Goal: Communication & Community: Answer question/provide support

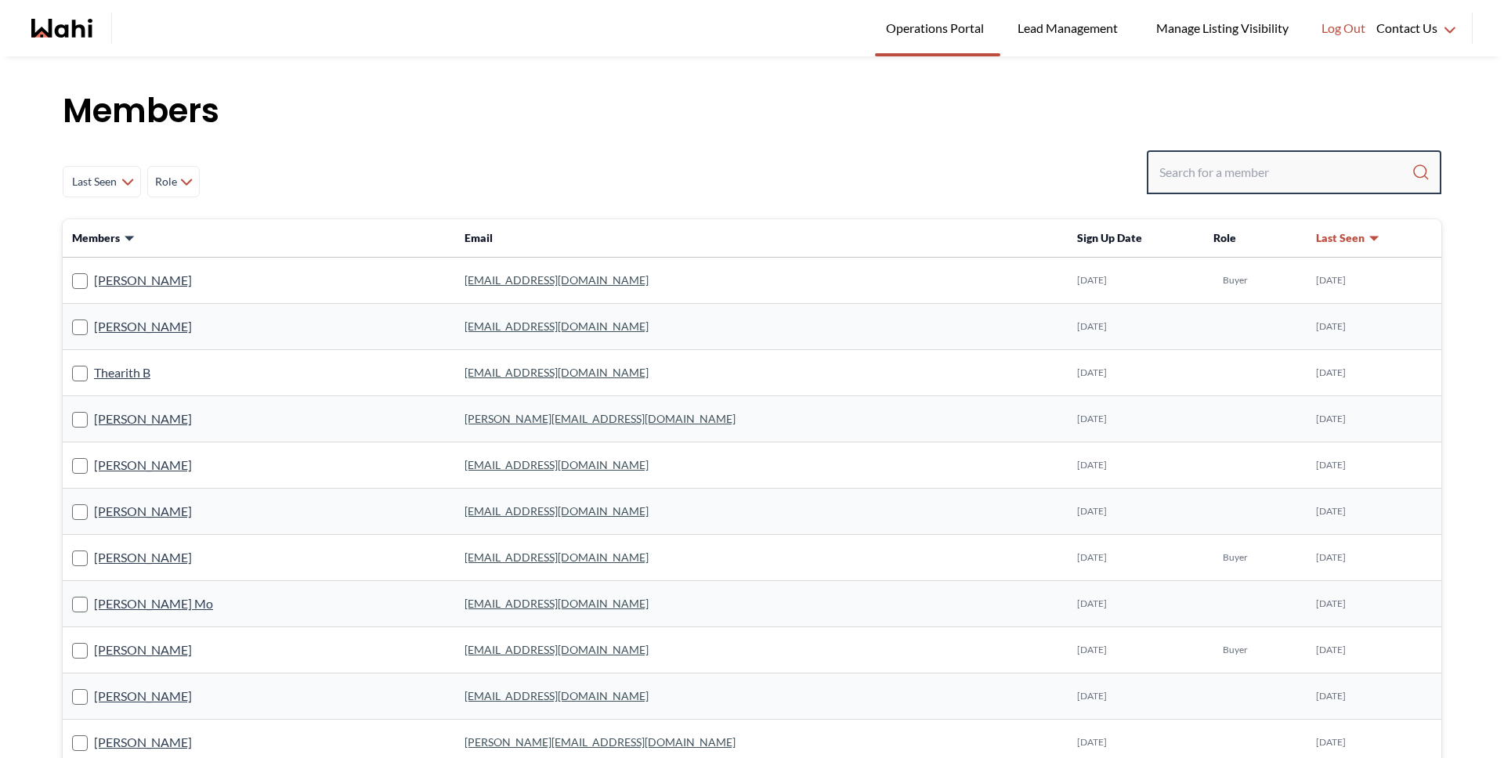
click at [1210, 168] on input "Search input" at bounding box center [1285, 172] width 252 height 28
type input "[PERSON_NAME]"
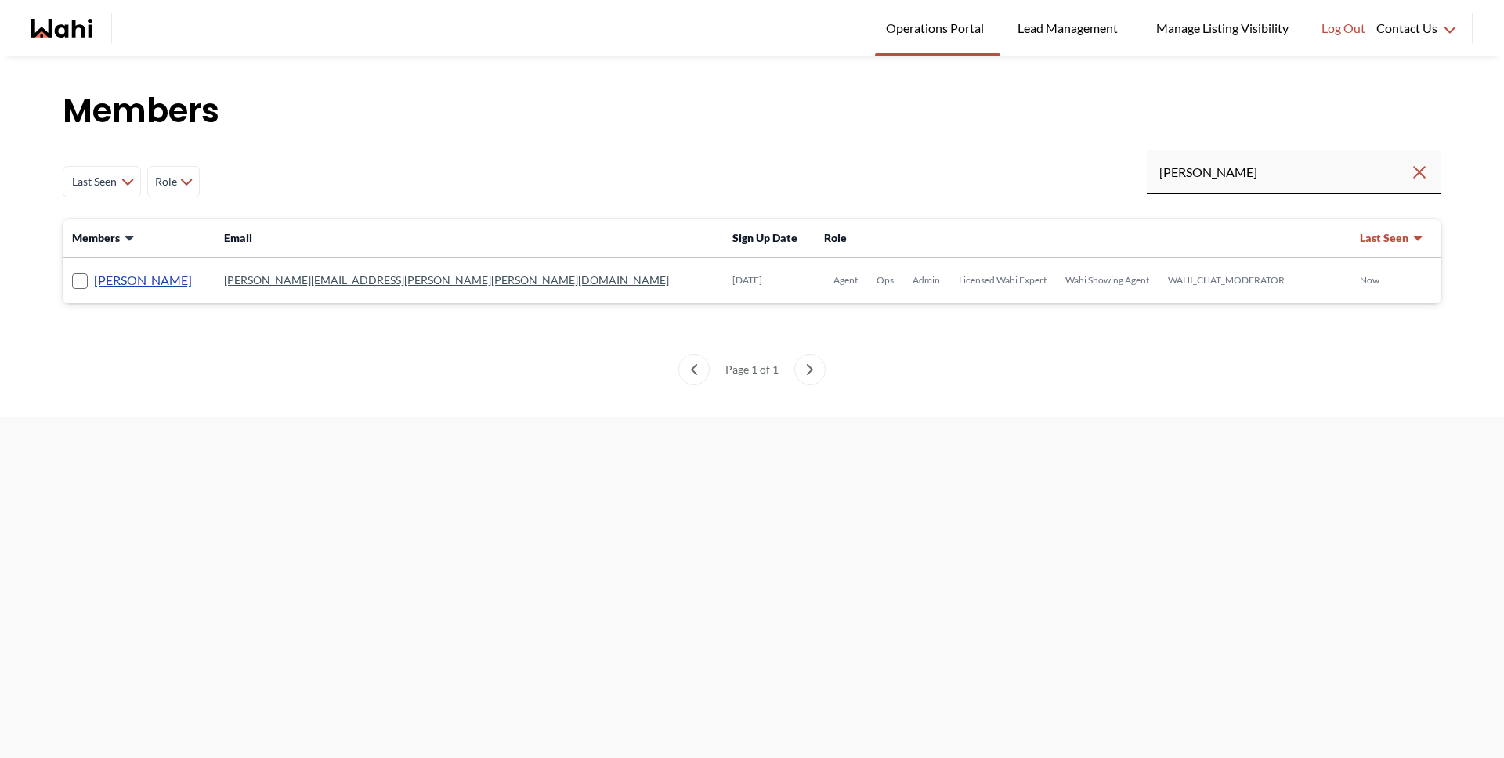
click at [135, 278] on link "[PERSON_NAME]" at bounding box center [143, 280] width 98 height 20
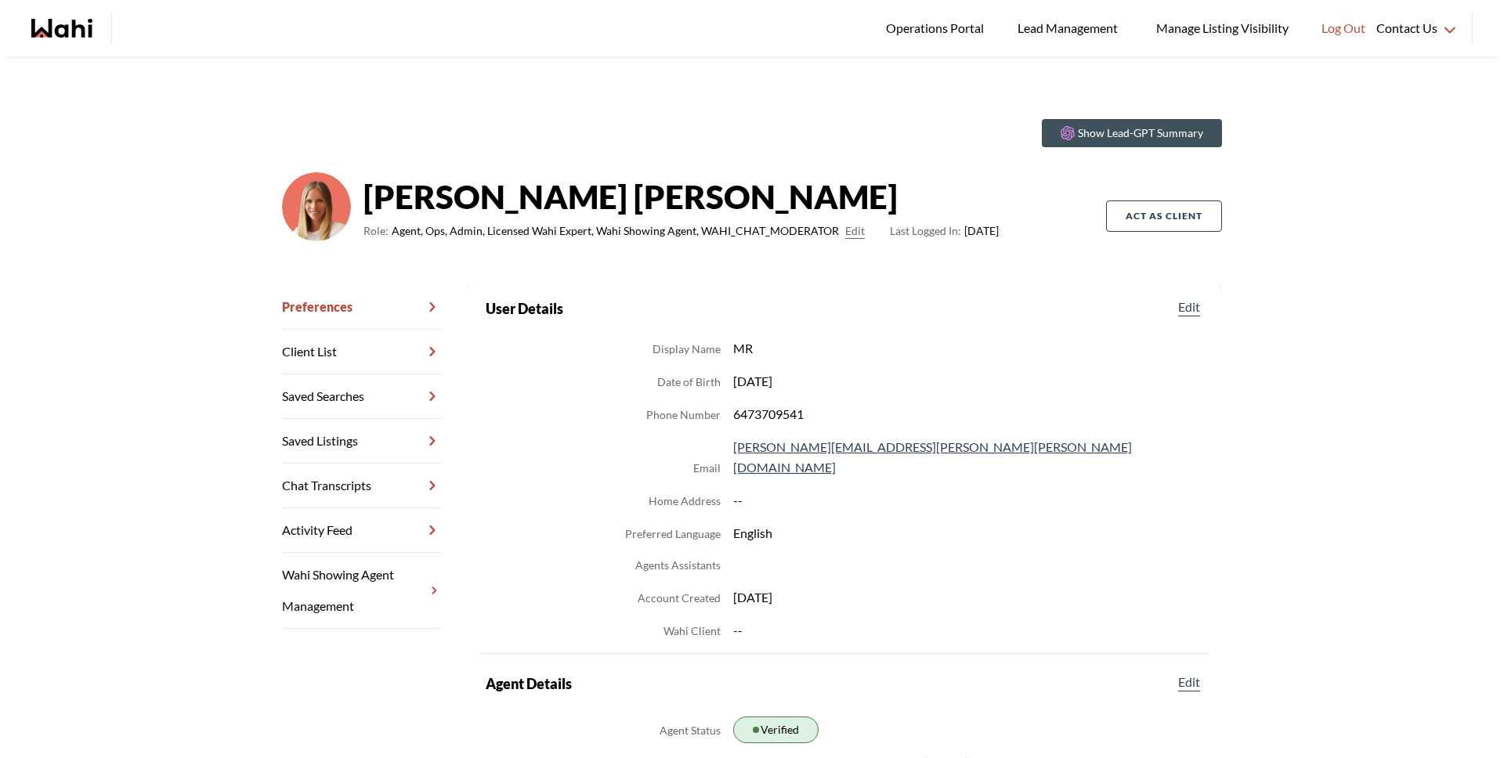
click at [370, 487] on link "Chat Transcripts" at bounding box center [362, 486] width 160 height 45
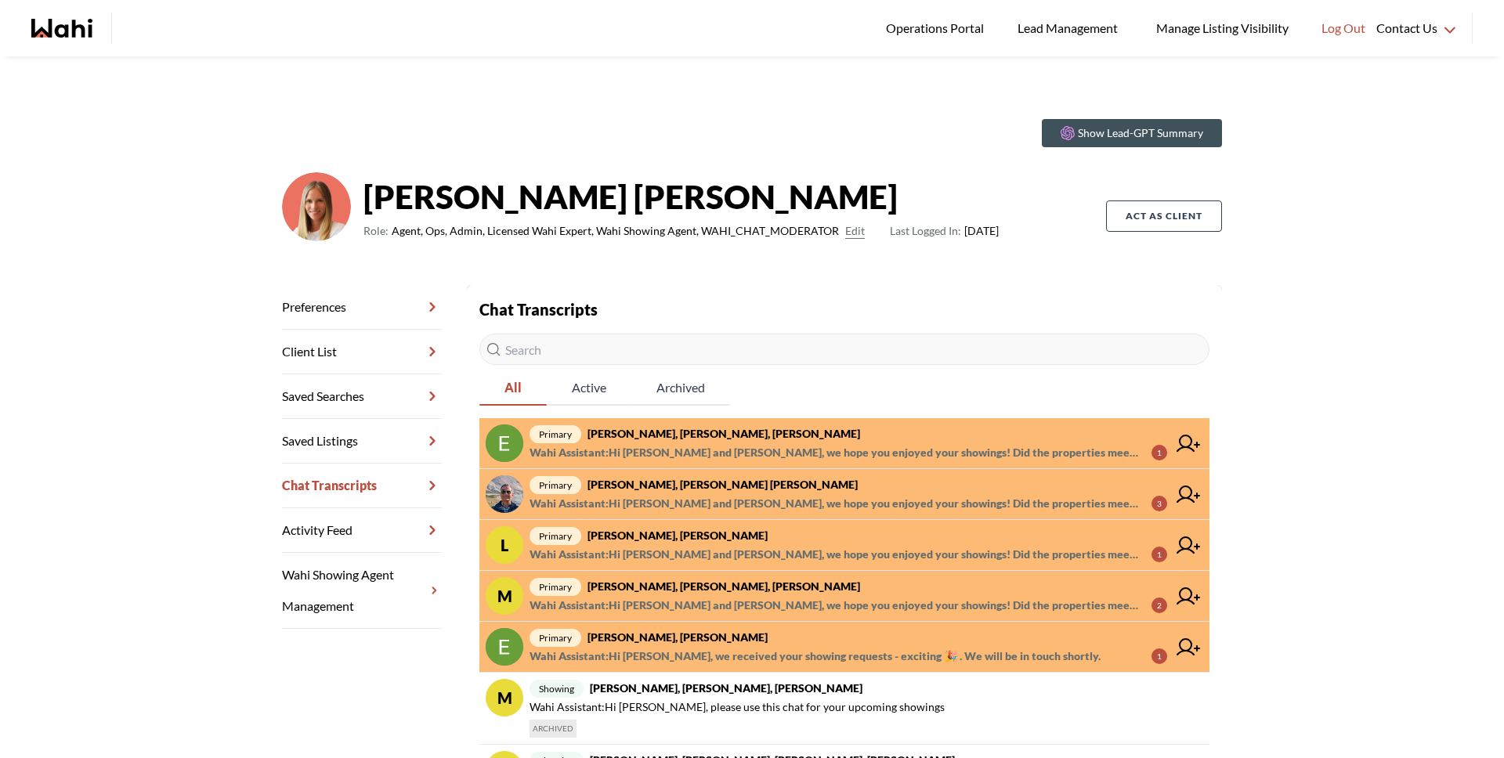
click at [669, 596] on span "Wahi Assistant : Hi [PERSON_NAME] and [PERSON_NAME], we hope you enjoyed your s…" at bounding box center [833, 605] width 609 height 19
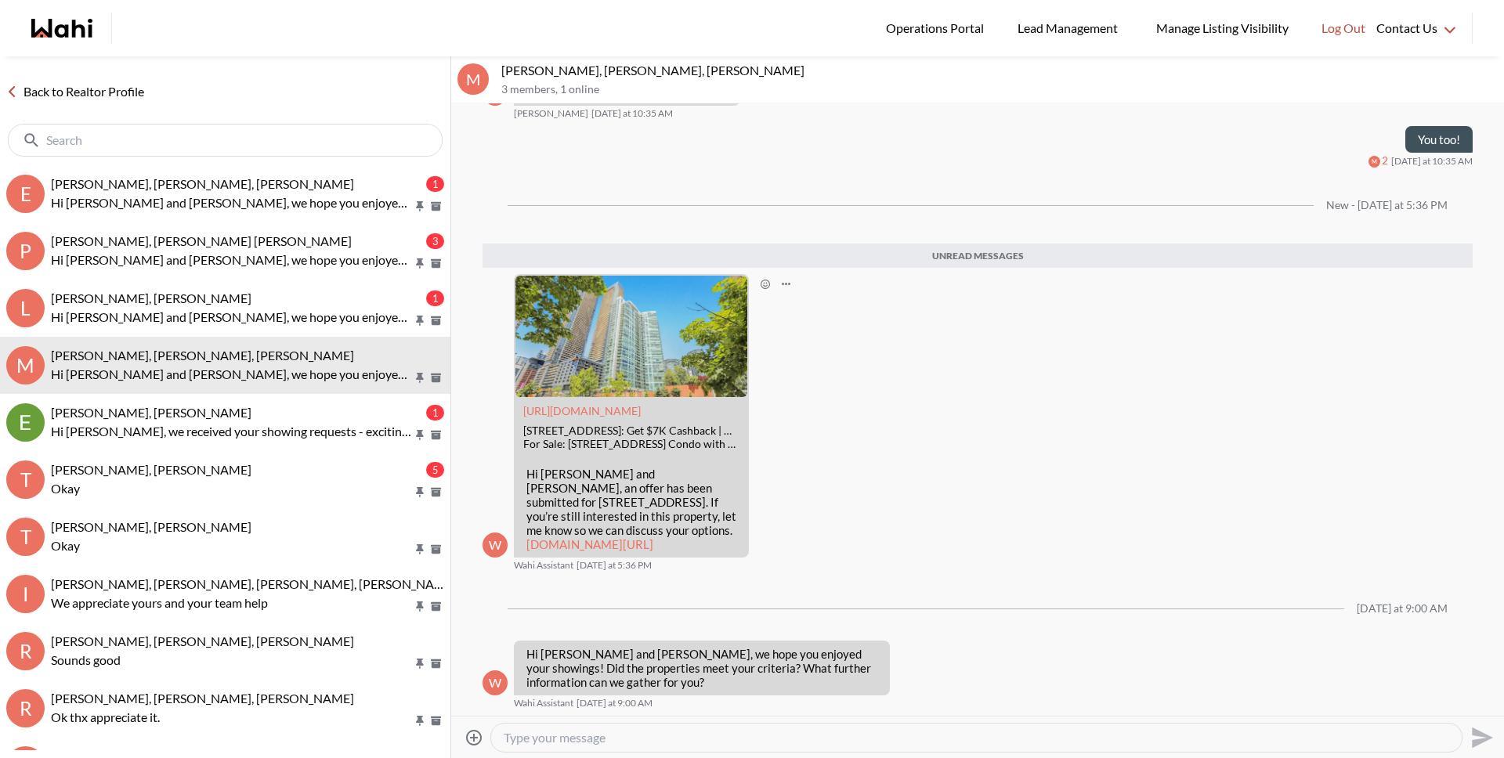
scroll to position [1282, 0]
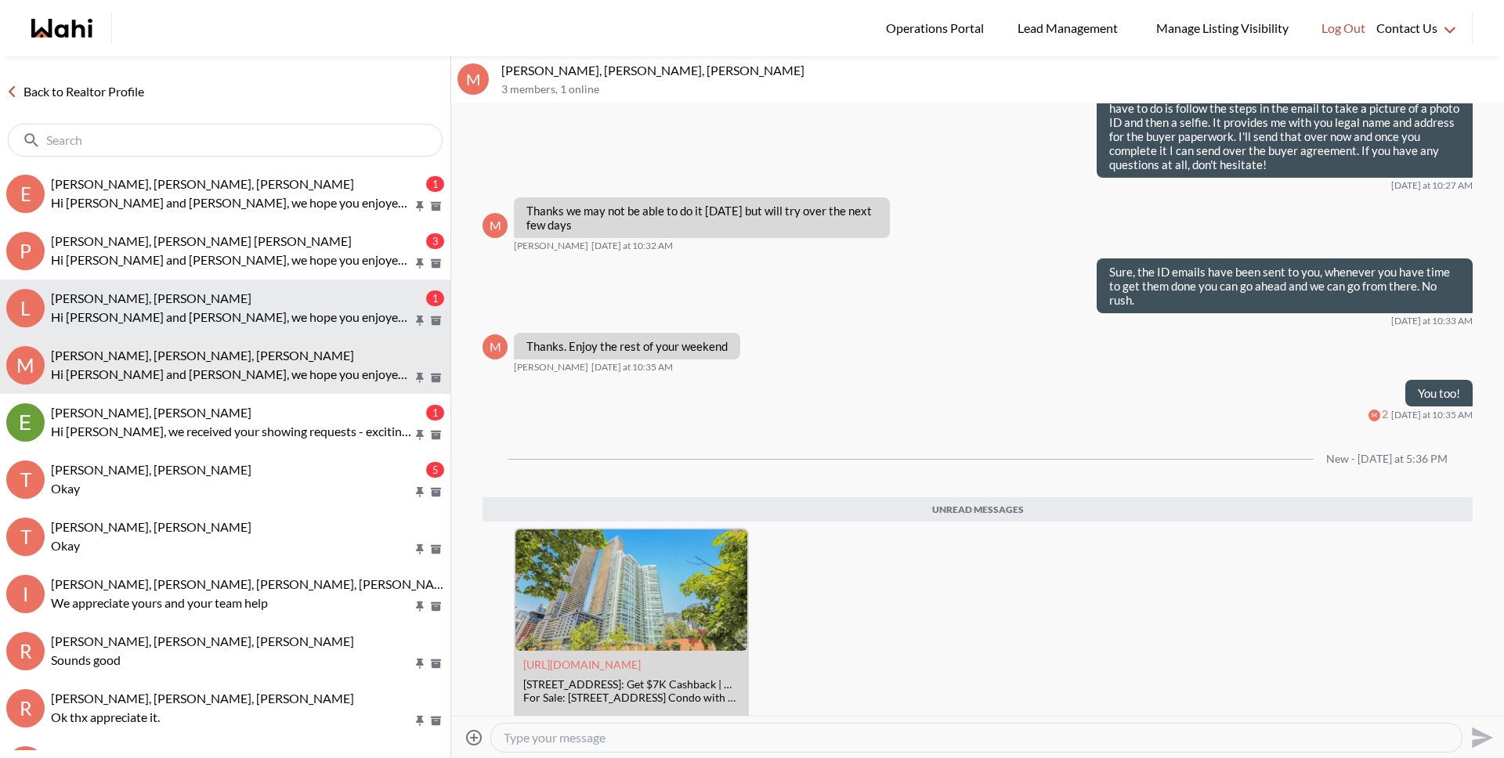
click at [160, 312] on p "Hi [PERSON_NAME] and [PERSON_NAME], we hope you enjoyed your showings! Did the …" at bounding box center [232, 317] width 362 height 19
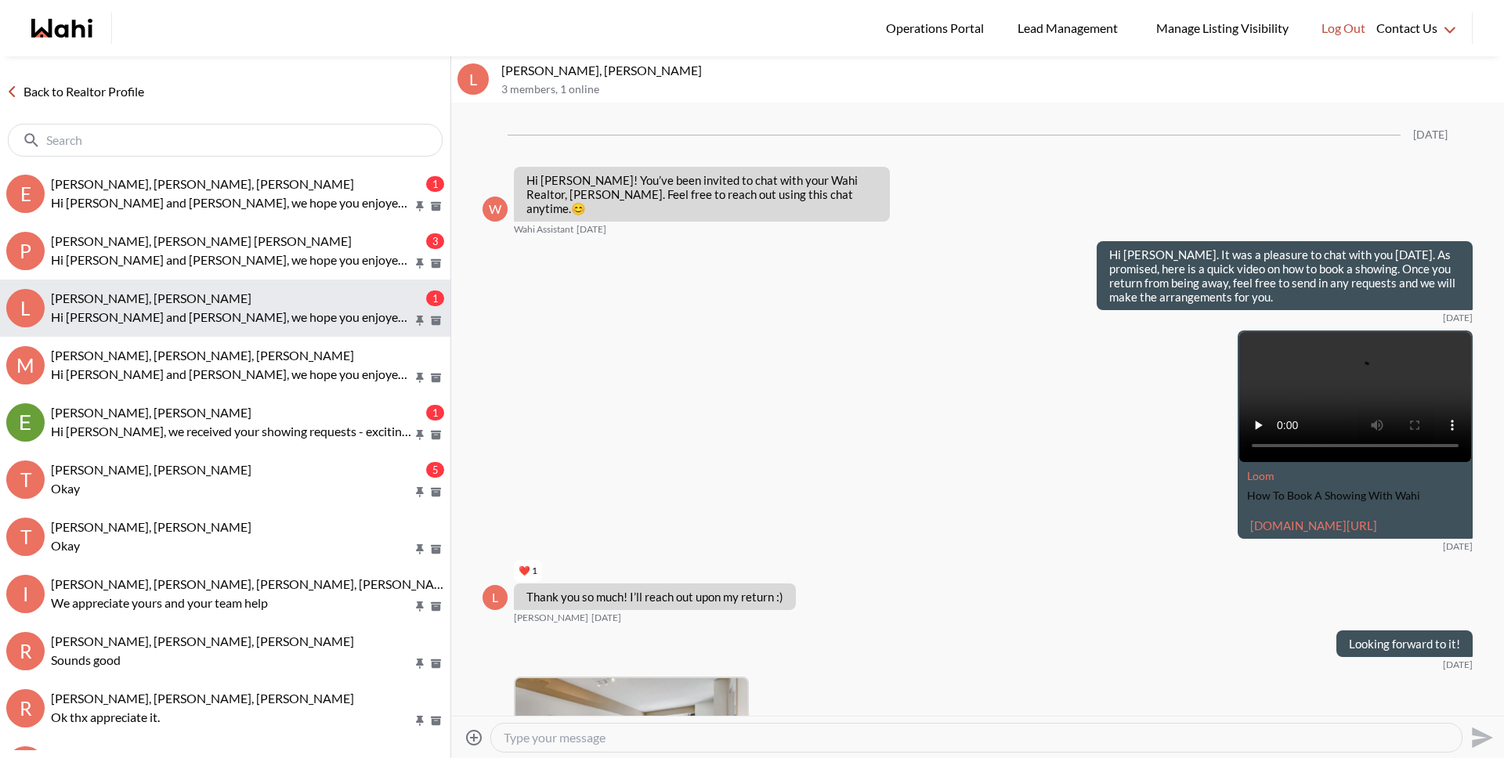
scroll to position [1162, 0]
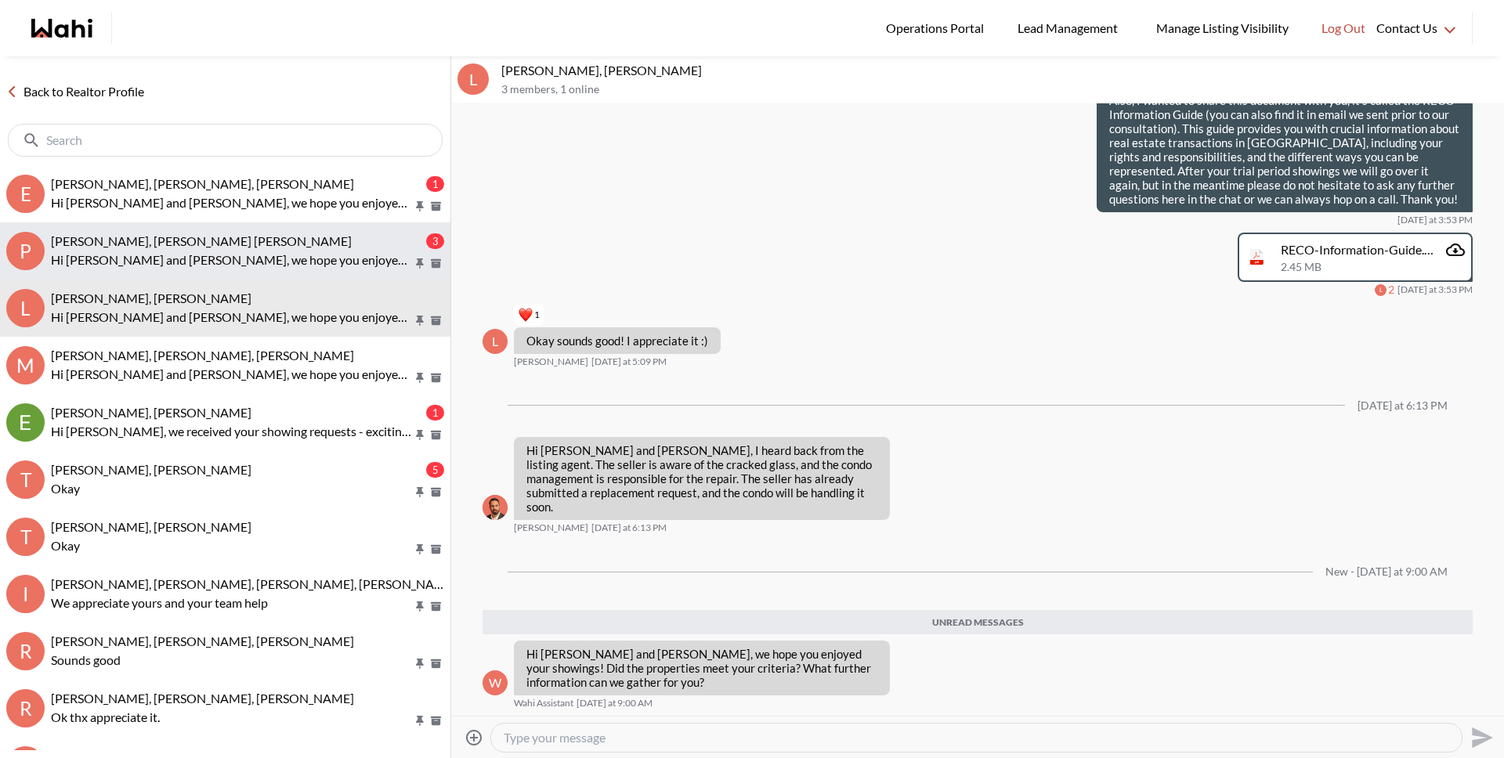
click at [165, 233] on span "[PERSON_NAME], [PERSON_NAME] [PERSON_NAME]" at bounding box center [201, 240] width 301 height 15
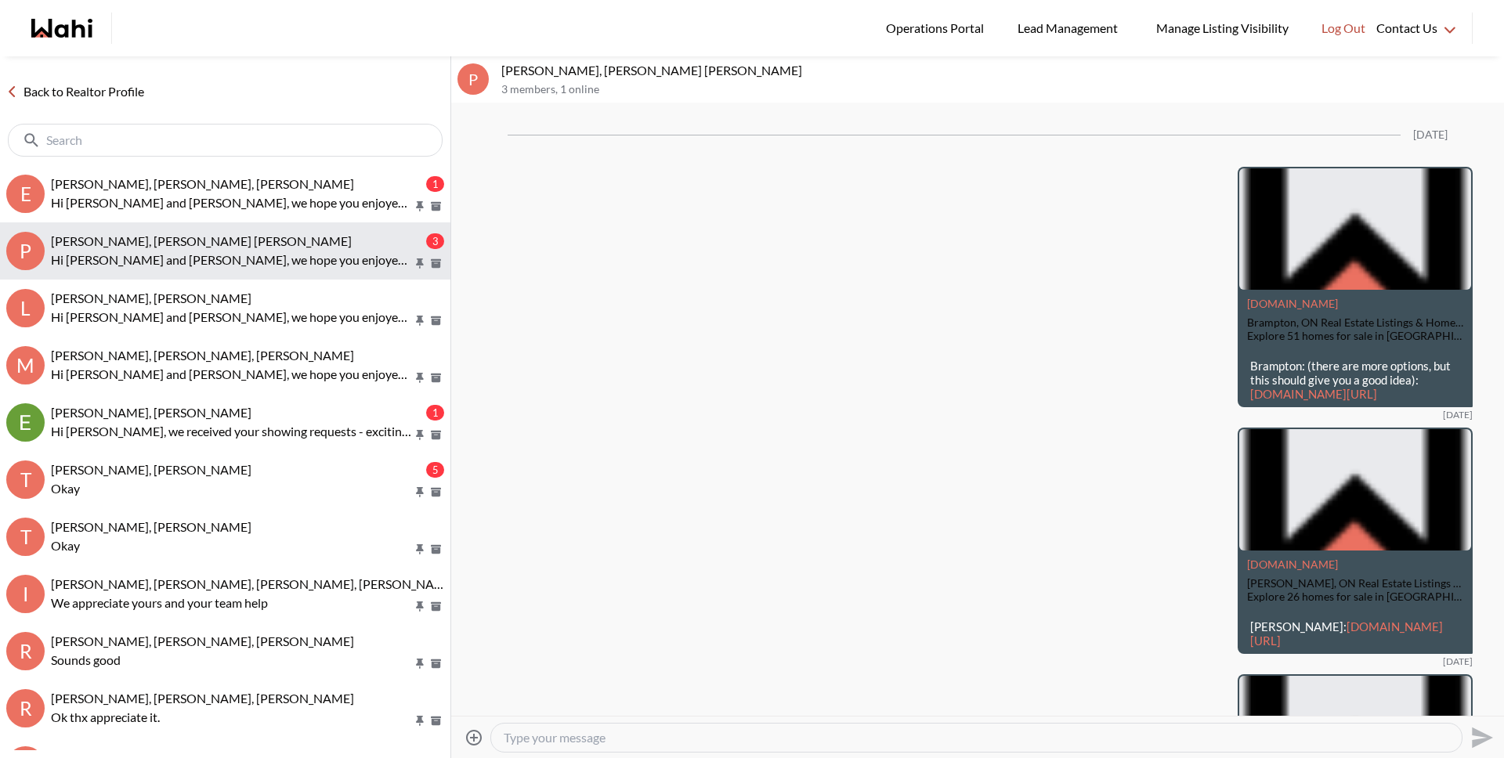
scroll to position [3532, 0]
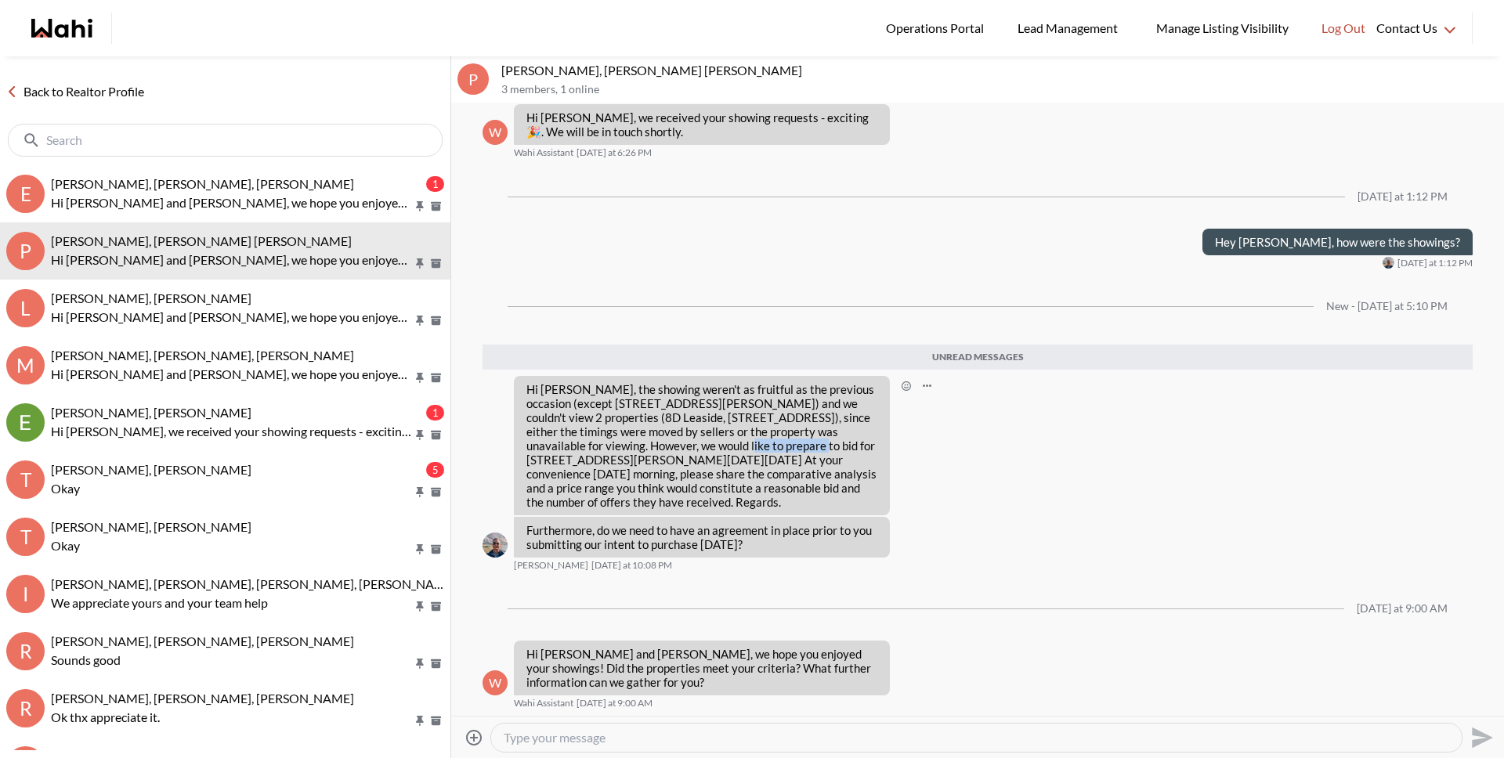
drag, startPoint x: 630, startPoint y: 460, endPoint x: 716, endPoint y: 461, distance: 85.4
click at [716, 461] on p "Hi Michelle, the showing weren't as fruitful as the previous occasion (except 3…" at bounding box center [701, 445] width 351 height 127
copy p "15A Ferguson St"
click at [626, 739] on textarea "Type your message" at bounding box center [976, 738] width 945 height 16
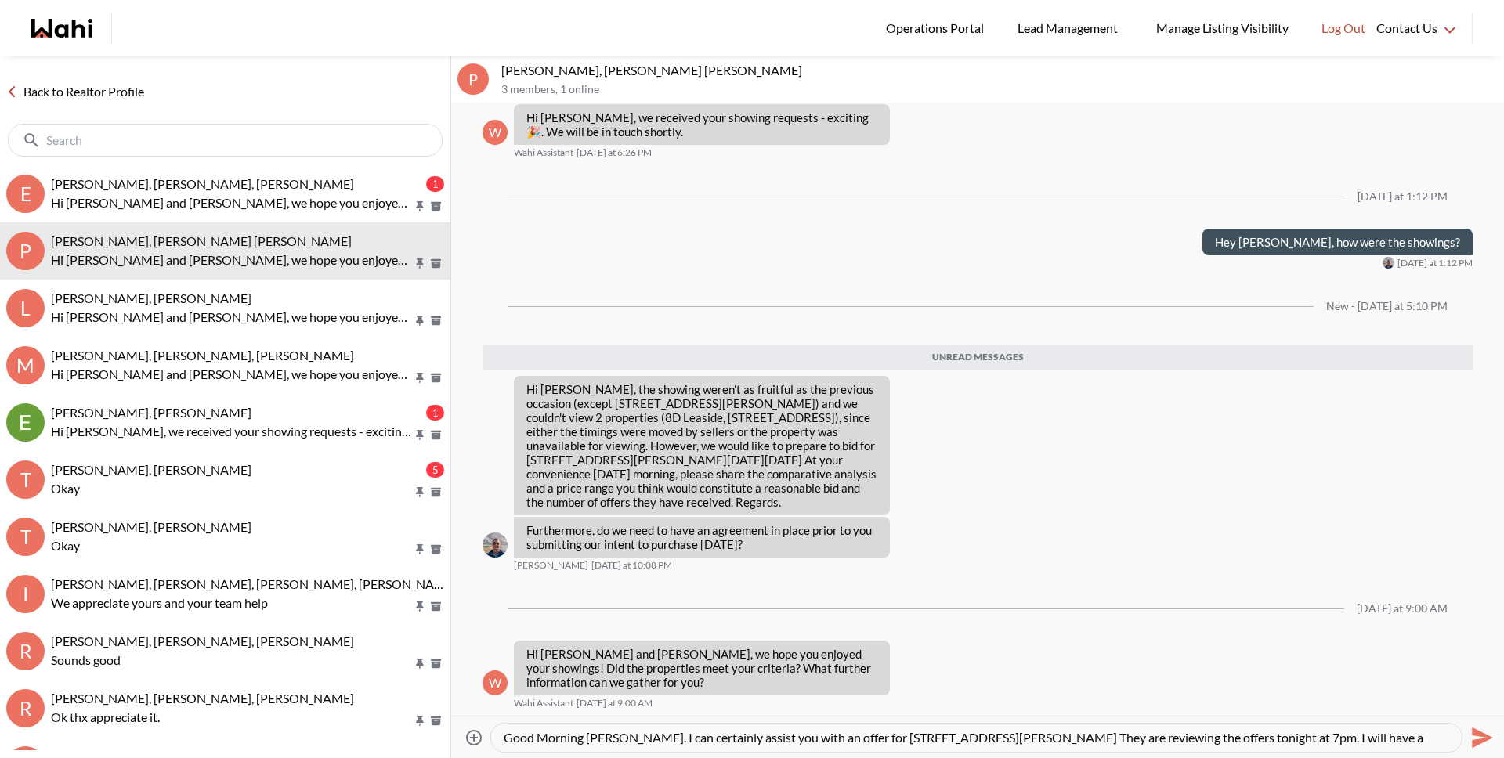
scroll to position [16, 0]
type textarea "Good Morning Pranav. I can certainly assist you with an offer for 15A Ferguson …"
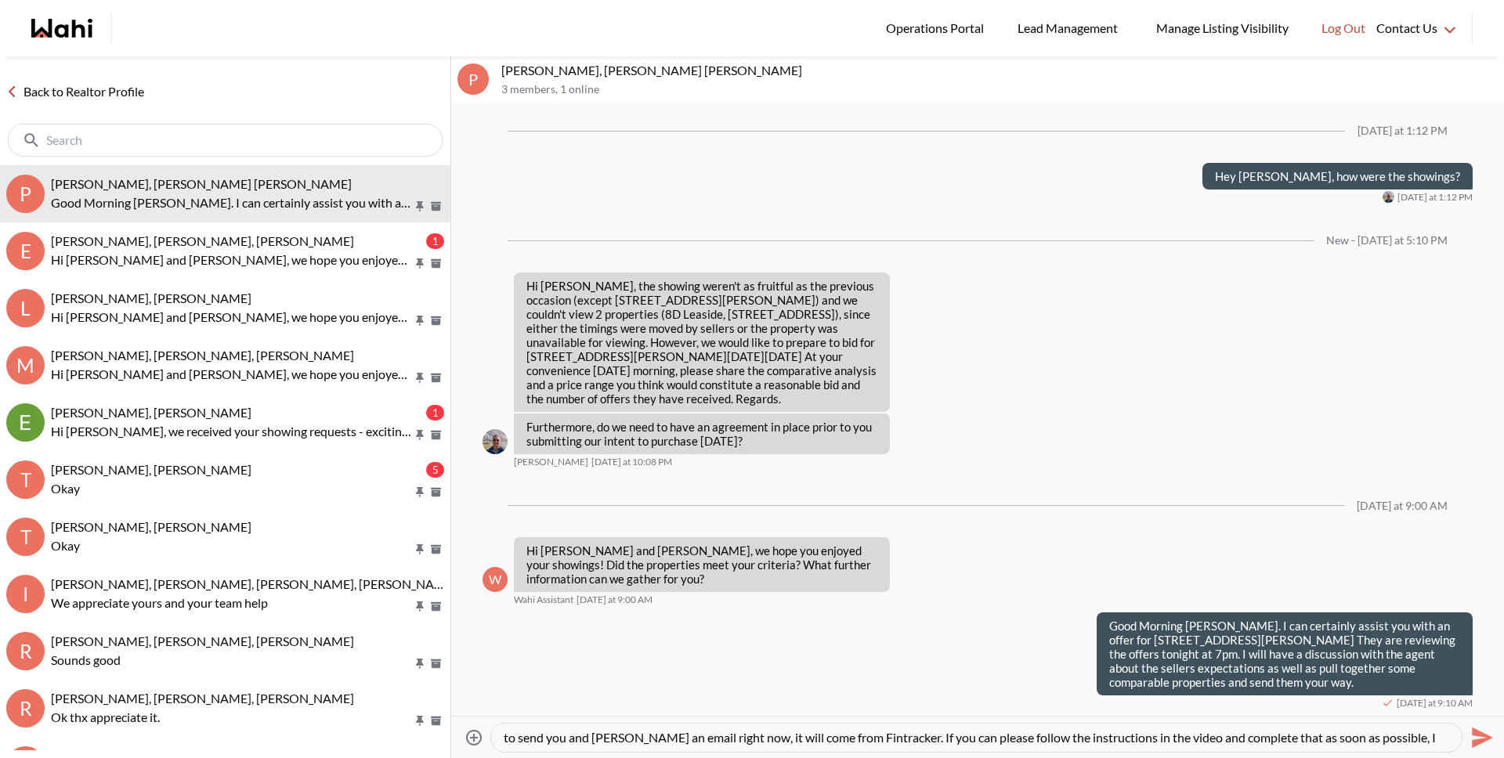
scroll to position [31, 0]
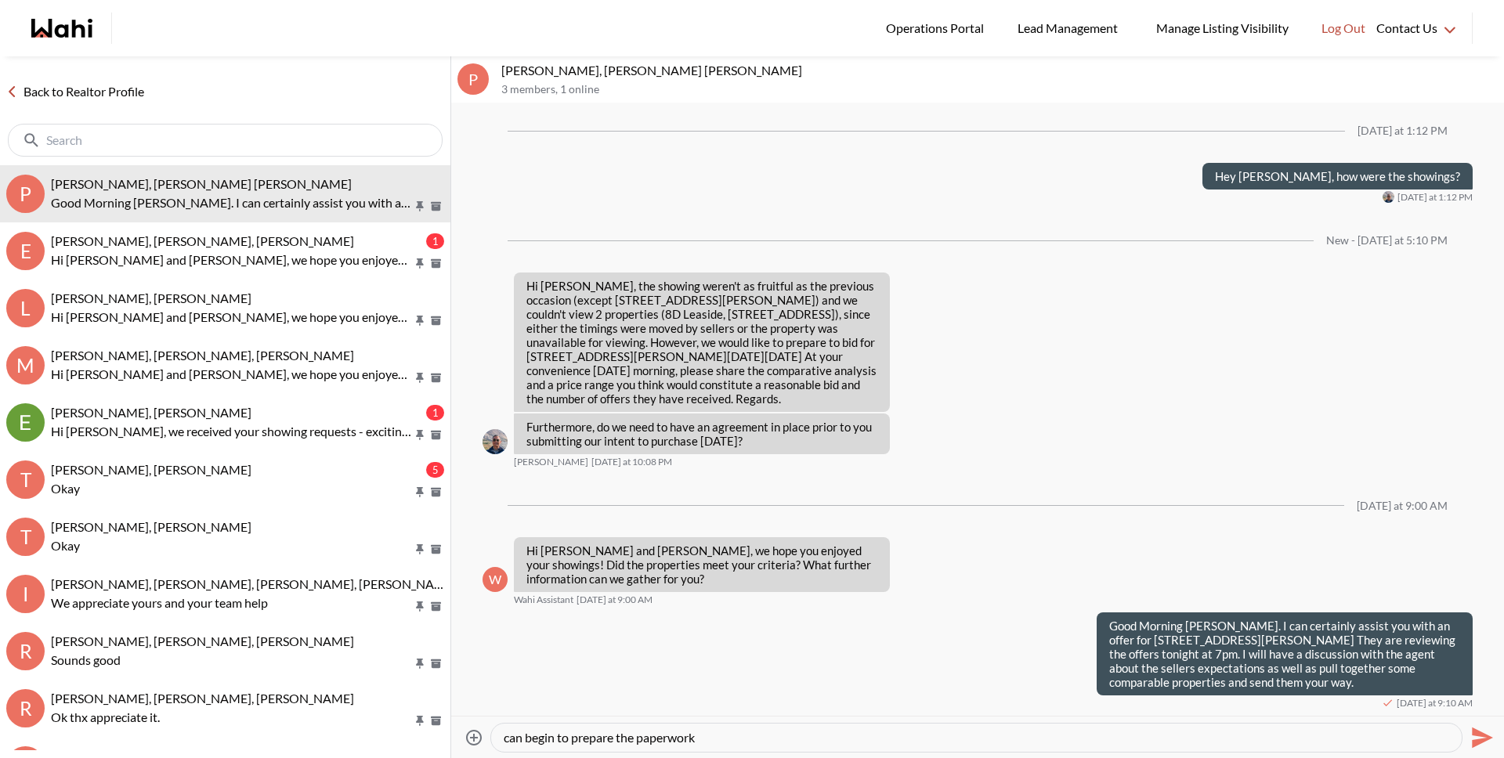
type textarea "Yes, with the offer, we will need to prepare the buyer agreement we discussed o…"
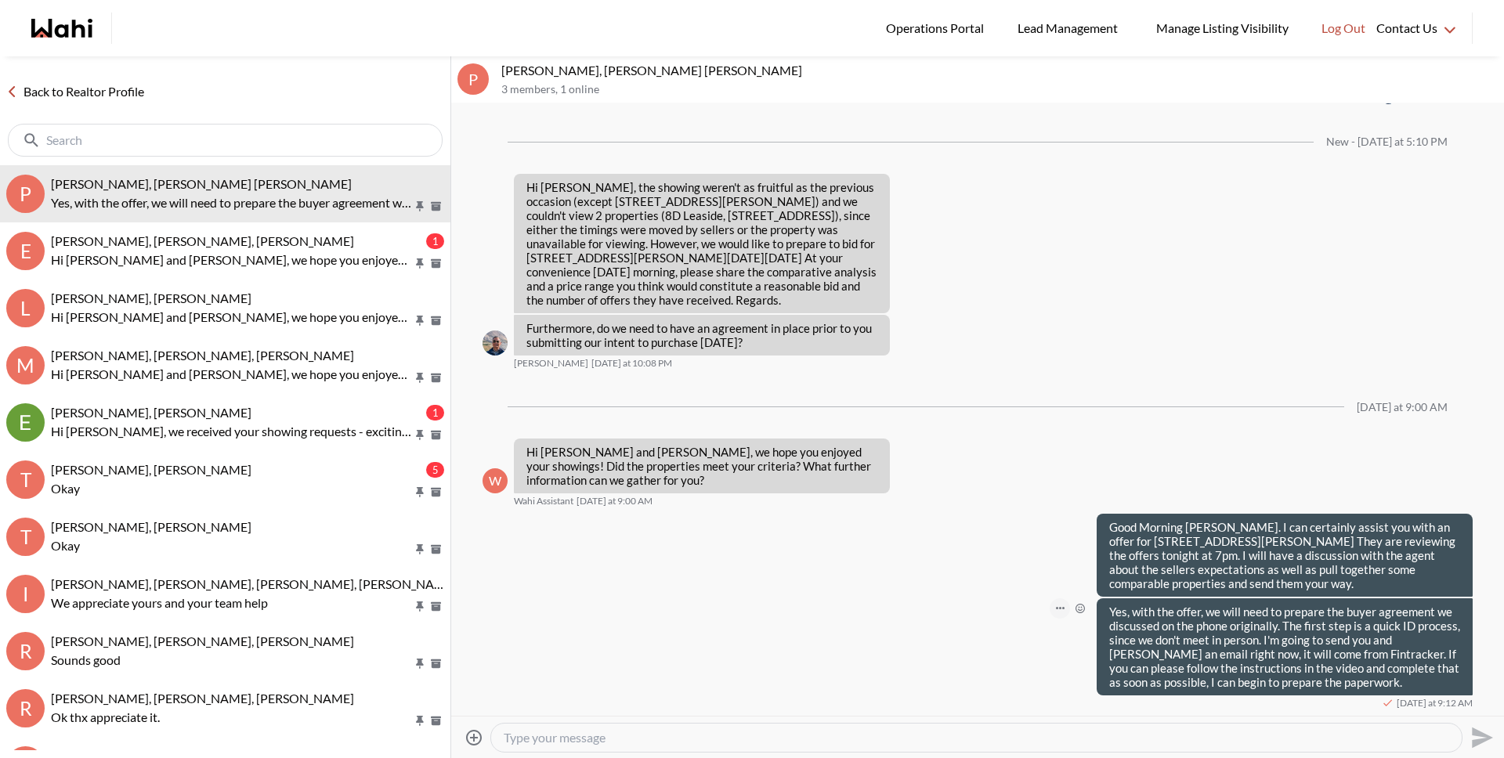
click at [1049, 612] on button "Open Message Actions Menu" at bounding box center [1059, 608] width 20 height 20
click at [1004, 557] on button "Edit Message" at bounding box center [995, 556] width 125 height 28
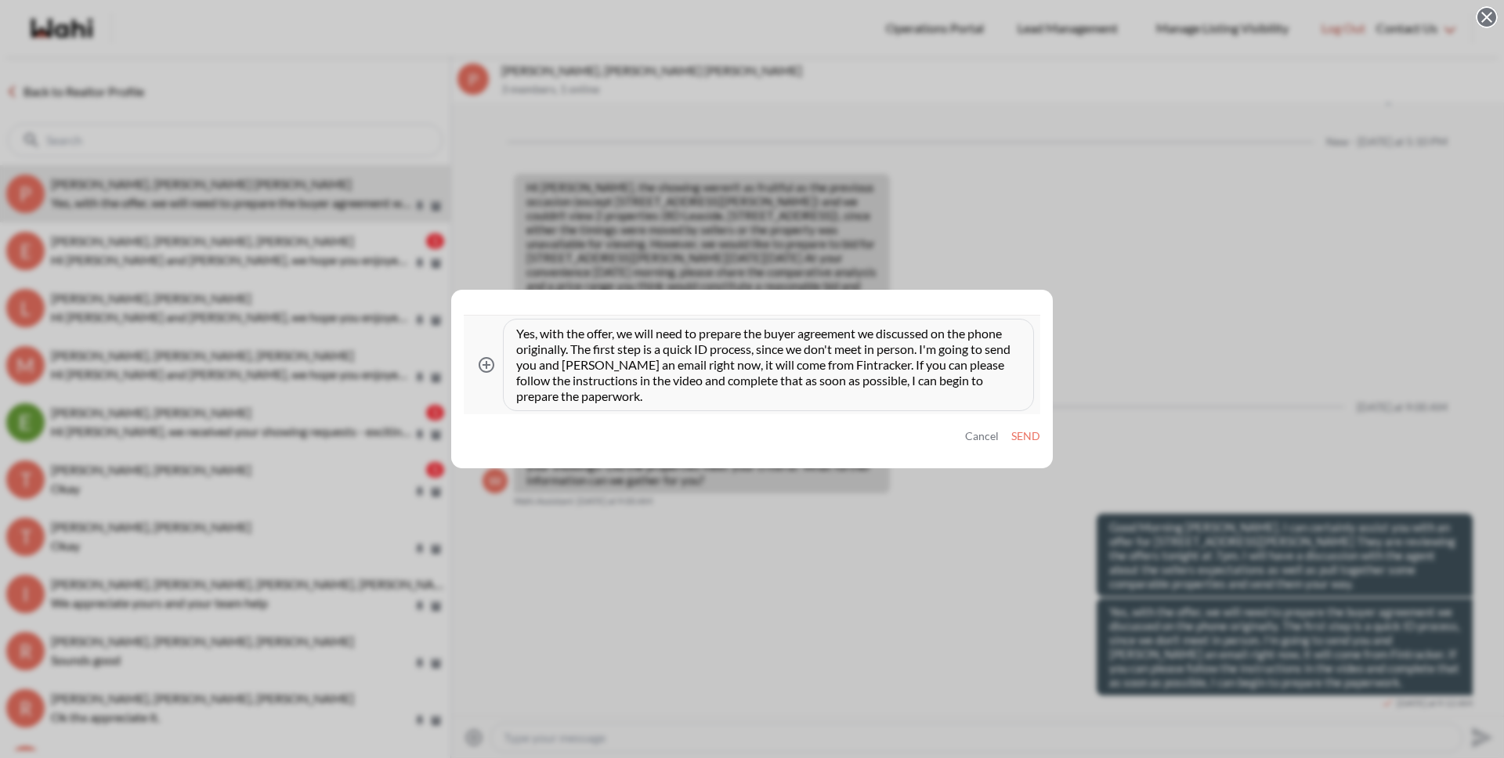
click at [577, 349] on textarea "Yes, with the offer, we will need to prepare the buyer agreement we discussed o…" at bounding box center [768, 365] width 504 height 78
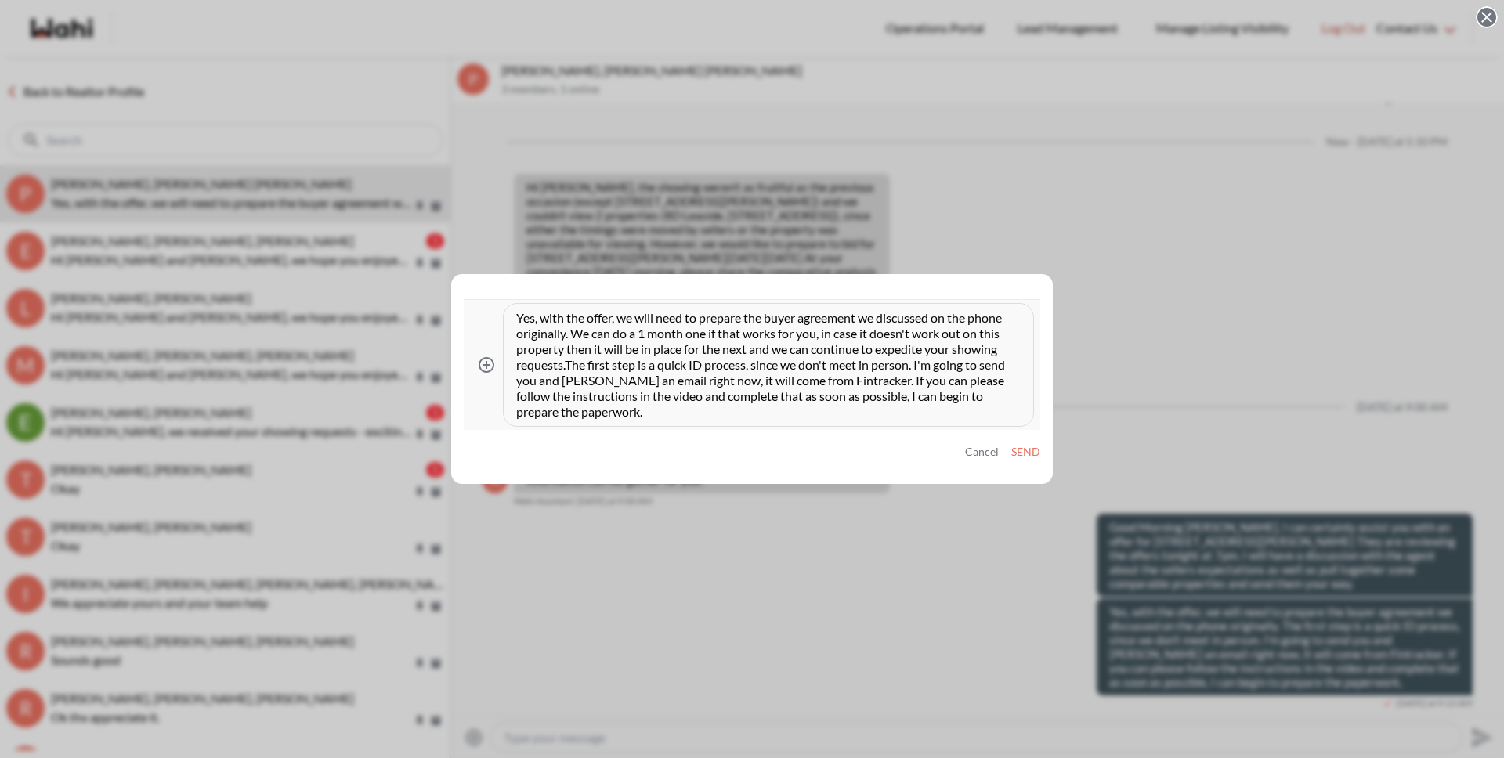
type textarea "Yes, with the offer, we will need to prepare the buyer agreement we discussed o…"
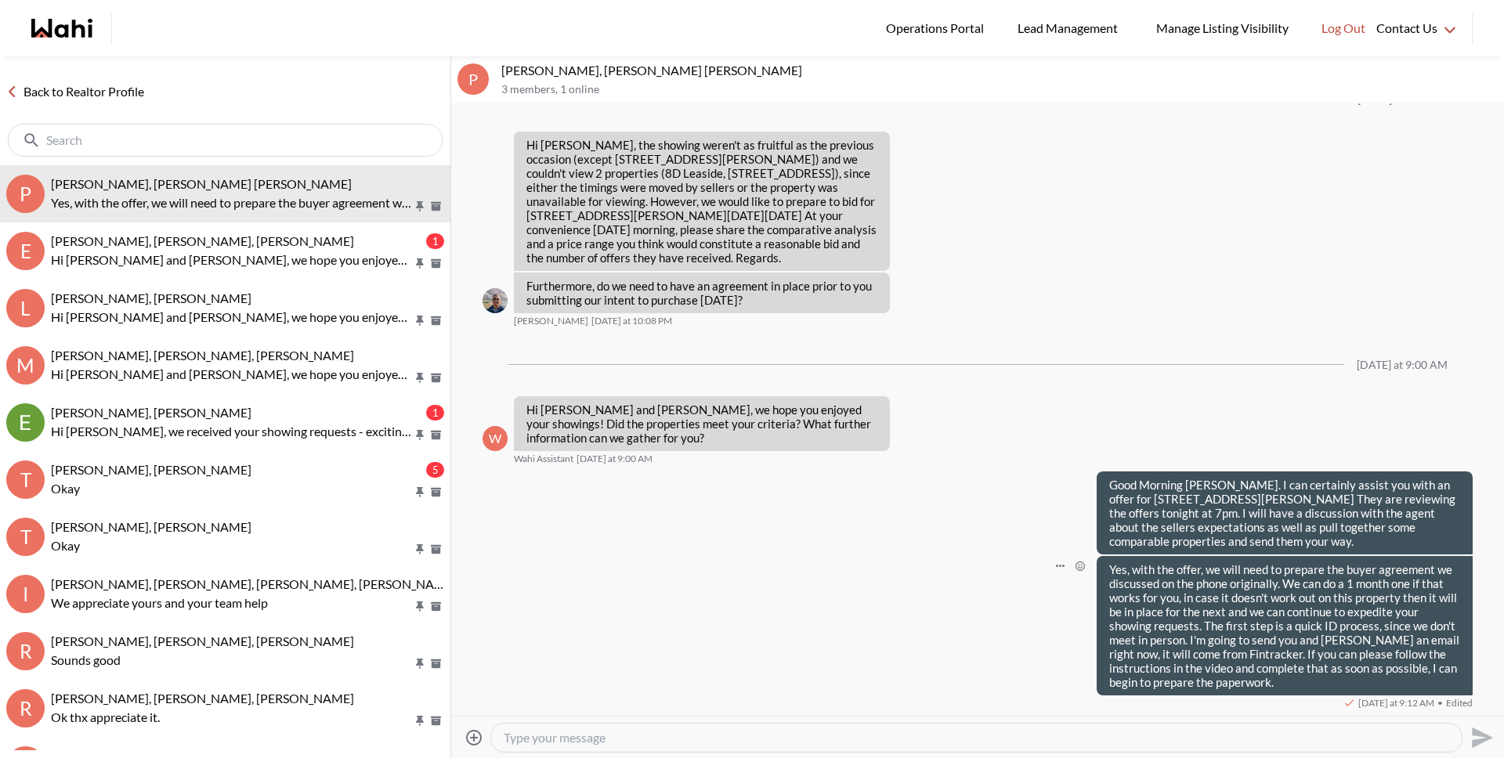
scroll to position [3725, 0]
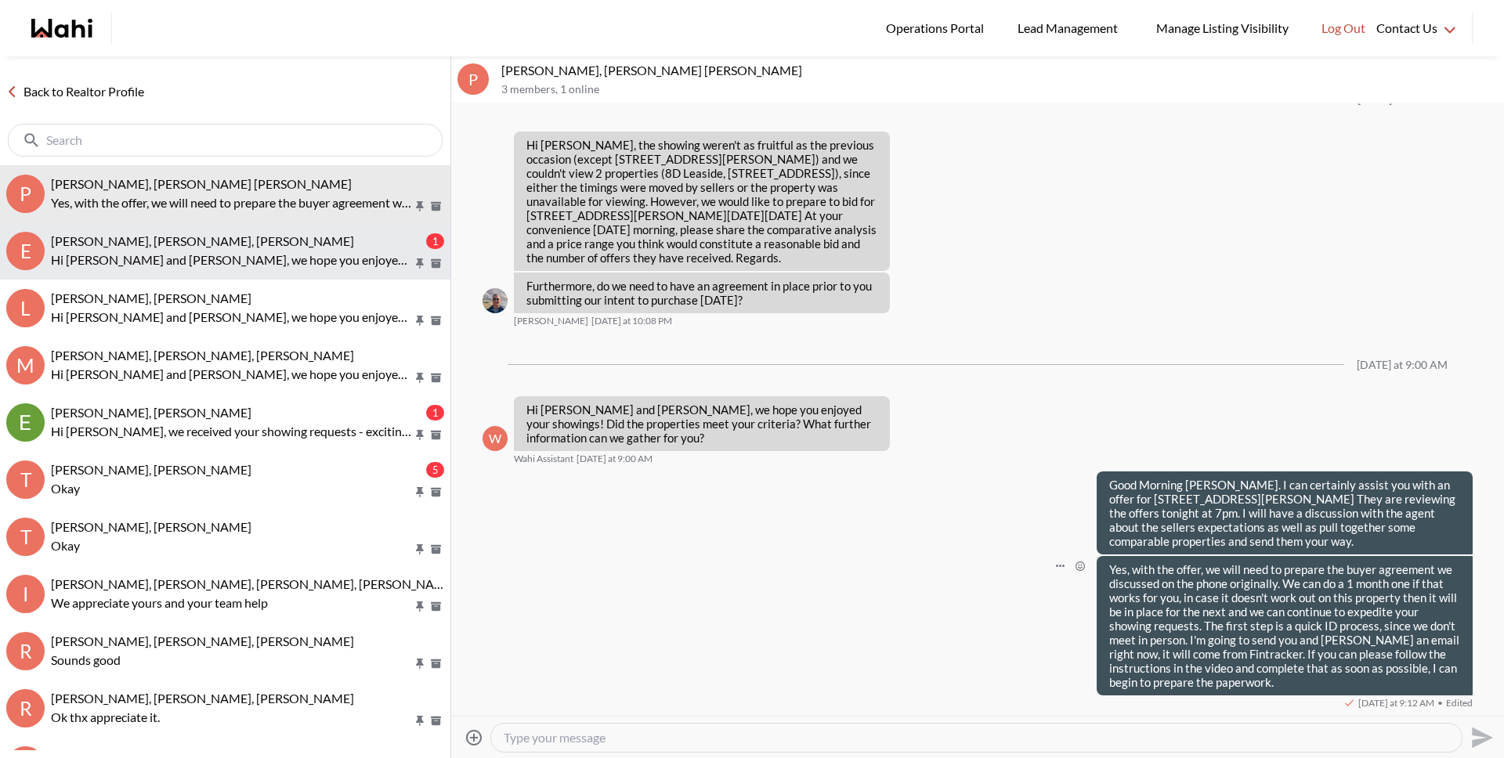
click at [138, 251] on p "Hi Erik and Margarita, we hope you enjoyed your showings! Did the properties me…" at bounding box center [232, 260] width 362 height 19
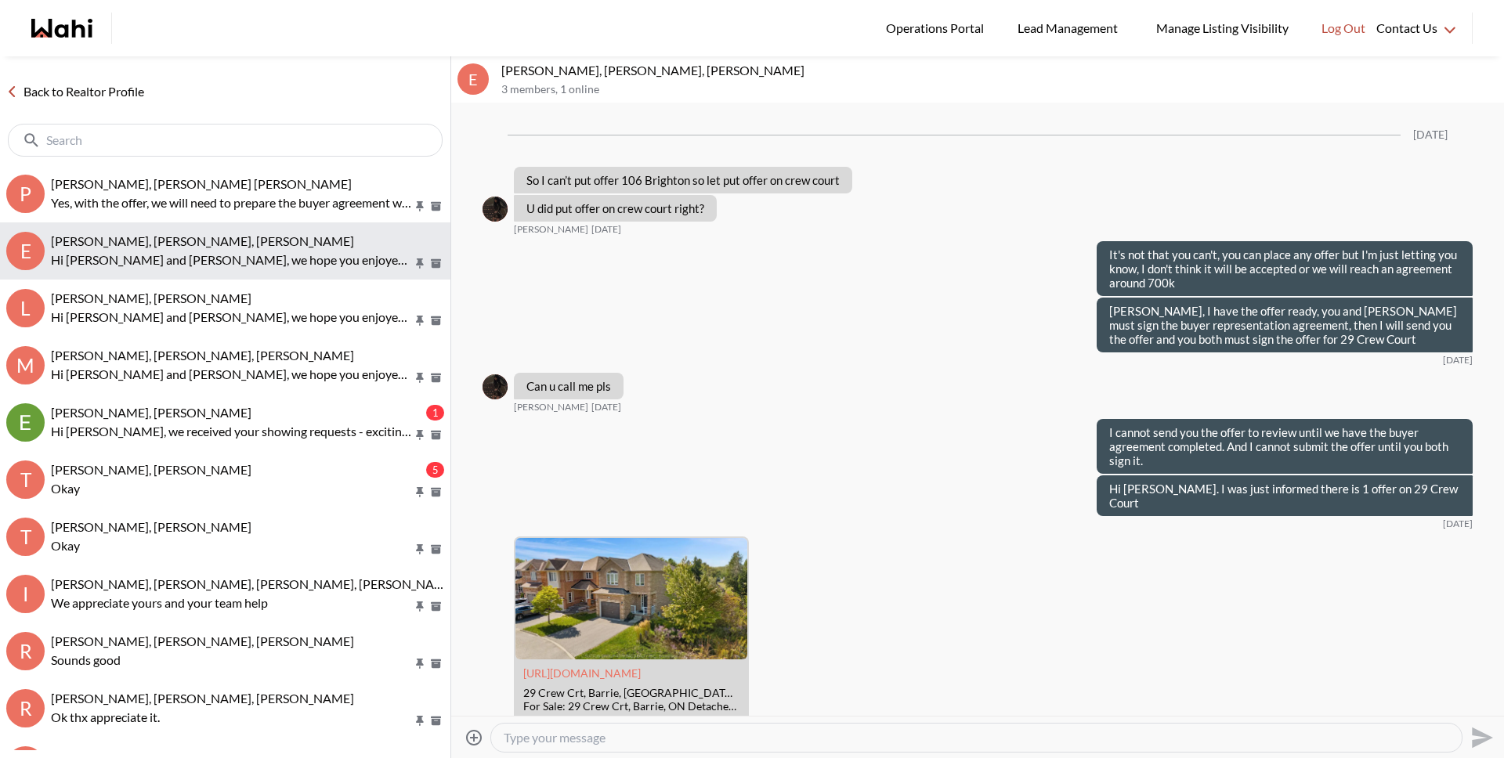
scroll to position [1329, 0]
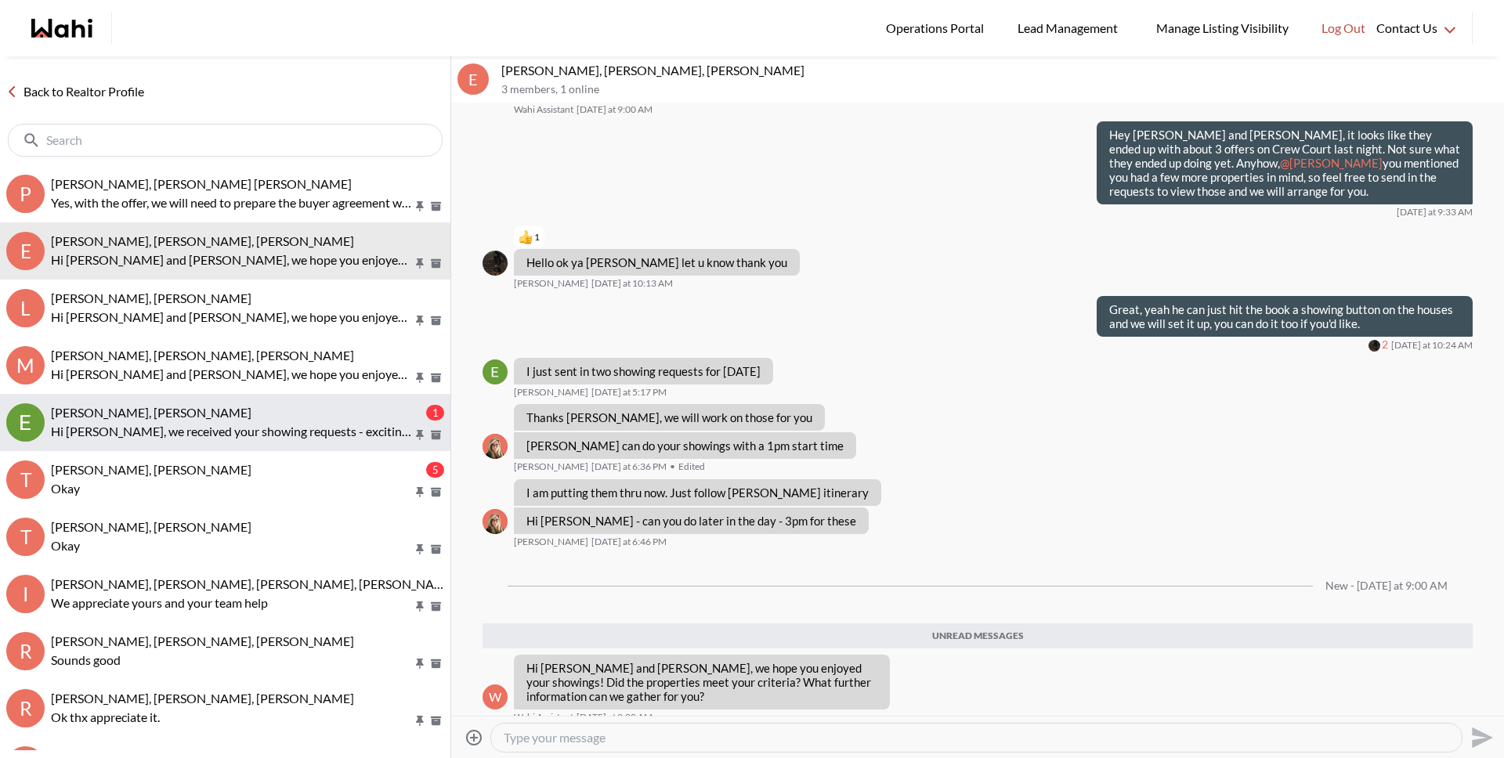
click at [154, 416] on span "Efrem Abraham, Michelle" at bounding box center [151, 412] width 200 height 15
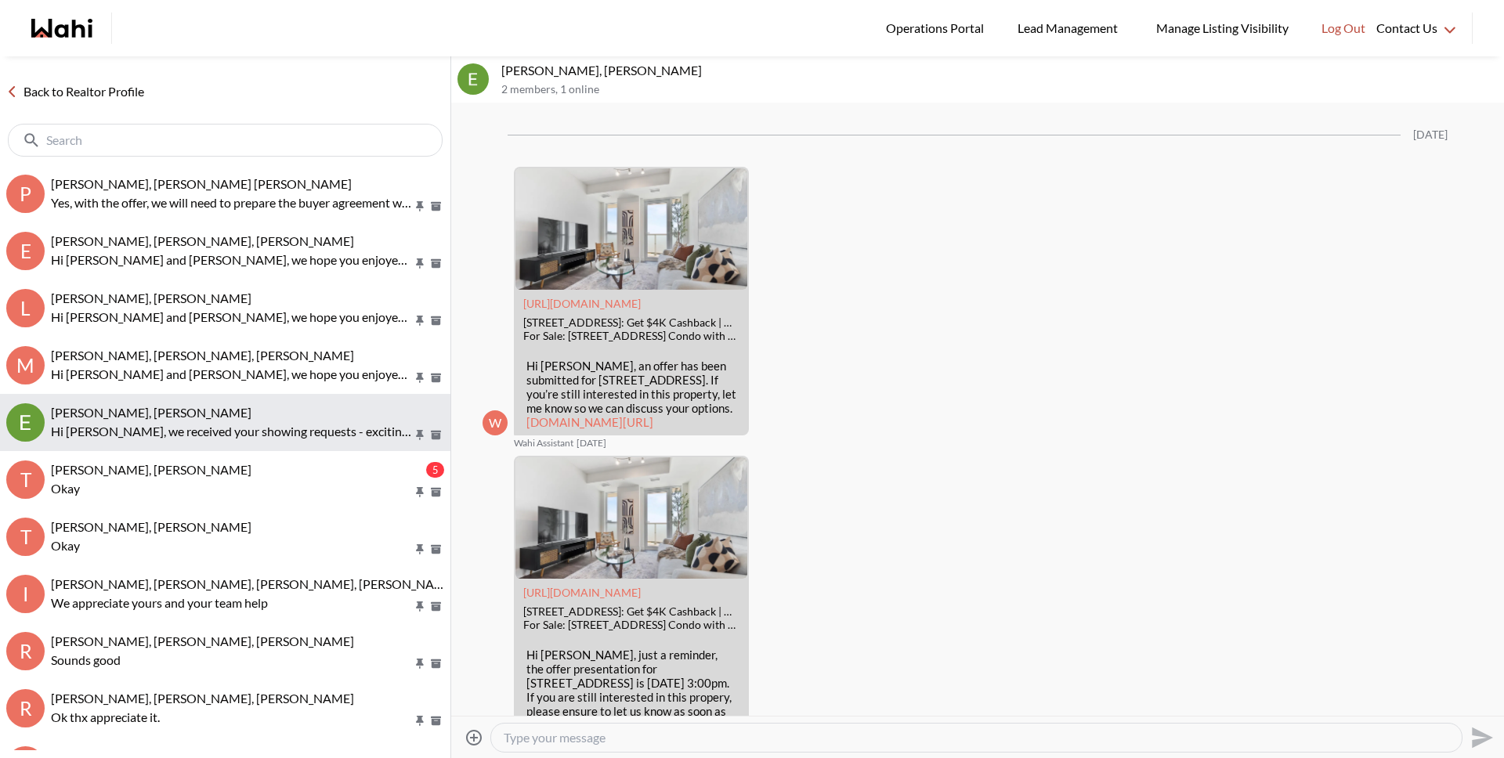
scroll to position [3093, 0]
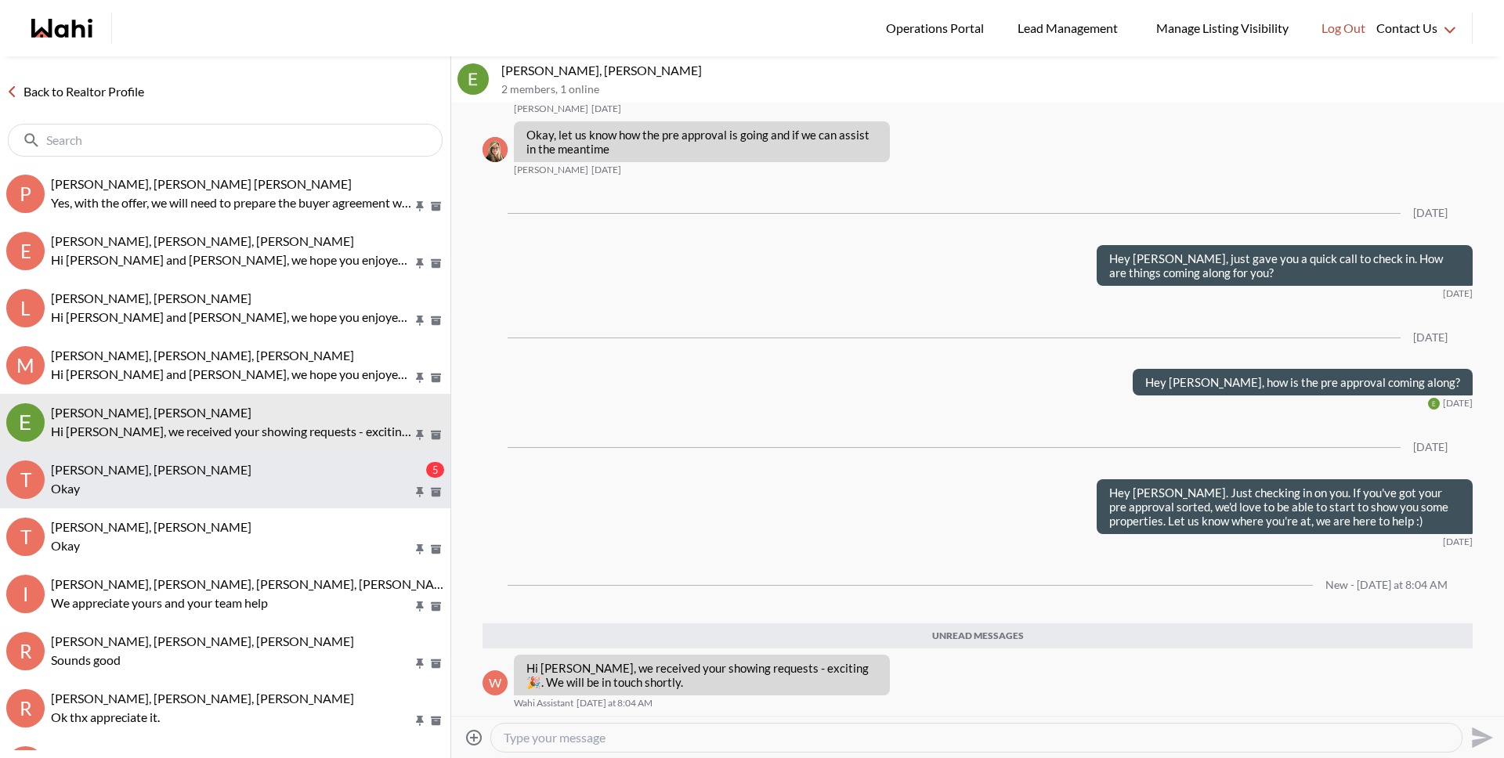
click at [154, 457] on button "T Tanya Fita, Rohit, Michelle 5 Okay" at bounding box center [225, 479] width 450 height 57
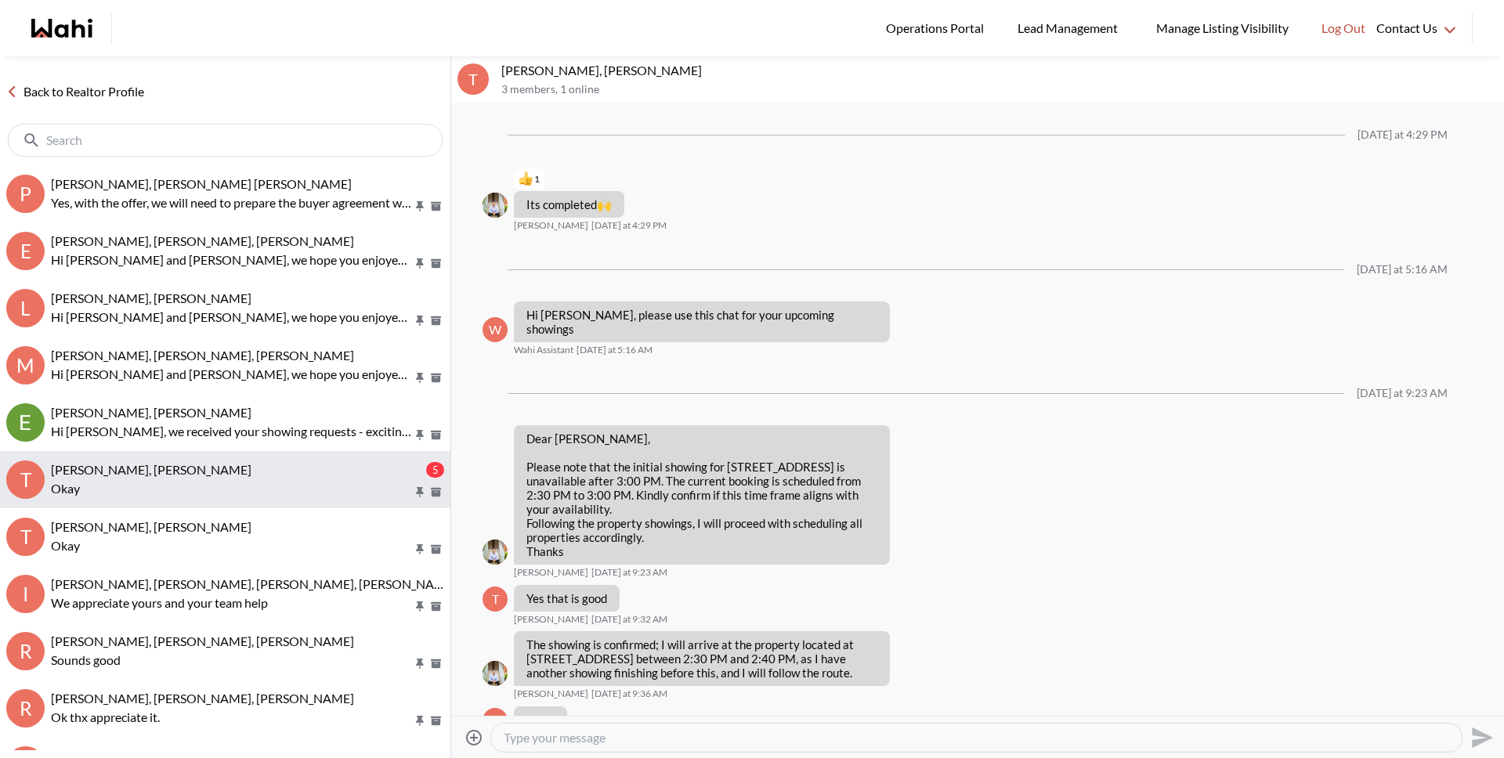
scroll to position [1410, 0]
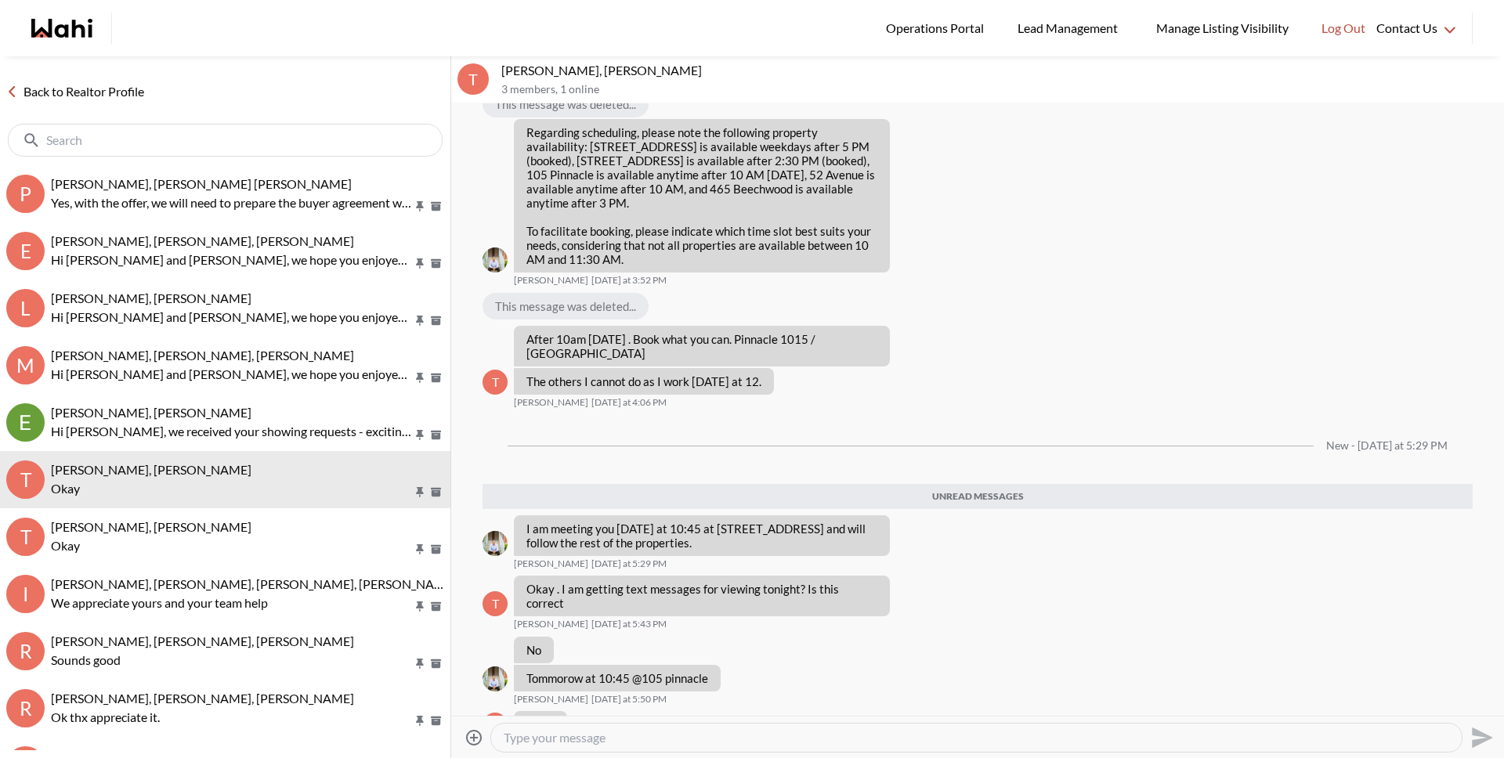
click at [105, 92] on link "Back to Realtor Profile" at bounding box center [75, 91] width 150 height 20
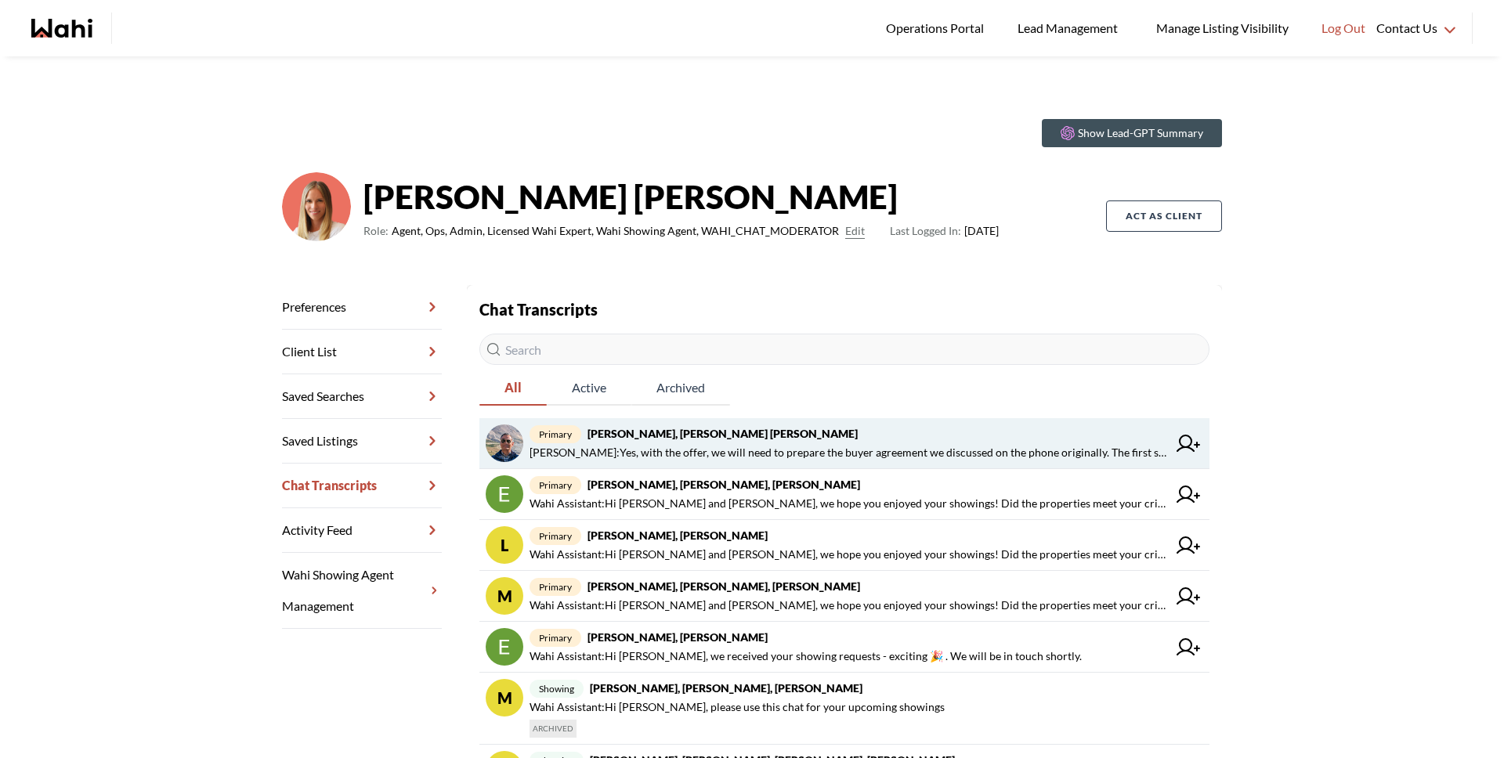
click at [749, 453] on span "Michelle Ryckman : Yes, with the offer, we will need to prepare the buyer agree…" at bounding box center [848, 452] width 638 height 19
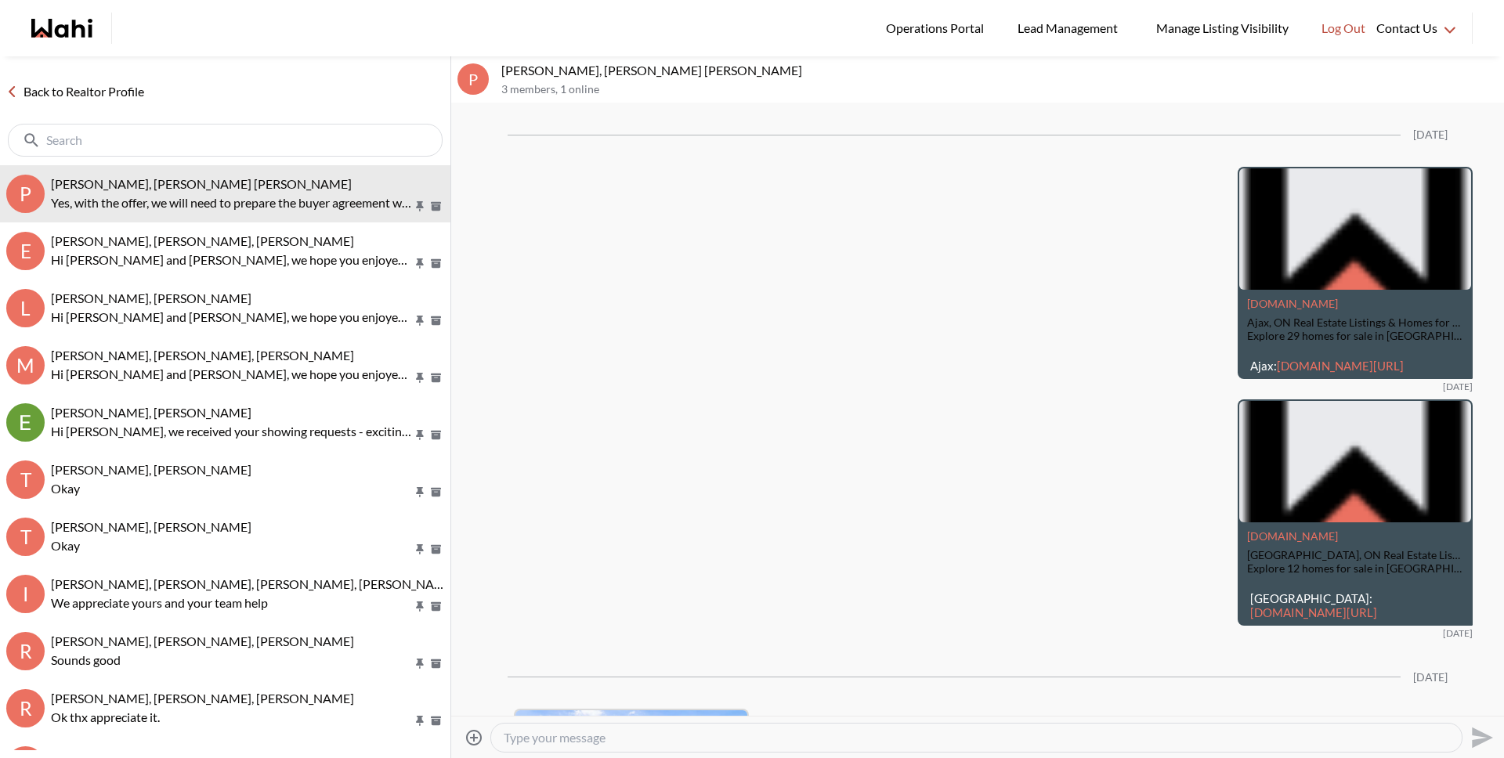
scroll to position [3140, 0]
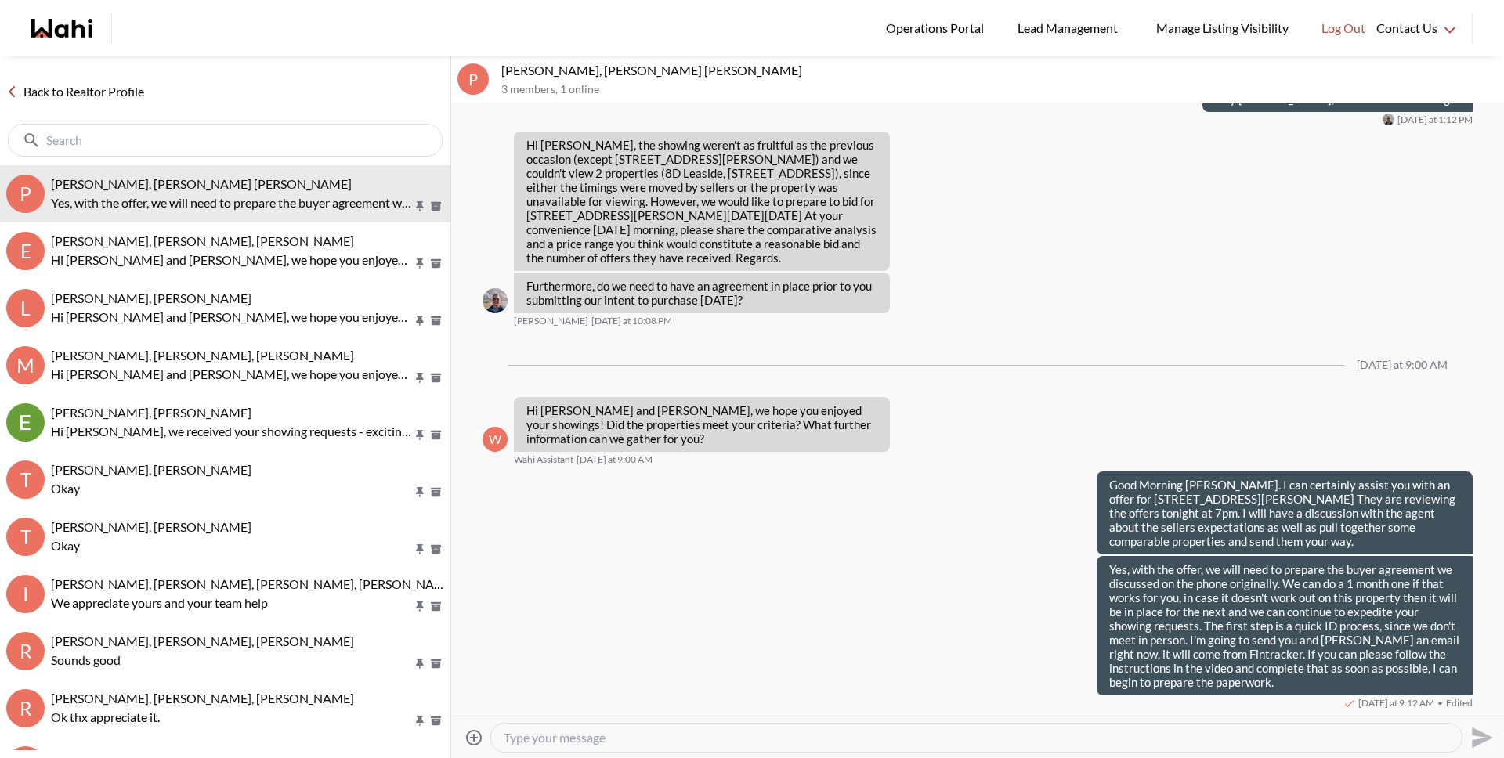
click at [110, 91] on link "Back to Realtor Profile" at bounding box center [75, 91] width 150 height 20
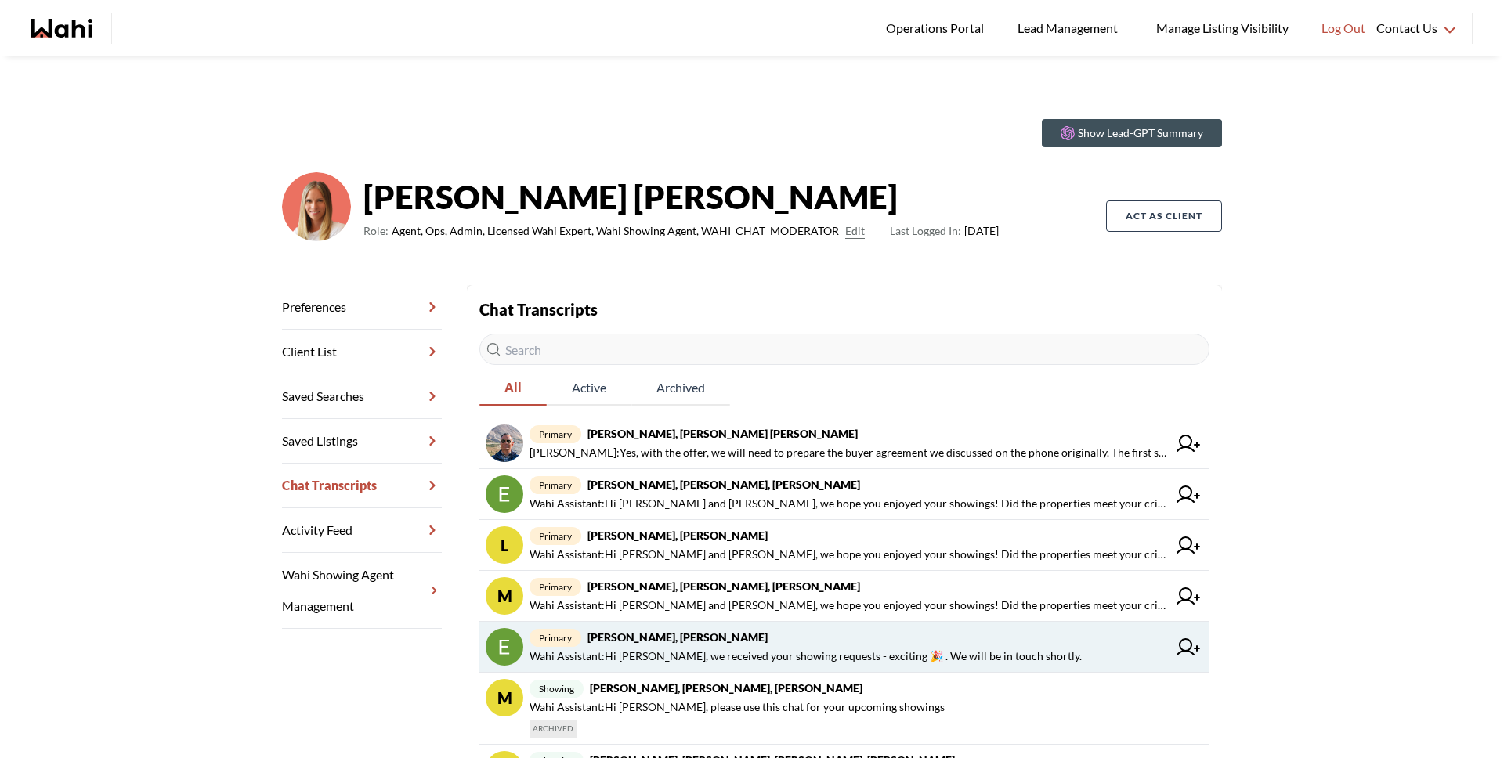
click at [674, 636] on strong "Efrem Abraham, Michelle" at bounding box center [677, 636] width 180 height 13
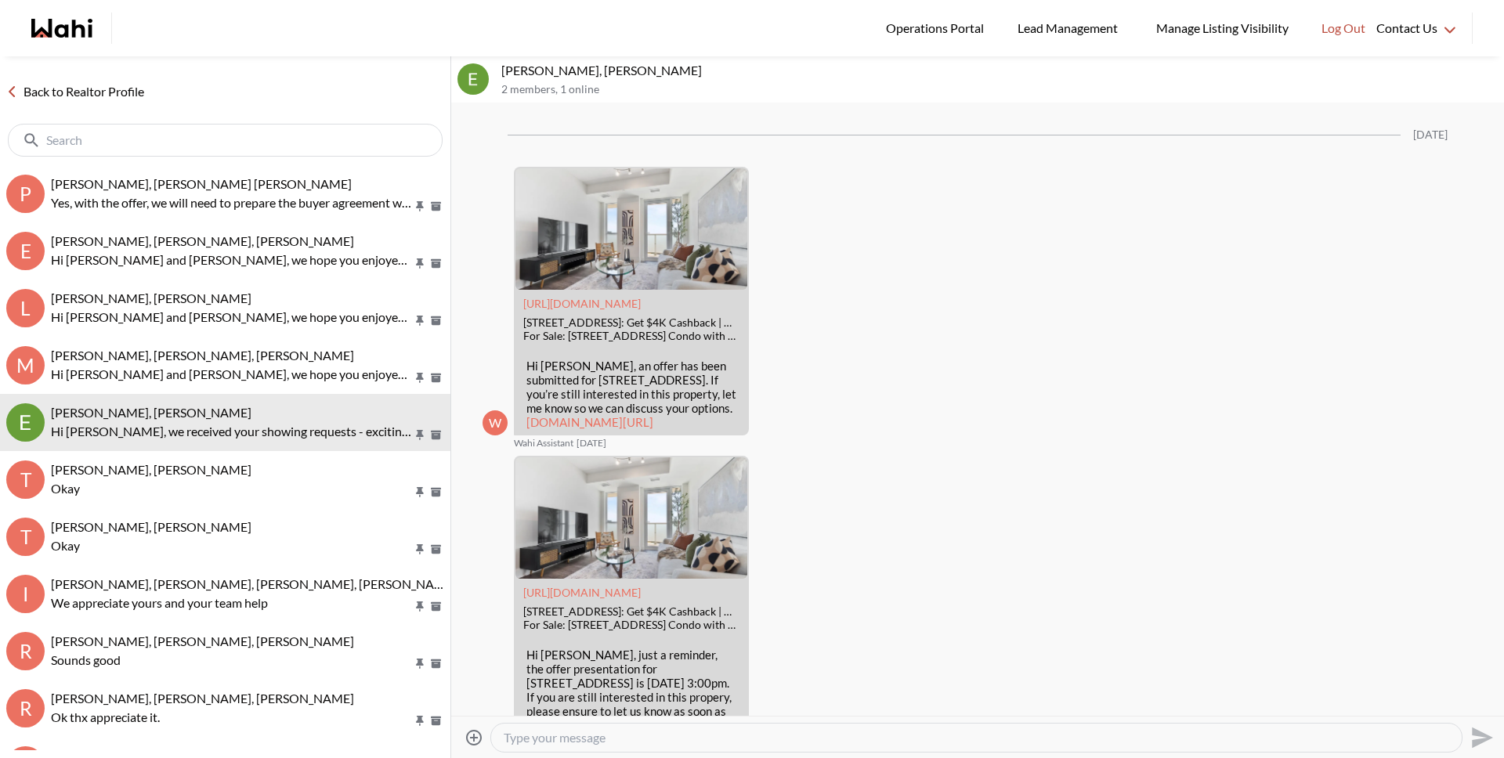
scroll to position [3055, 0]
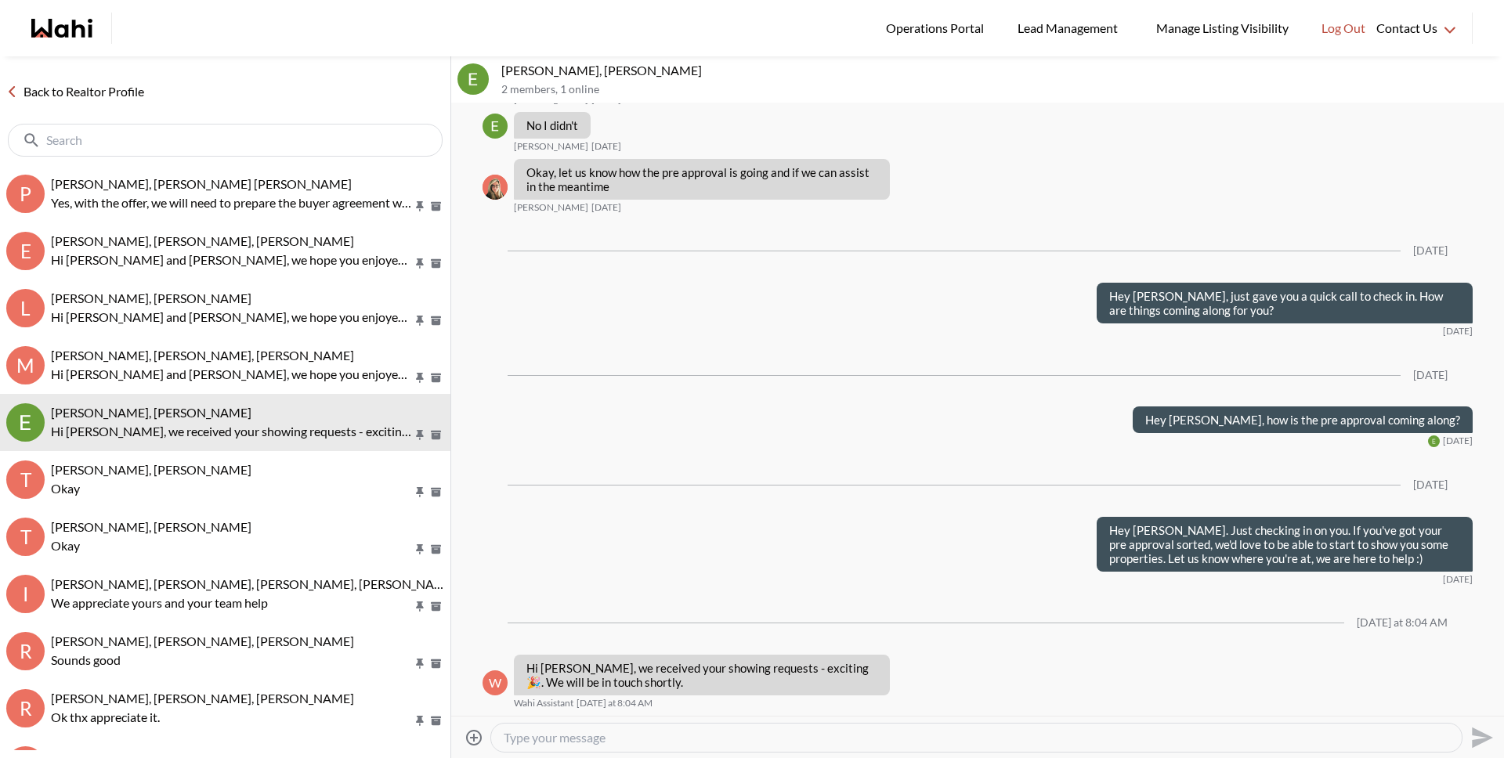
click at [591, 742] on textarea "Type your message" at bounding box center [976, 738] width 945 height 16
type textarea "Hey Efrem, I receieved your showing request and would love to get that schedule…"
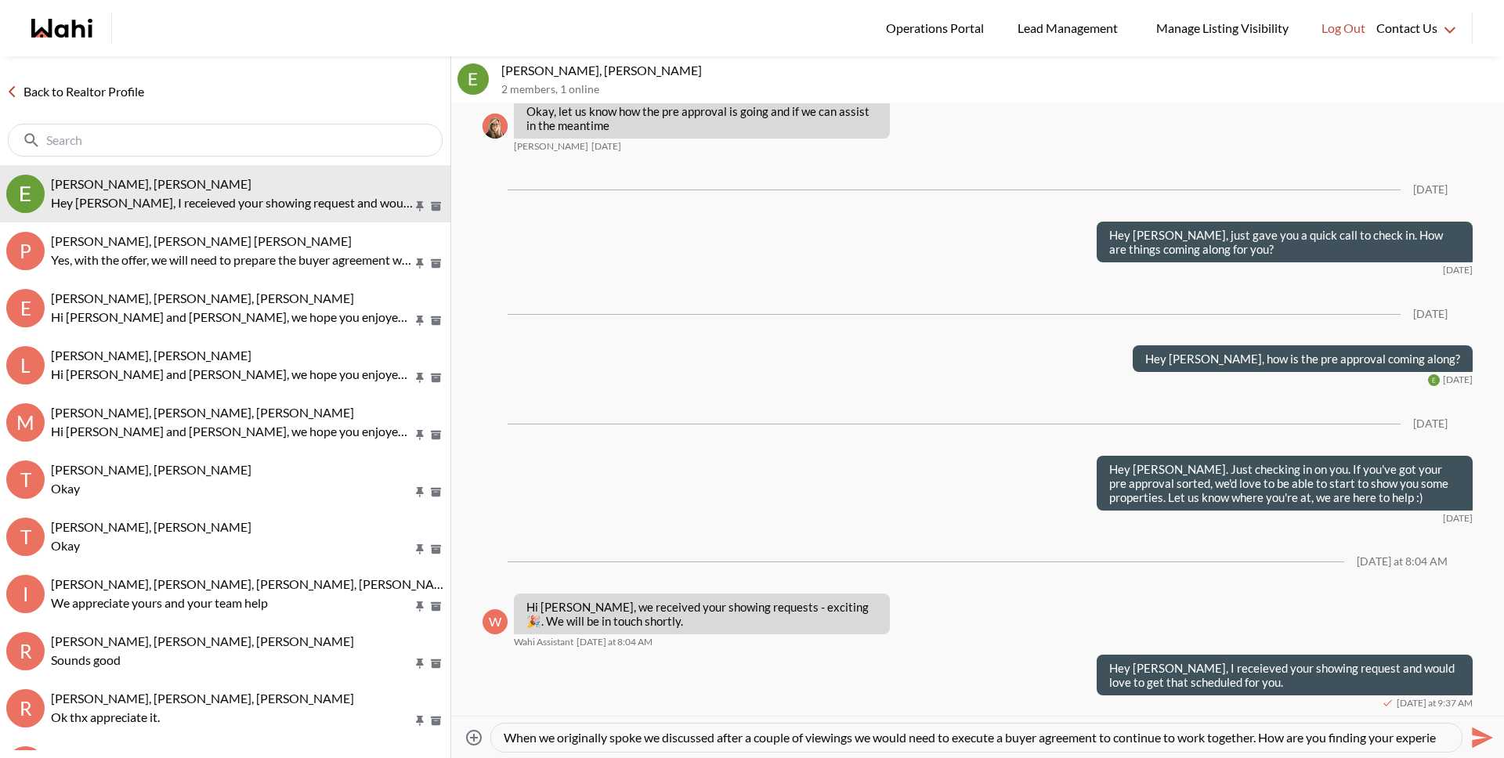
scroll to position [16, 0]
type textarea "When we originally spoke we discussed after a couple of viewings we would need …"
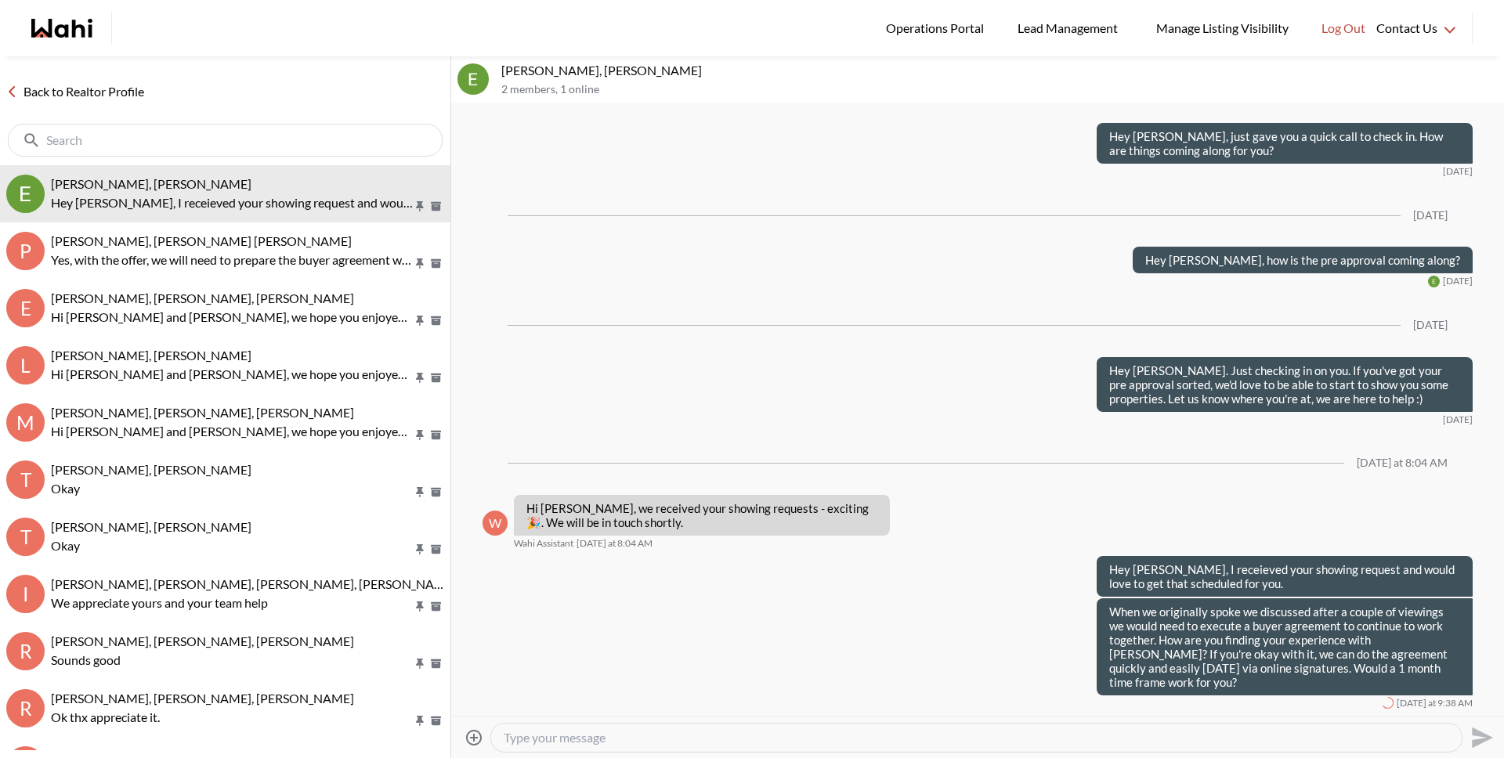
scroll to position [0, 0]
click at [527, 730] on textarea "Type your message" at bounding box center [976, 738] width 945 height 16
paste textarea "questions"
type textarea "If you have any questions, please don't hesitate."
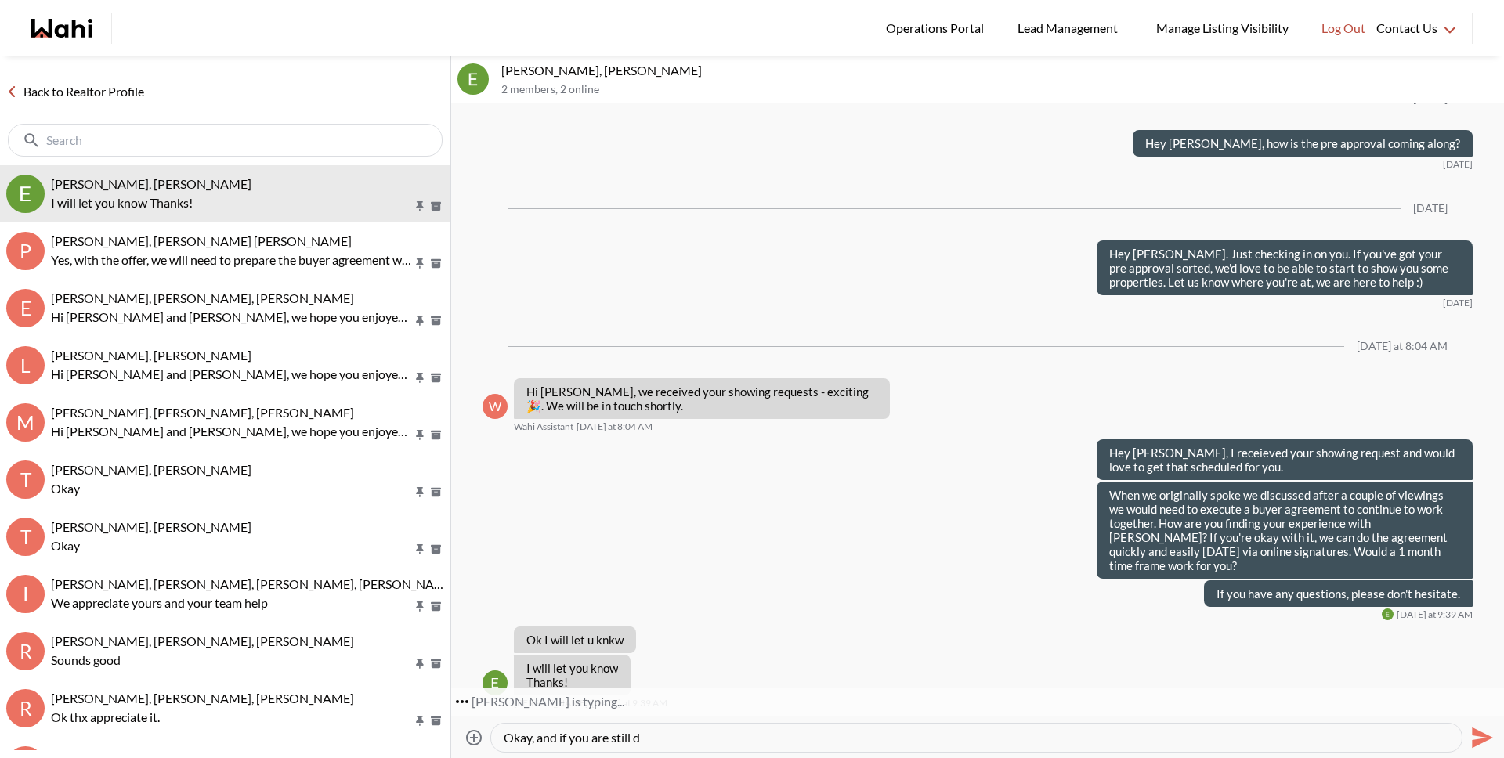
scroll to position [3318, 0]
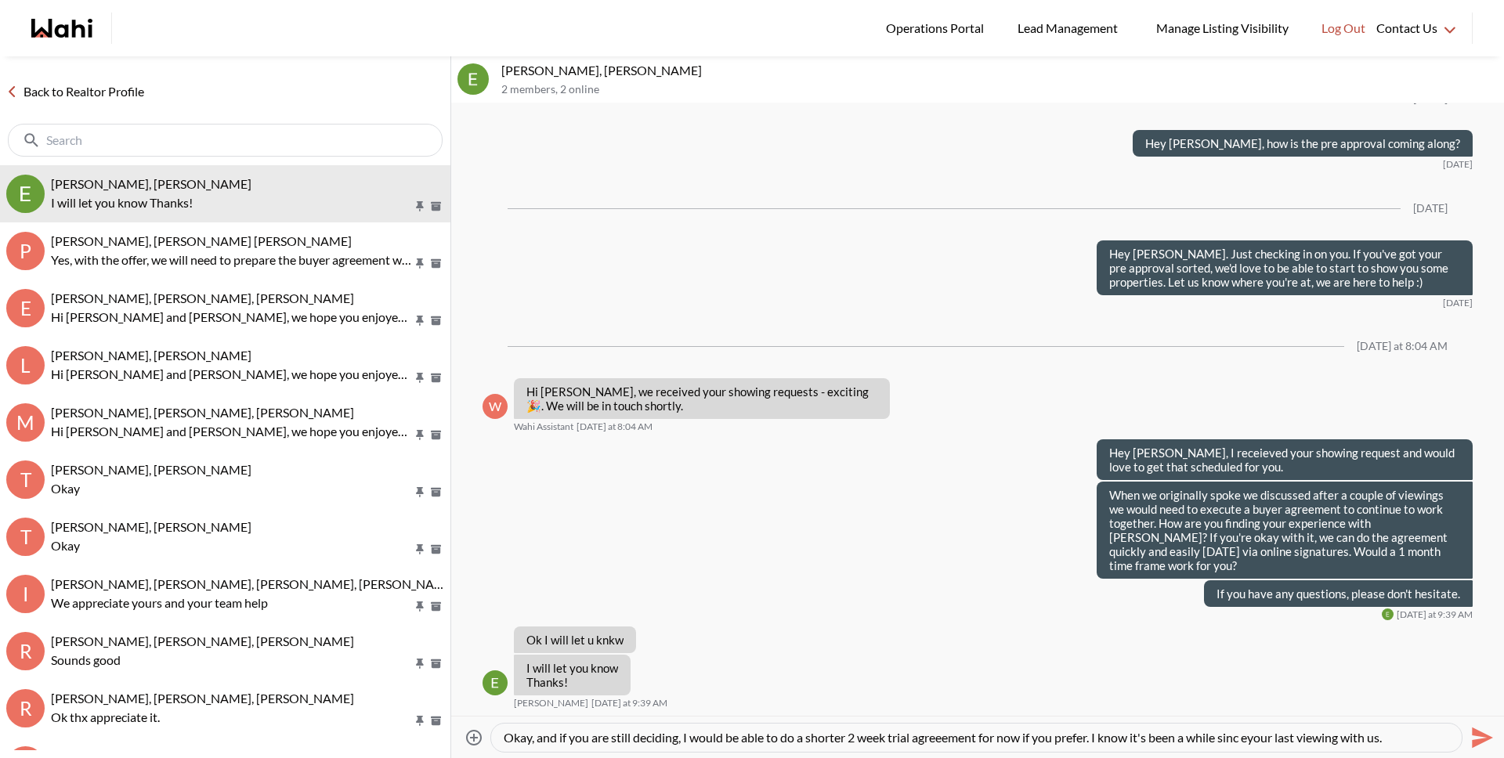
click at [1249, 741] on textarea "Okay, and if you are still deciding, I would be able to do a shorter 2 week tri…" at bounding box center [976, 738] width 945 height 16
type textarea "Okay, and if you are still deciding, I would be able to do a shorter 2 week tri…"
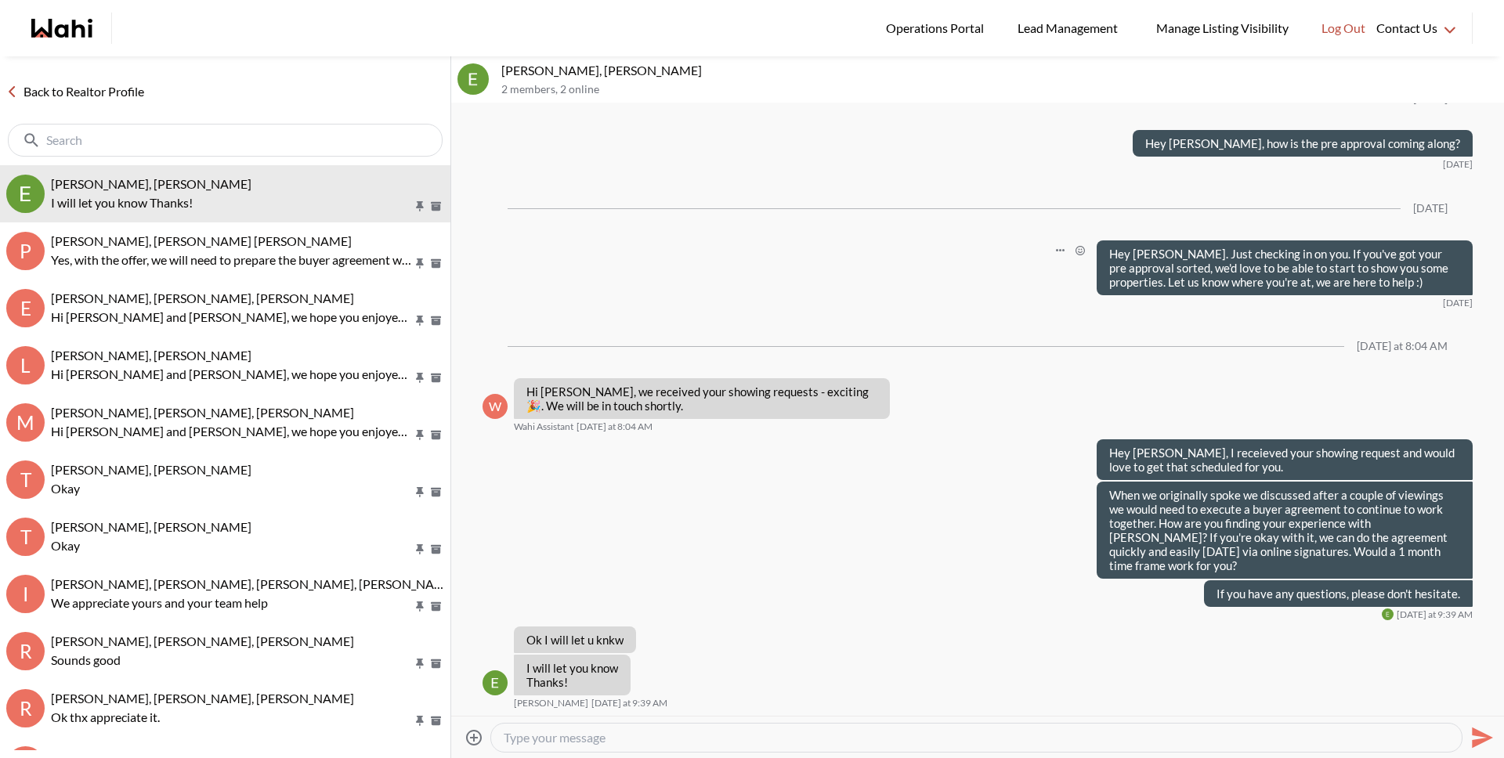
scroll to position [3393, 0]
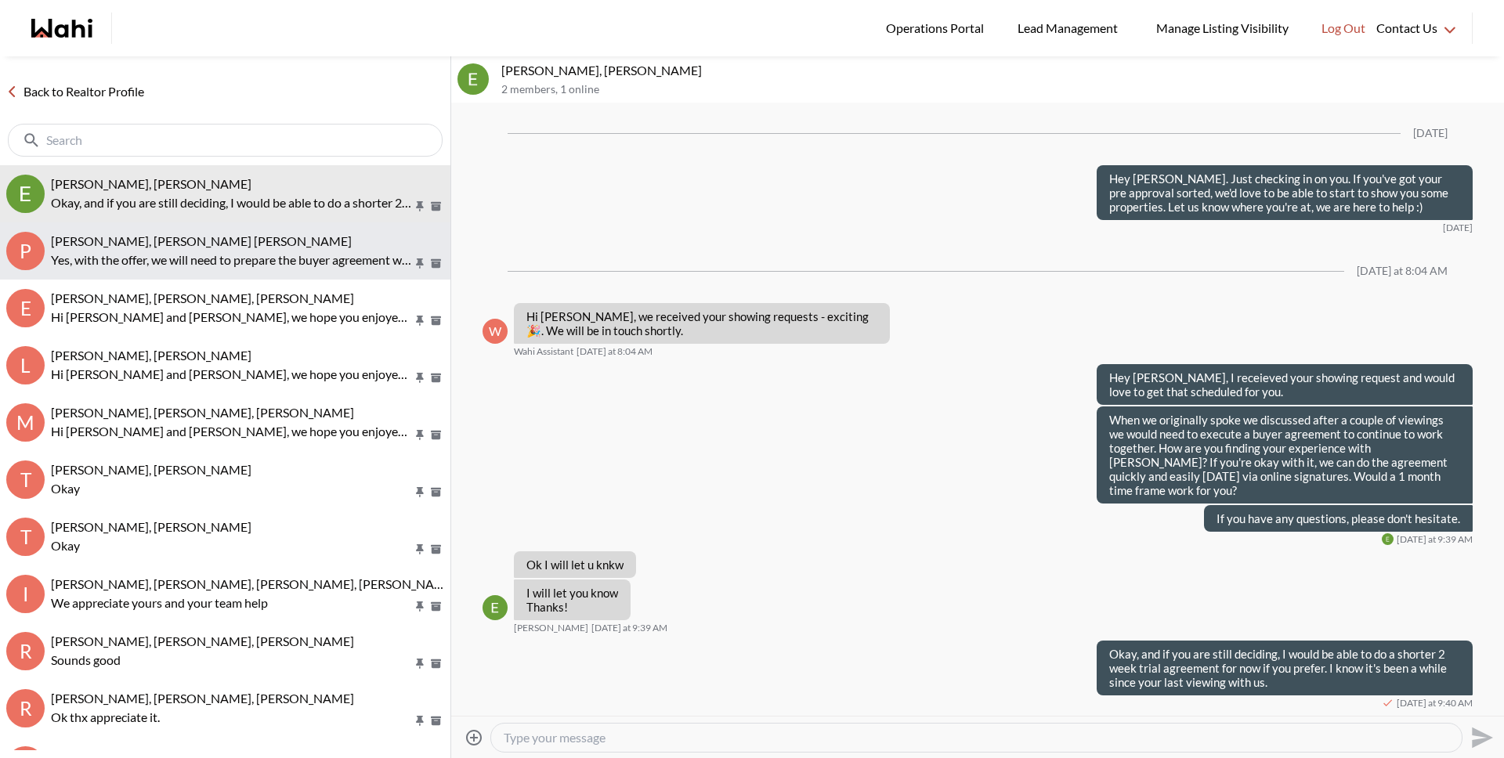
click at [197, 255] on p "Yes, with the offer, we will need to prepare the buyer agreement we discussed o…" at bounding box center [232, 260] width 362 height 19
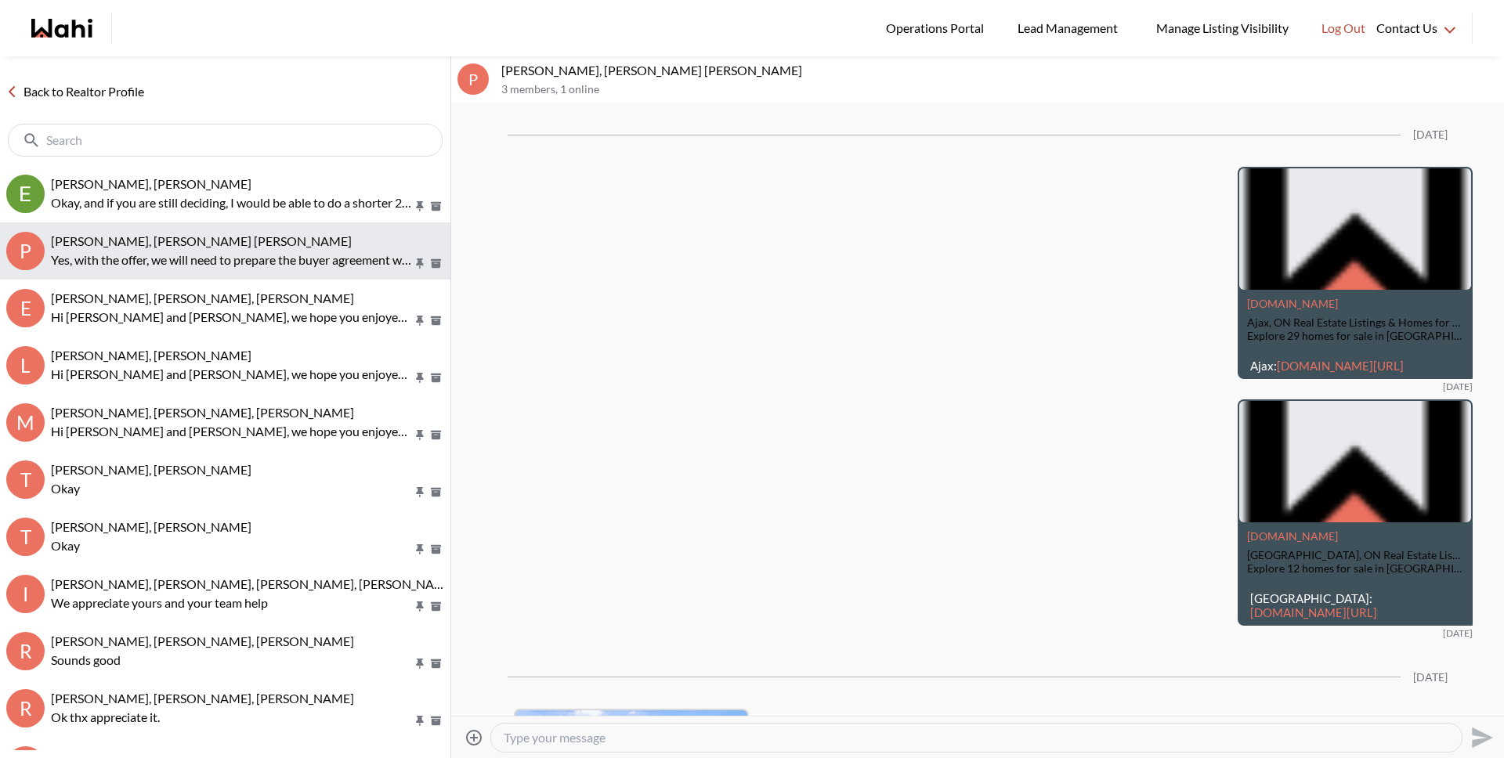
scroll to position [3140, 0]
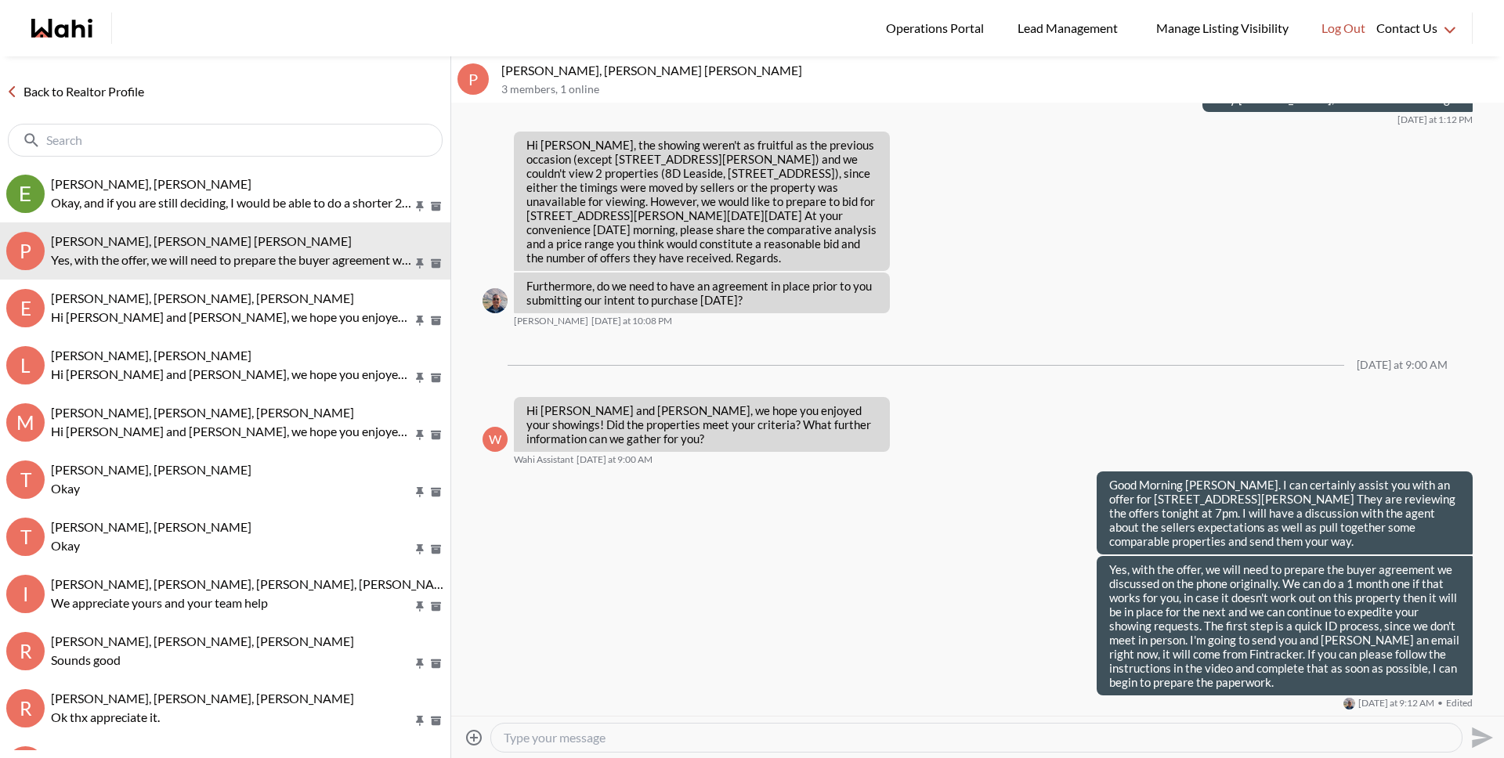
click at [831, 737] on textarea "Type your message" at bounding box center [976, 738] width 945 height 16
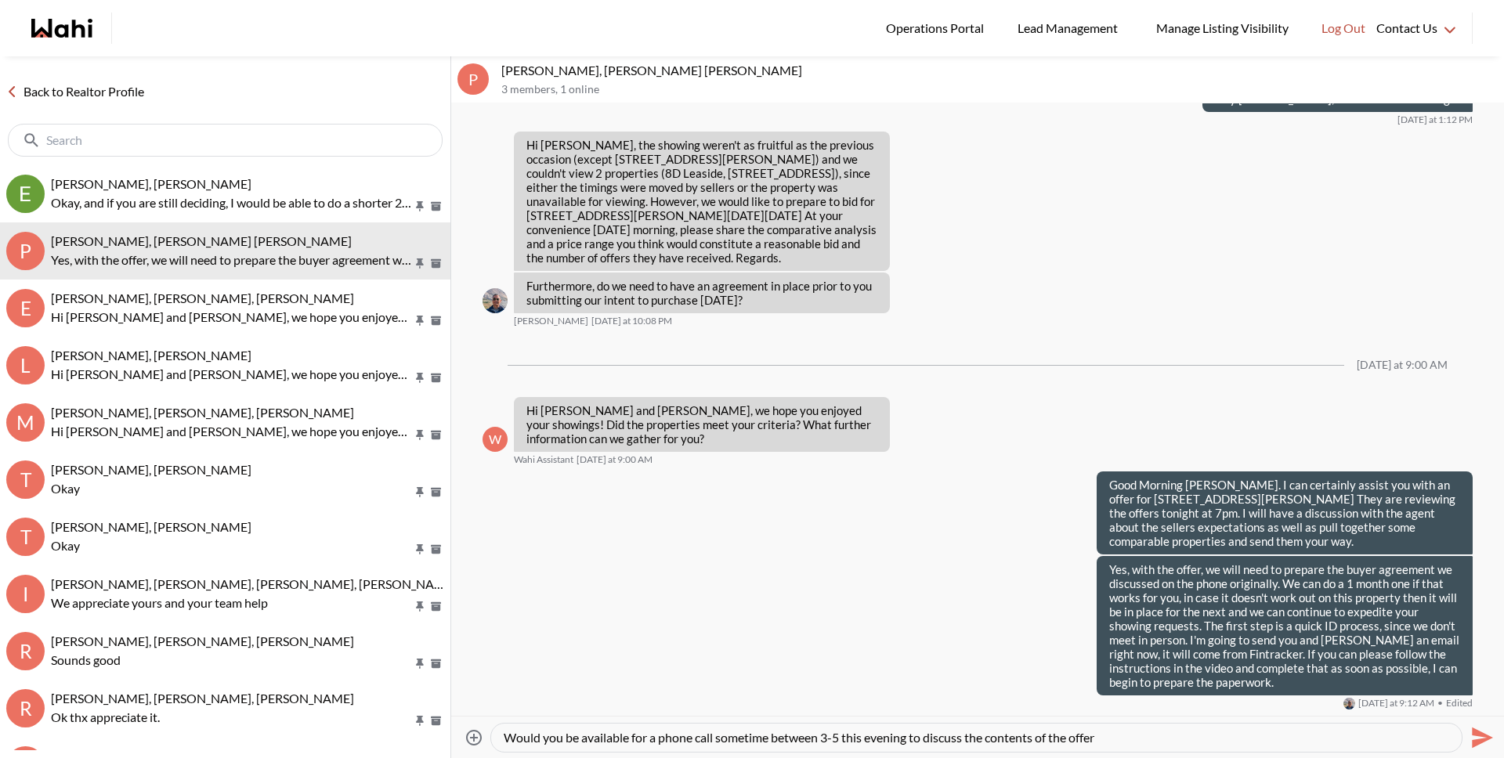
type textarea "Would you be available for a phone call sometime between 3-5 this evening to di…"
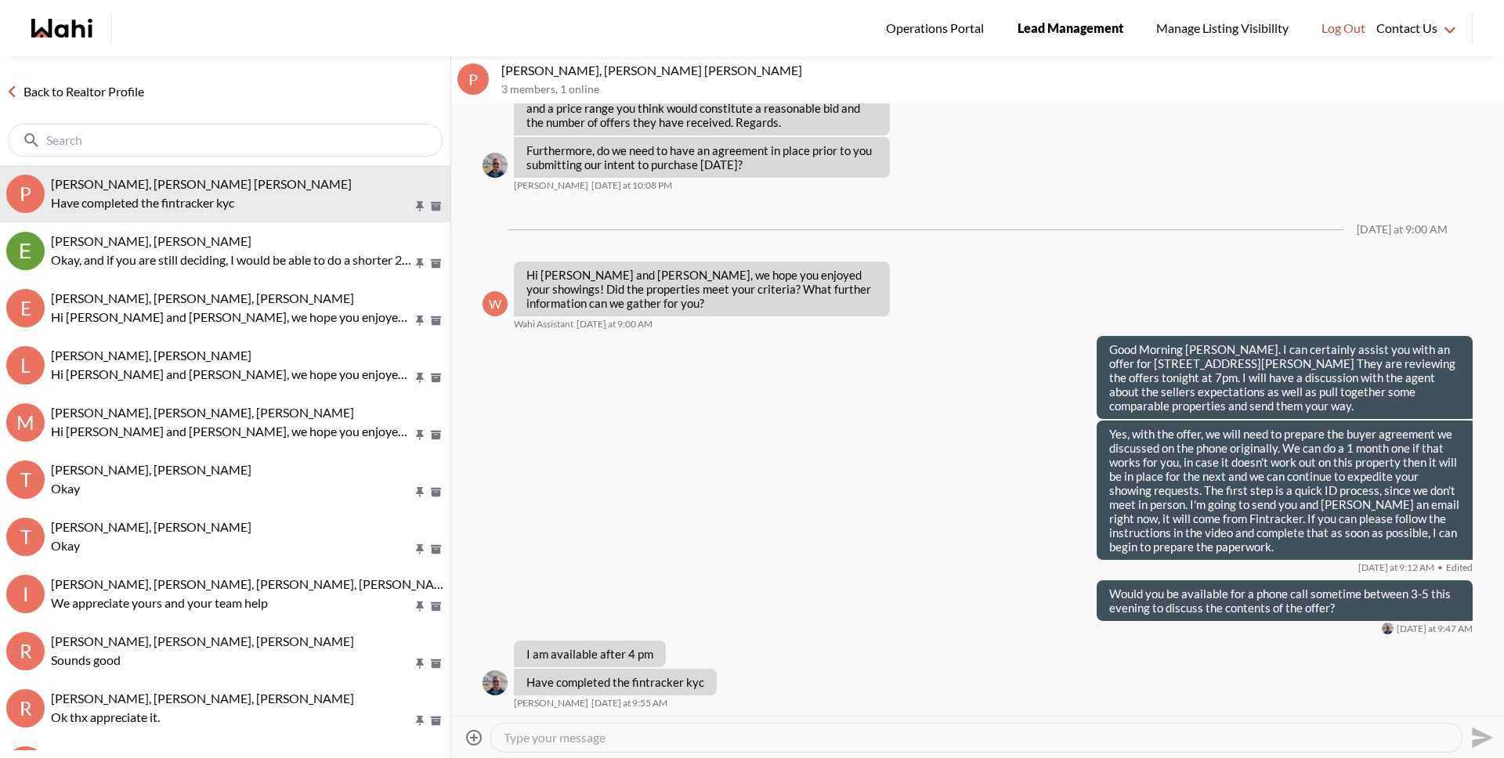
scroll to position [3275, 0]
click at [588, 735] on textarea "Type your message" at bounding box center [976, 738] width 945 height 16
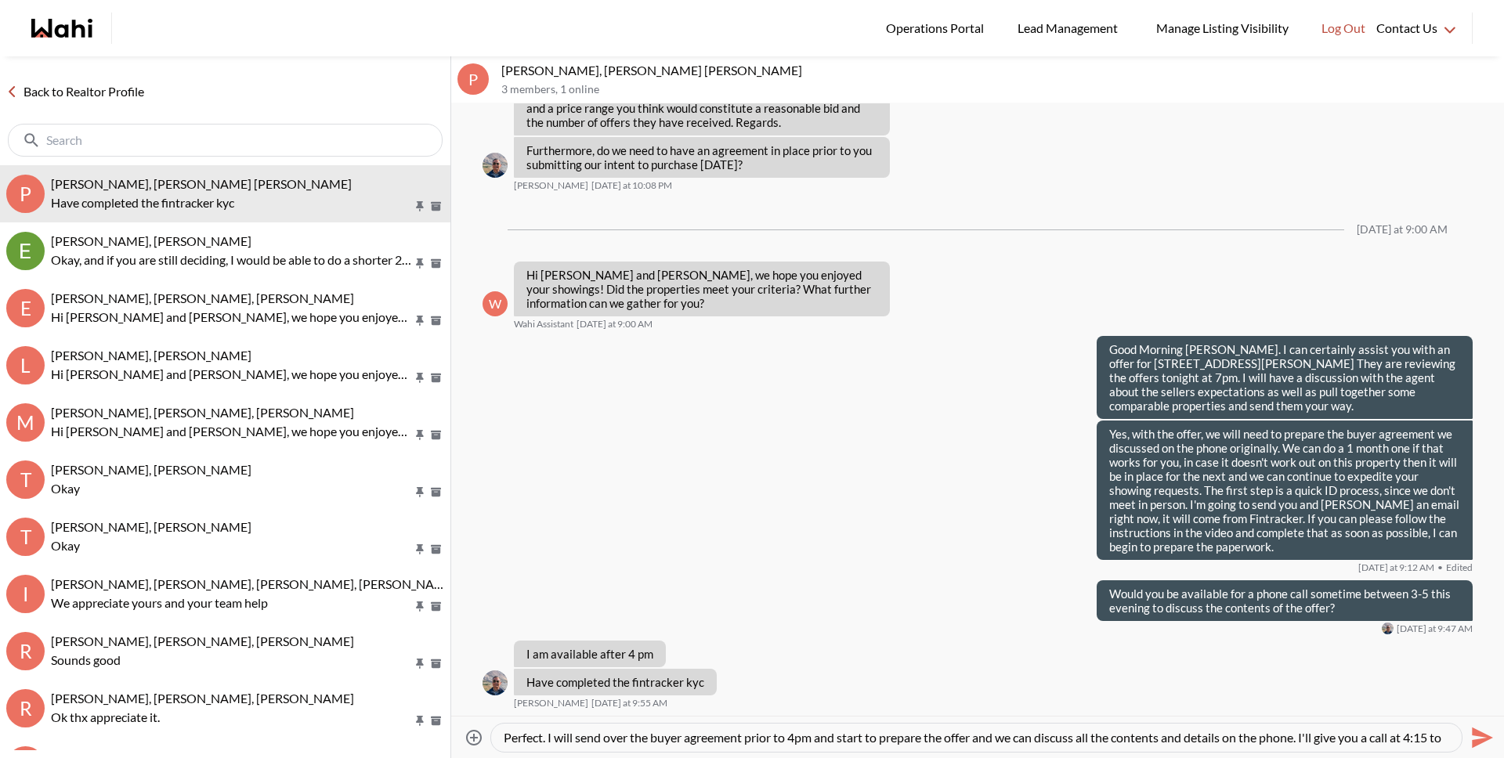
scroll to position [16, 0]
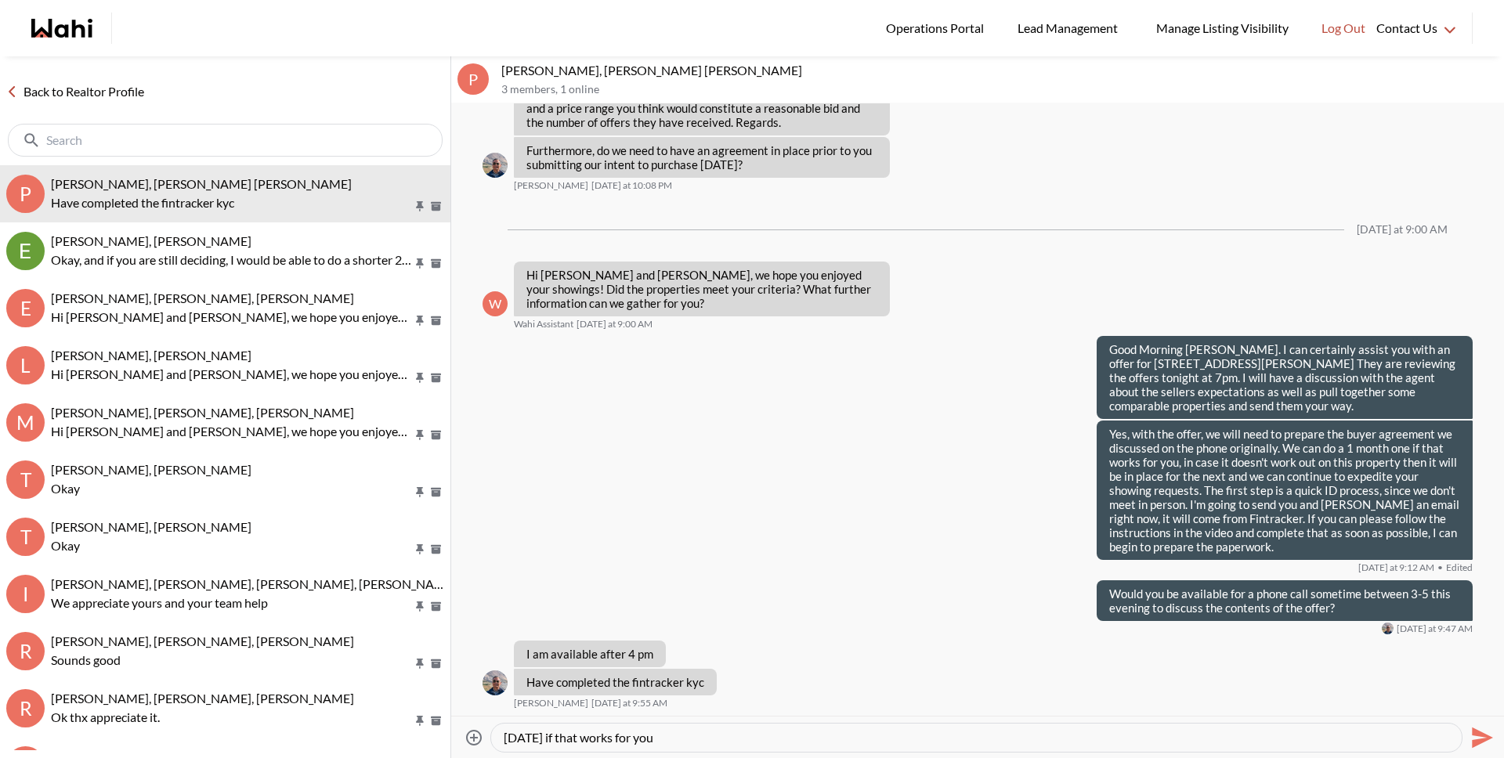
type textarea "Perfect. I will send over the buyer agreement prior to 4pm and start to prepare…"
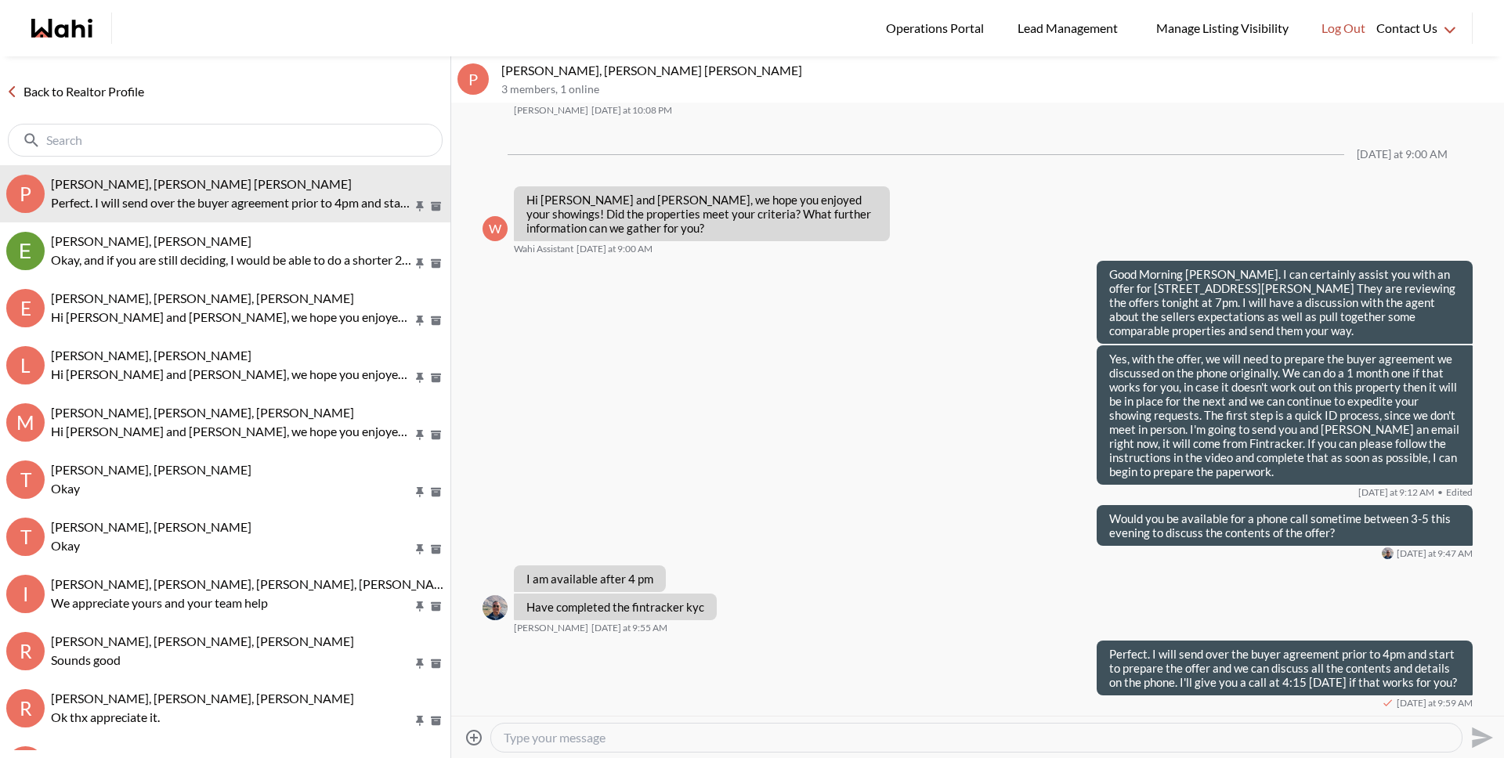
click at [614, 752] on div "Attach files Send" at bounding box center [977, 737] width 1040 height 35
click at [612, 746] on div at bounding box center [976, 738] width 970 height 28
click at [593, 746] on div at bounding box center [976, 738] width 970 height 28
click at [594, 740] on textarea "Type your message" at bounding box center [976, 738] width 945 height 16
type textarea "I received your Fintracker thanks, just need Vandana as well"
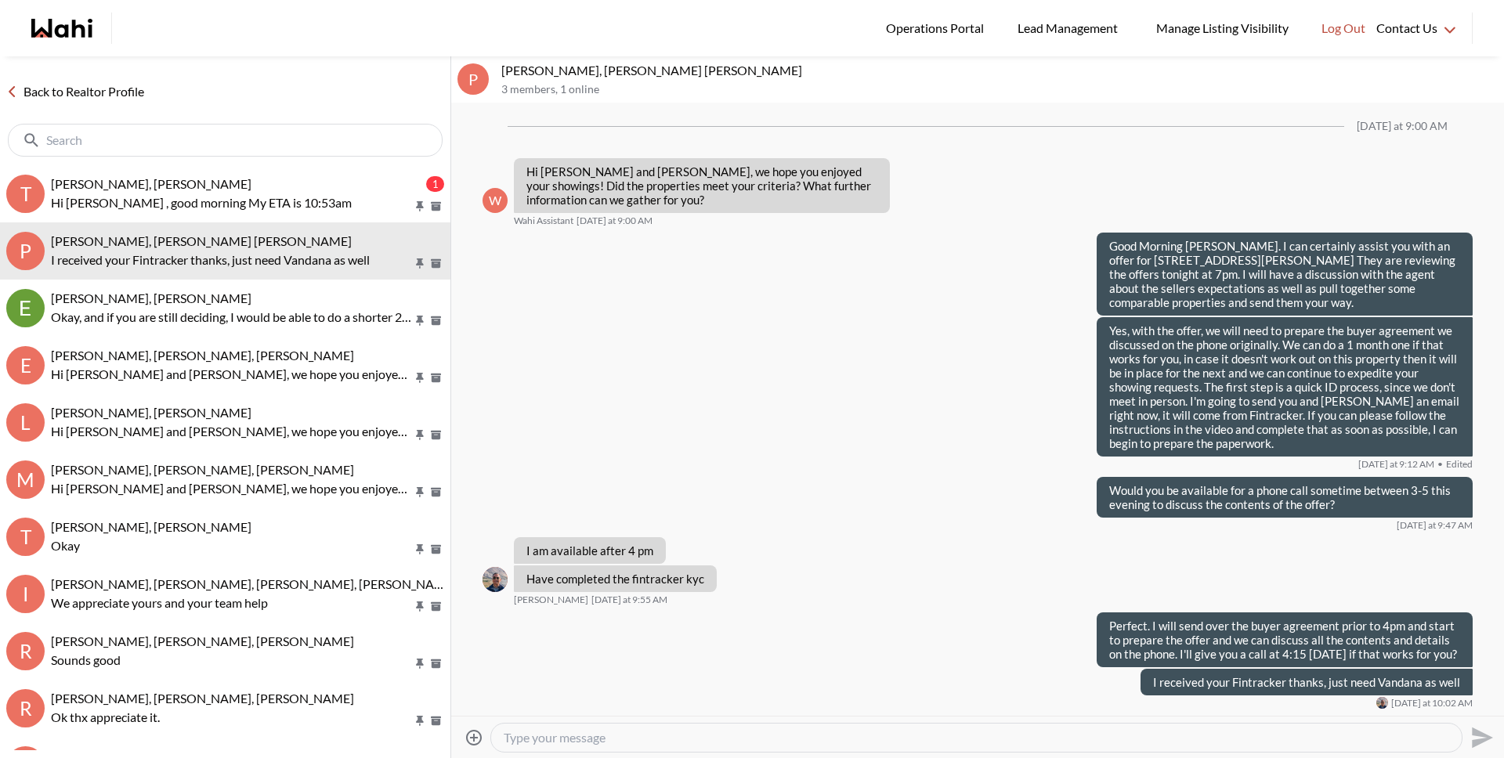
scroll to position [3379, 0]
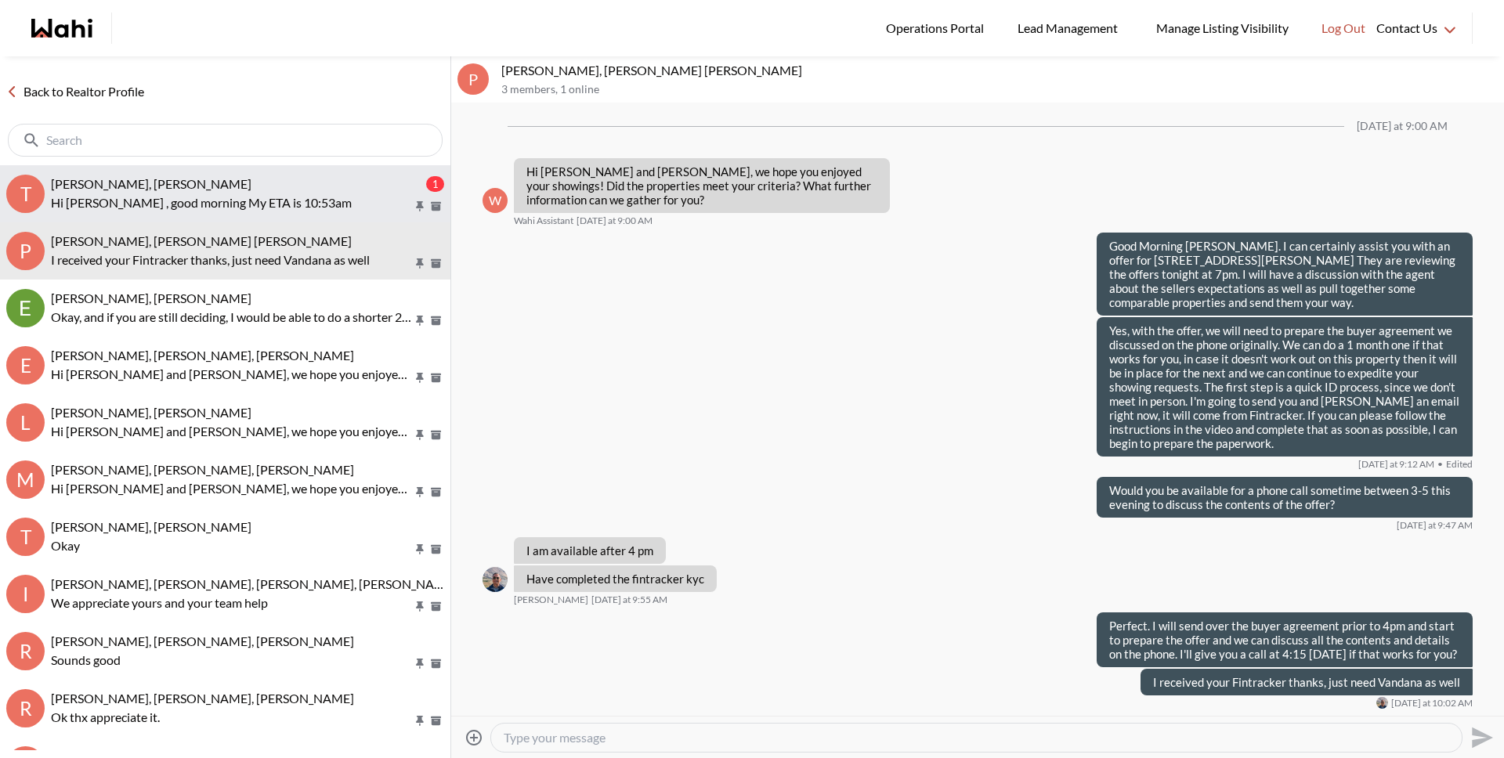
click at [133, 204] on p "Hi Tanya , good morning My ETA is 10:53am" at bounding box center [232, 202] width 362 height 19
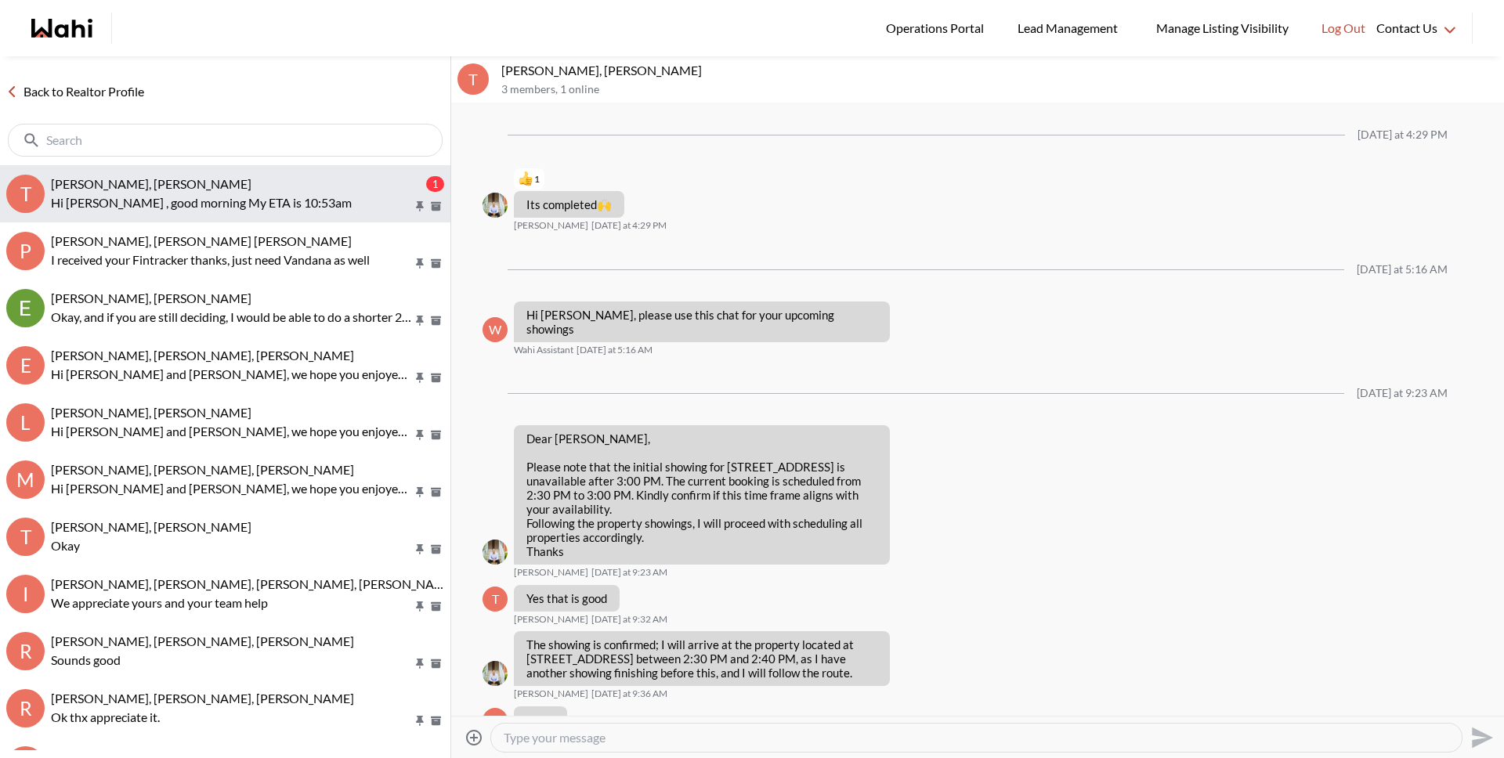
scroll to position [1471, 0]
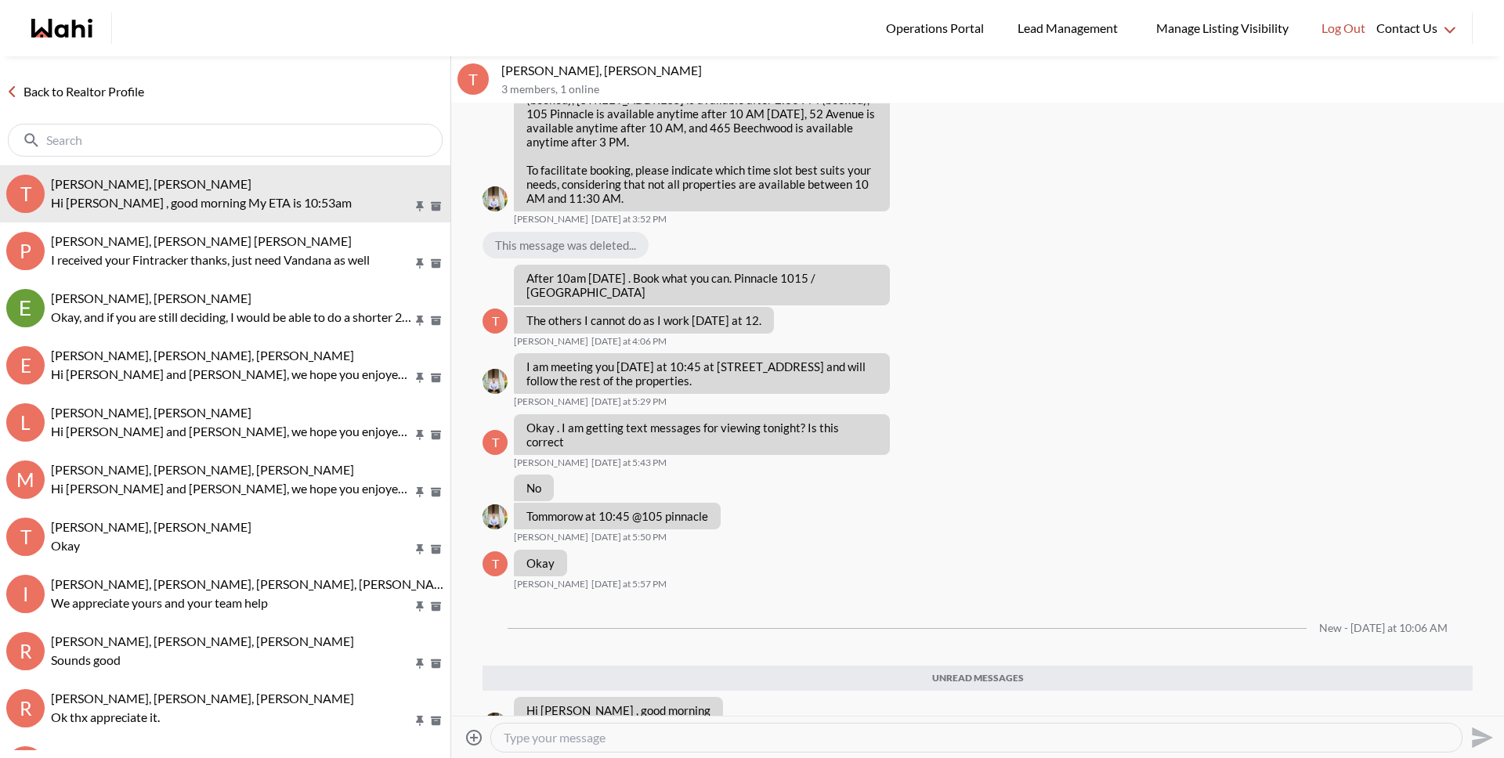
click at [88, 96] on link "Back to Realtor Profile" at bounding box center [75, 91] width 150 height 20
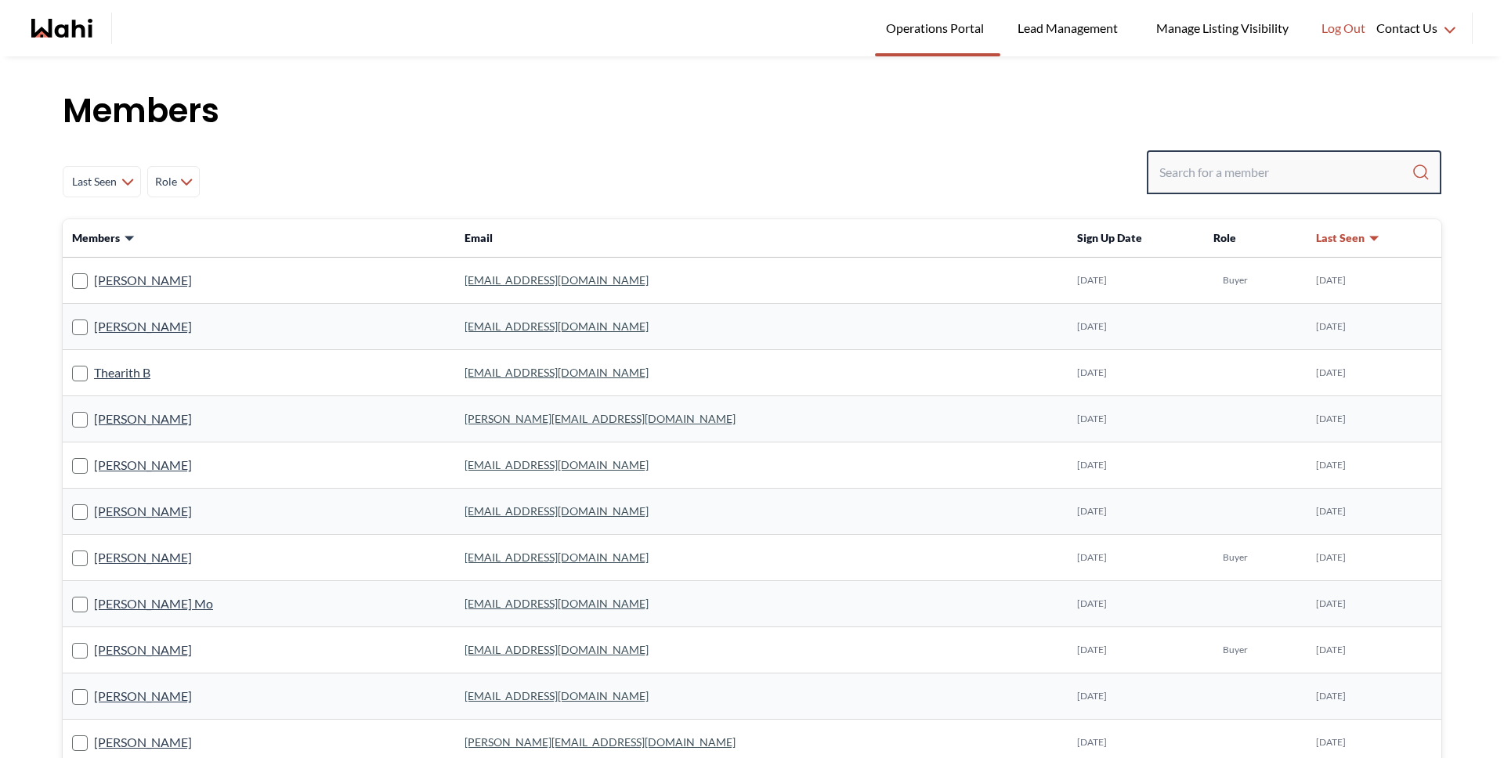
click at [1250, 176] on input "Search input" at bounding box center [1285, 172] width 252 height 28
type input "[PERSON_NAME]"
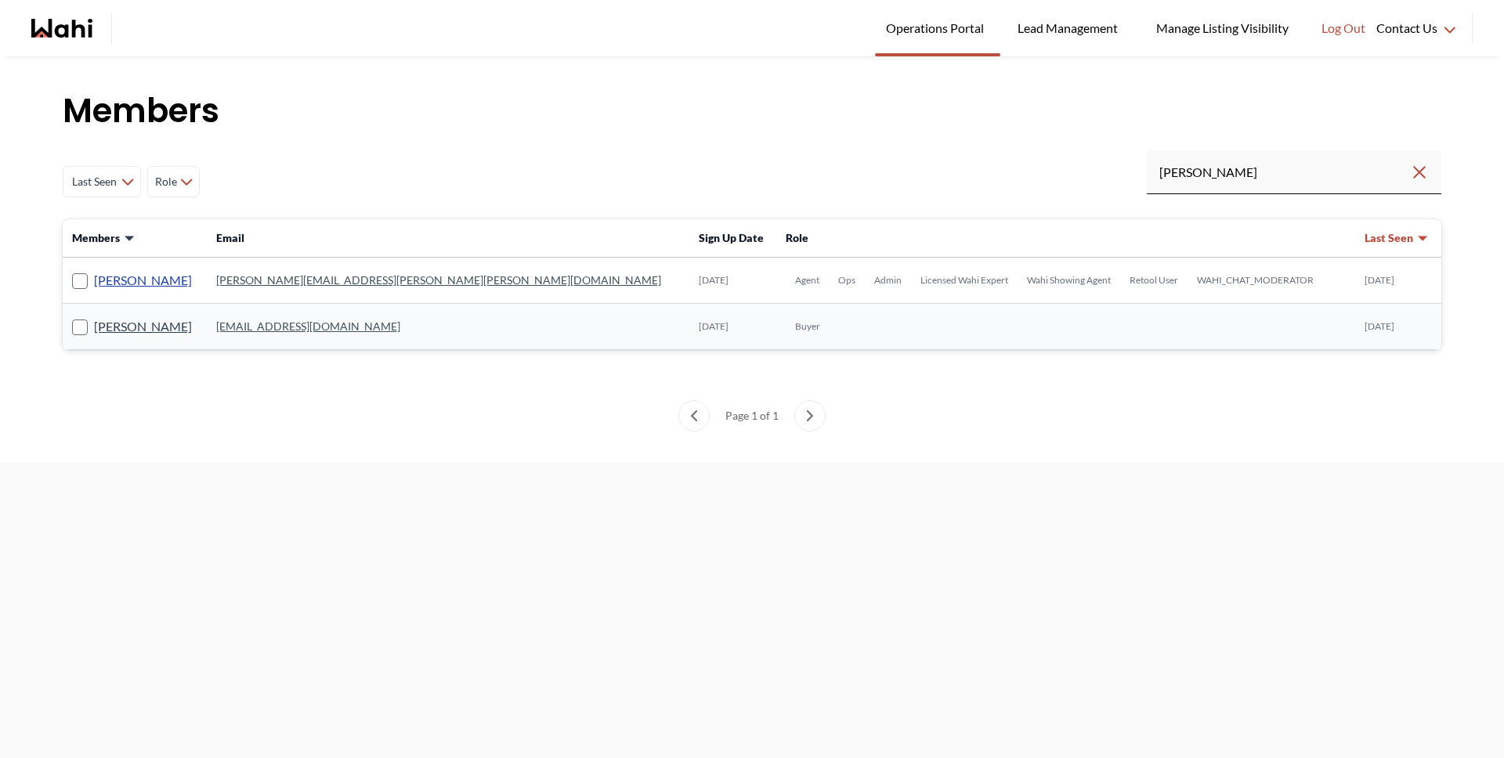
click at [154, 280] on link "[PERSON_NAME]" at bounding box center [143, 280] width 98 height 20
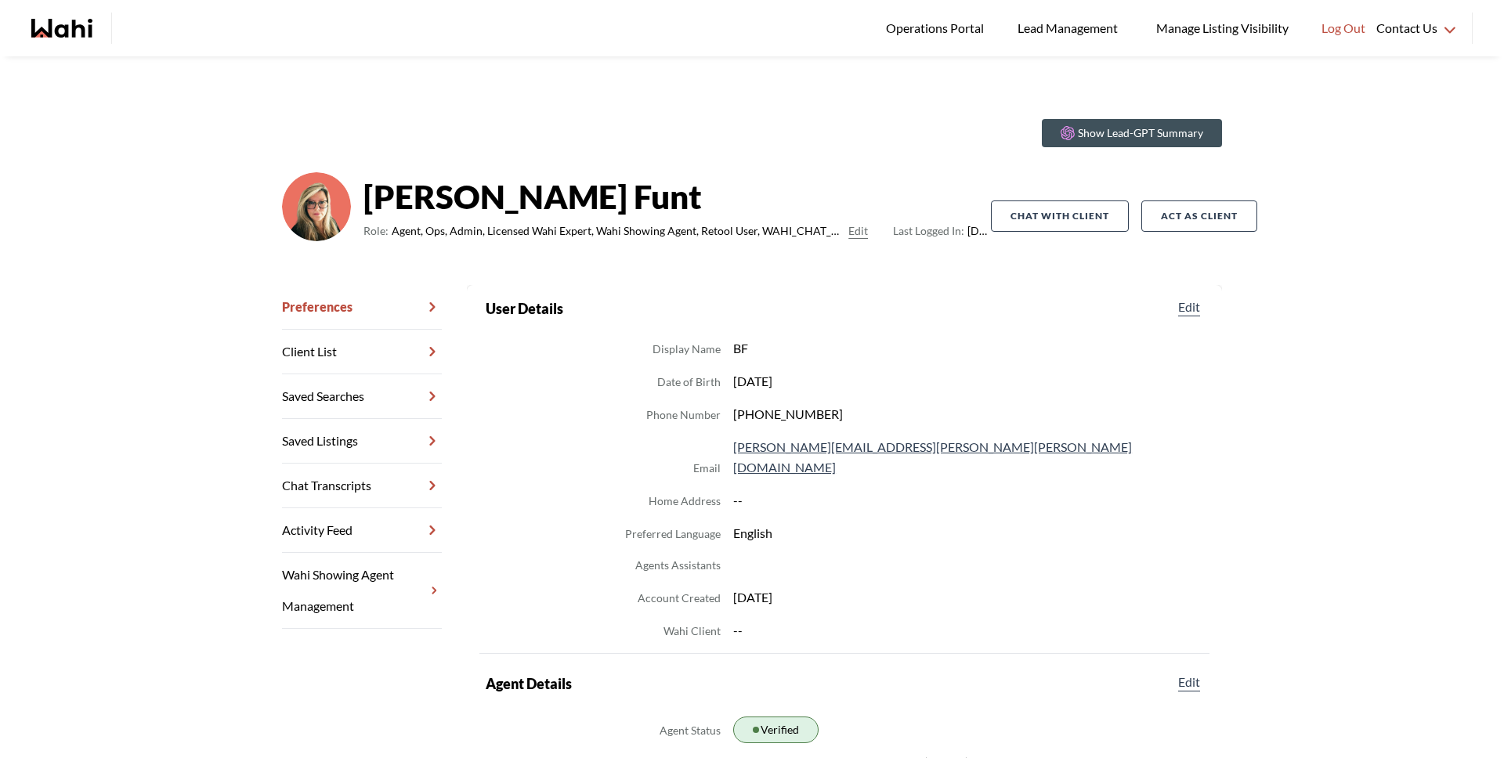
click at [368, 486] on link "Chat Transcripts" at bounding box center [362, 486] width 160 height 45
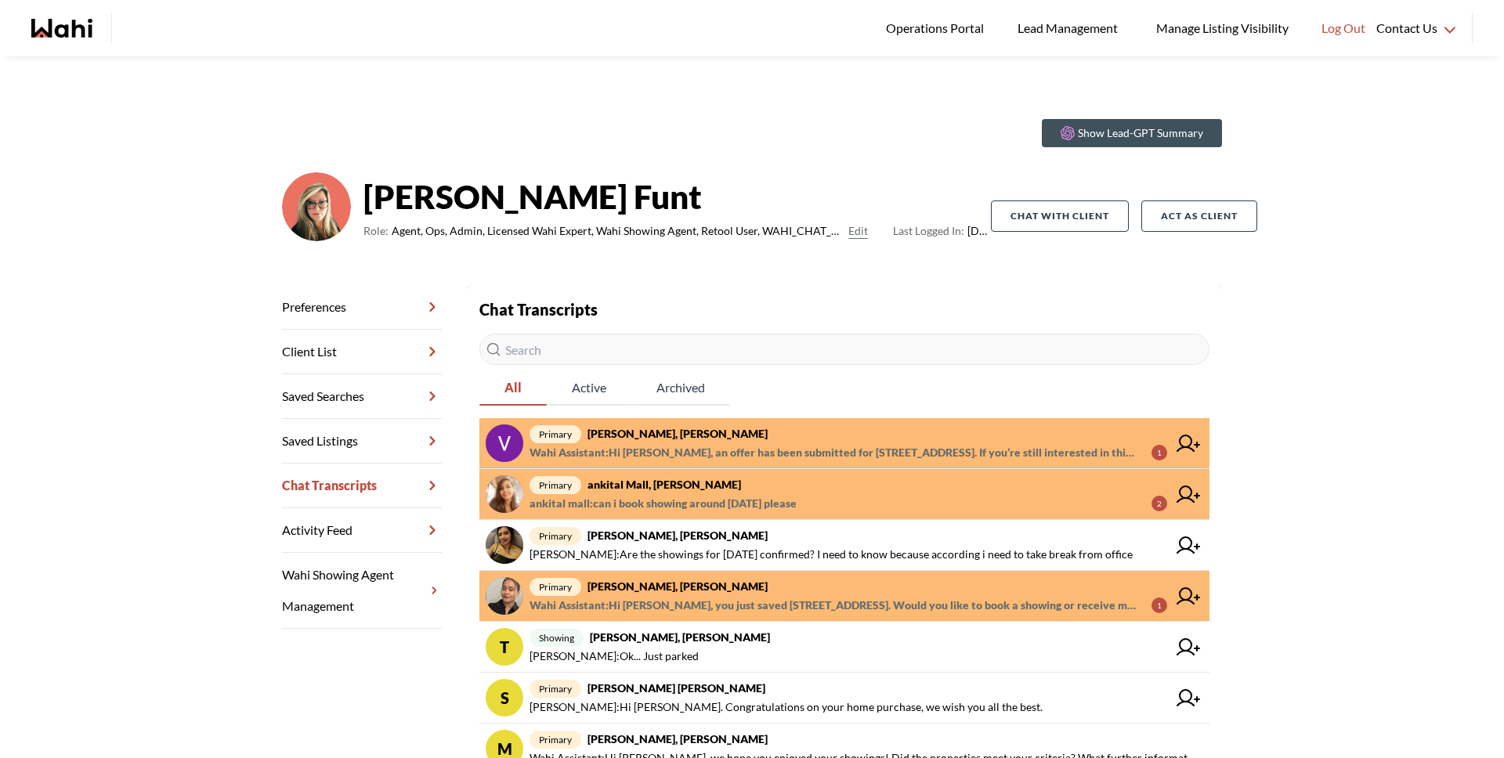
click at [858, 450] on span "Wahi Assistant : Hi Vaghela, an offer has been submitted for 293 Fairway Rd N #…" at bounding box center [833, 452] width 609 height 19
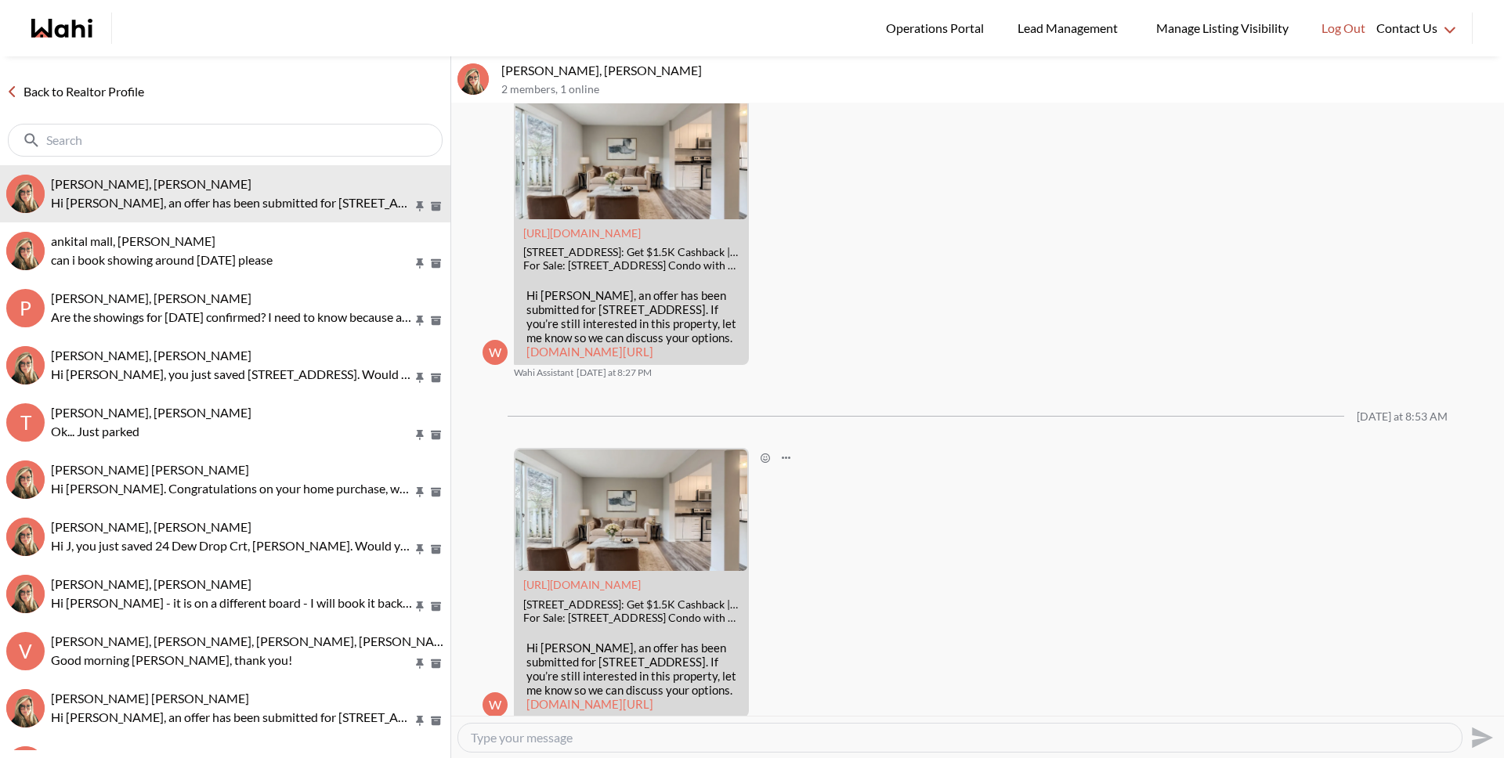
scroll to position [2612, 0]
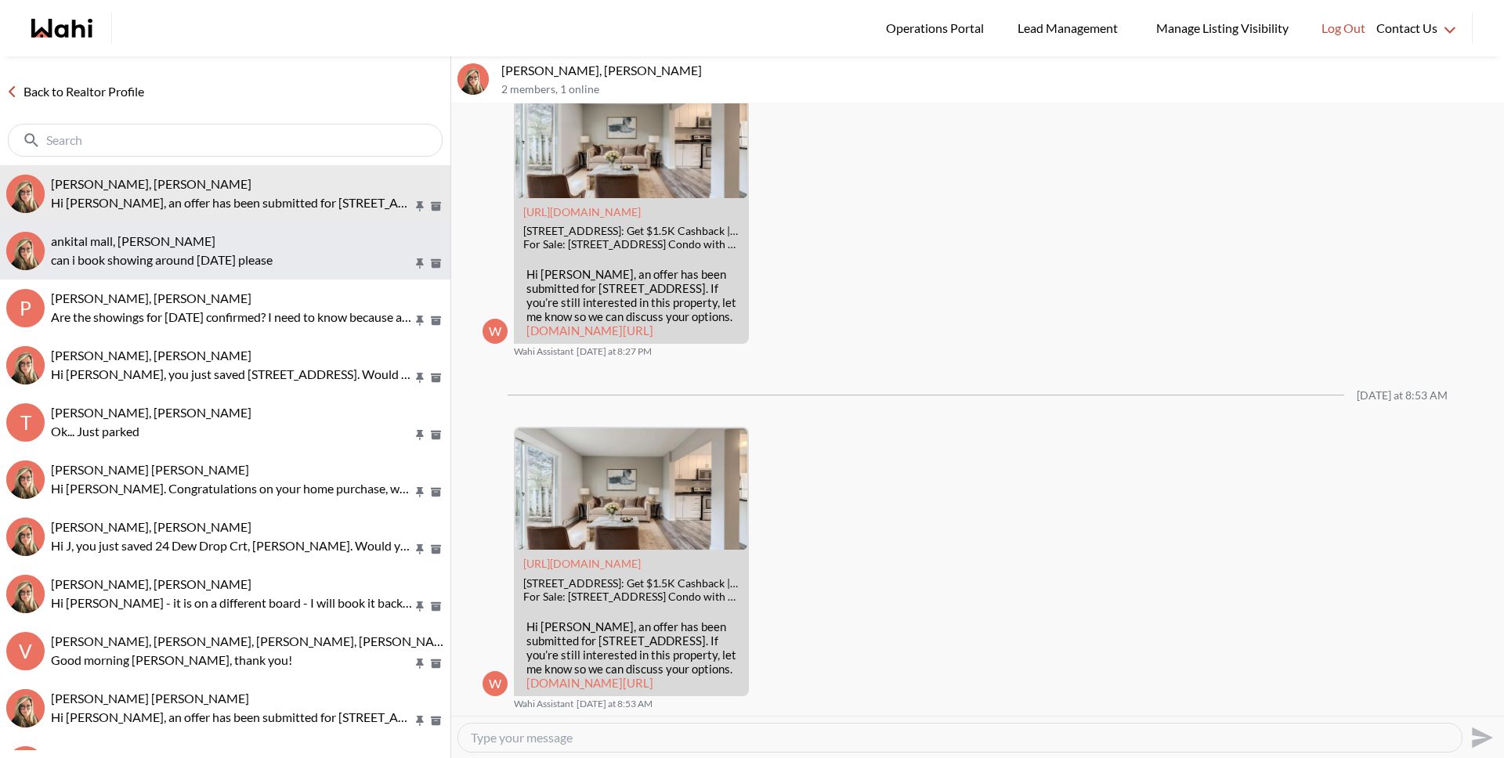
click at [201, 267] on p "can i book showing around 20 oct please" at bounding box center [232, 260] width 362 height 19
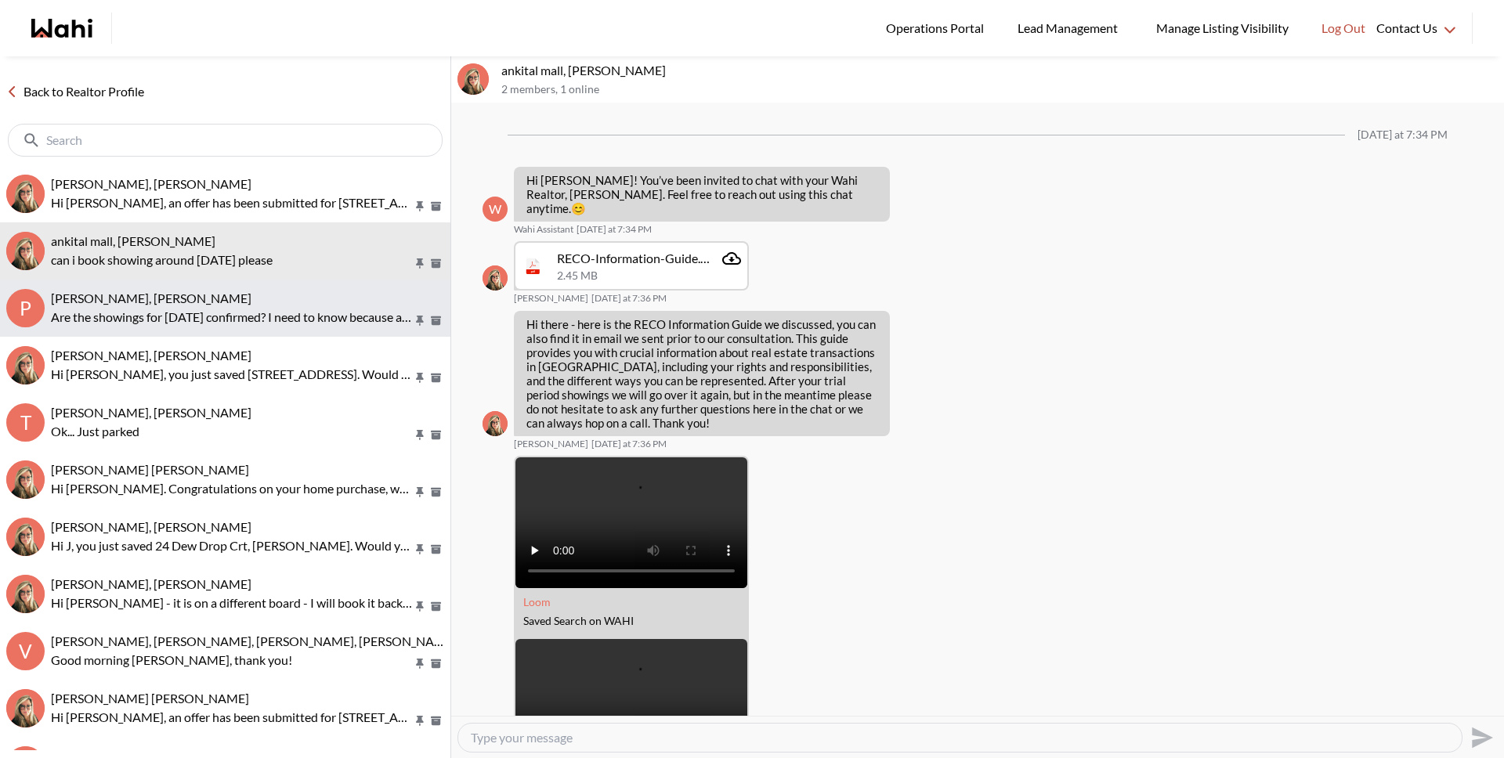
scroll to position [978, 0]
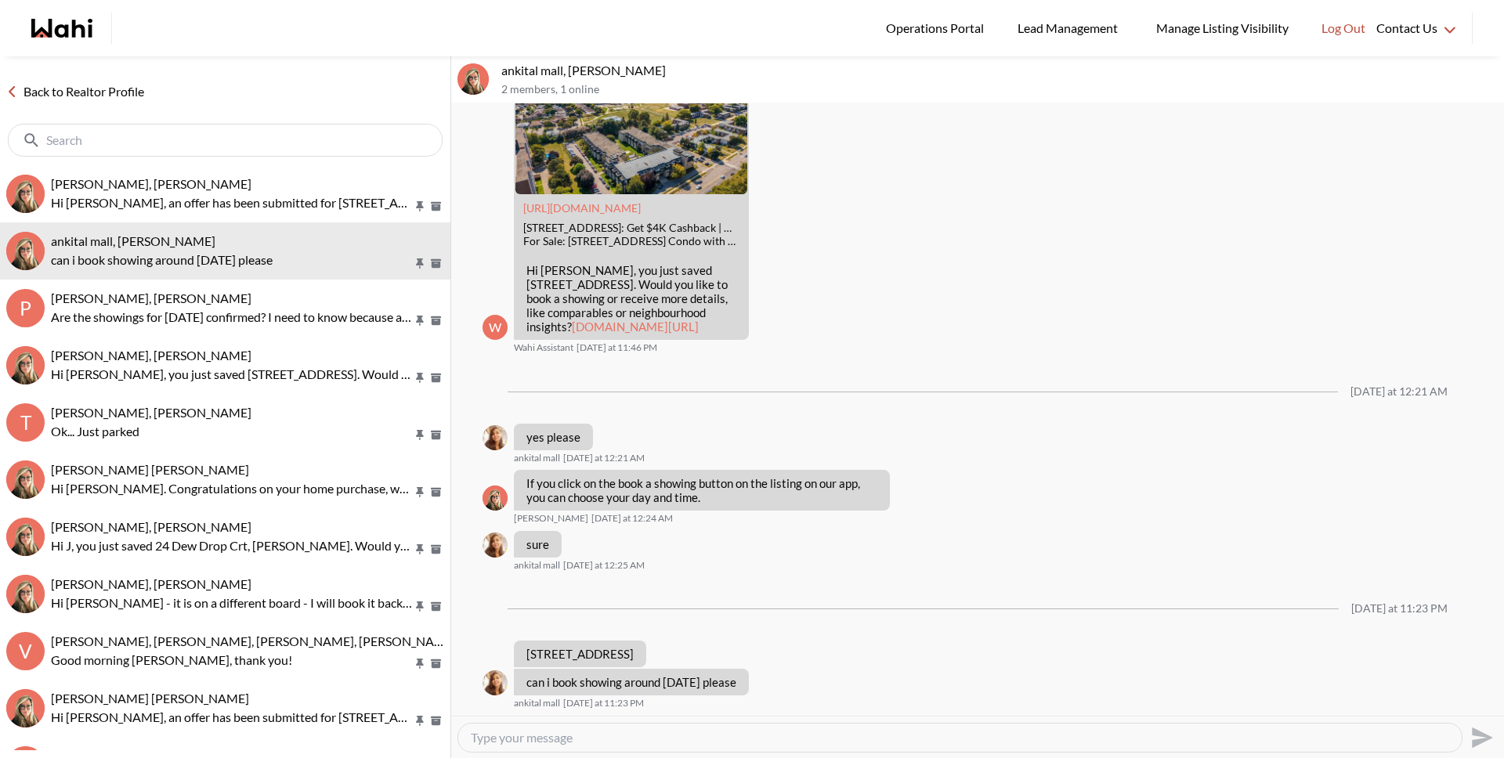
click at [696, 748] on div at bounding box center [959, 738] width 1003 height 28
click at [688, 739] on textarea "Type your message" at bounding box center [960, 738] width 978 height 16
type textarea "Hi Ankital, please send in your request through the app and we will arrange it …"
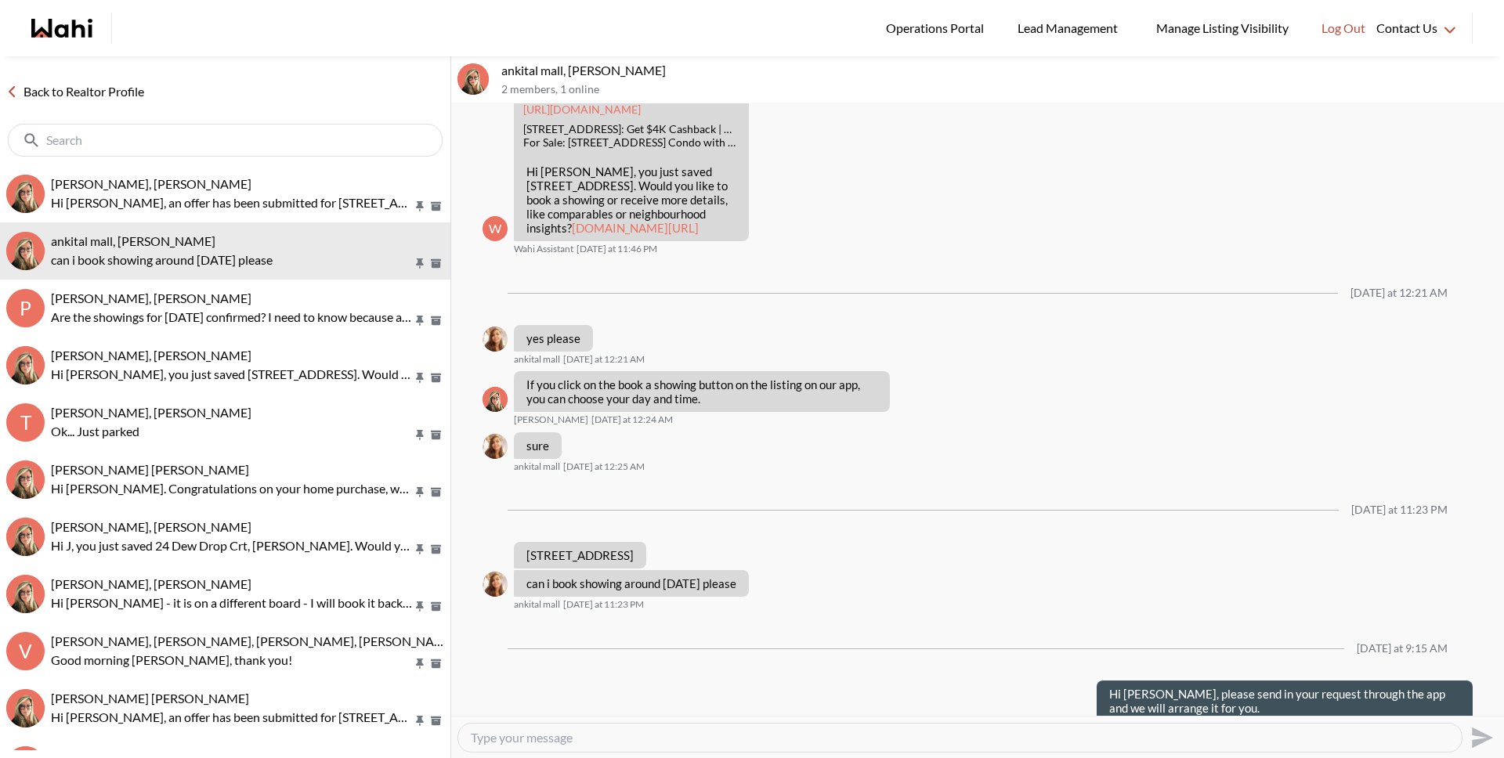
scroll to position [1102, 0]
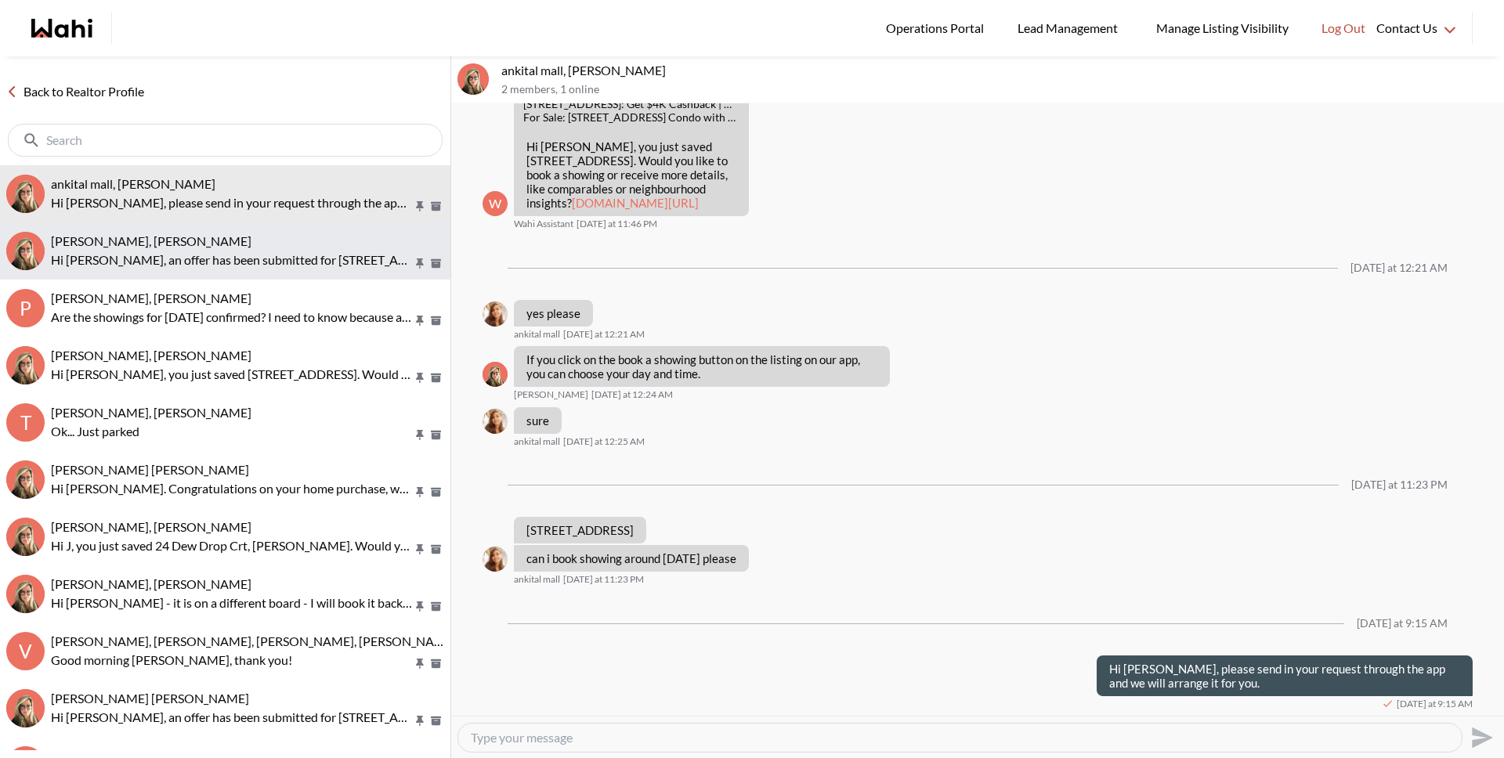
click at [178, 242] on span "Vaghela Gaurang, Barbara" at bounding box center [151, 240] width 200 height 15
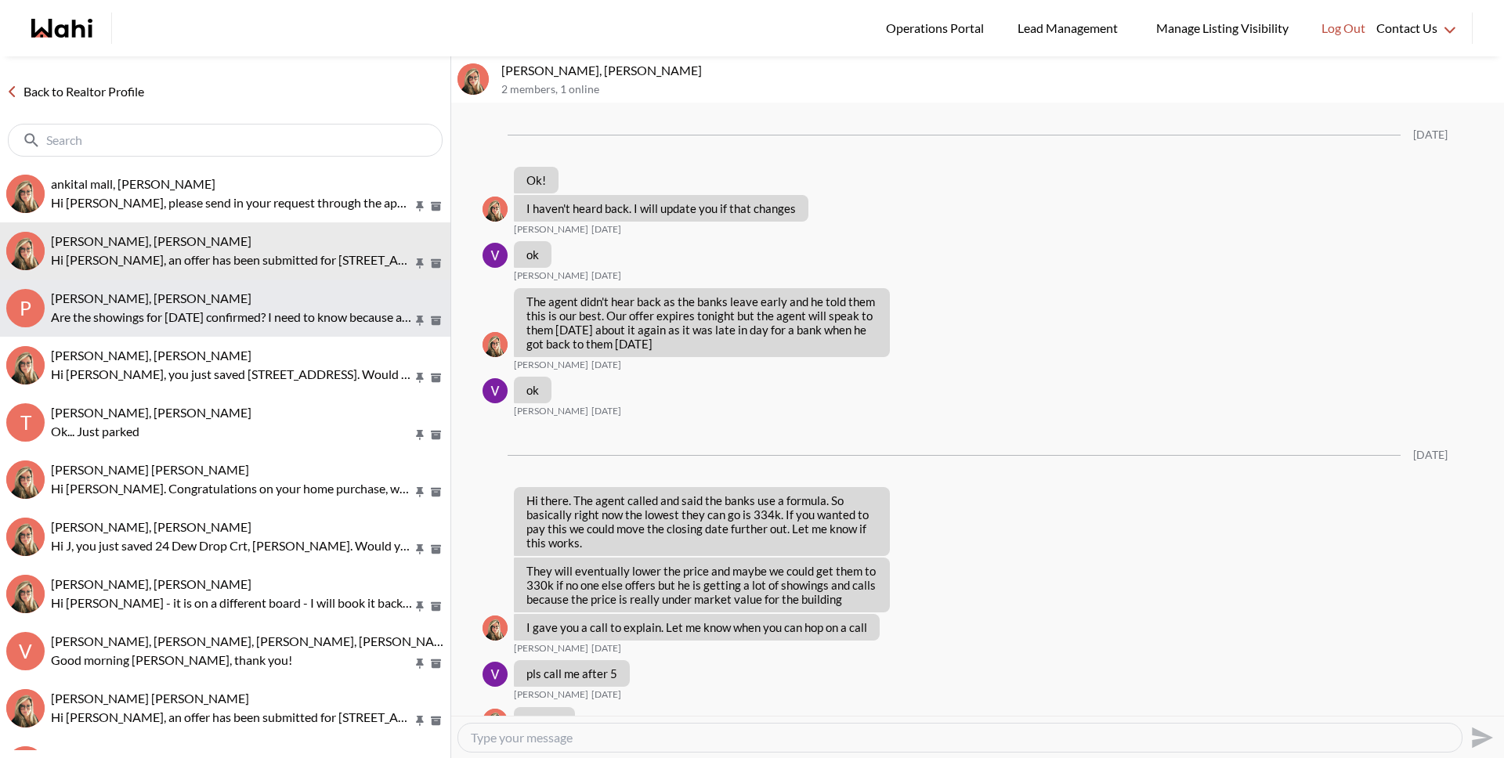
scroll to position [2612, 0]
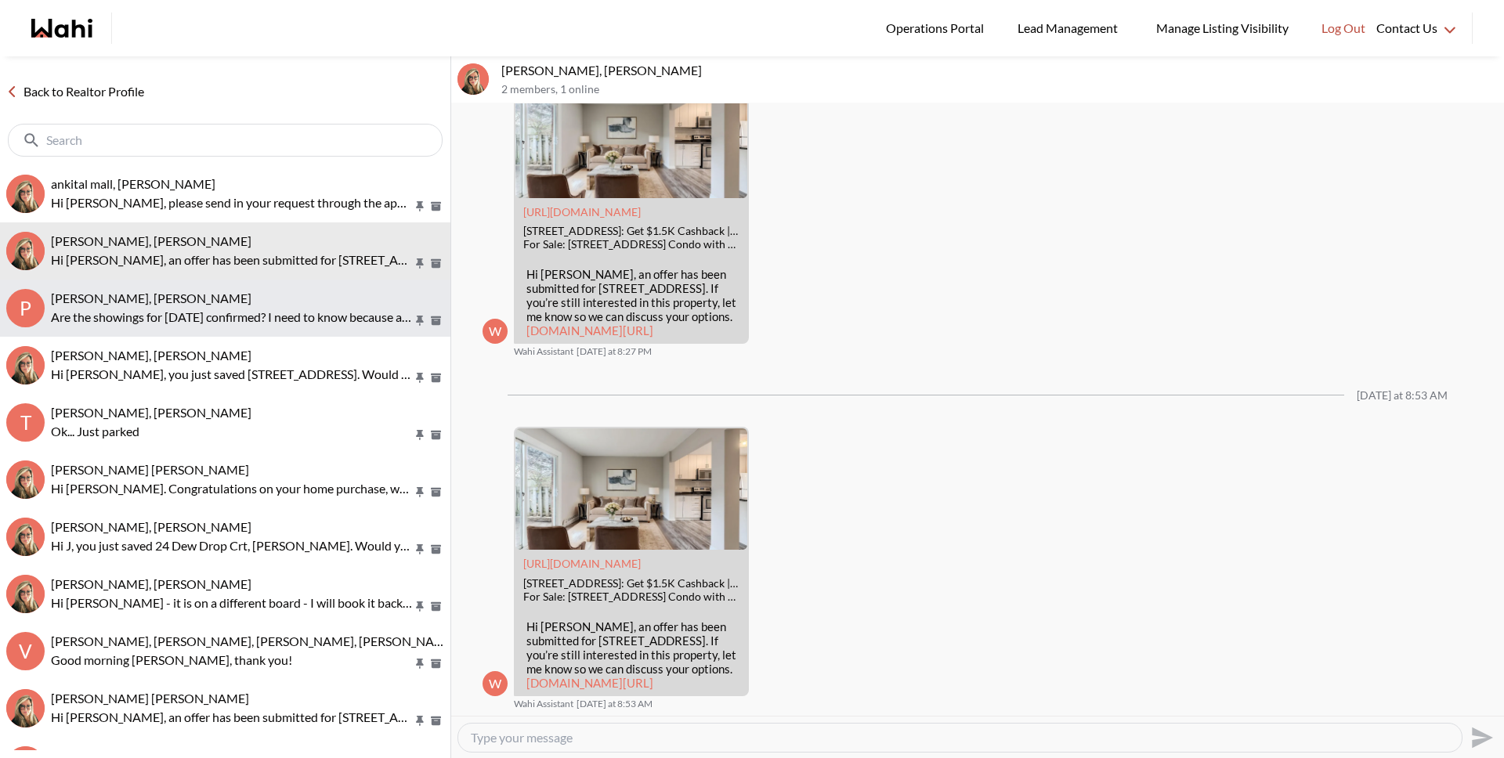
click at [190, 328] on button "P Puja Mandal, Barbara, Behnam Are the showings for tomorrow confirmed? I need …" at bounding box center [225, 308] width 450 height 57
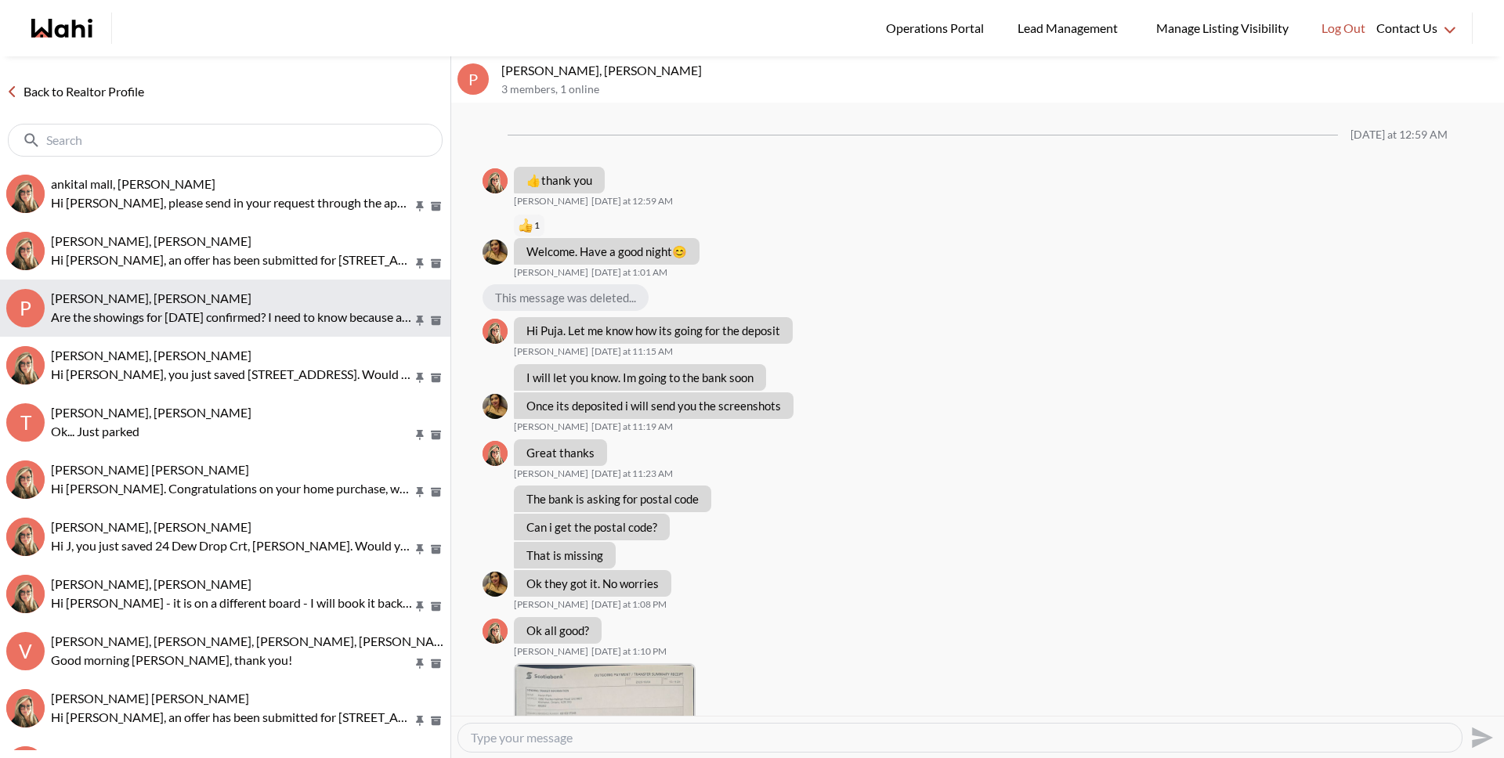
scroll to position [867, 0]
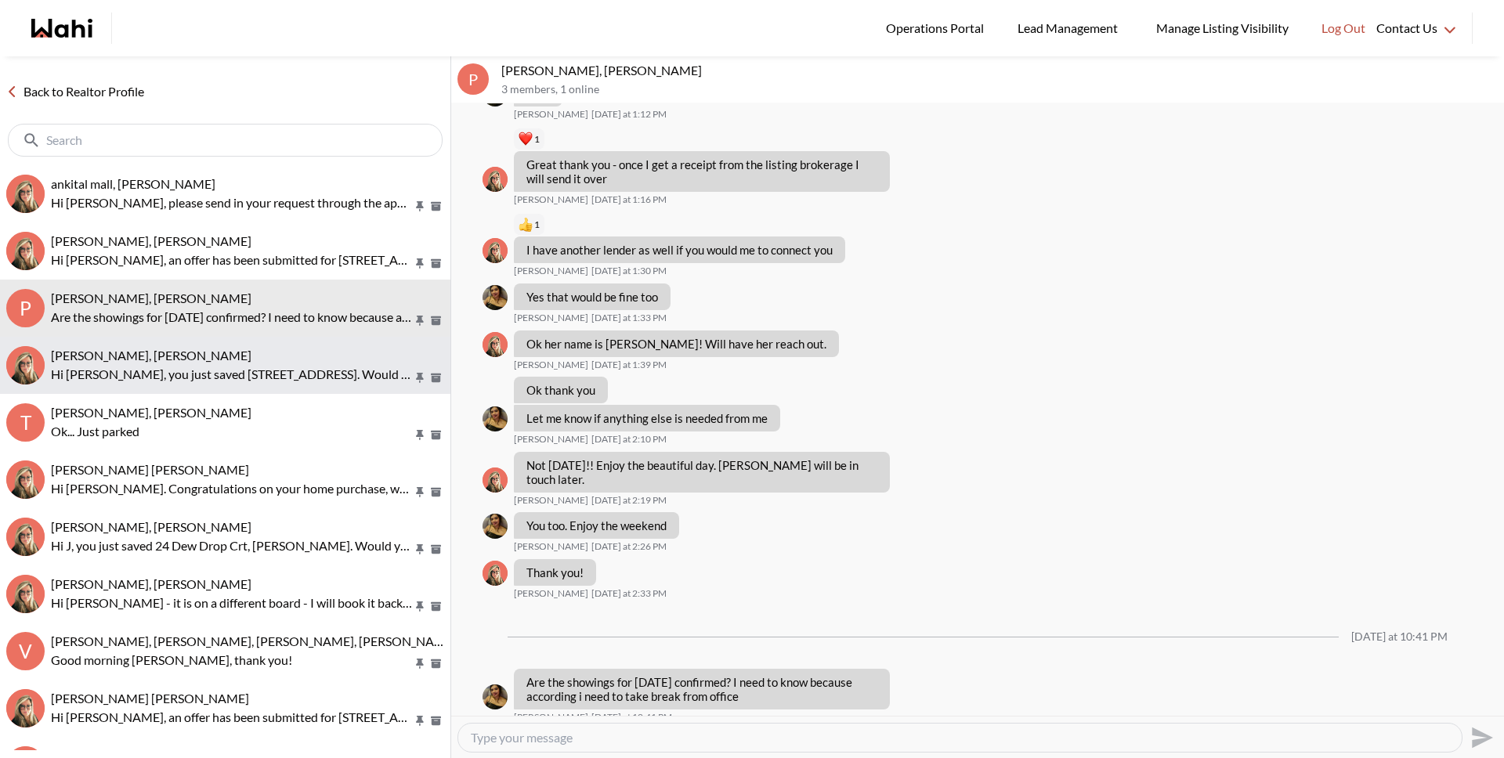
click at [120, 369] on p "Hi Raisa, you just saved 80 Sandcastle Dr #209, Ottawa. Would you like to book …" at bounding box center [232, 374] width 362 height 19
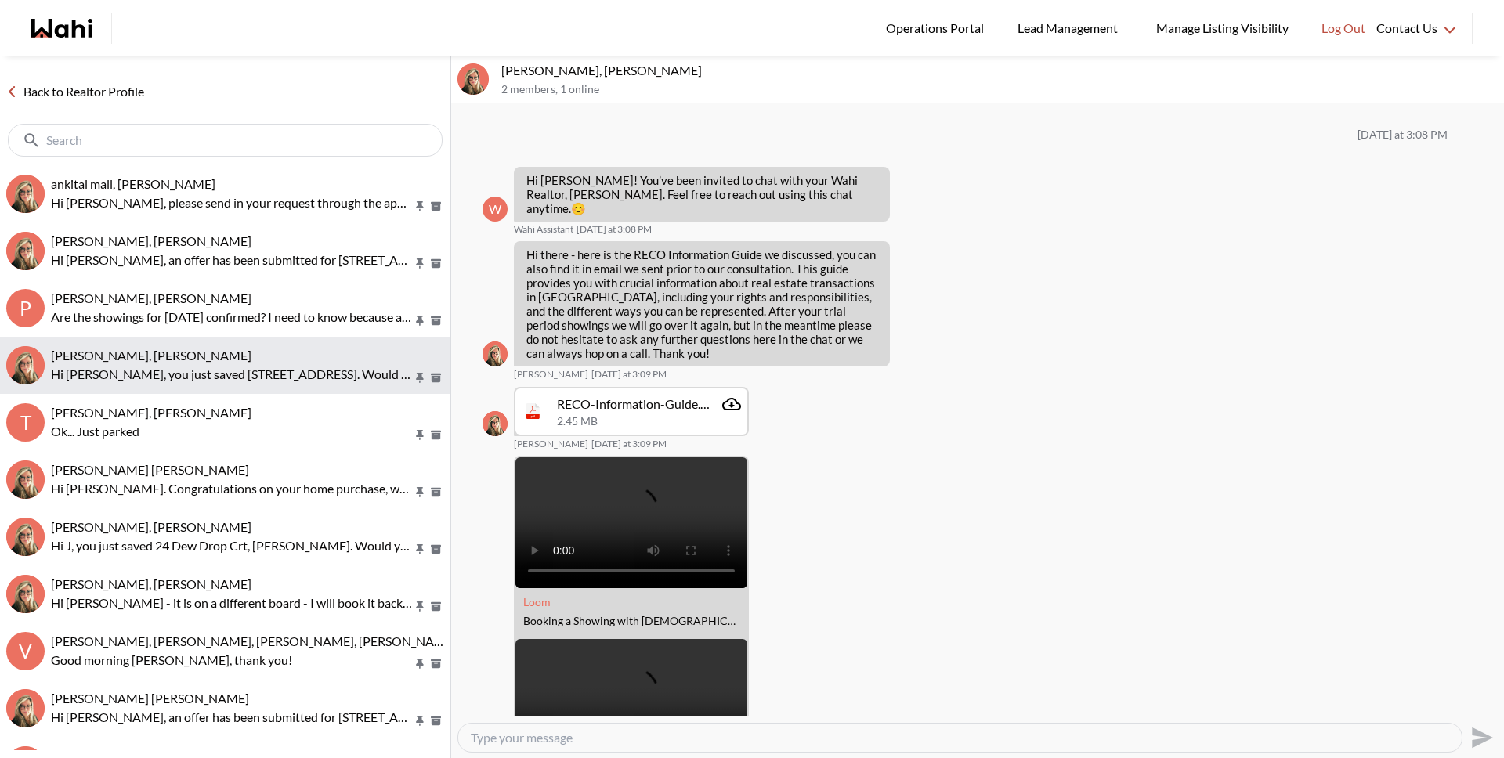
scroll to position [804, 0]
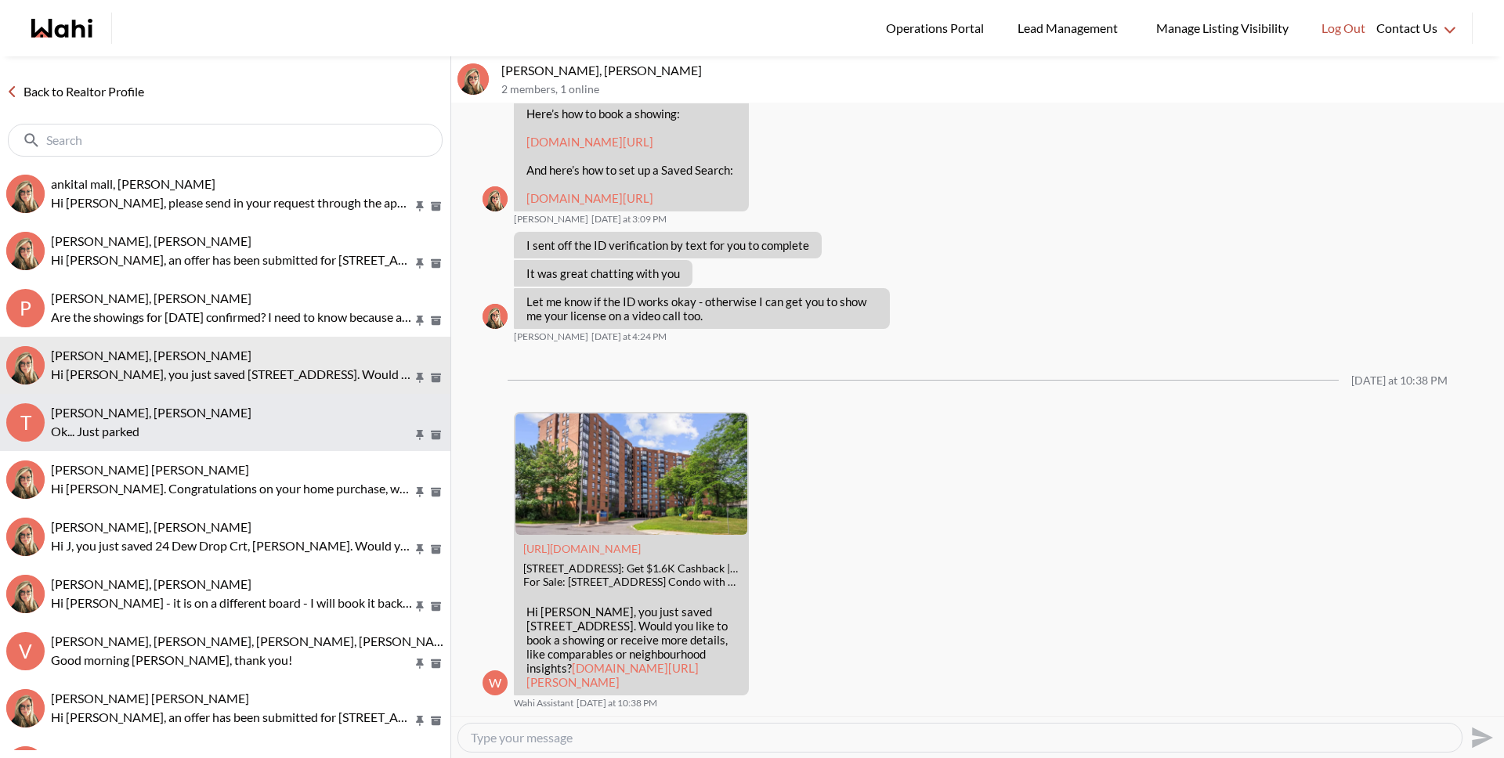
click at [131, 427] on p "Ok... Just parked" at bounding box center [232, 431] width 362 height 19
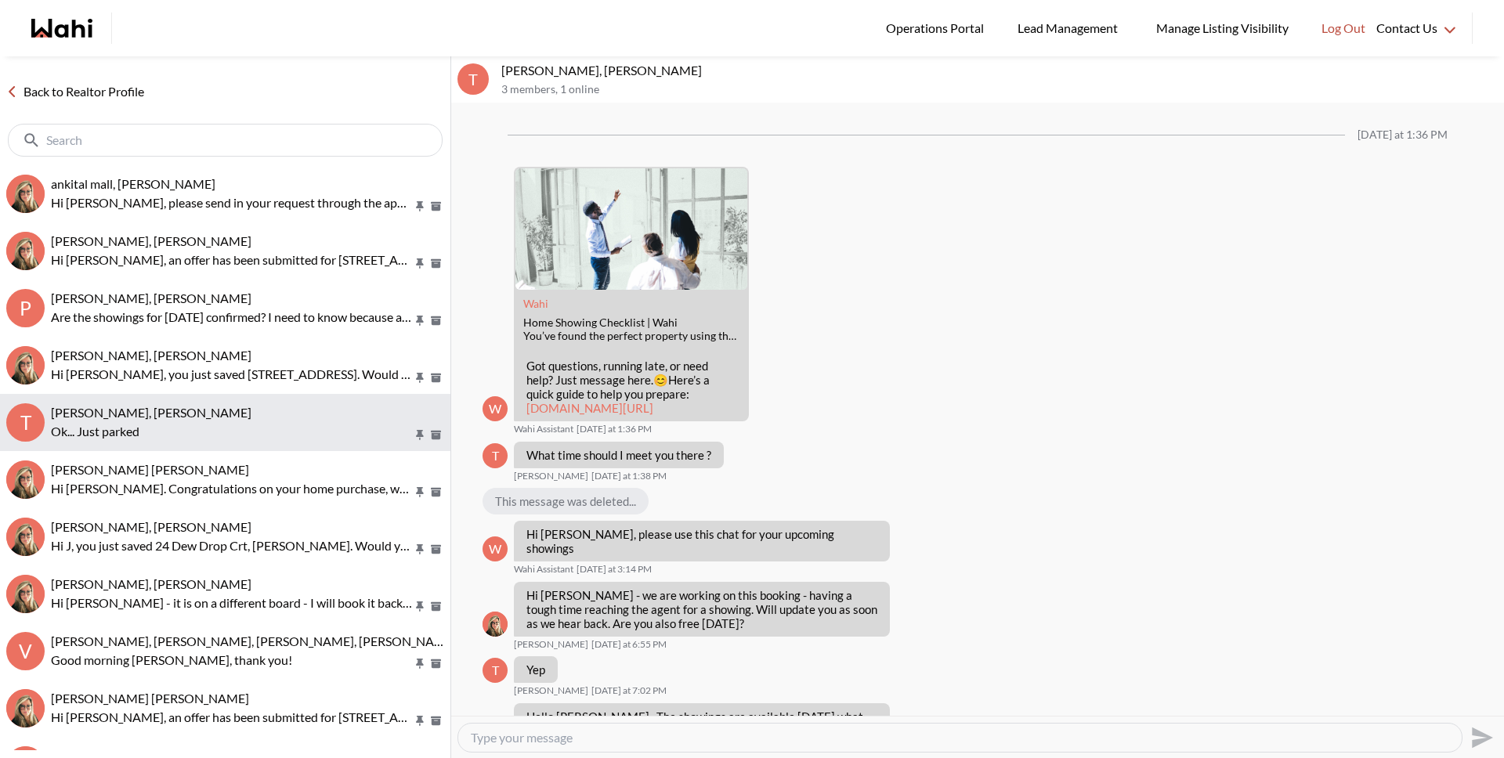
scroll to position [946, 0]
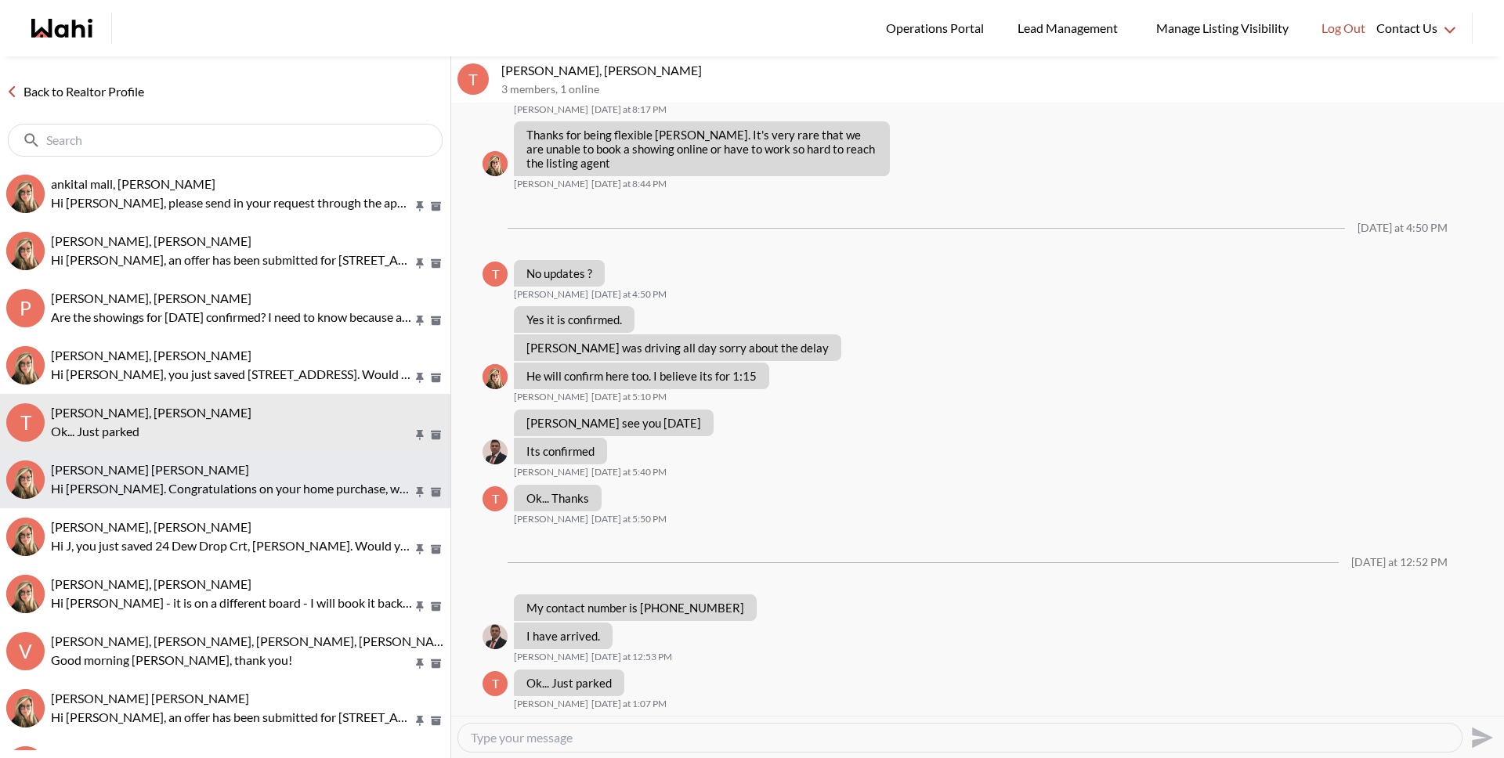
click at [121, 462] on span "Sean Kurzman, Barbara" at bounding box center [150, 469] width 198 height 15
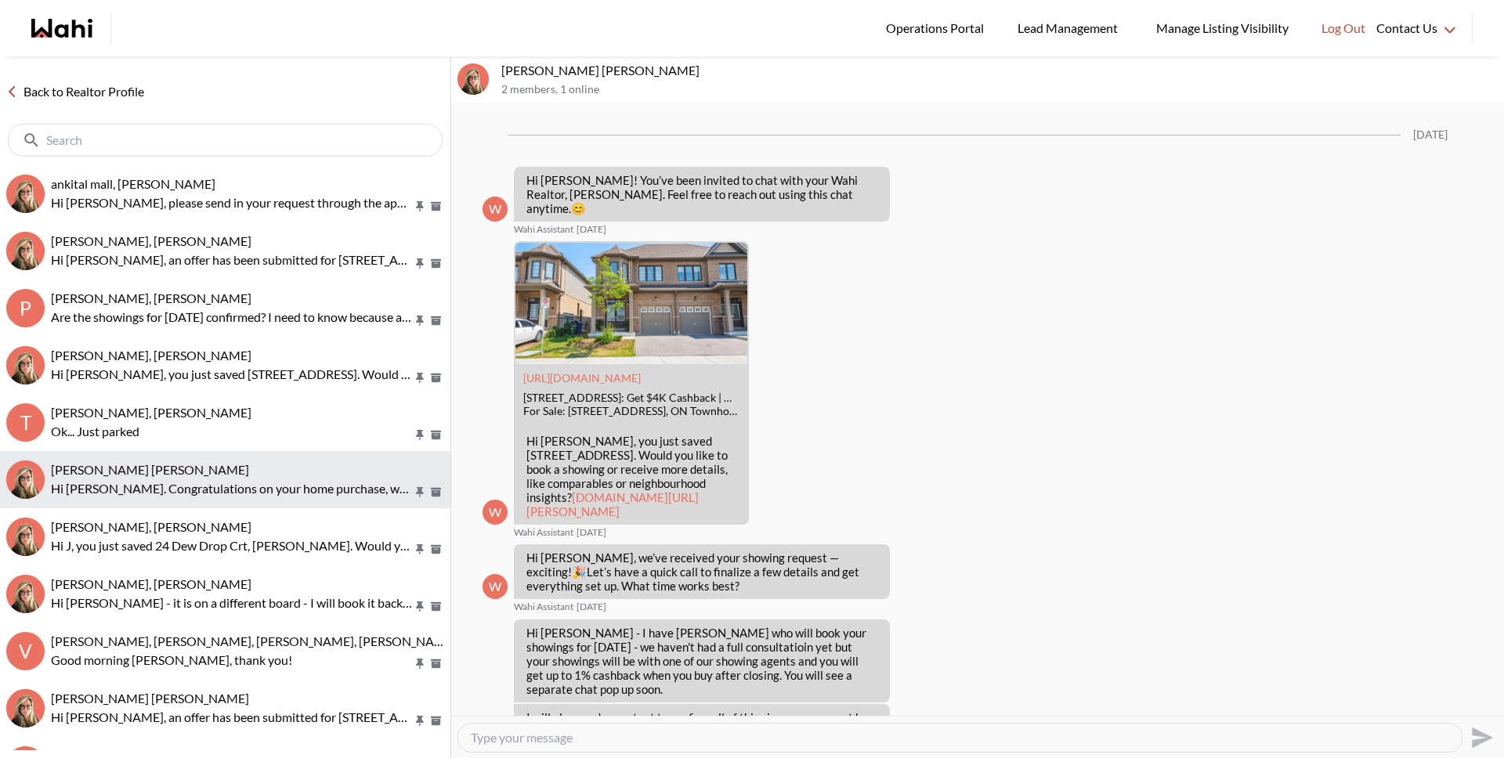
scroll to position [1033, 0]
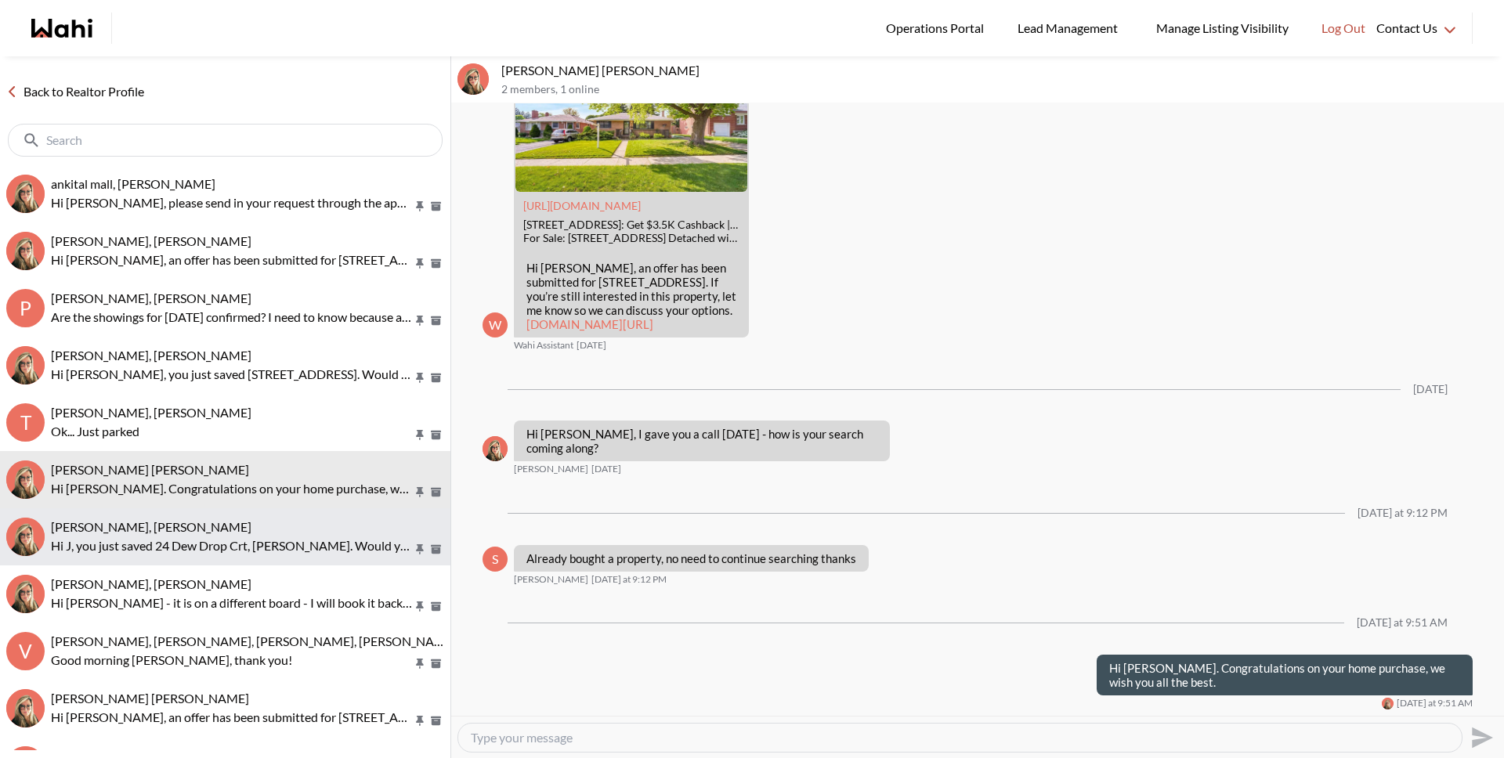
click at [142, 528] on div "J D, Barbara" at bounding box center [247, 527] width 393 height 16
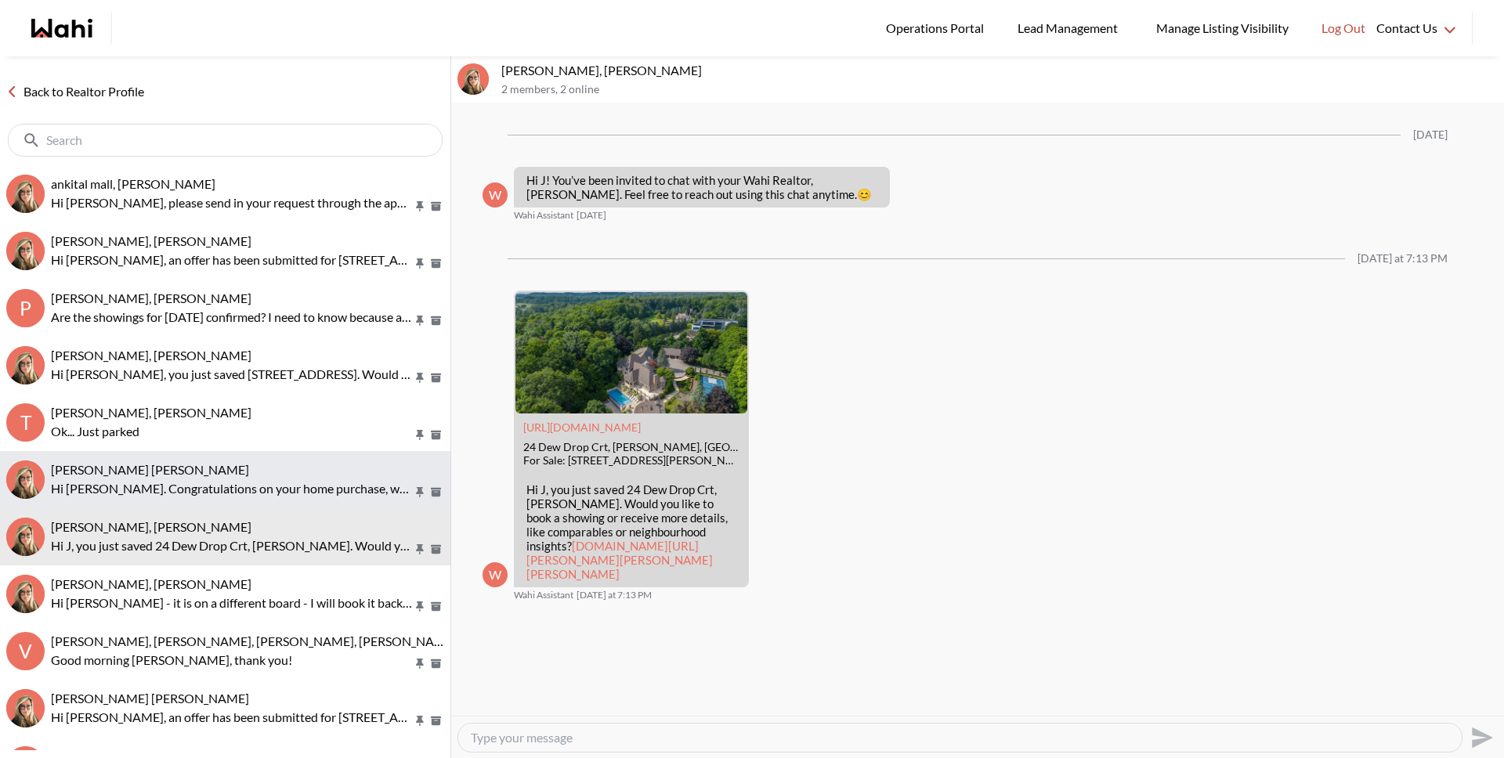
click at [144, 470] on span "Sean Kurzman, Barbara" at bounding box center [150, 469] width 198 height 15
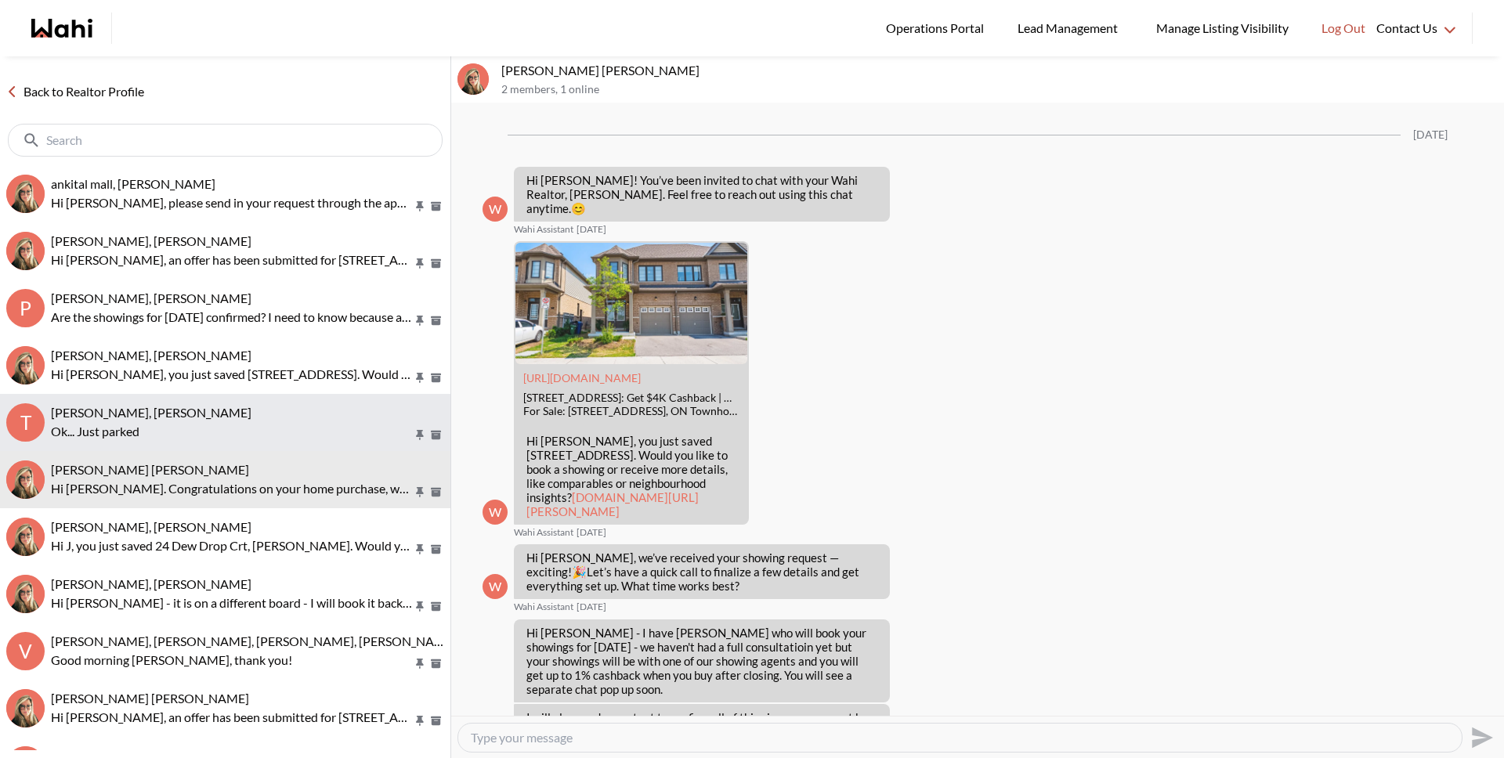
scroll to position [1033, 0]
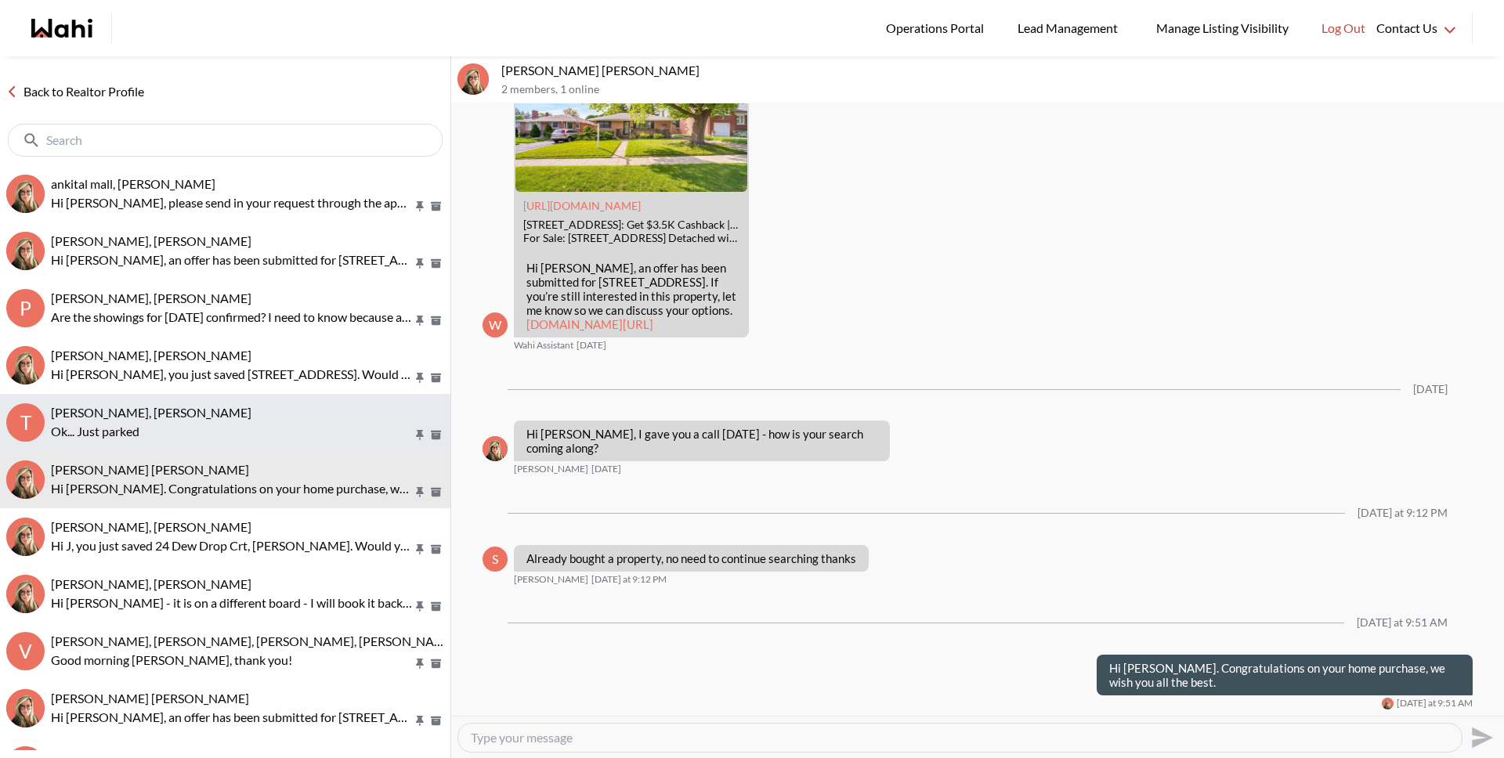
click at [149, 432] on p "Ok... Just parked" at bounding box center [232, 431] width 362 height 19
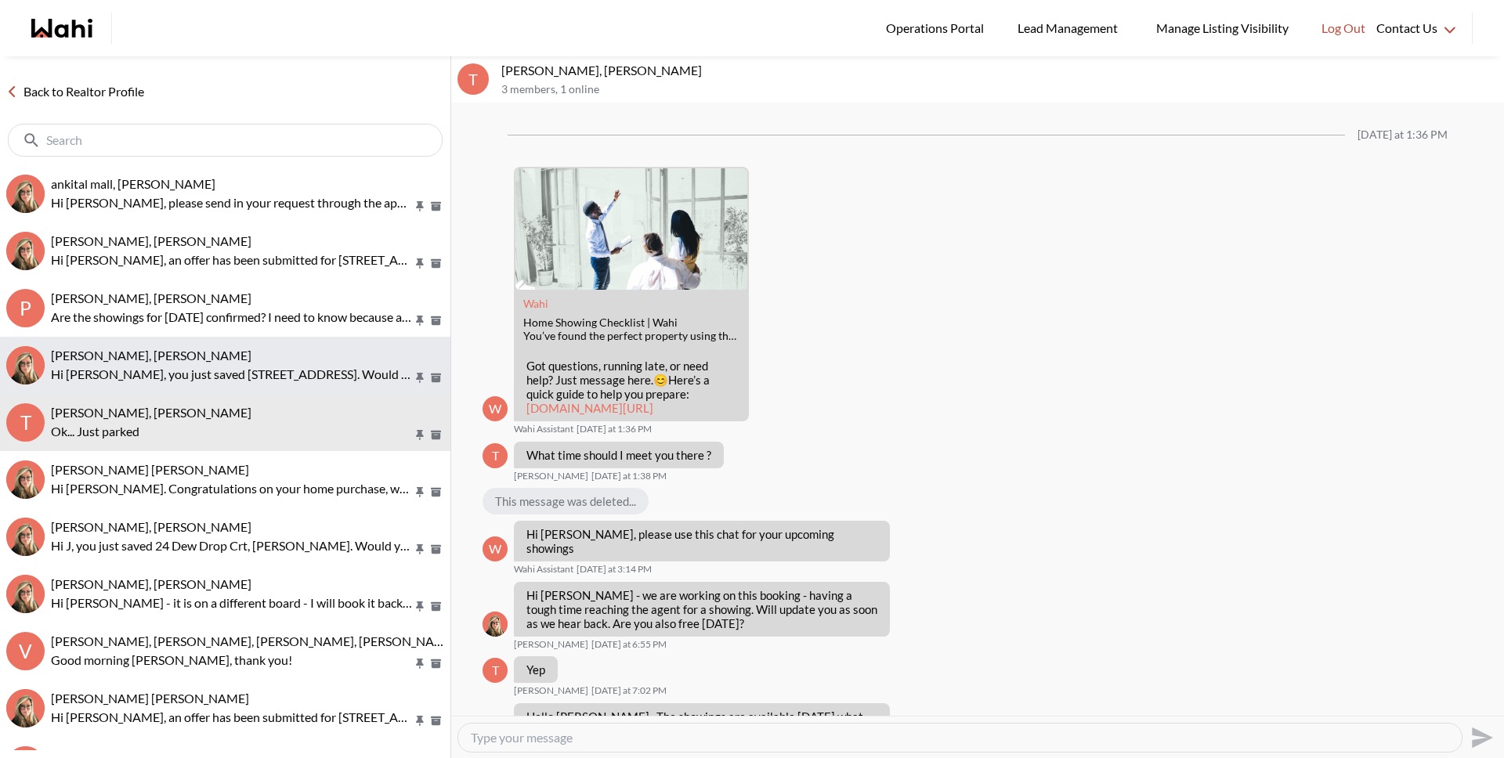
scroll to position [946, 0]
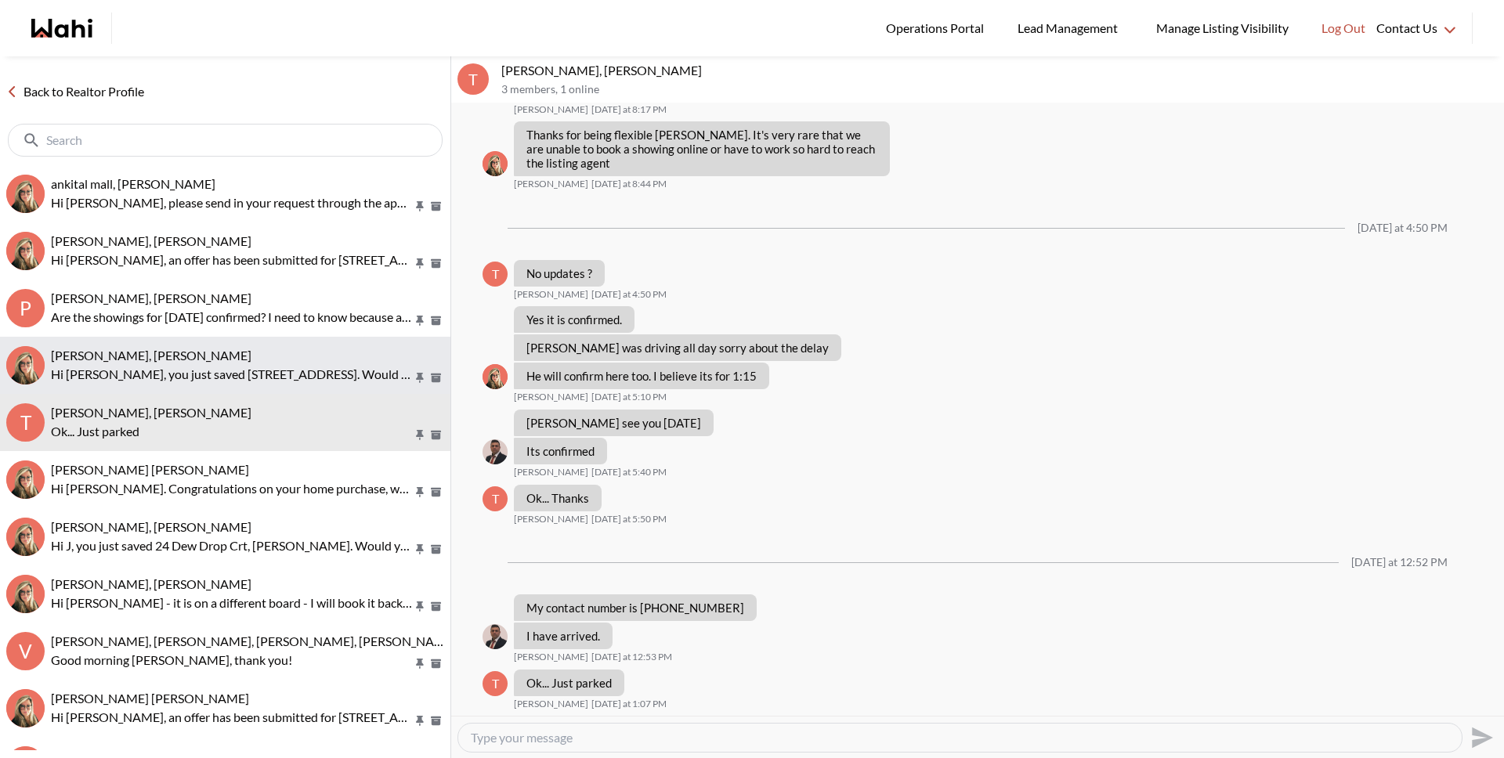
click at [155, 383] on button "Raisa Rahim, Barbara Hi Raisa, you just saved 80 Sandcastle Dr #209, Ottawa. Wo…" at bounding box center [225, 365] width 450 height 57
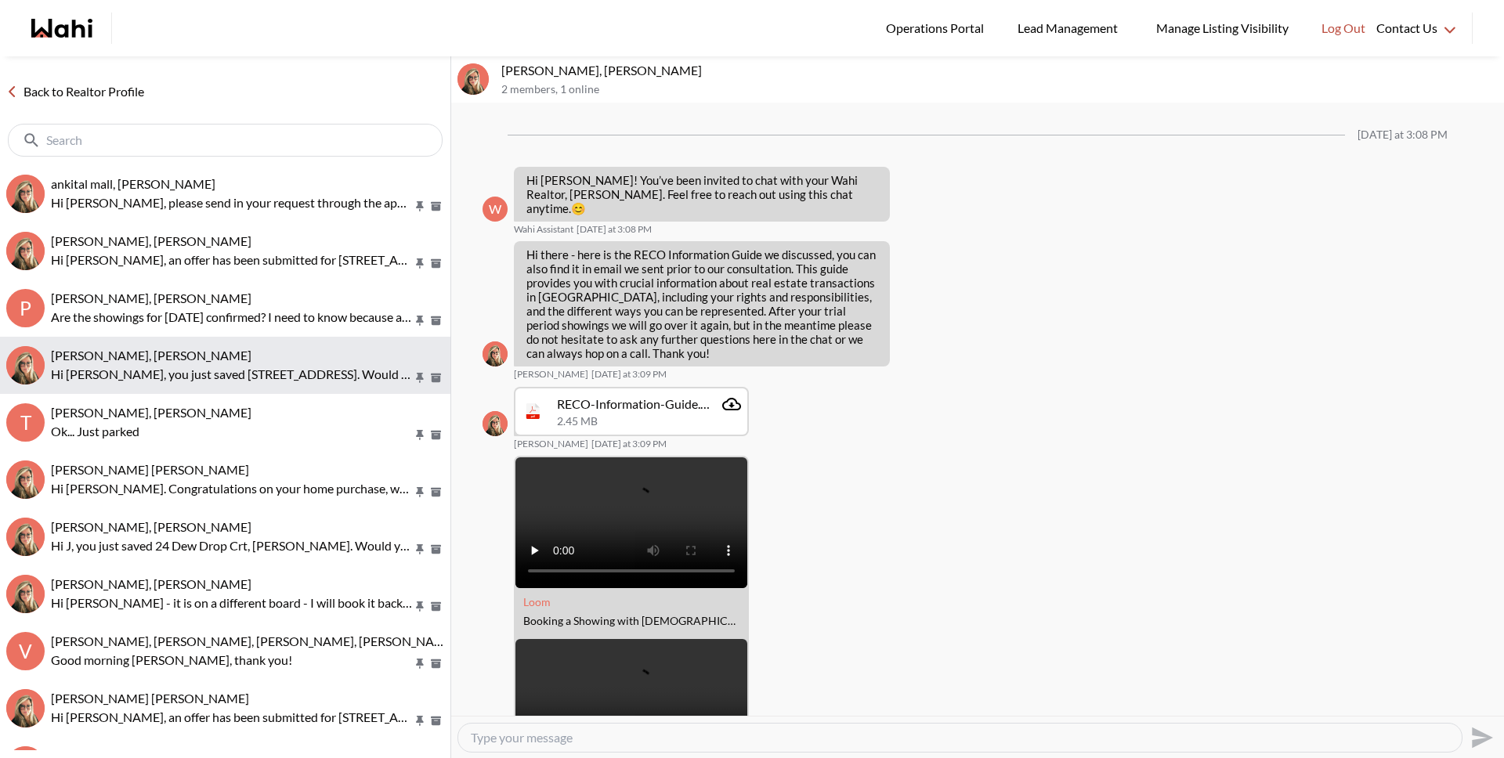
scroll to position [804, 0]
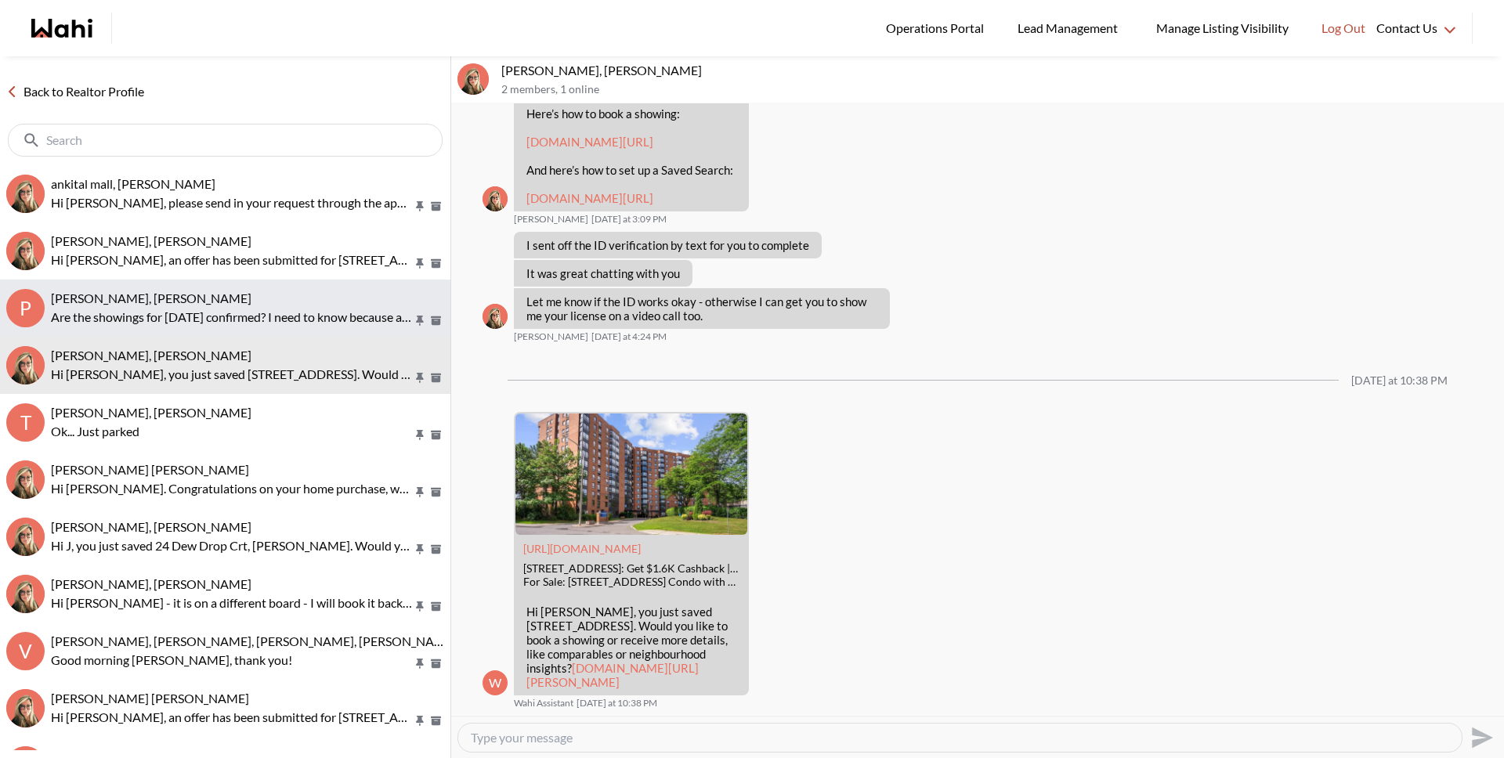
click at [182, 321] on p "Are the showings for tomorrow confirmed? I need to know because according i nee…" at bounding box center [232, 317] width 362 height 19
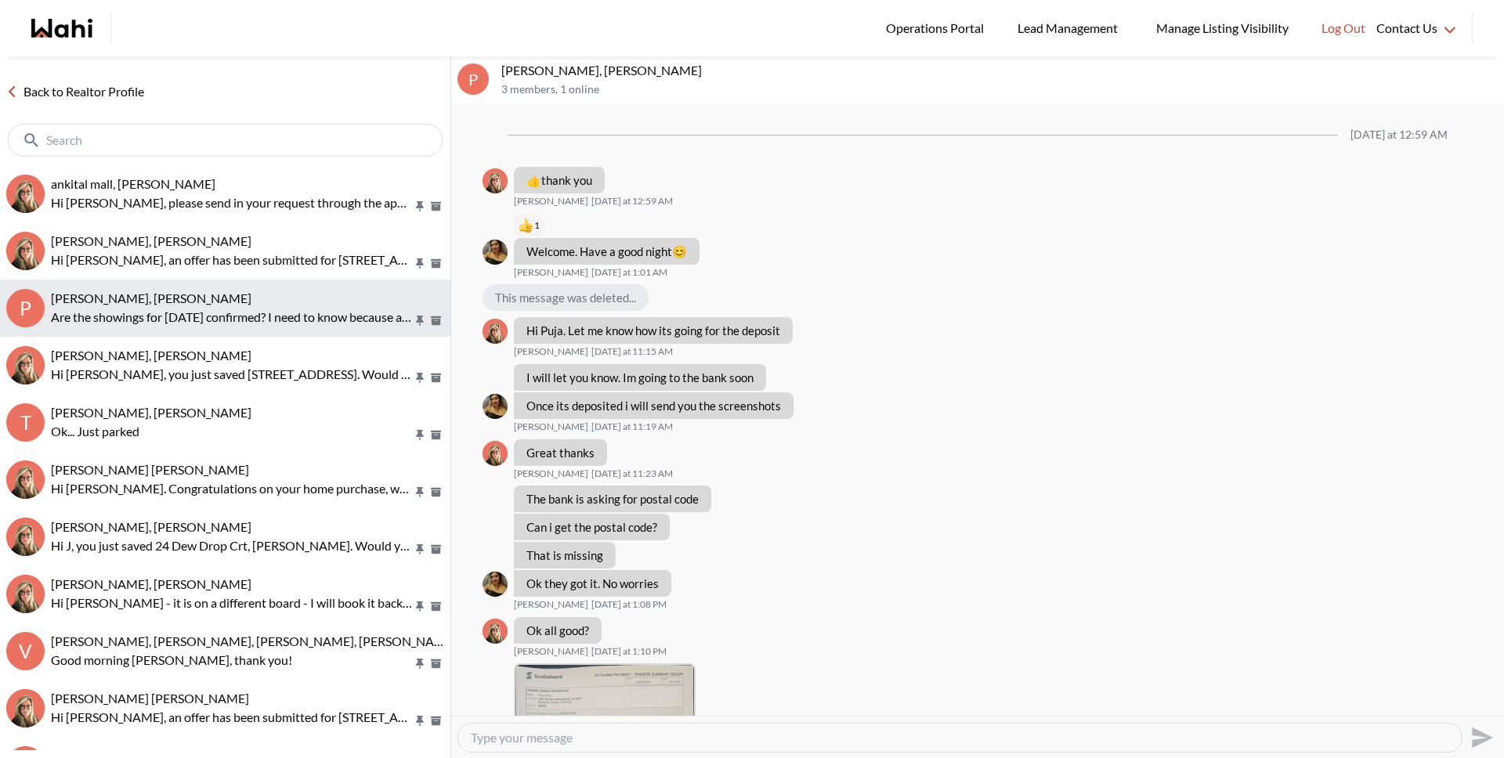
scroll to position [867, 0]
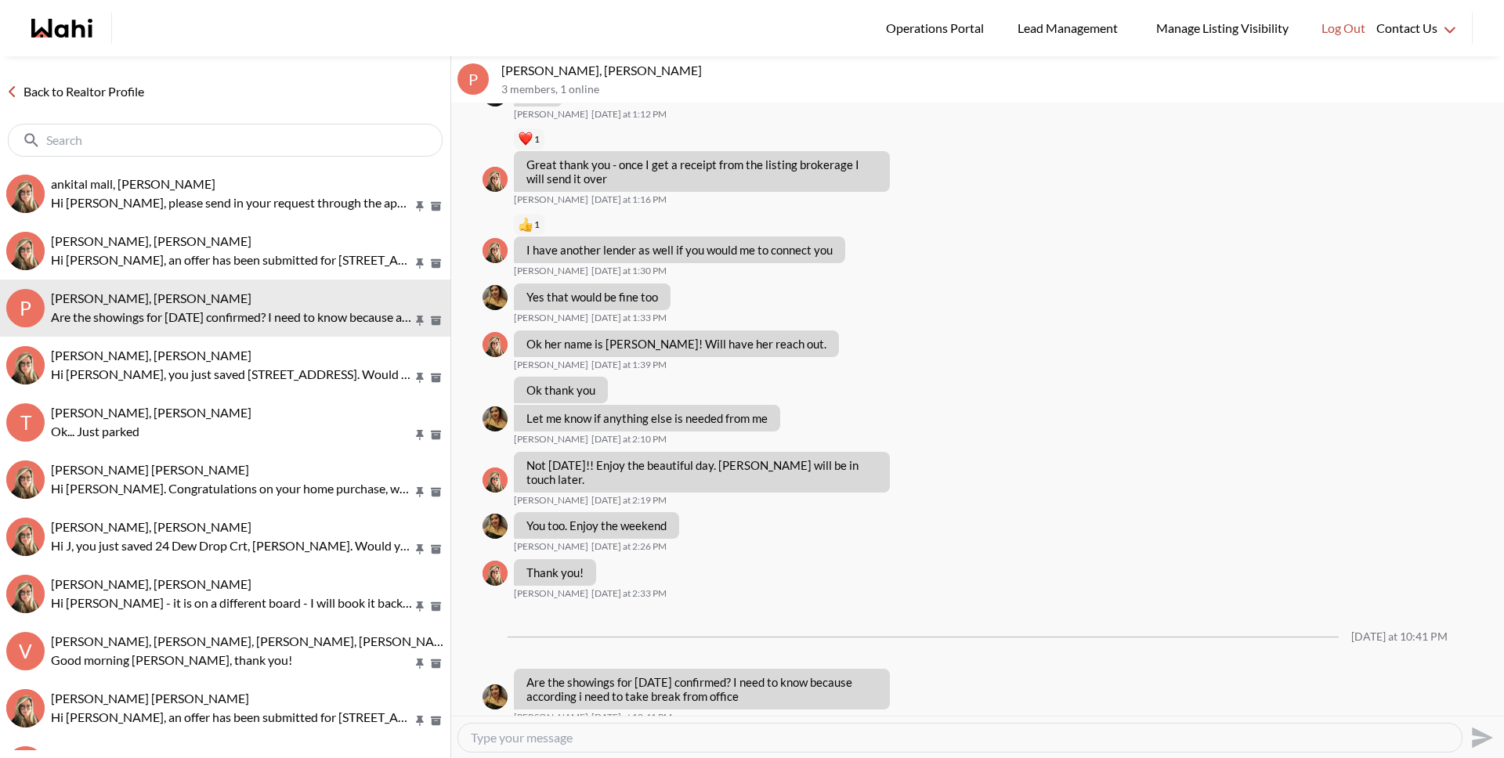
click at [547, 742] on textarea "Type your message" at bounding box center [960, 738] width 978 height 16
type textarea "Hi Puja, yes your showings are confirmed for today."
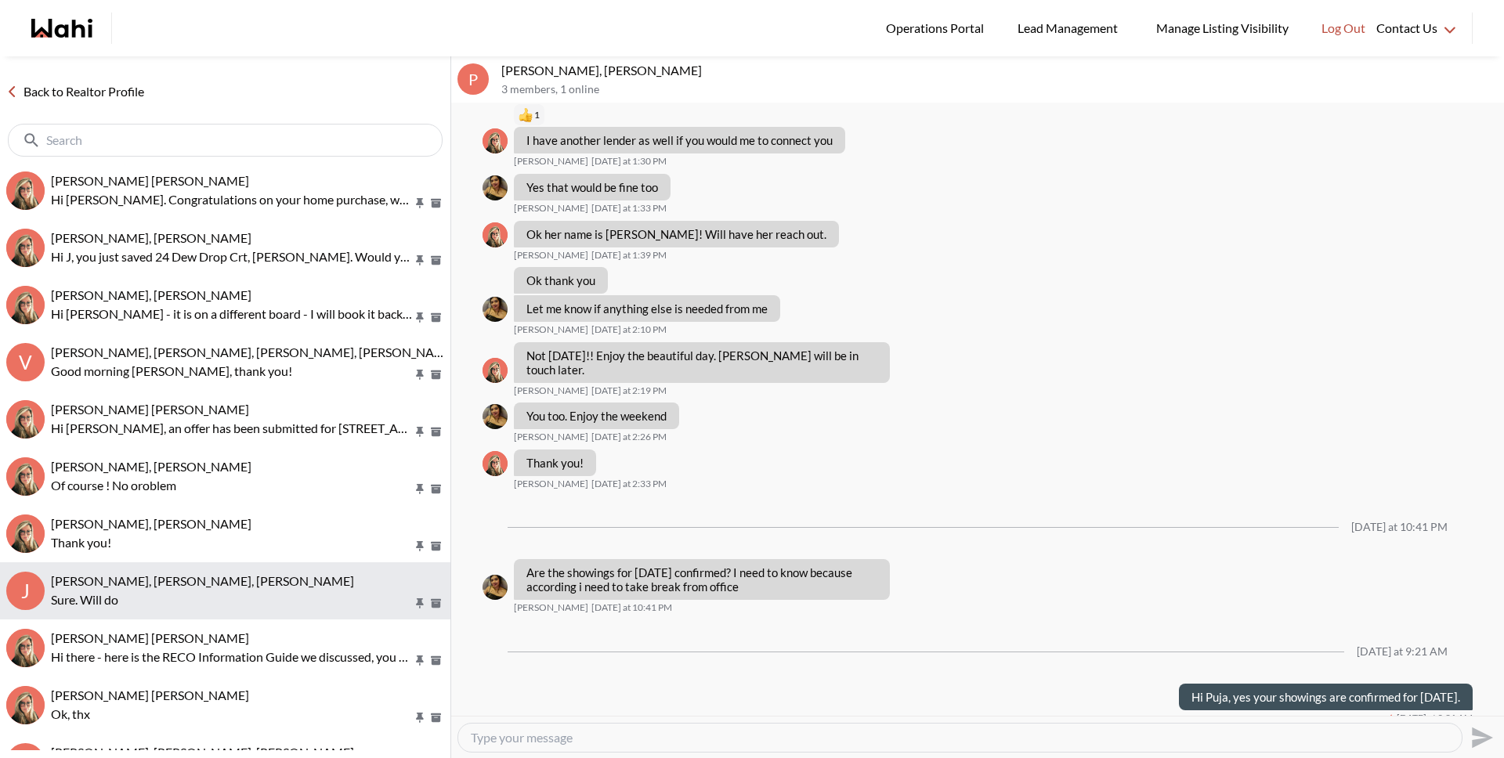
scroll to position [0, 0]
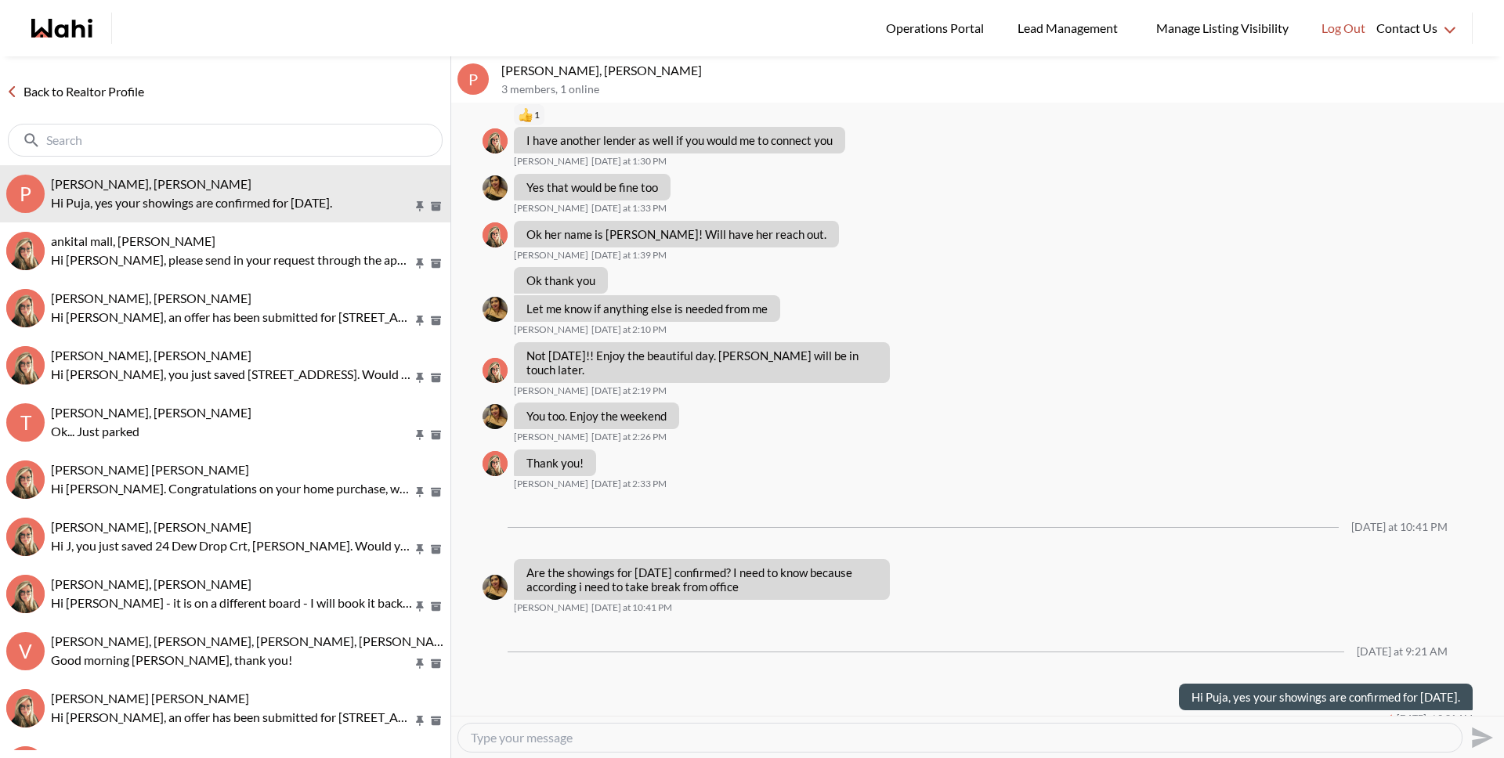
click at [99, 86] on link "Back to Realtor Profile" at bounding box center [75, 91] width 150 height 20
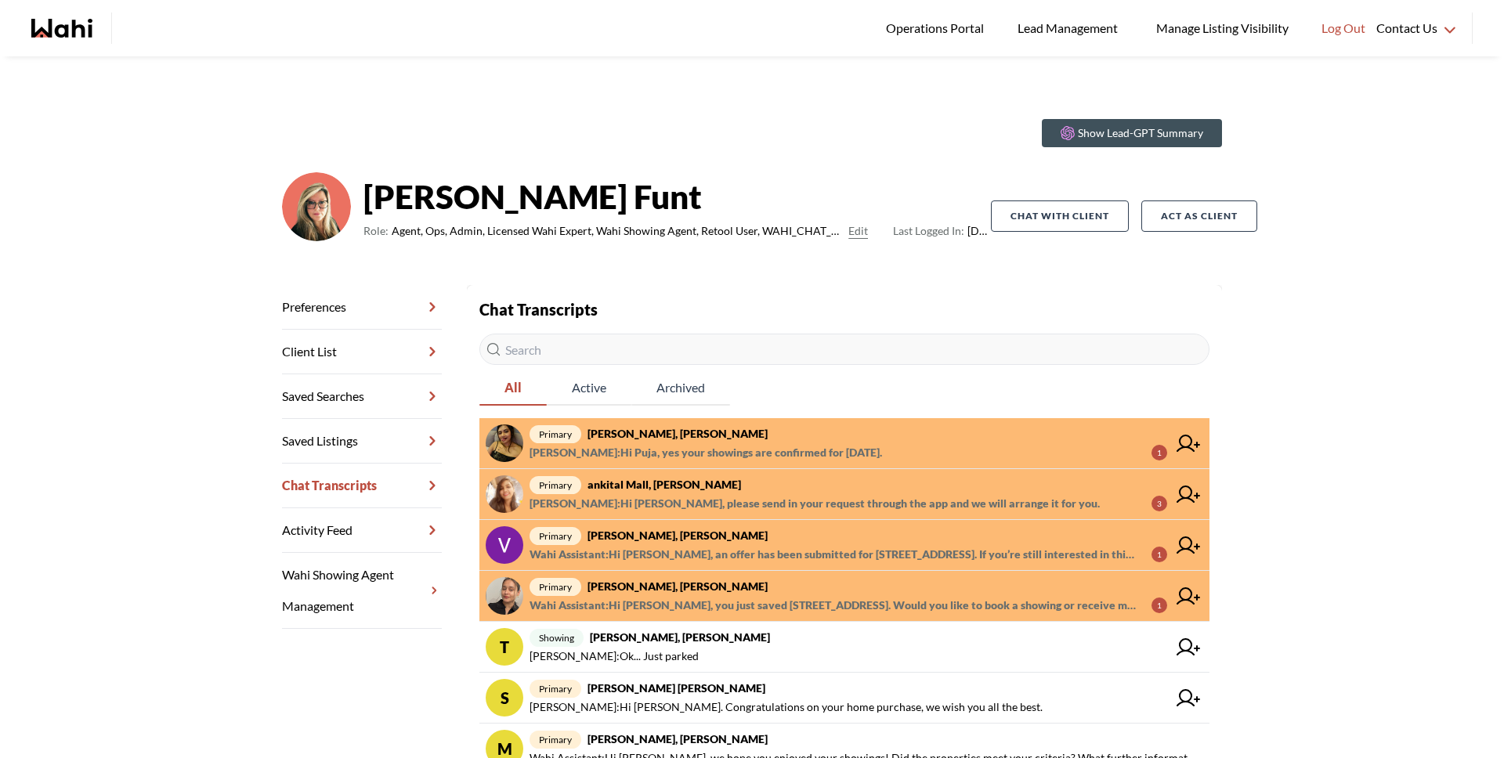
click at [630, 350] on input "text" at bounding box center [844, 349] width 730 height 31
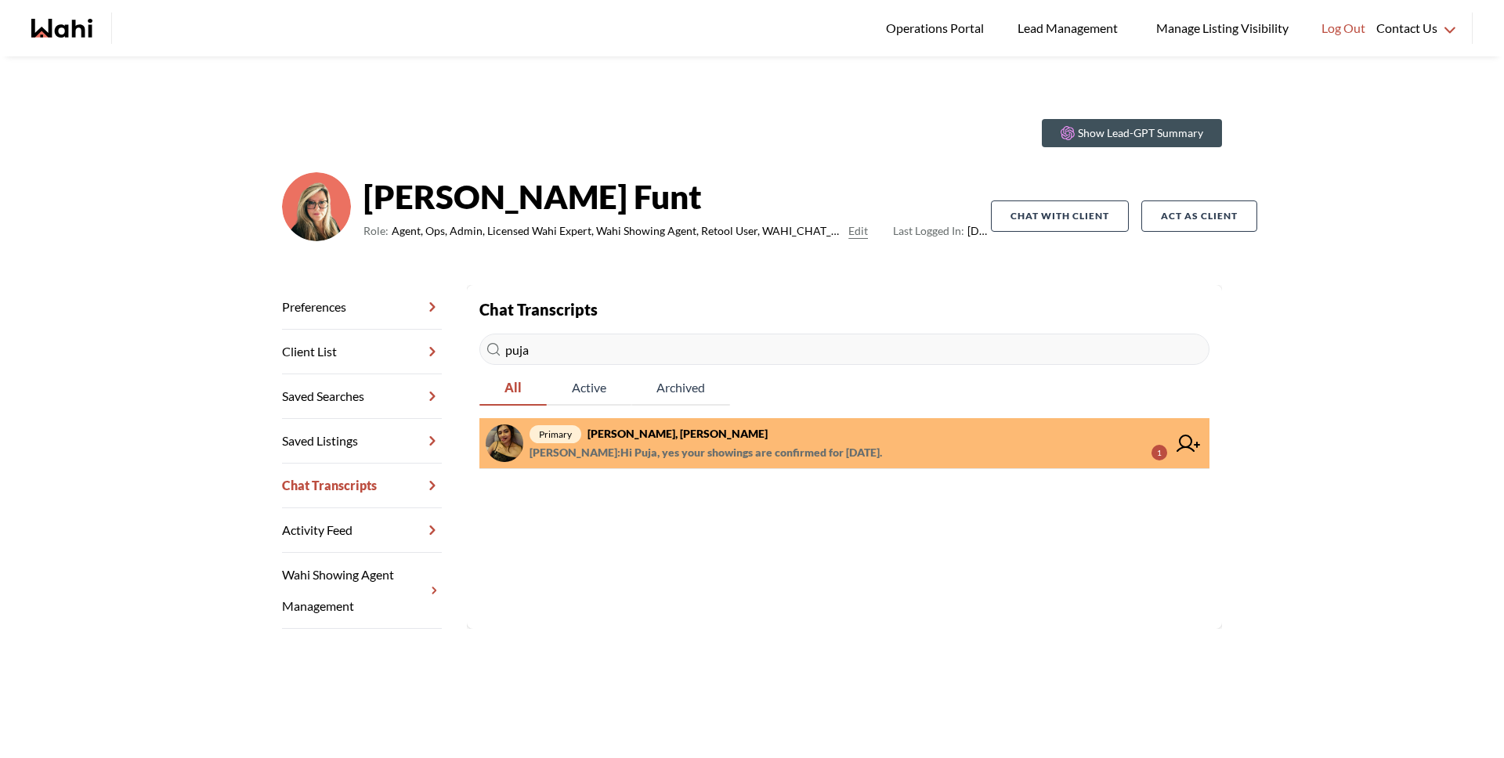
drag, startPoint x: 634, startPoint y: 344, endPoint x: 479, endPoint y: 343, distance: 154.3
click at [479, 343] on input "puja" at bounding box center [844, 349] width 730 height 31
type input "puja"
click at [659, 439] on strong "[PERSON_NAME], [PERSON_NAME]" at bounding box center [677, 433] width 180 height 13
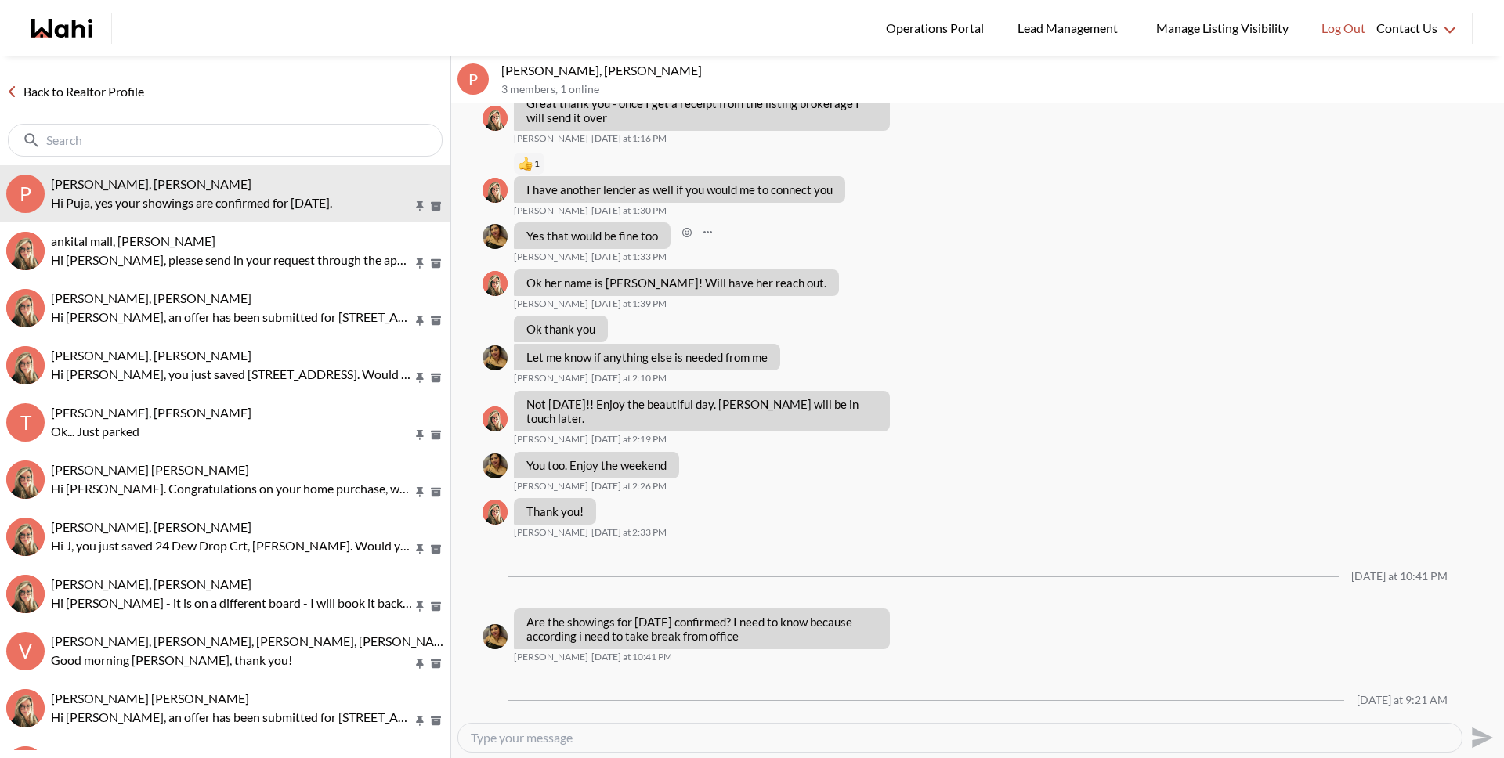
scroll to position [6594, 0]
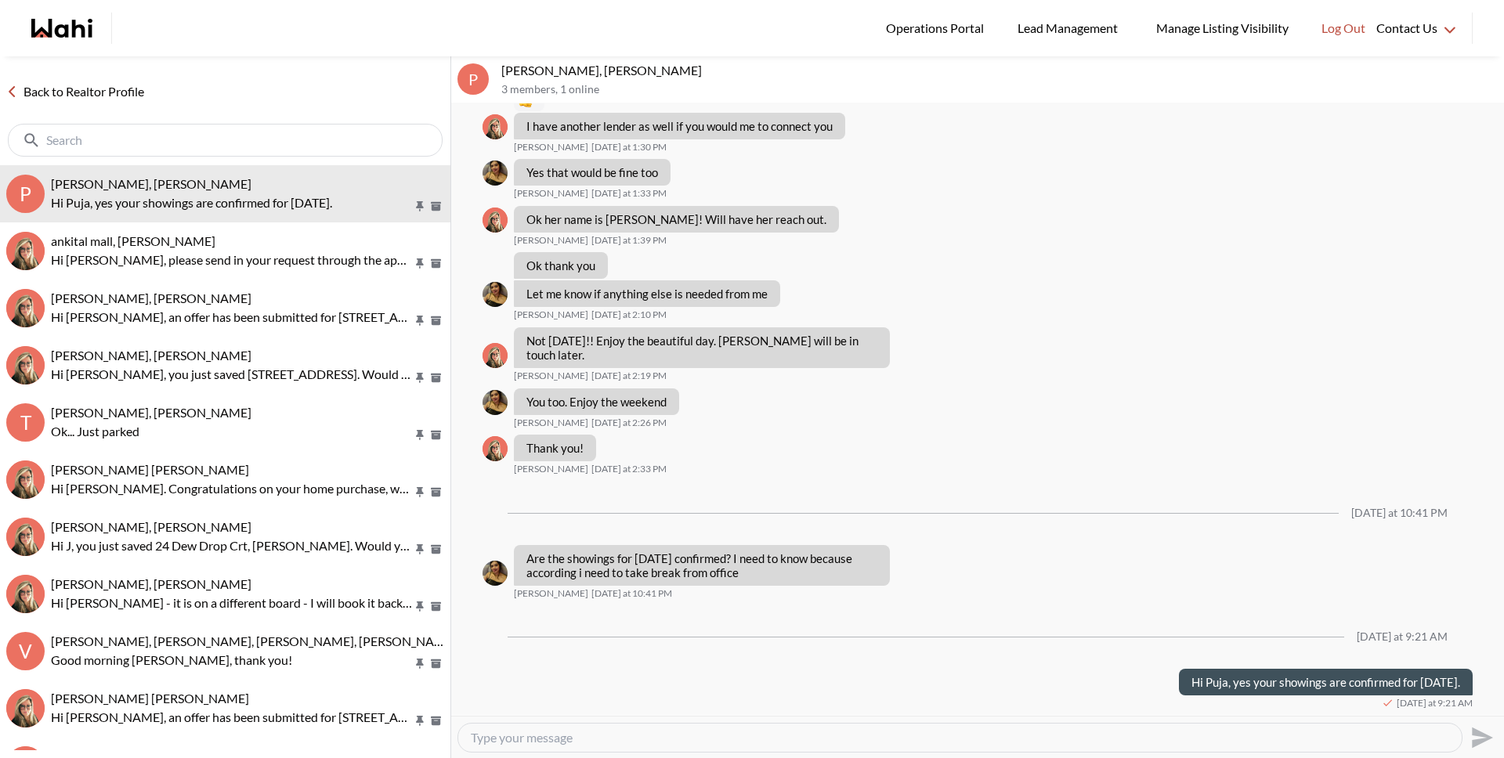
click at [110, 93] on link "Back to Realtor Profile" at bounding box center [75, 91] width 150 height 20
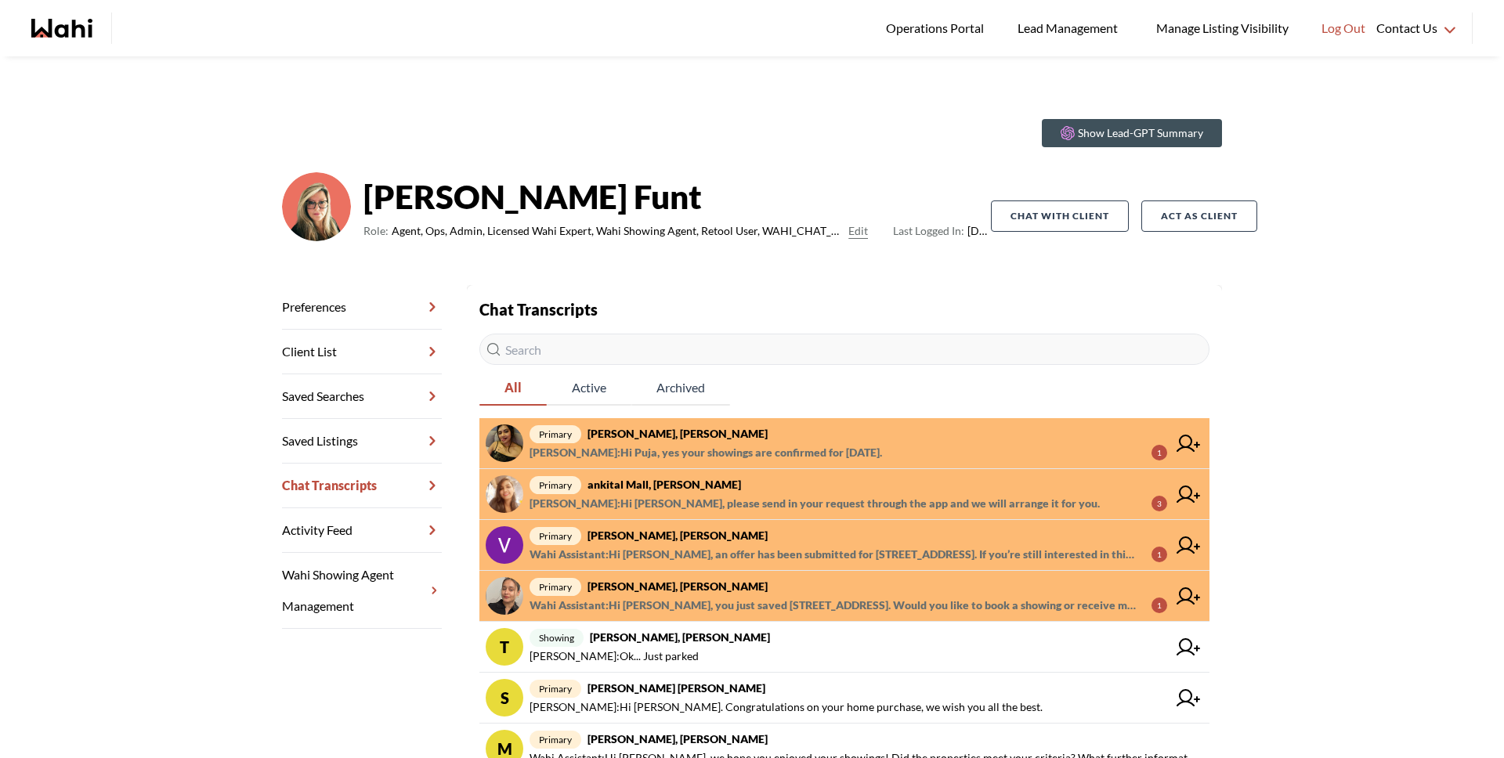
click at [634, 496] on span "Michelle Ryckman : Hi Ankital, please send in your request through the app and …" at bounding box center [814, 503] width 570 height 19
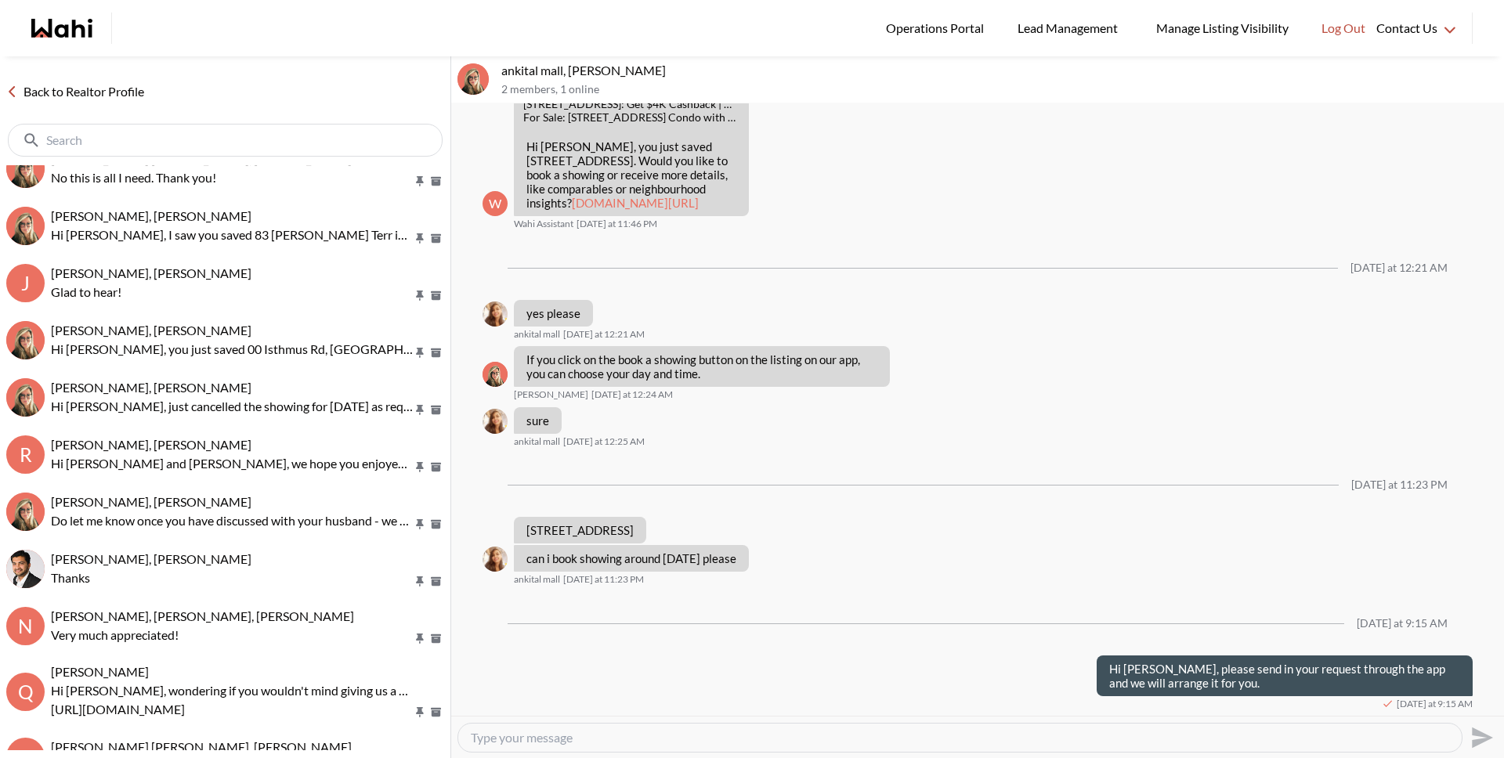
scroll to position [1197, 0]
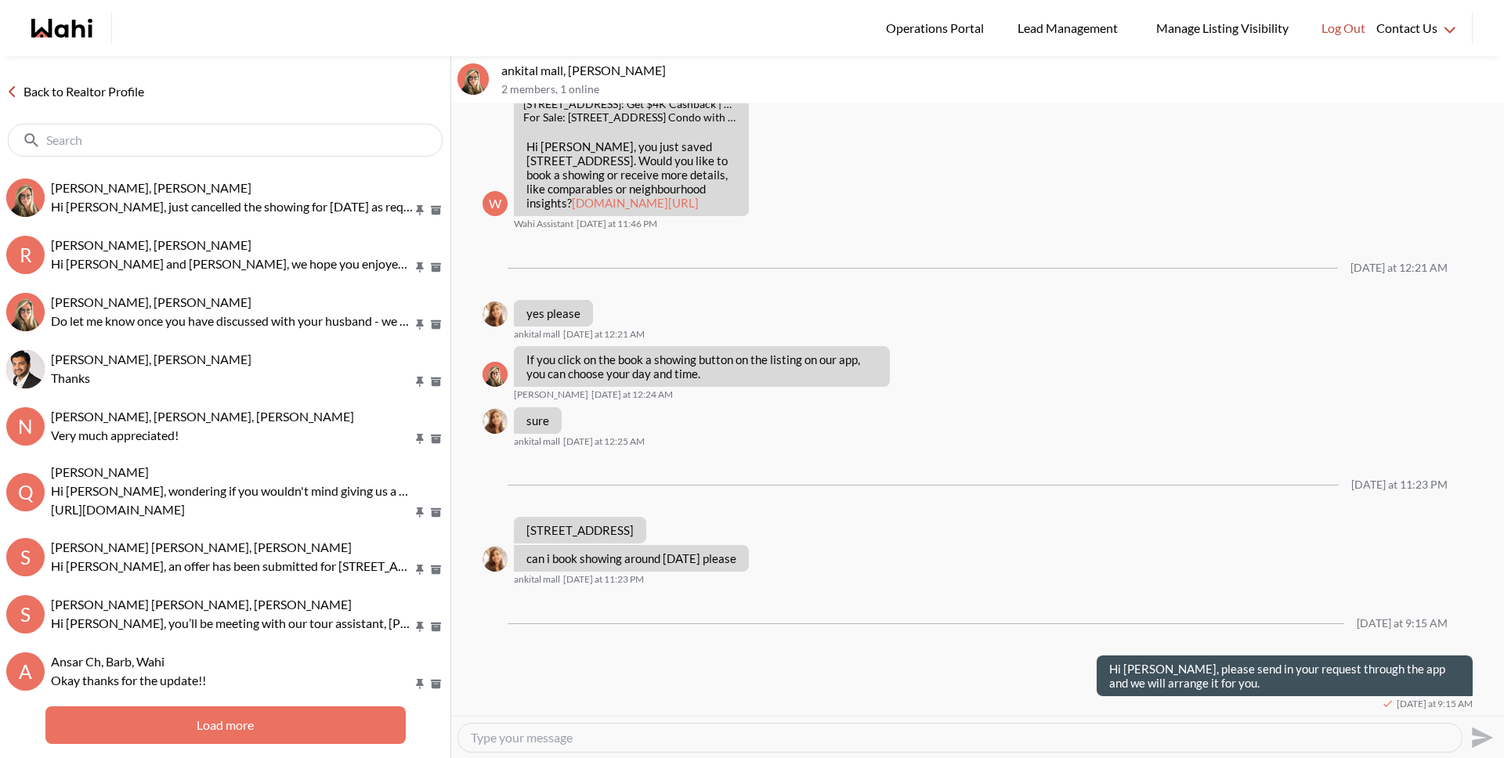
click at [147, 96] on link "Back to Realtor Profile" at bounding box center [75, 91] width 150 height 20
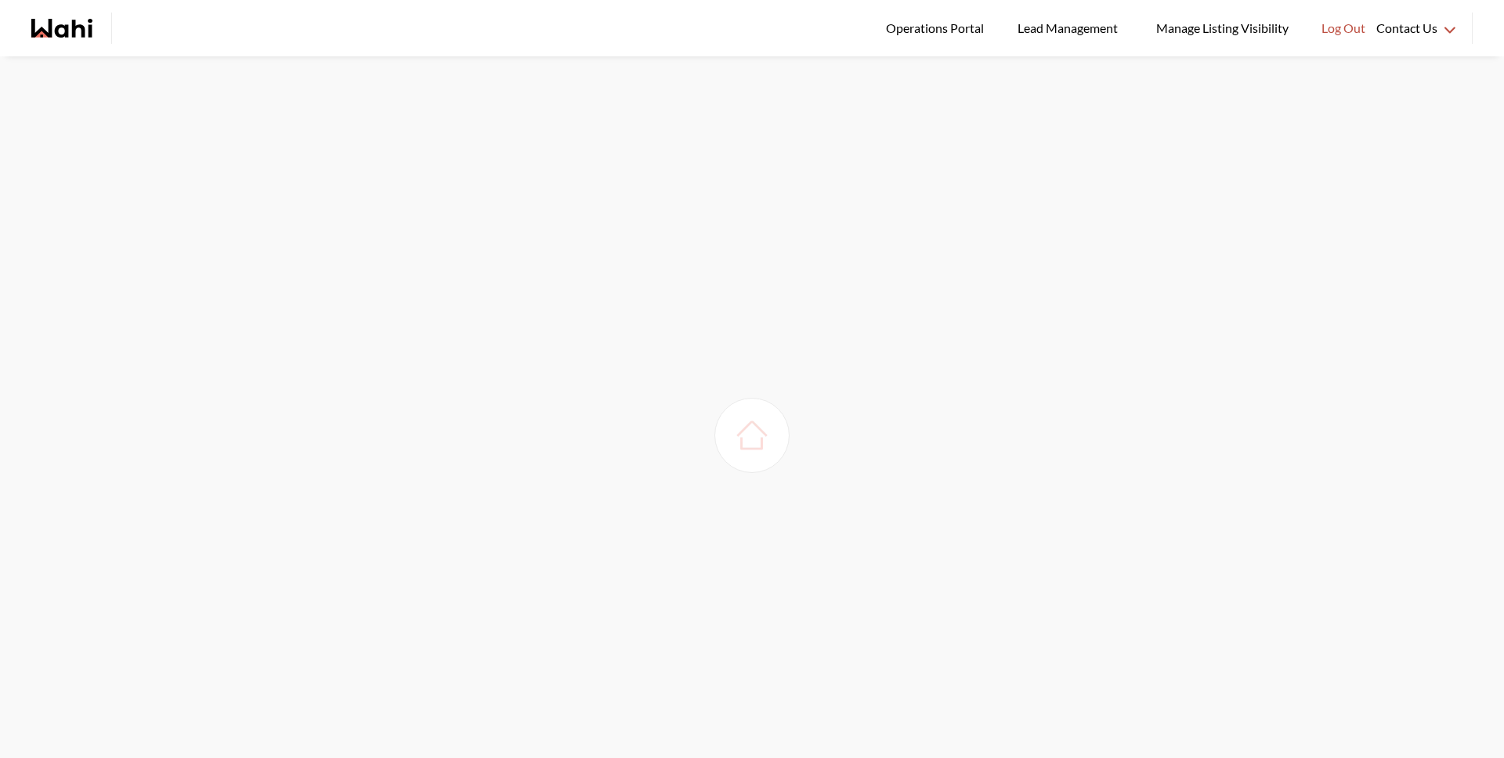
scroll to position [56, 0]
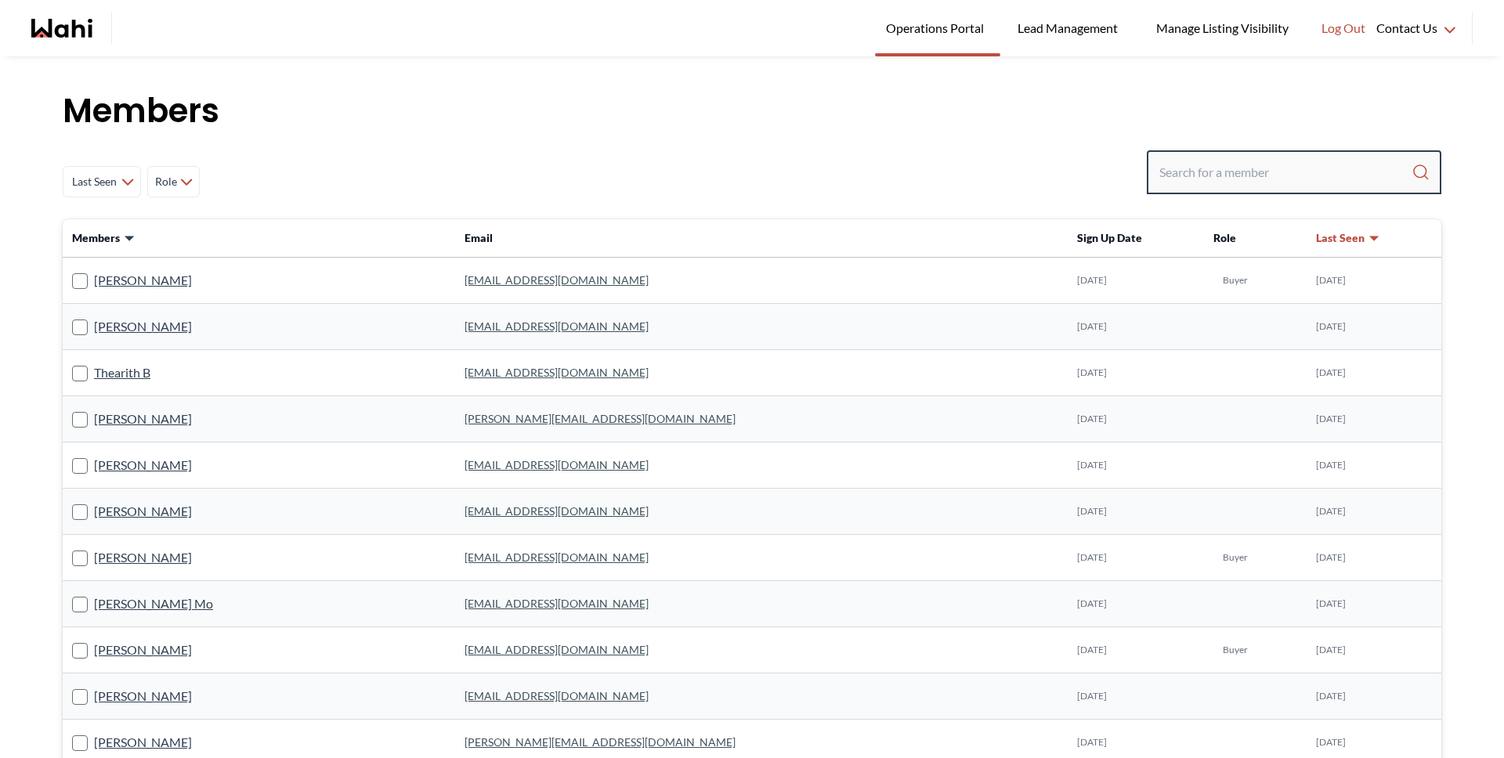
click at [1289, 163] on input "Search input" at bounding box center [1285, 172] width 252 height 28
type input "faraz az"
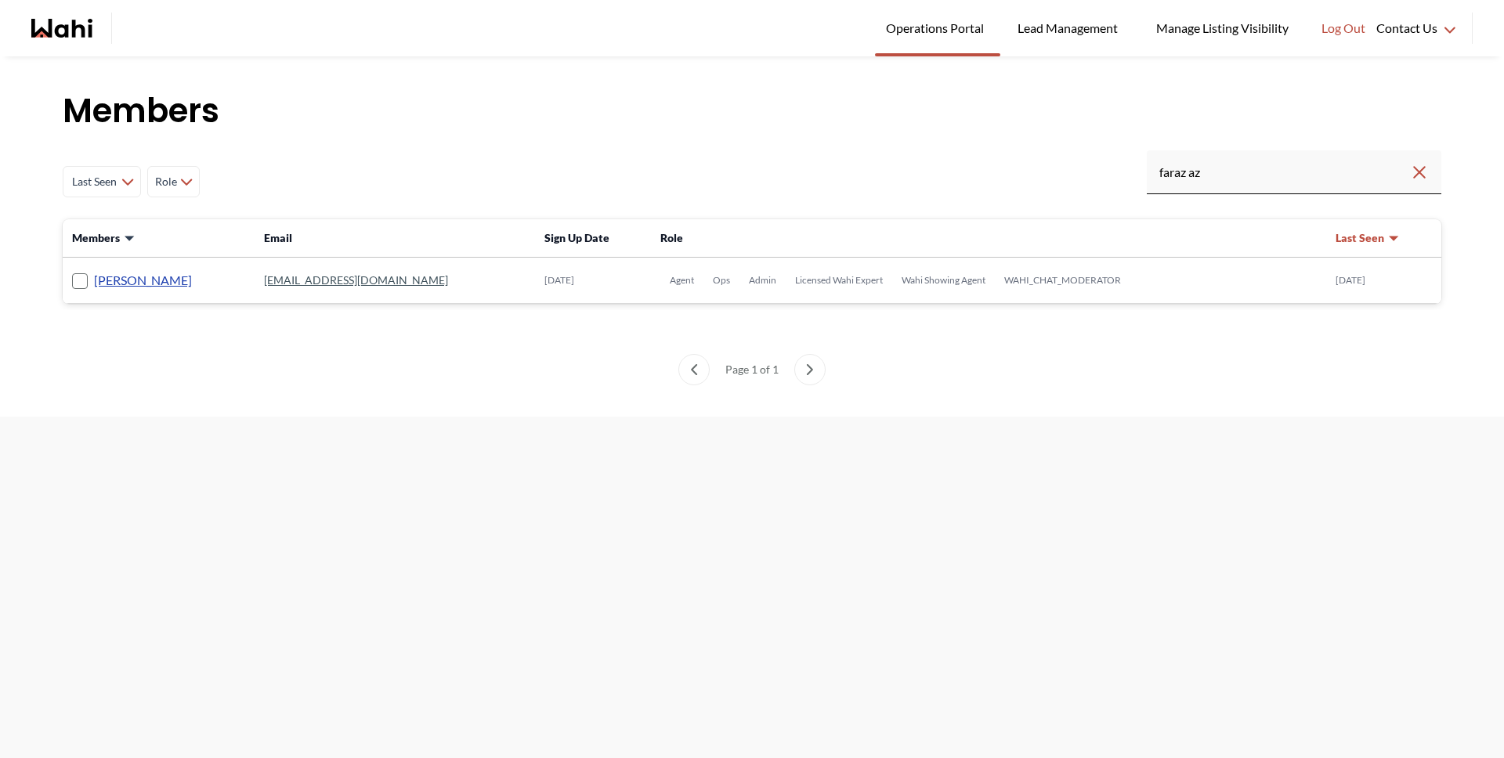
click at [146, 284] on link "[PERSON_NAME]" at bounding box center [143, 280] width 98 height 20
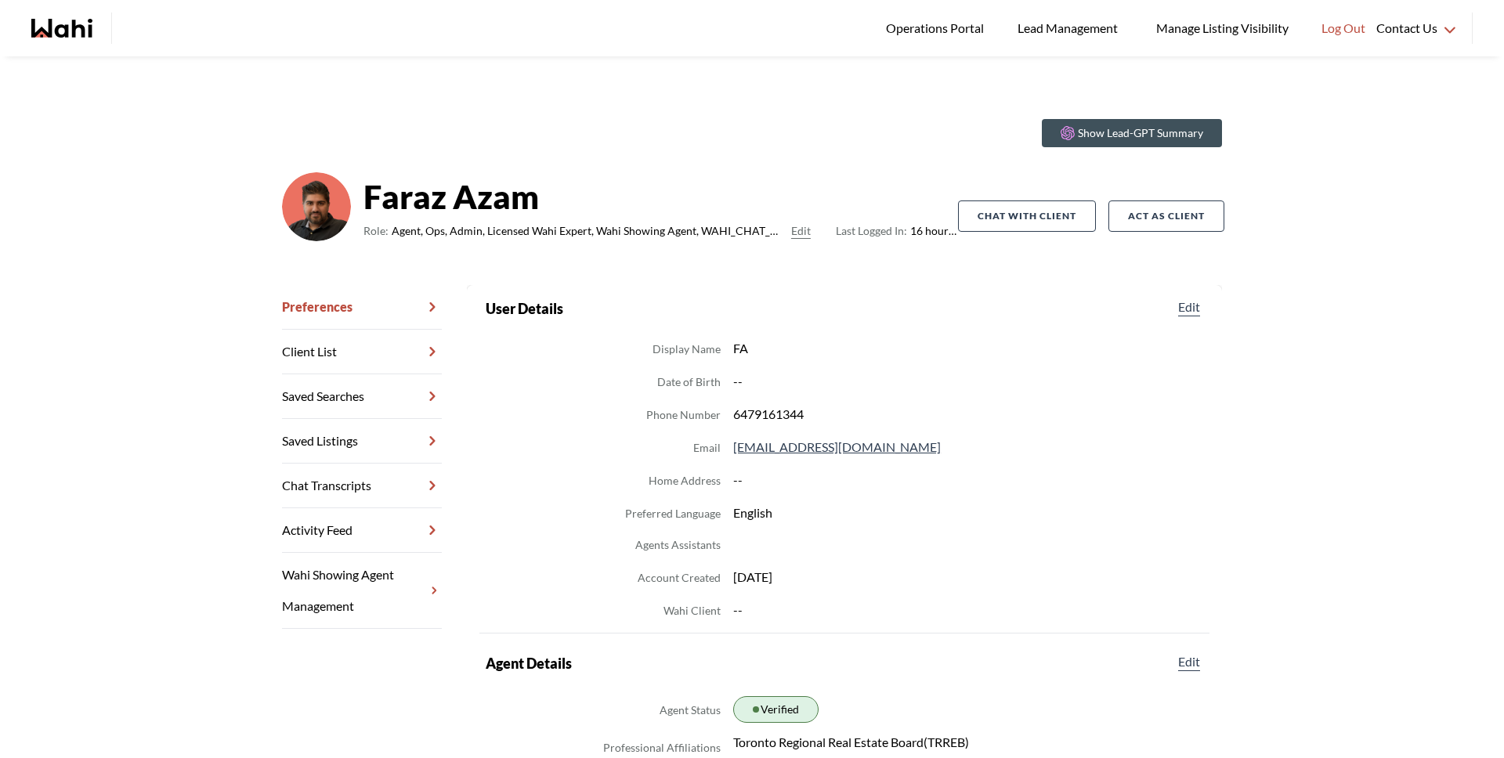
click at [375, 471] on link "Chat Transcripts" at bounding box center [362, 486] width 160 height 45
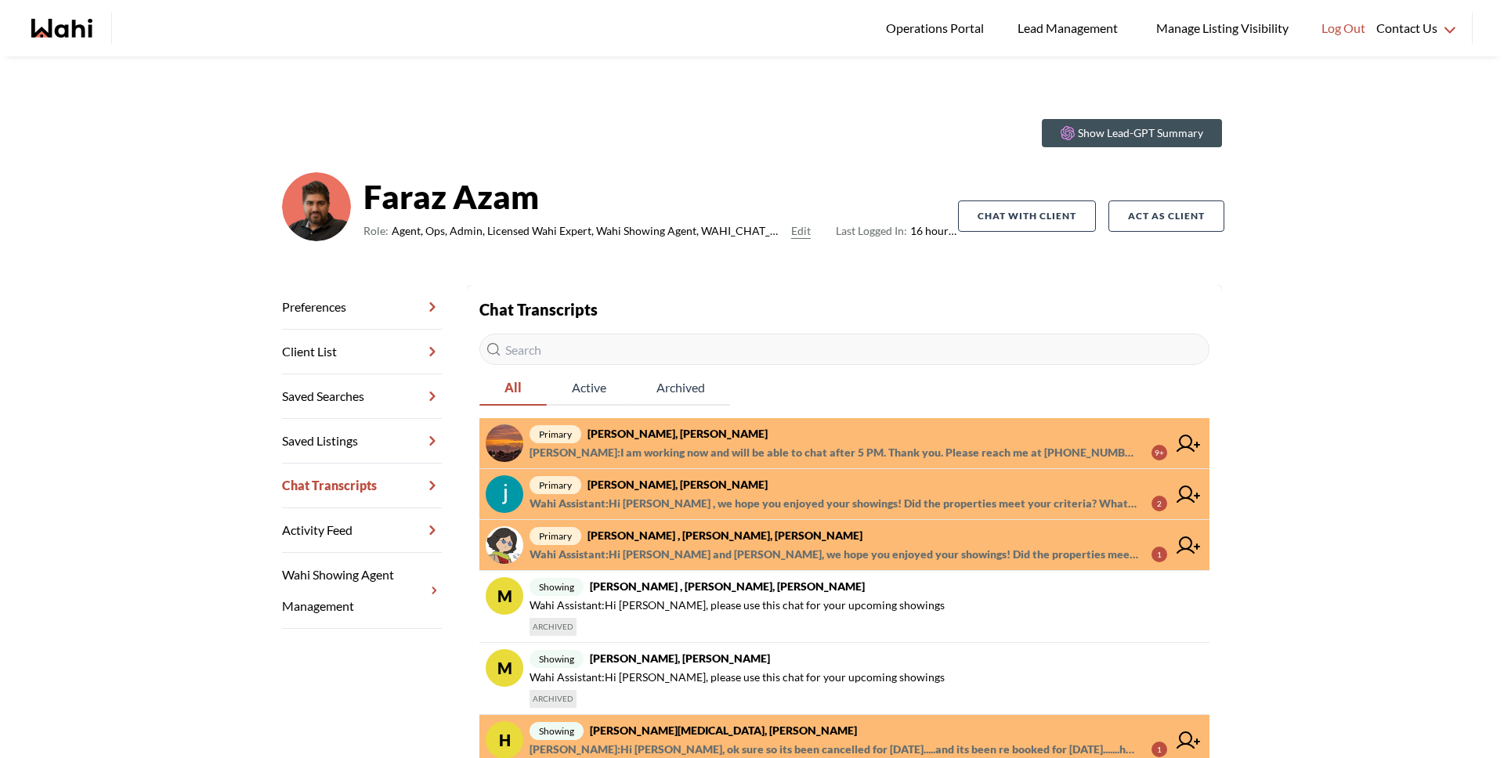
click at [774, 443] on span "Caroline Madelar : I am working now and will be able to chat after 5 PM. Thank …" at bounding box center [833, 452] width 609 height 19
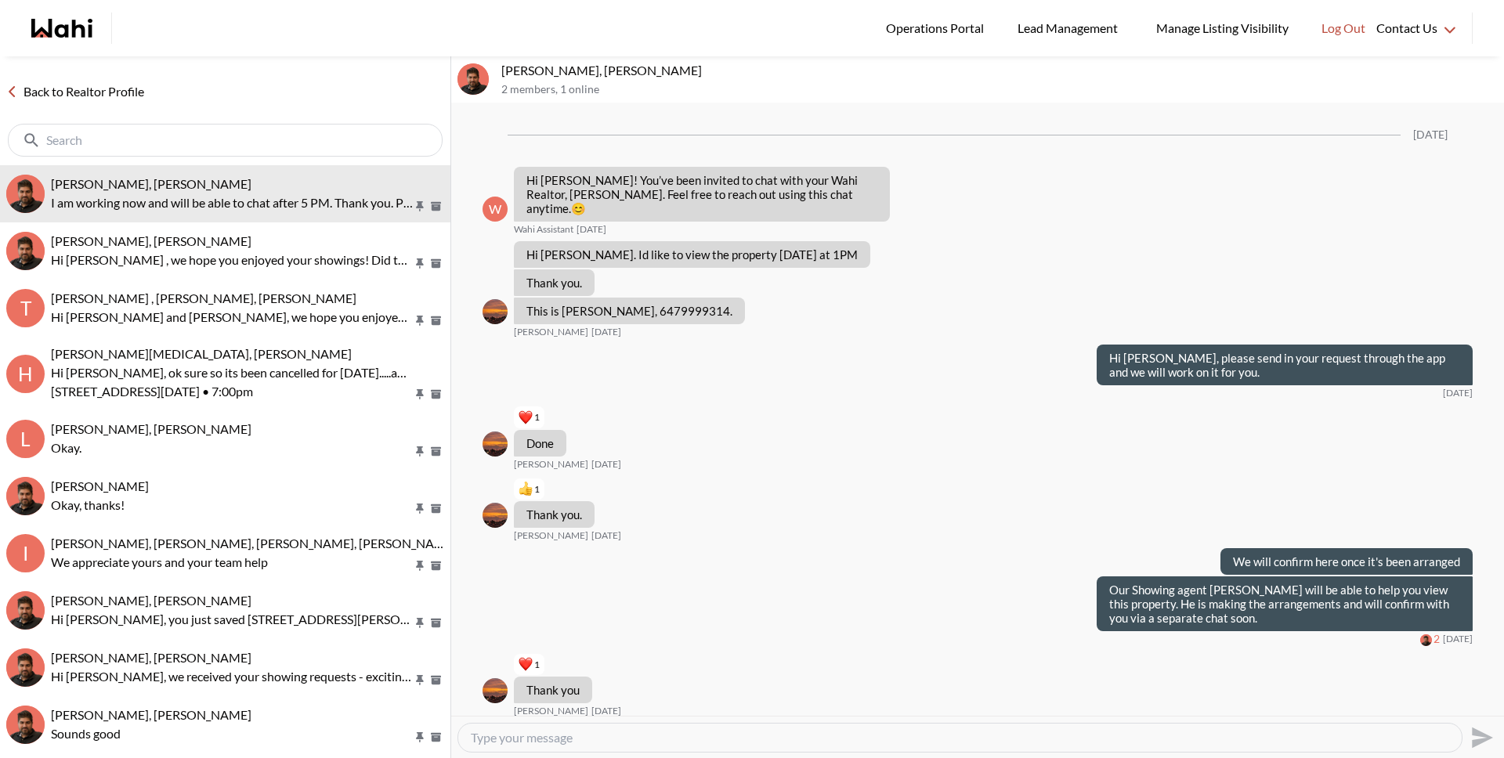
scroll to position [663, 0]
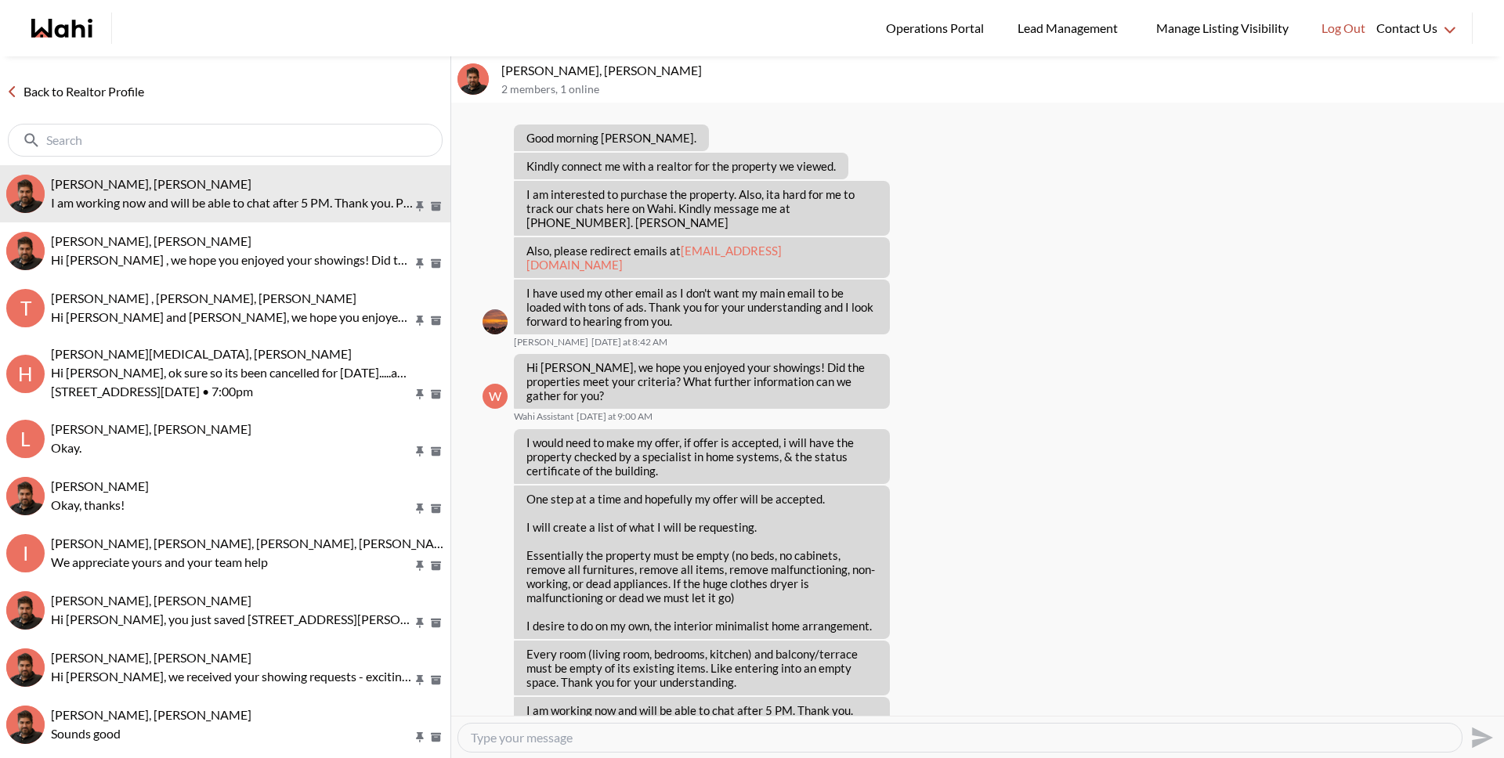
click at [573, 745] on div at bounding box center [959, 738] width 1003 height 28
click at [569, 735] on textarea "Type your message" at bounding box center [960, 738] width 978 height 16
type textarea "Hi Caroline. We will call you today after 5pm as per your availability, to disc…"
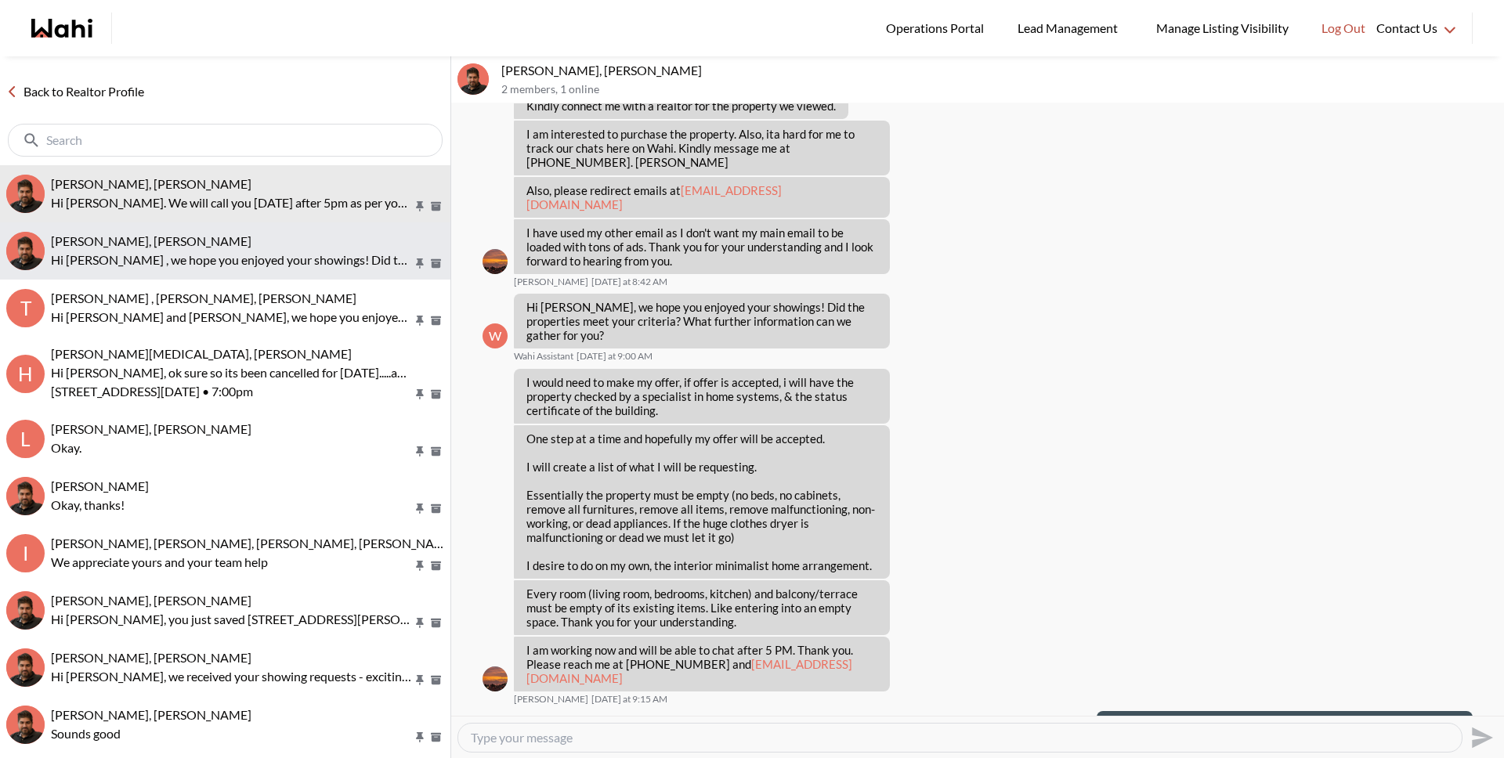
click at [174, 259] on p "Hi Souhel , we hope you enjoyed your showings! Did the properties meet your cri…" at bounding box center [232, 260] width 362 height 19
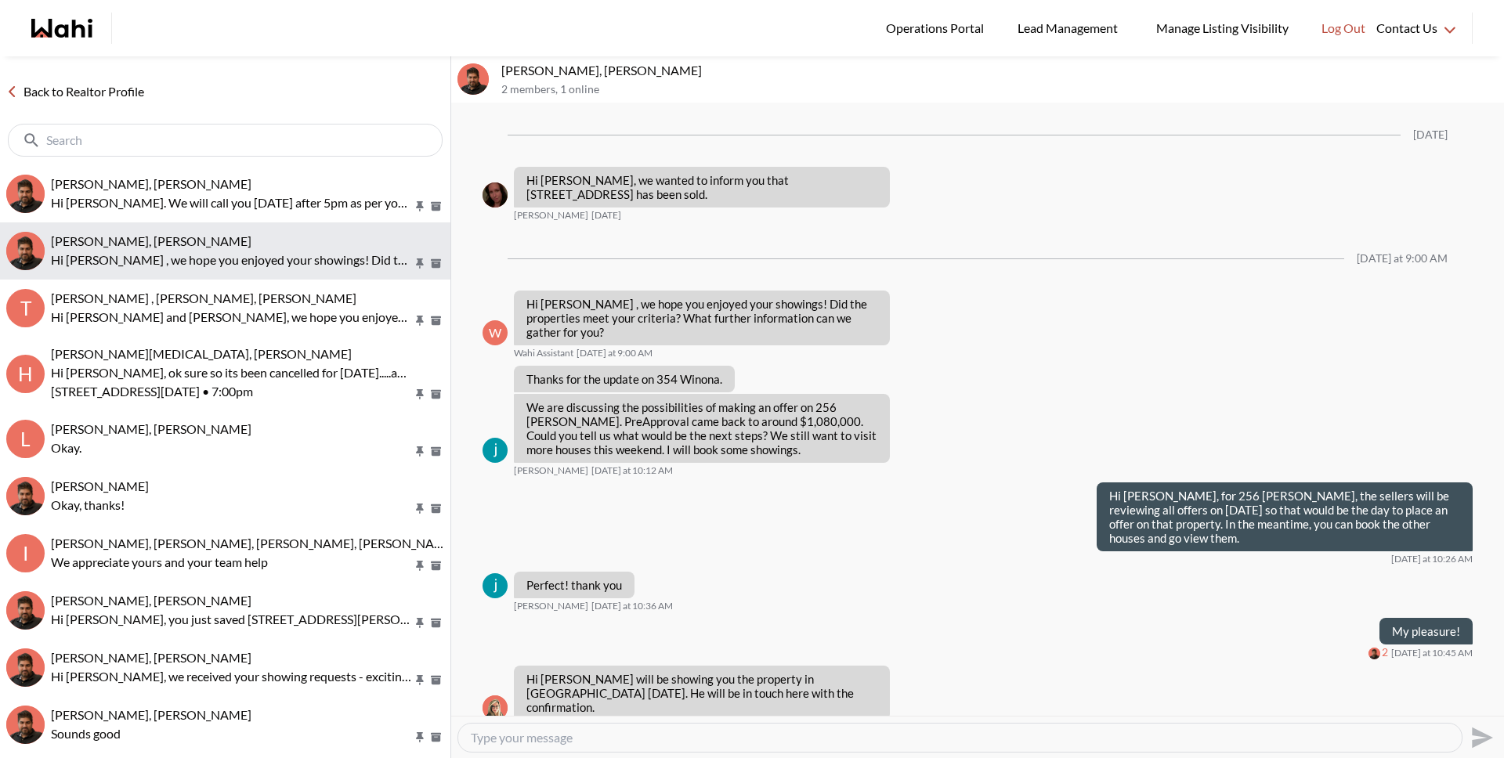
scroll to position [1757, 0]
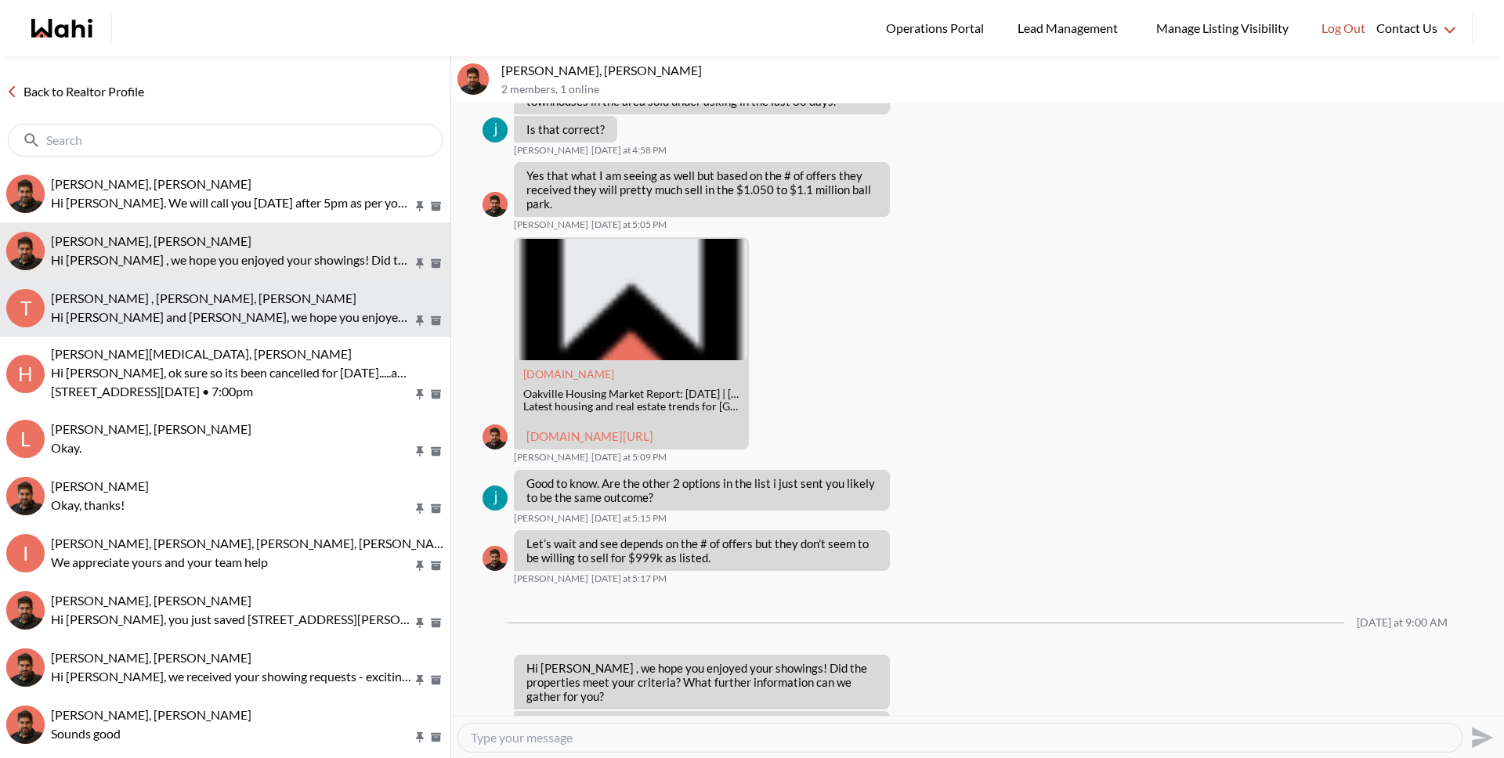
click at [170, 293] on span "Tahshin Jaigirder , Meredith Paajanen, Faraz" at bounding box center [203, 298] width 305 height 15
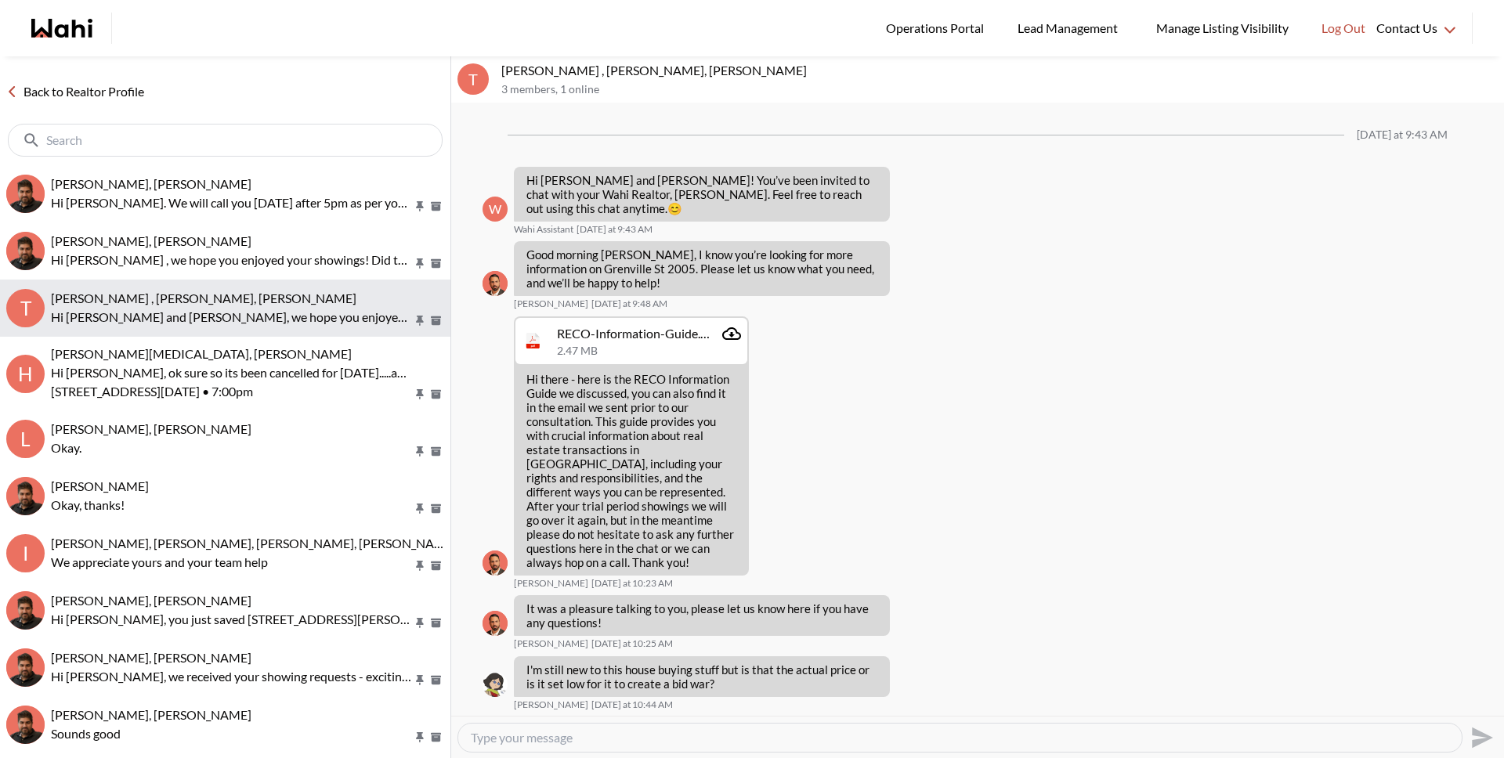
scroll to position [1491, 0]
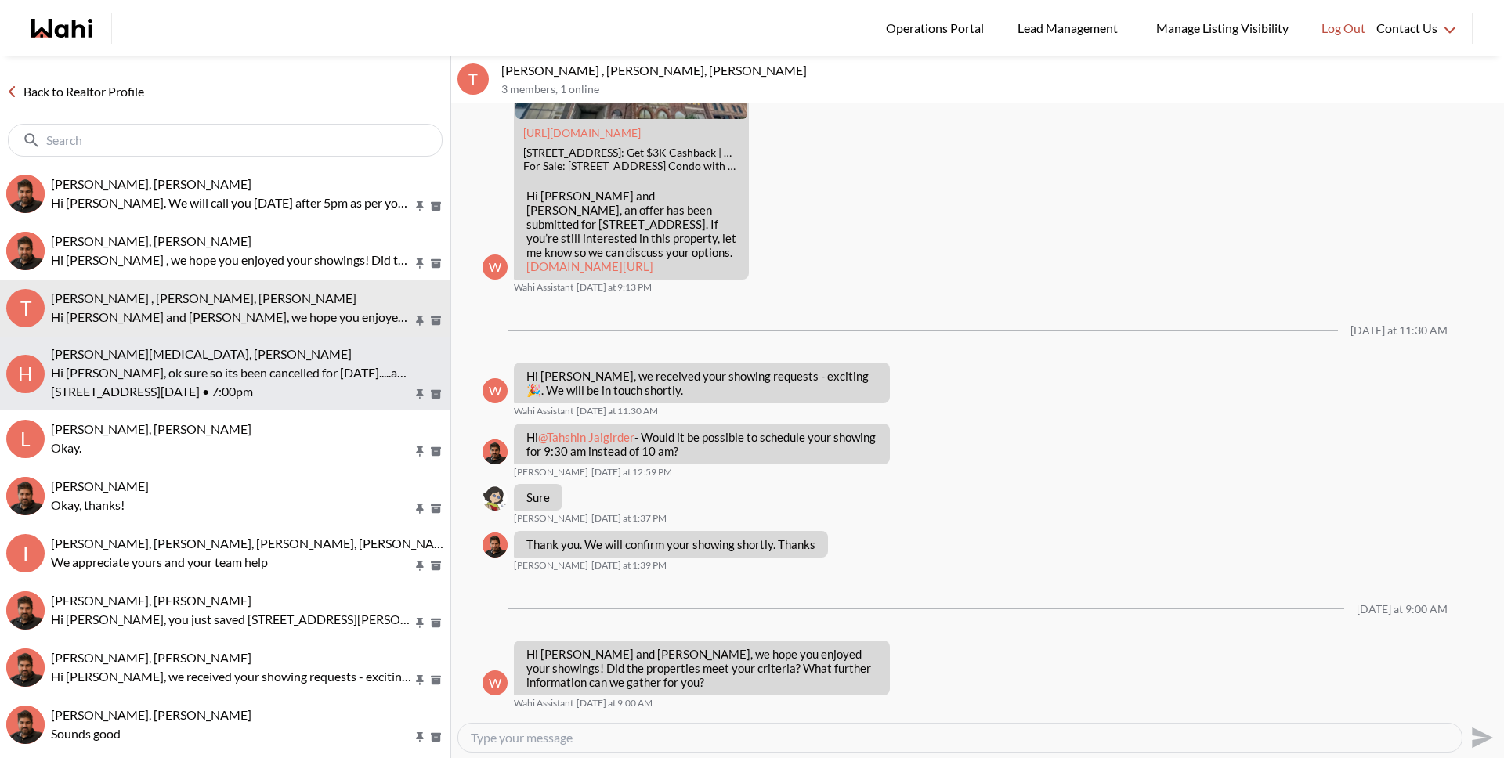
click at [163, 339] on button "H Habon Muse, Paul, Faraz Hi Habon, ok sure so its been cancelled for tomorrow.…" at bounding box center [225, 374] width 450 height 74
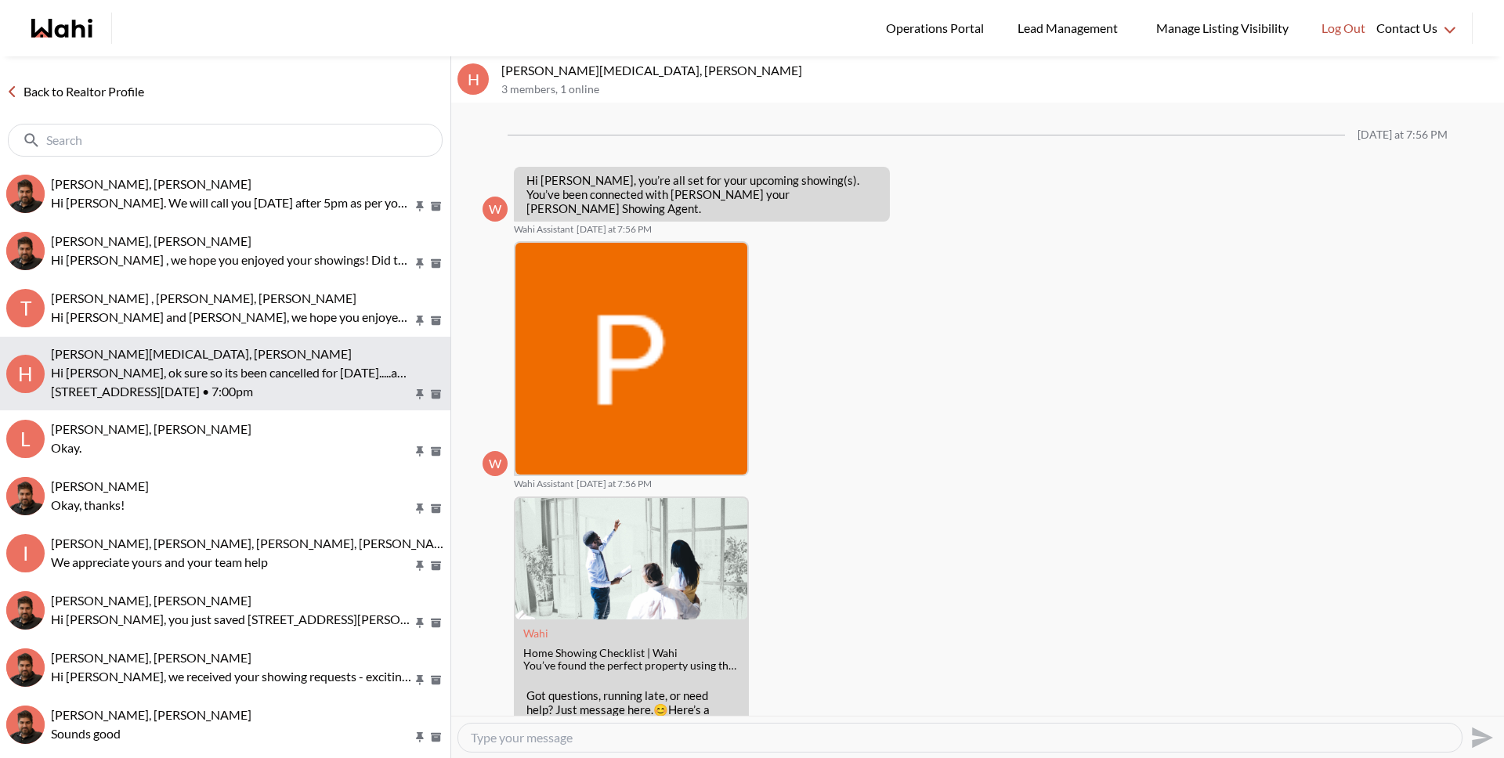
scroll to position [726, 0]
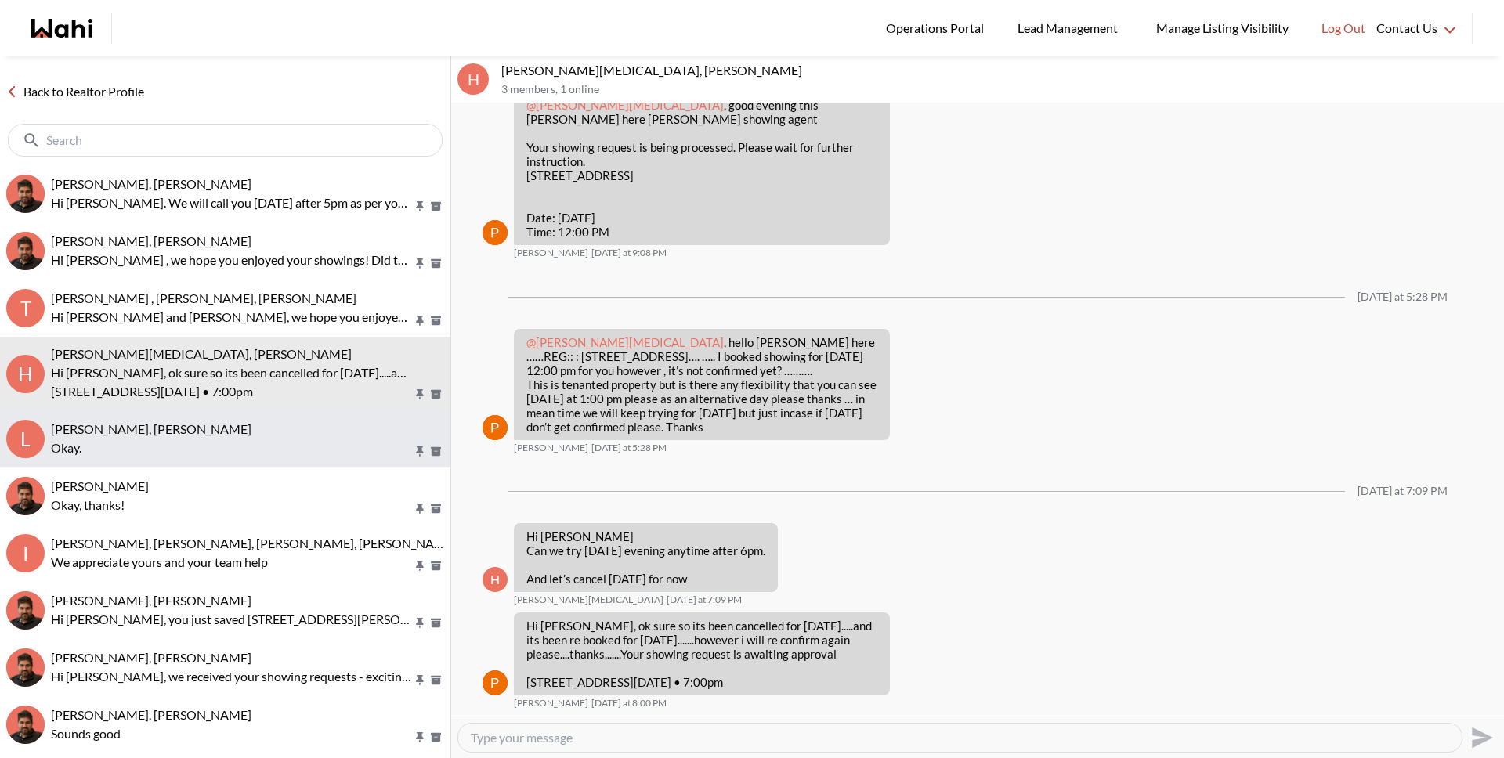
click at [141, 422] on span "liuhong chen, Rohit, Faraz" at bounding box center [151, 428] width 200 height 15
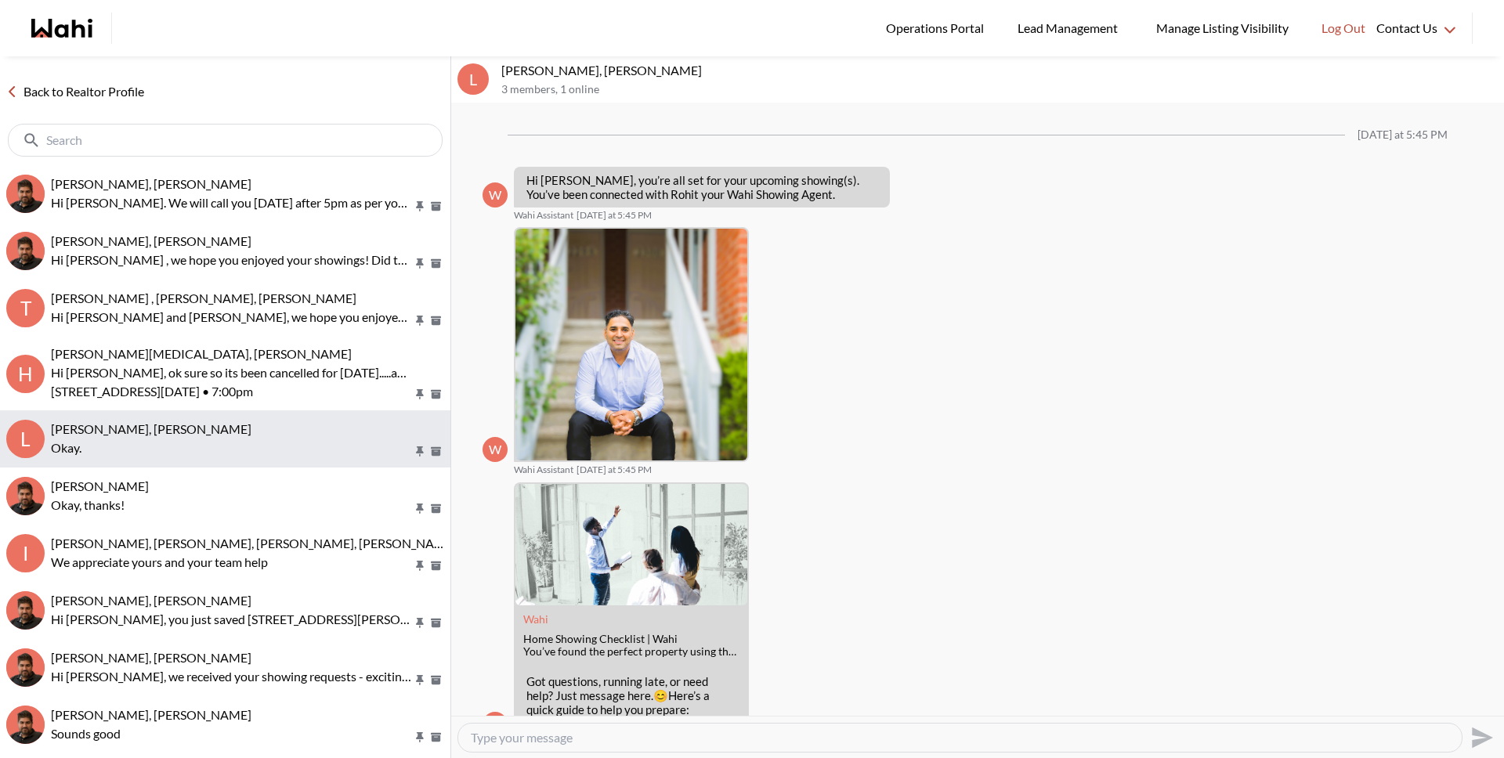
scroll to position [327, 0]
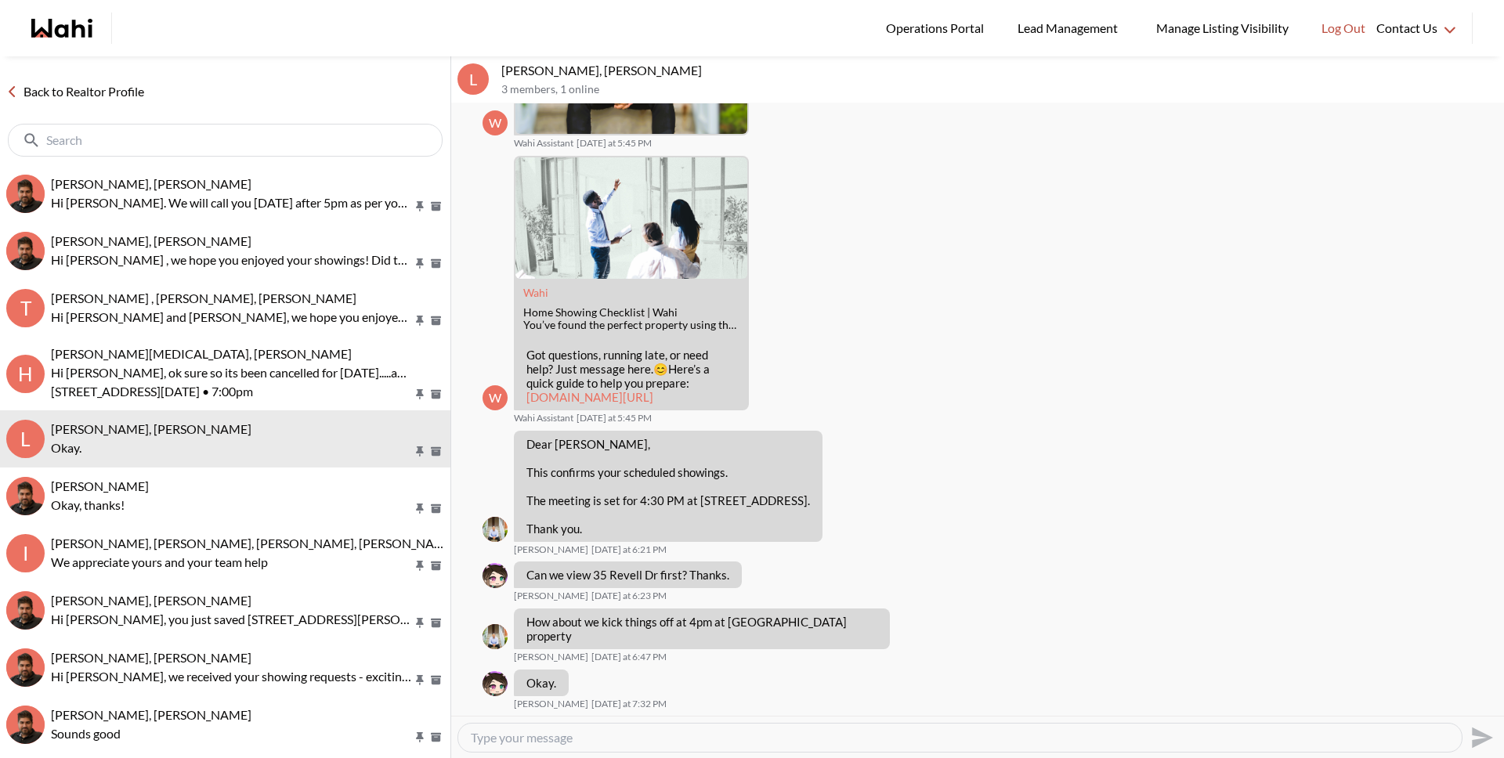
click at [78, 91] on link "Back to Realtor Profile" at bounding box center [75, 91] width 150 height 20
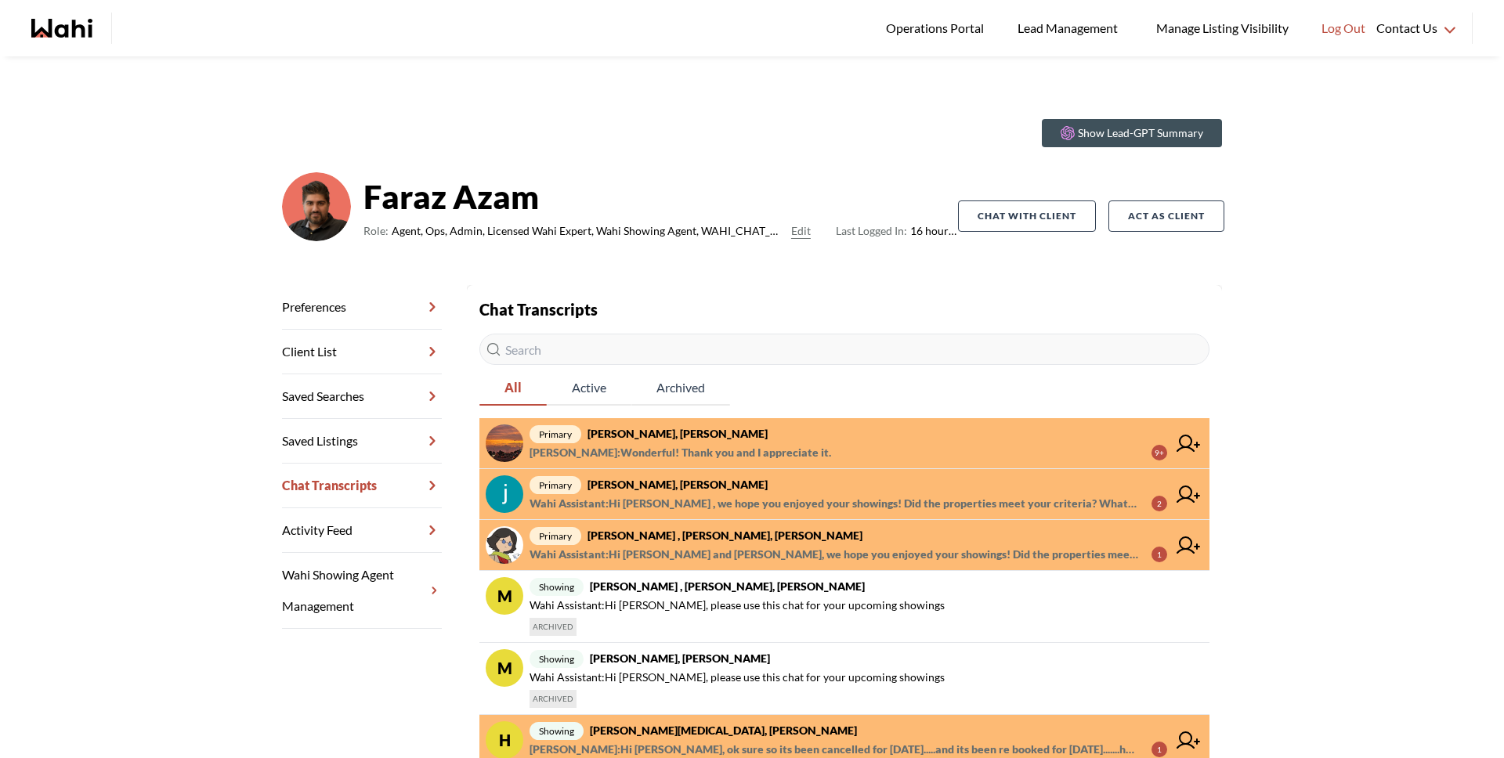
click at [655, 457] on span "Caroline Madelar : Wonderful! Thank you and I appreciate it." at bounding box center [680, 452] width 302 height 19
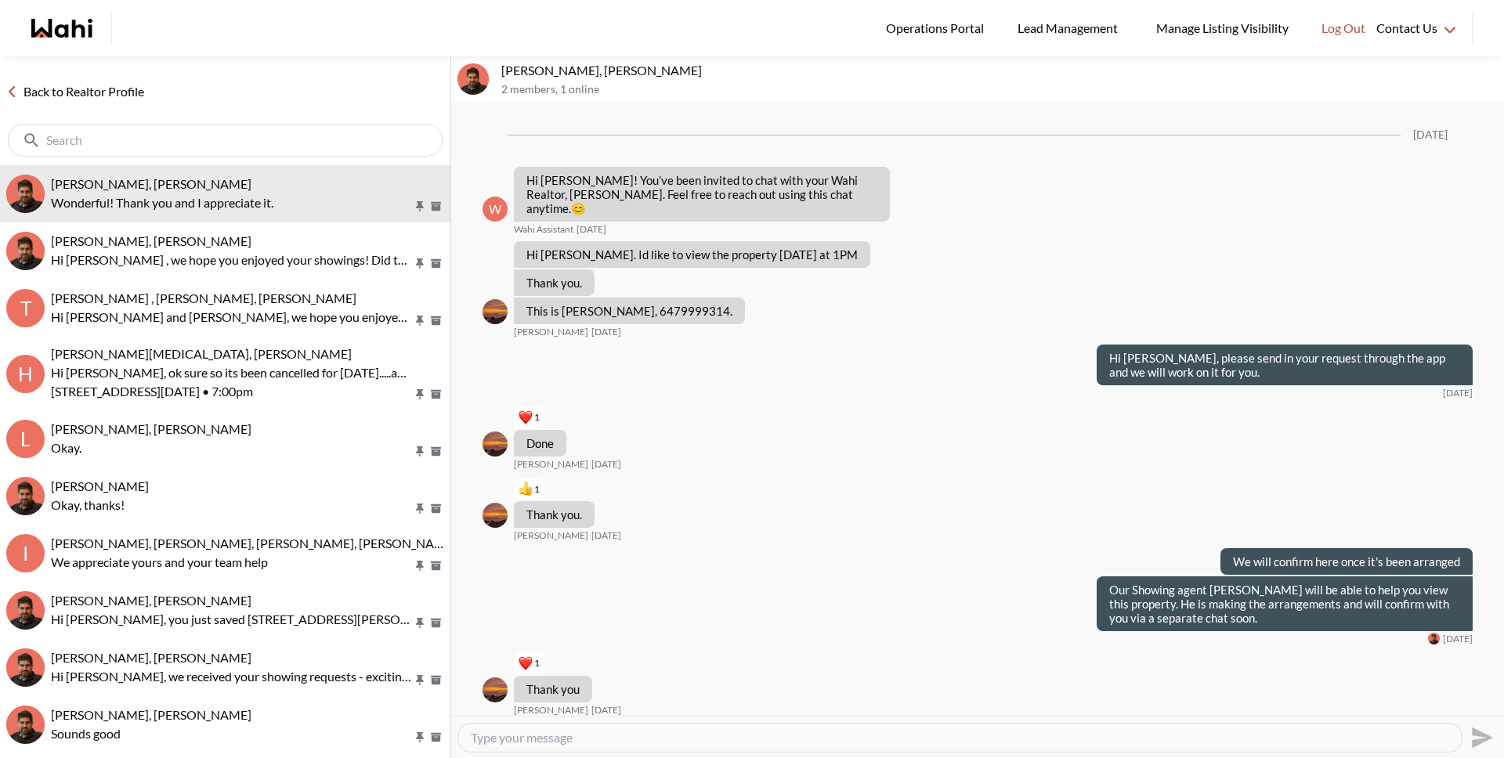
scroll to position [769, 0]
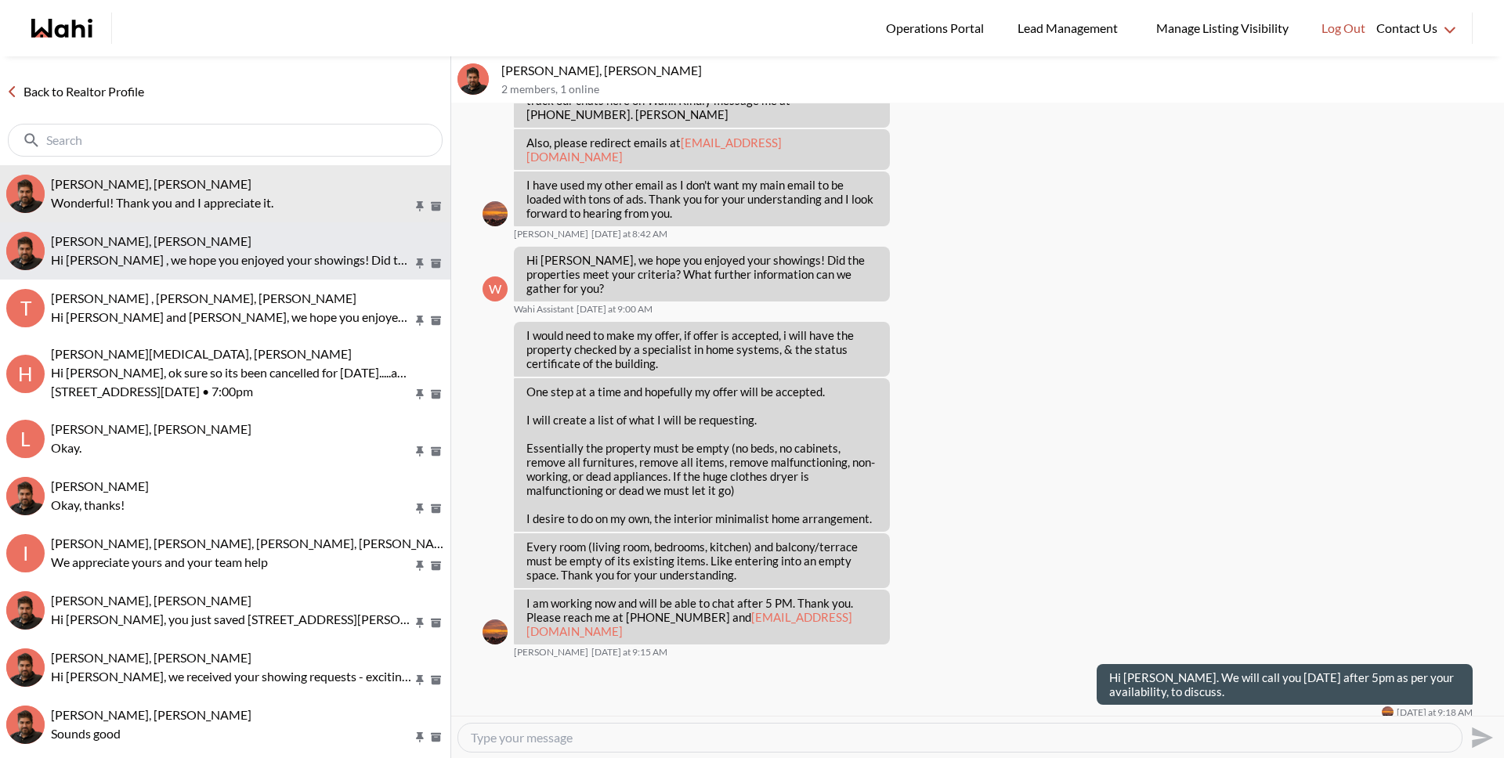
click at [305, 264] on p "Hi Souhel , we hope you enjoyed your showings! Did the properties meet your cri…" at bounding box center [232, 260] width 362 height 19
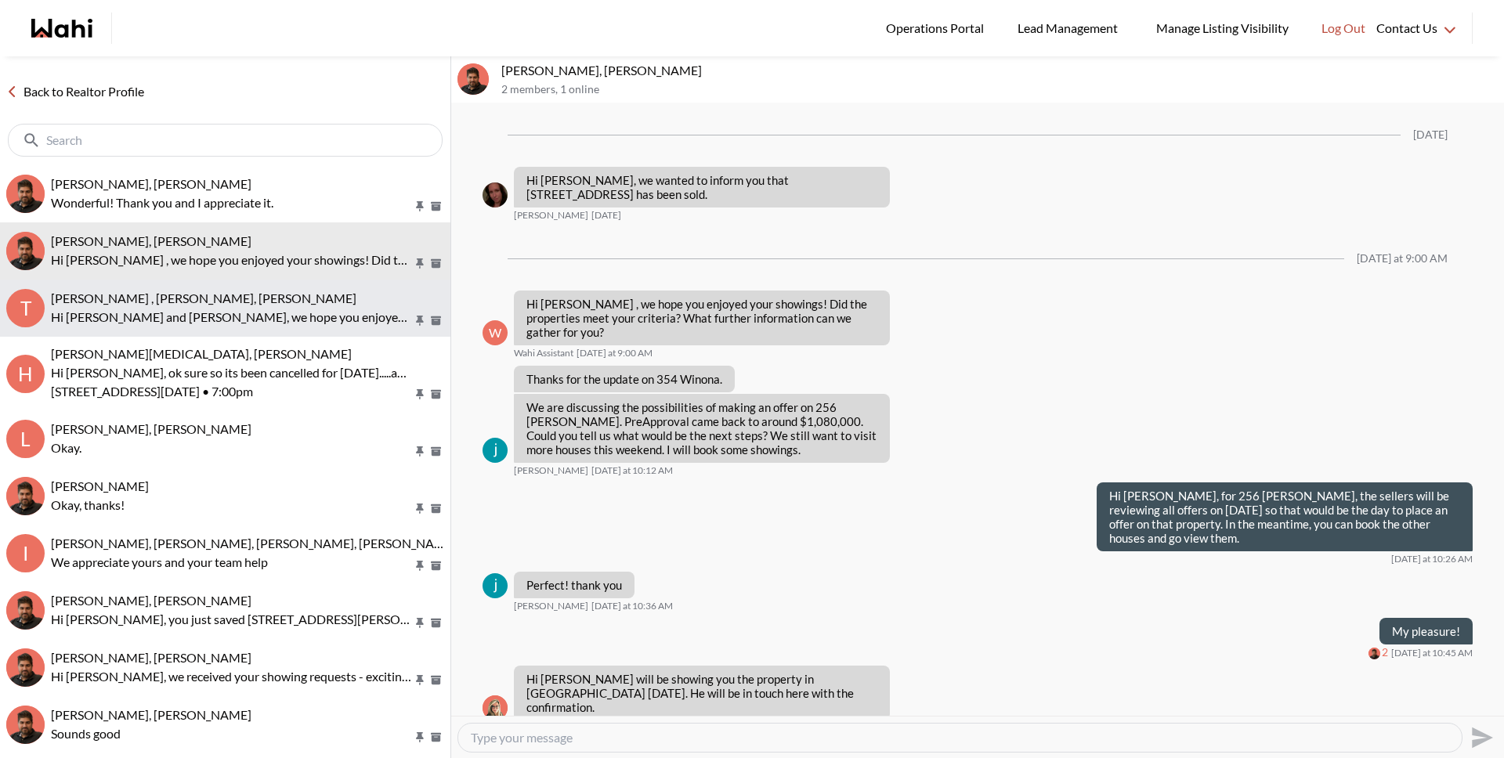
scroll to position [1757, 0]
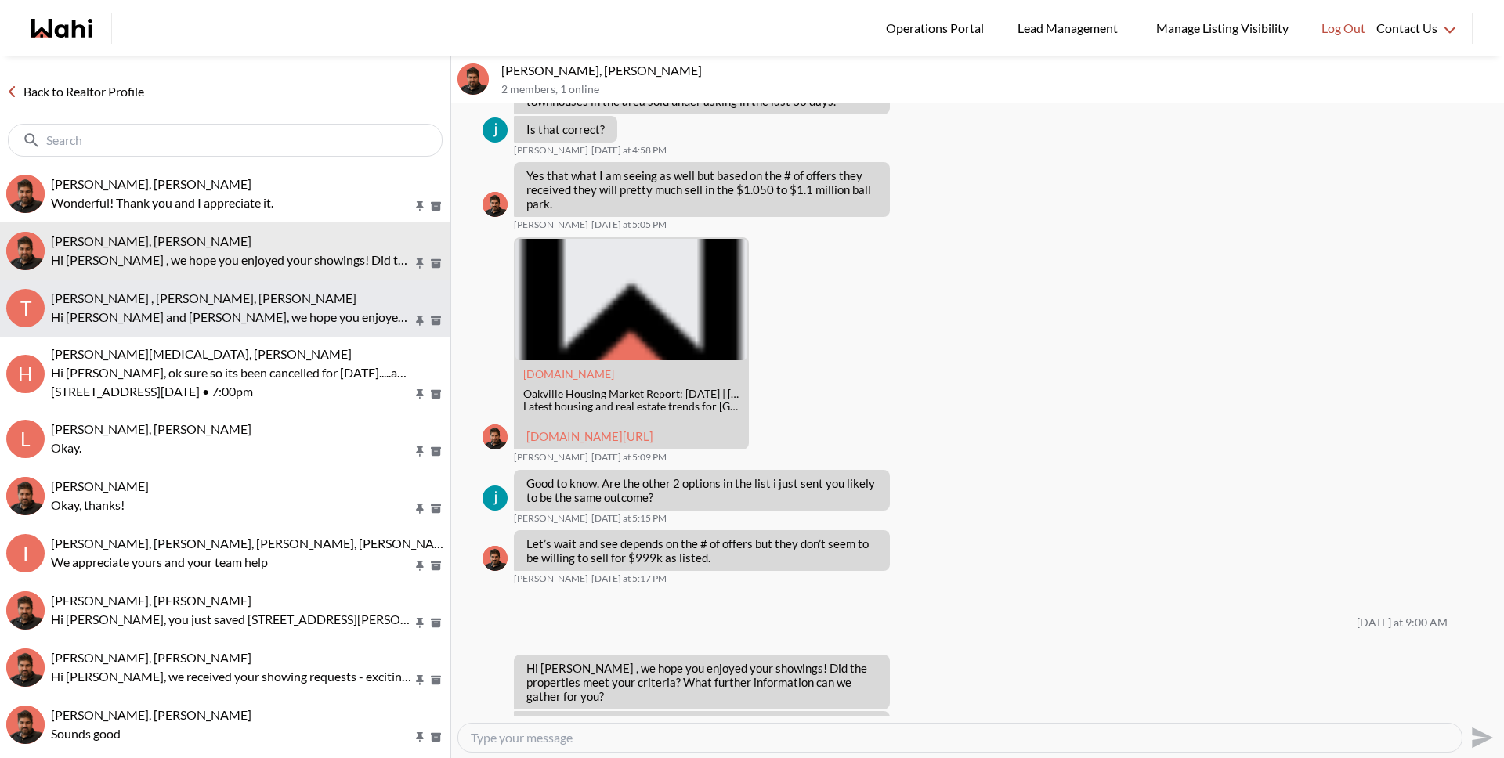
click at [303, 309] on p "Hi Tahshin and Meredith, we hope you enjoyed your showings! Did the properties …" at bounding box center [232, 317] width 362 height 19
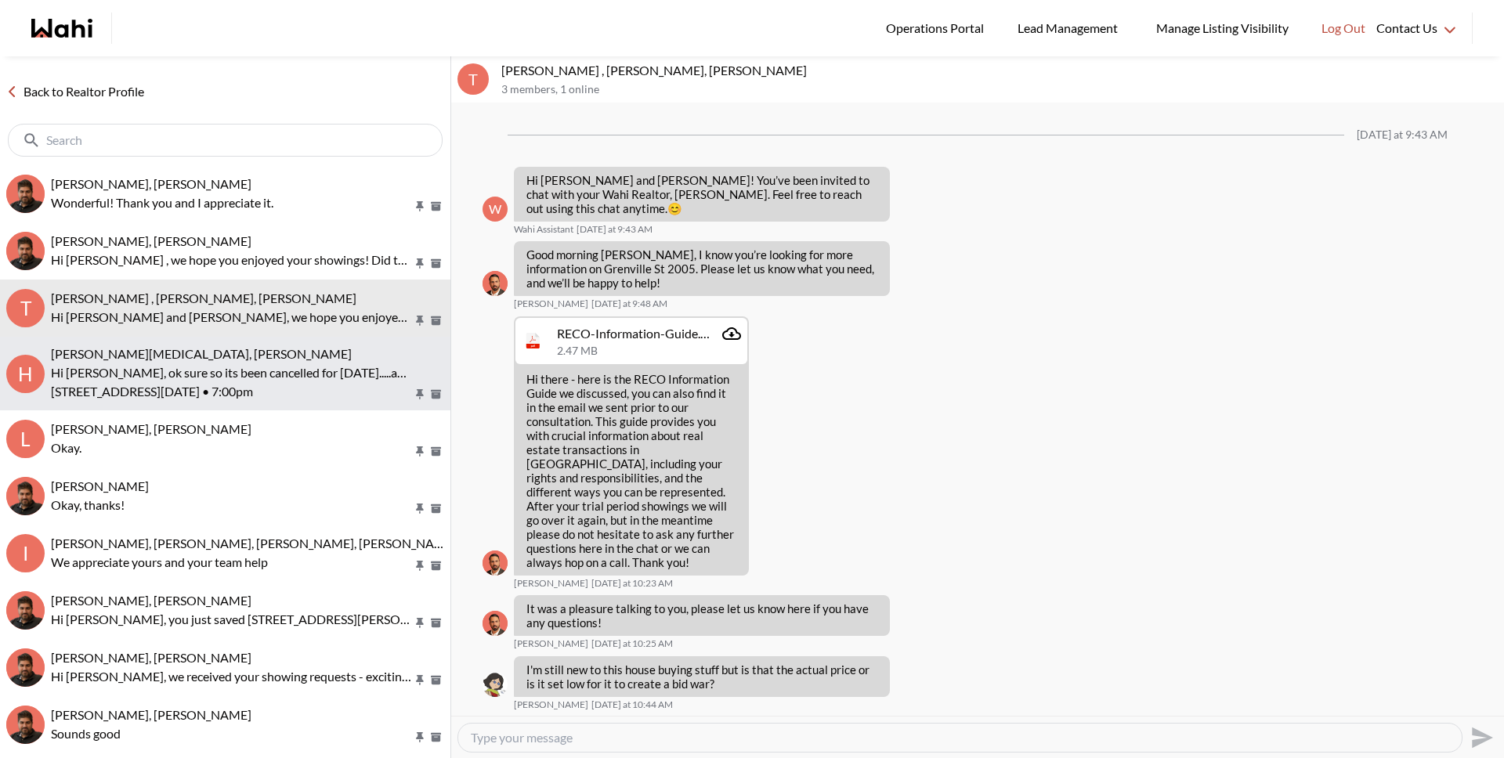
scroll to position [1491, 0]
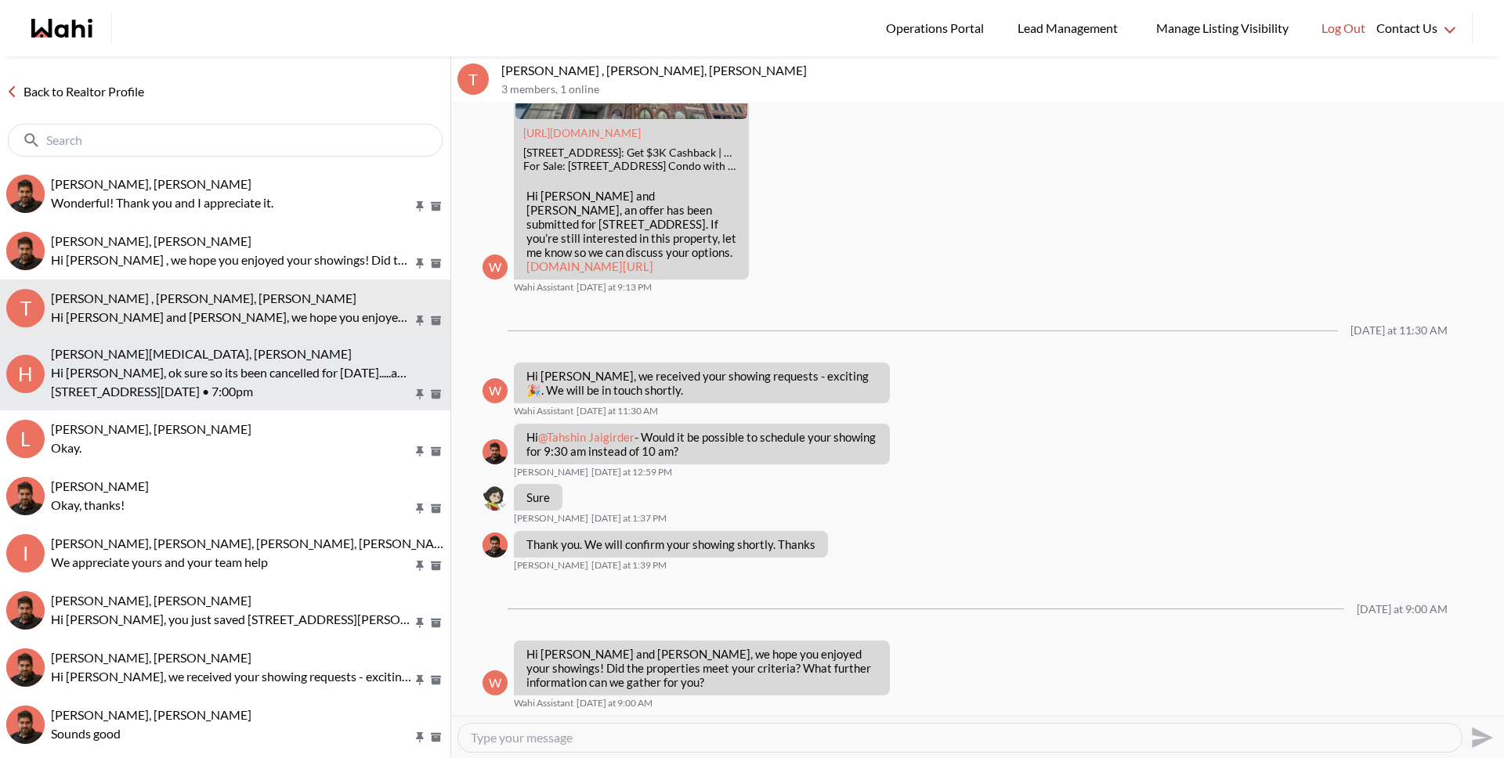
click at [290, 355] on div "Habon Muse, Paul, Faraz" at bounding box center [247, 354] width 393 height 16
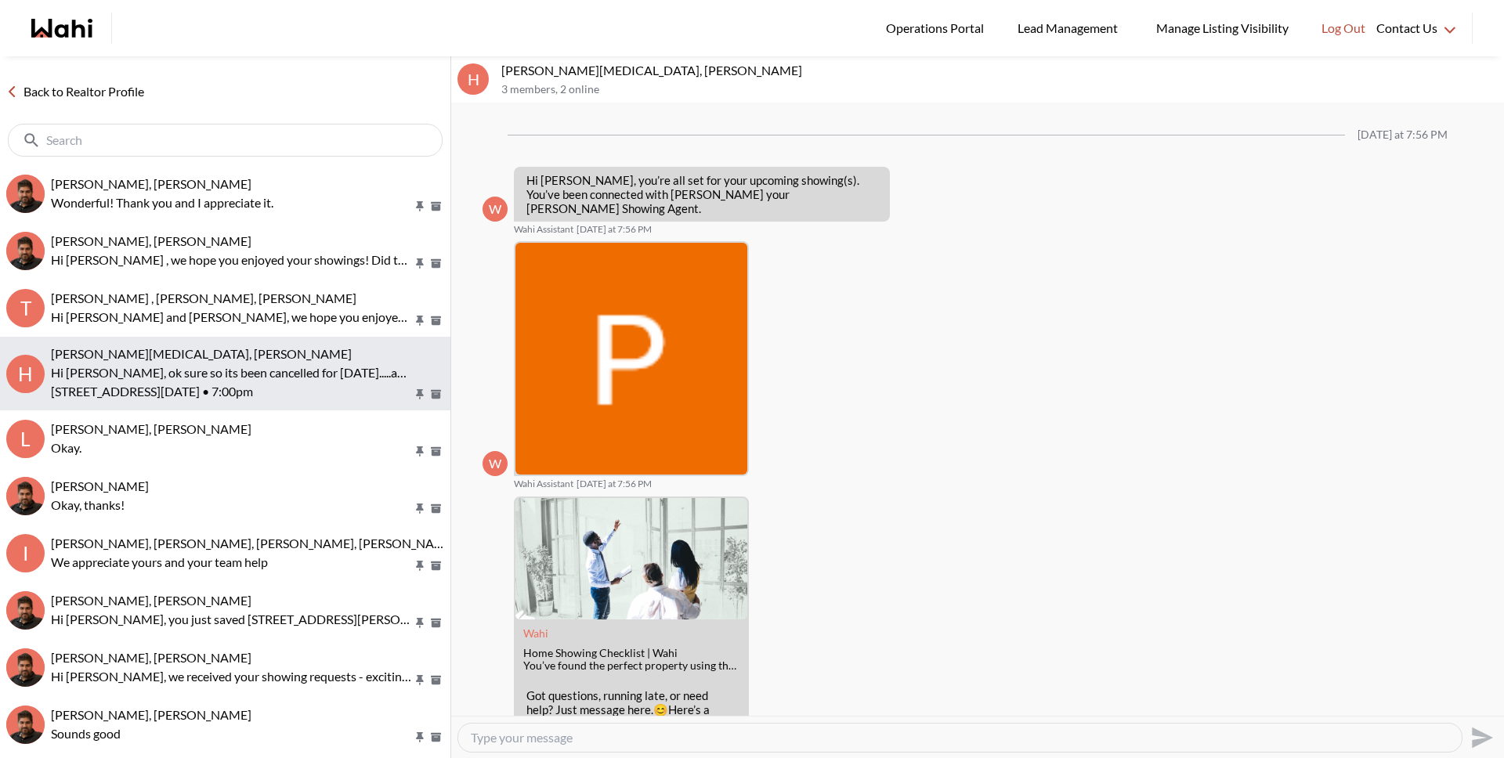
scroll to position [726, 0]
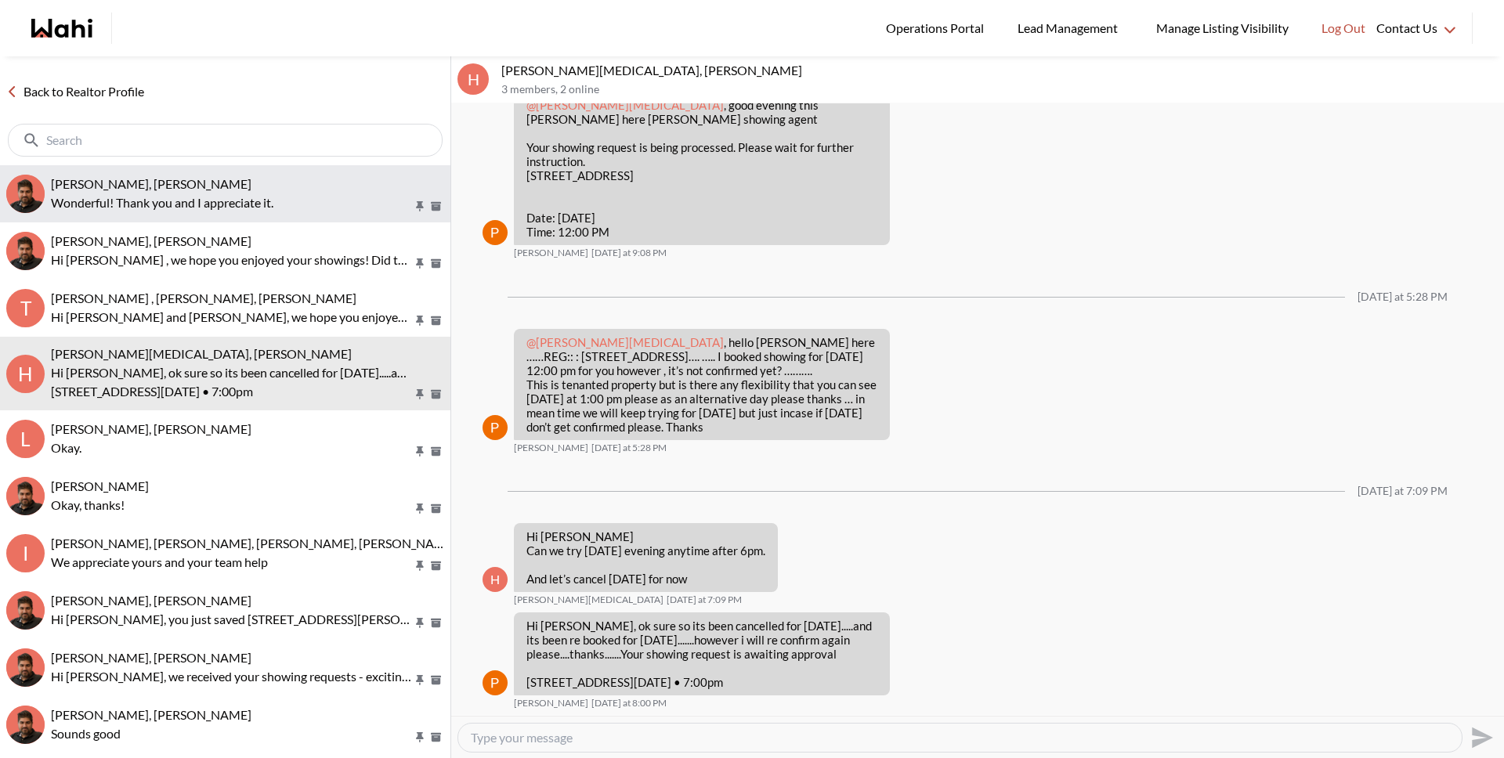
click at [261, 195] on p "Wonderful! Thank you and I appreciate it." at bounding box center [232, 202] width 362 height 19
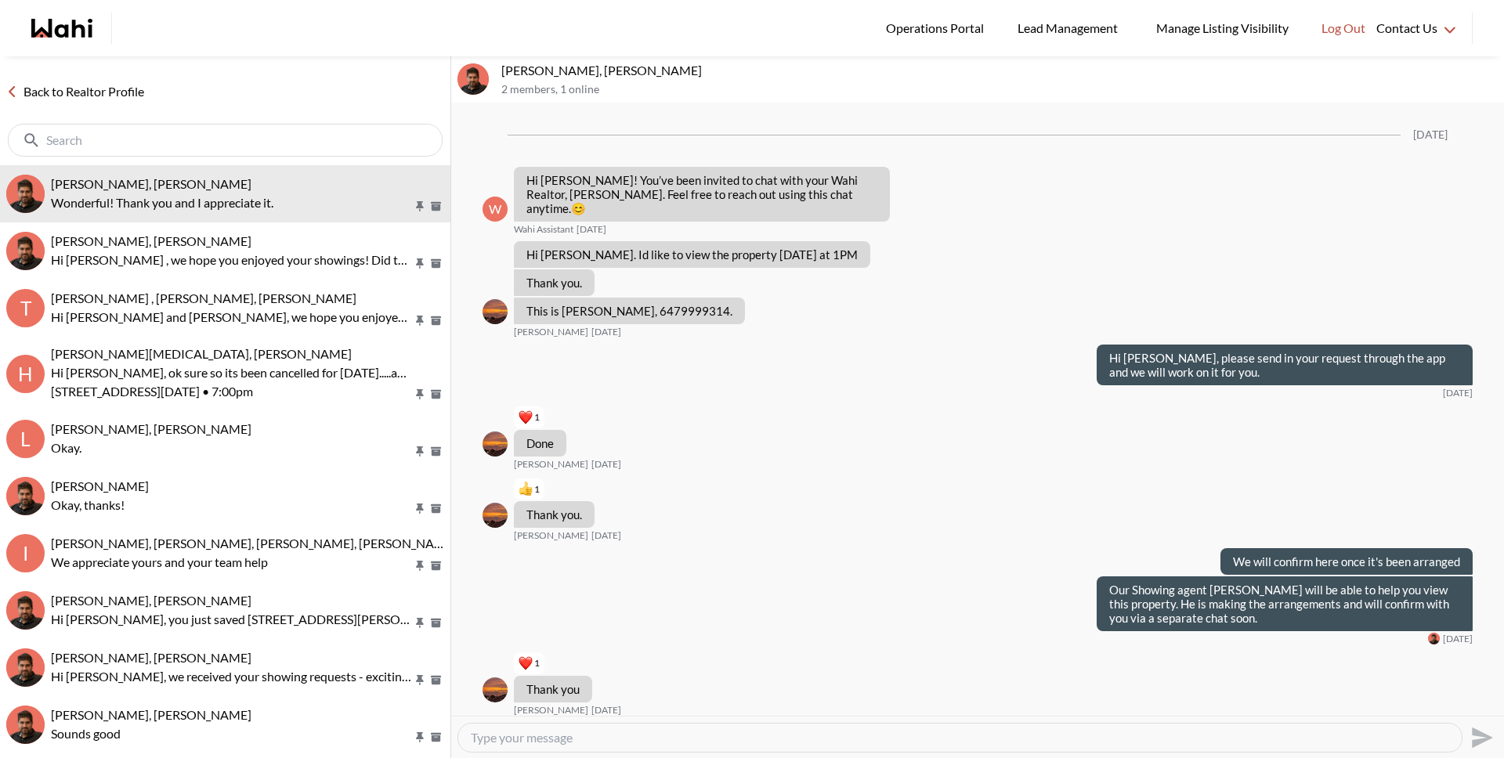
scroll to position [769, 0]
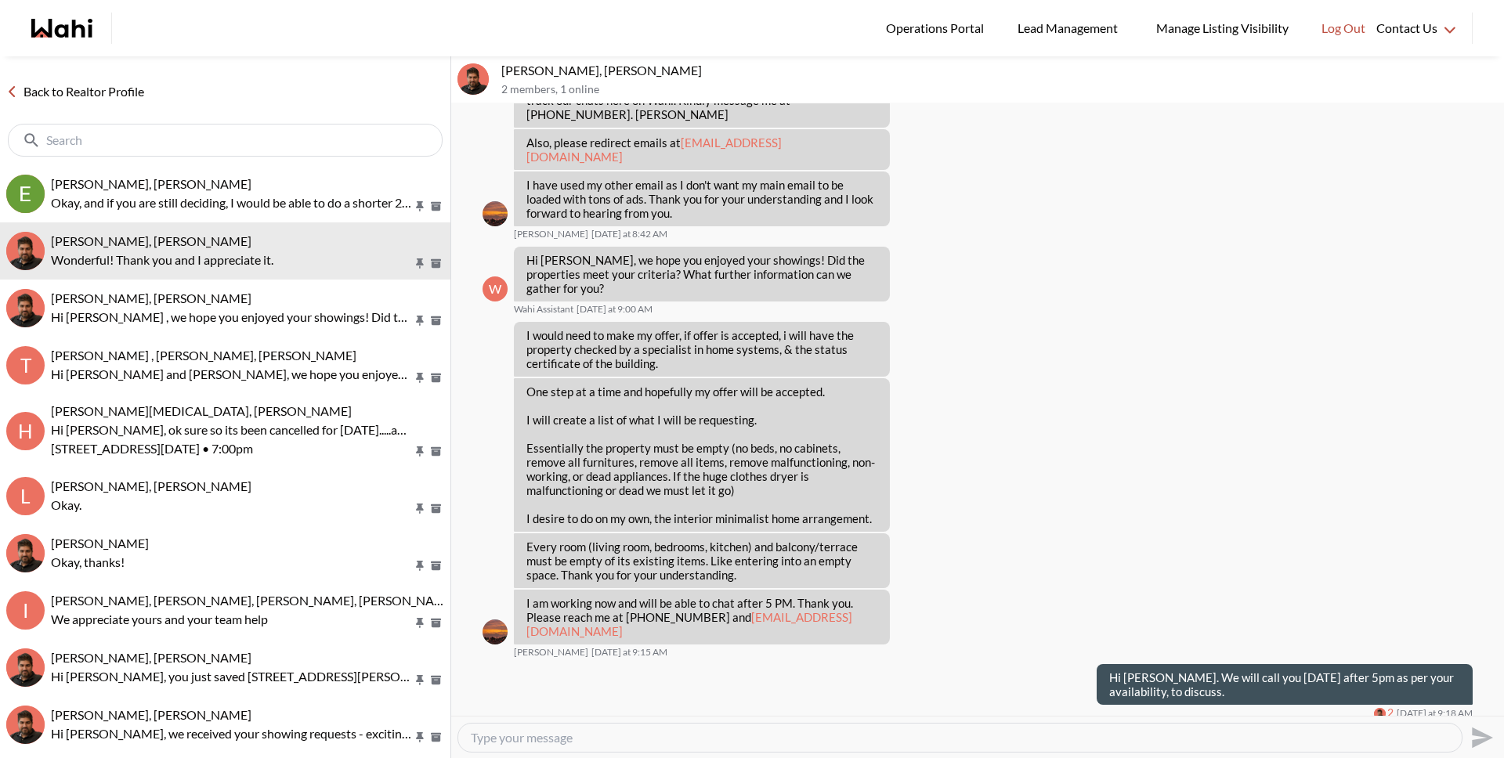
click at [767, 731] on icon "Open Reaction Selector" at bounding box center [767, 735] width 9 height 9
click at [840, 645] on div "Select Reaction: Heart" at bounding box center [847, 646] width 14 height 14
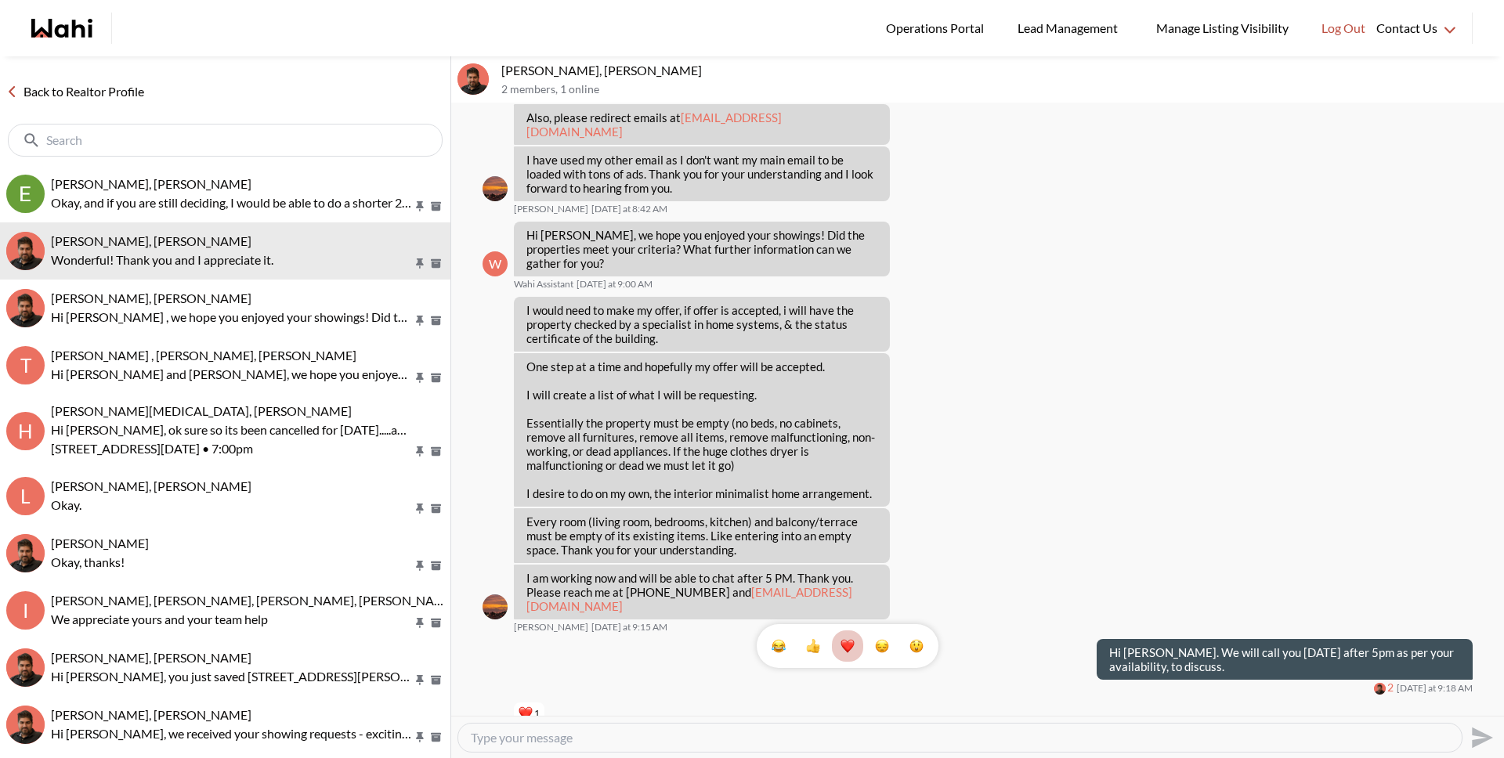
click at [136, 91] on link "Back to Realtor Profile" at bounding box center [75, 91] width 150 height 20
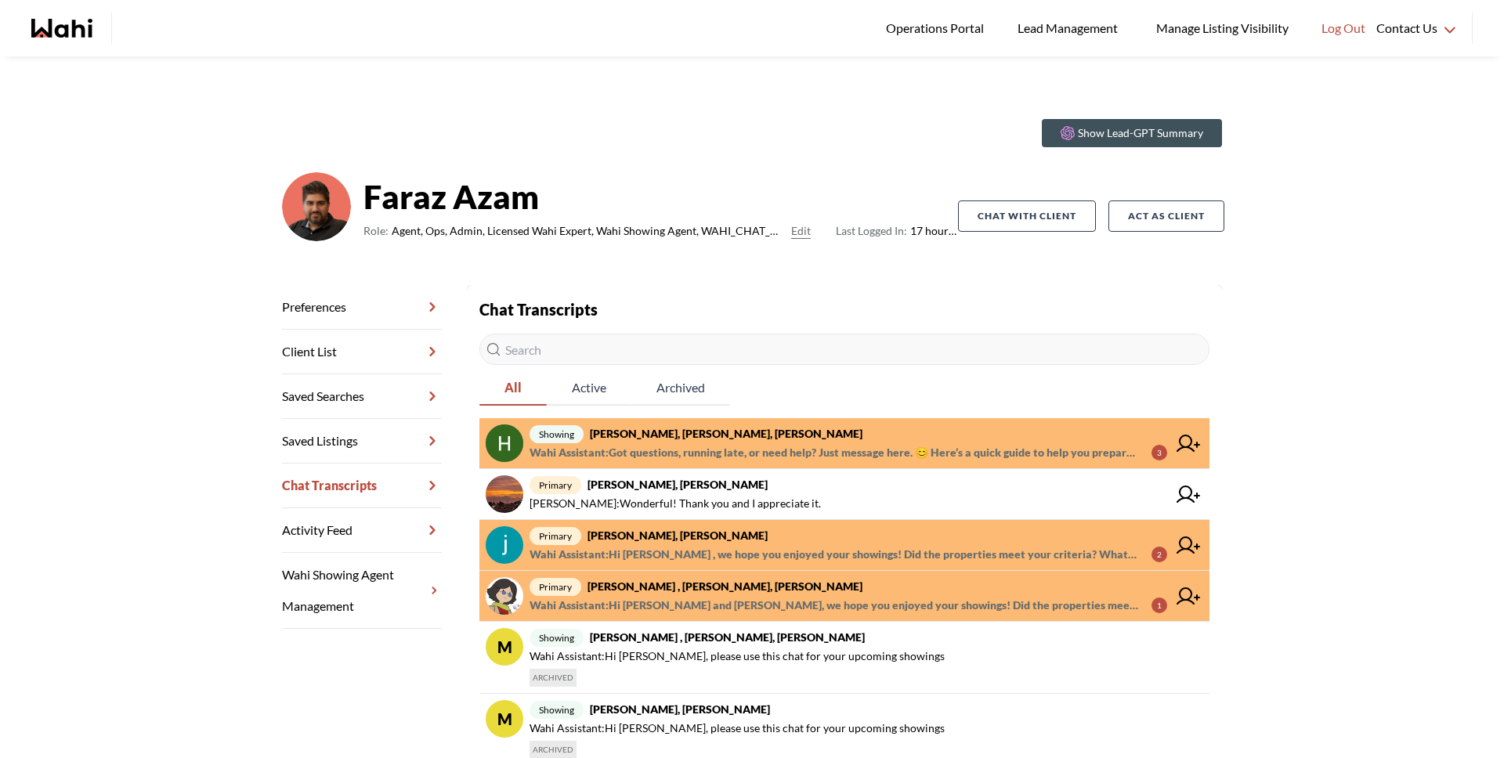
click at [659, 443] on span "Wahi Assistant : Got questions, running late, or need help? Just message here. …" at bounding box center [833, 452] width 609 height 19
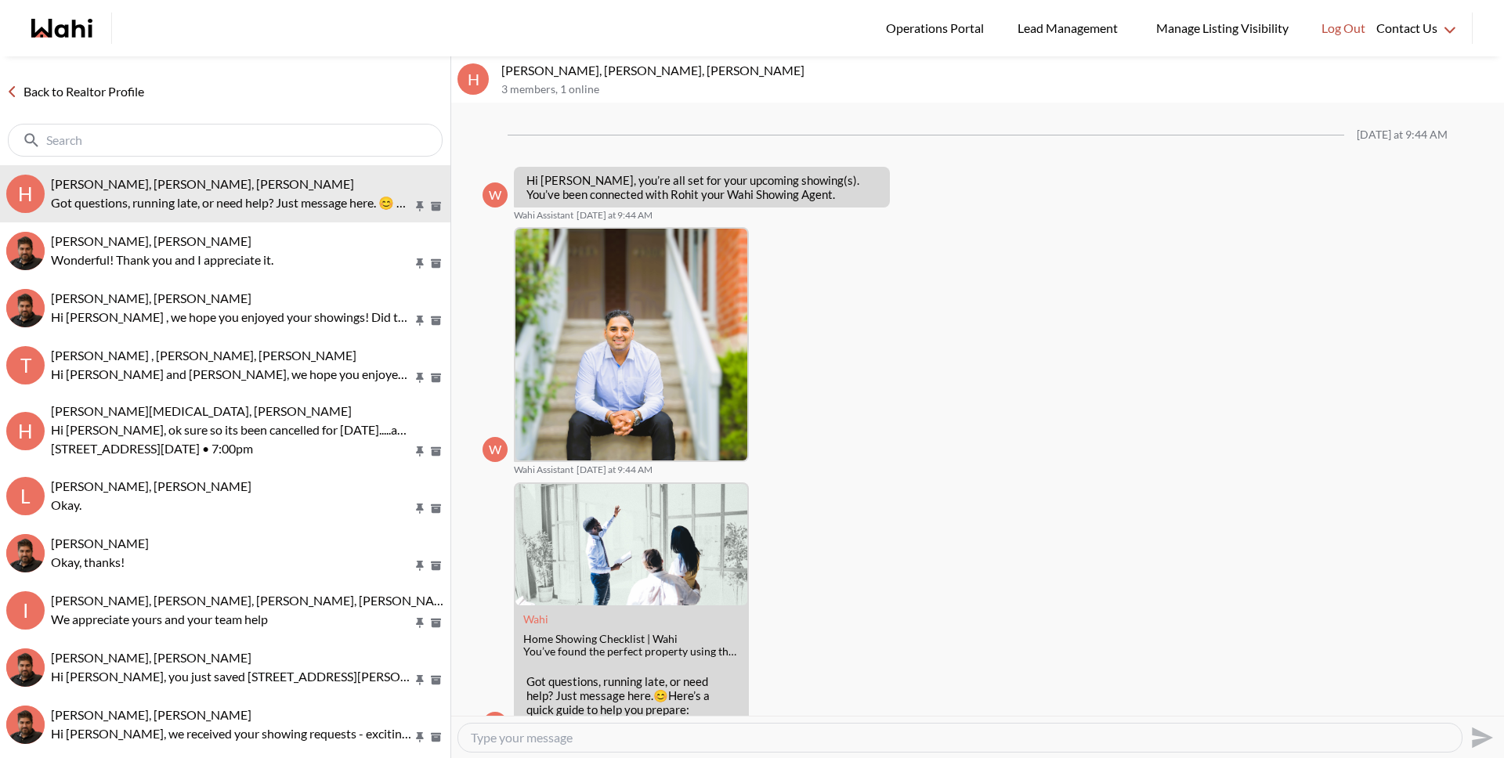
scroll to position [56, 0]
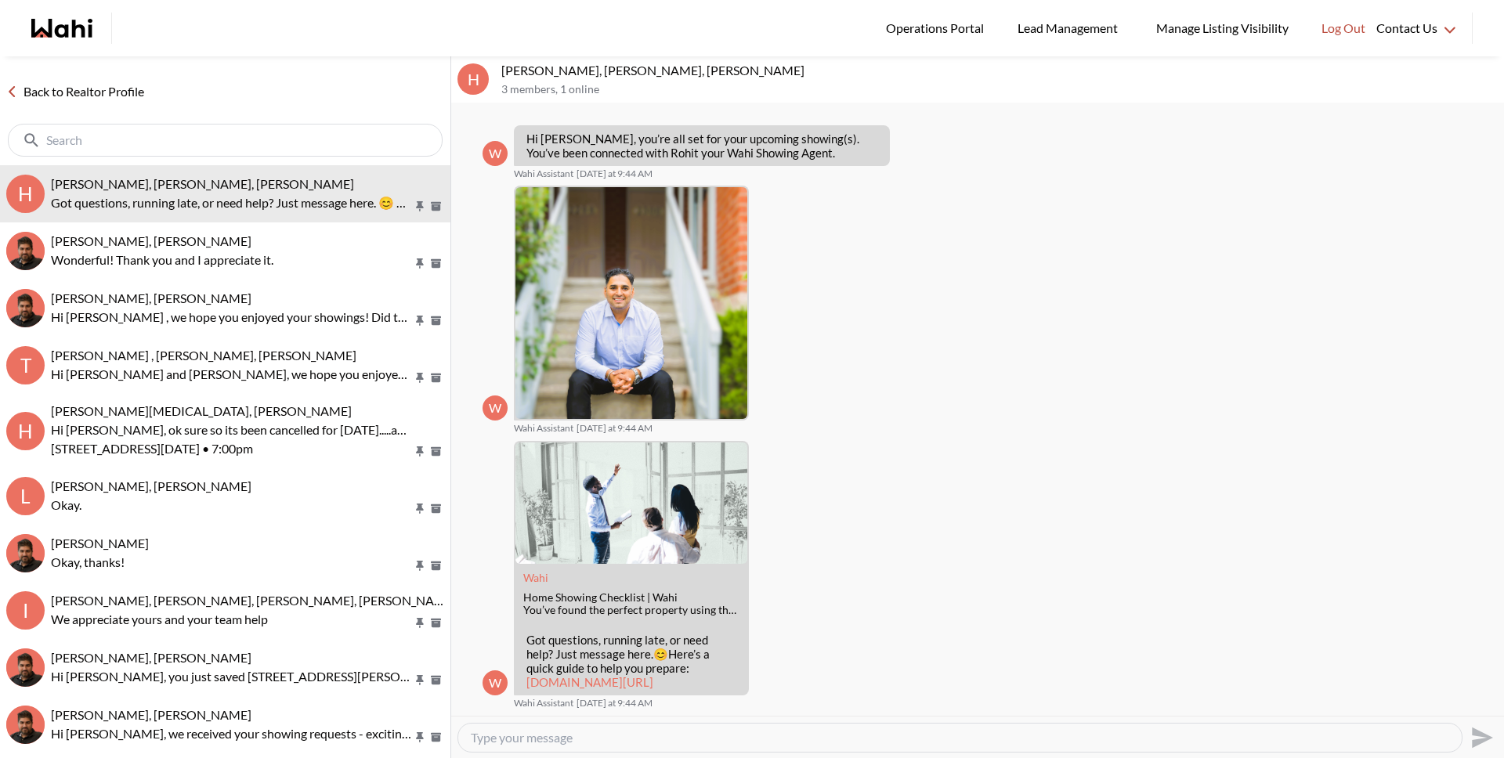
click at [103, 88] on link "Back to Realtor Profile" at bounding box center [75, 91] width 150 height 20
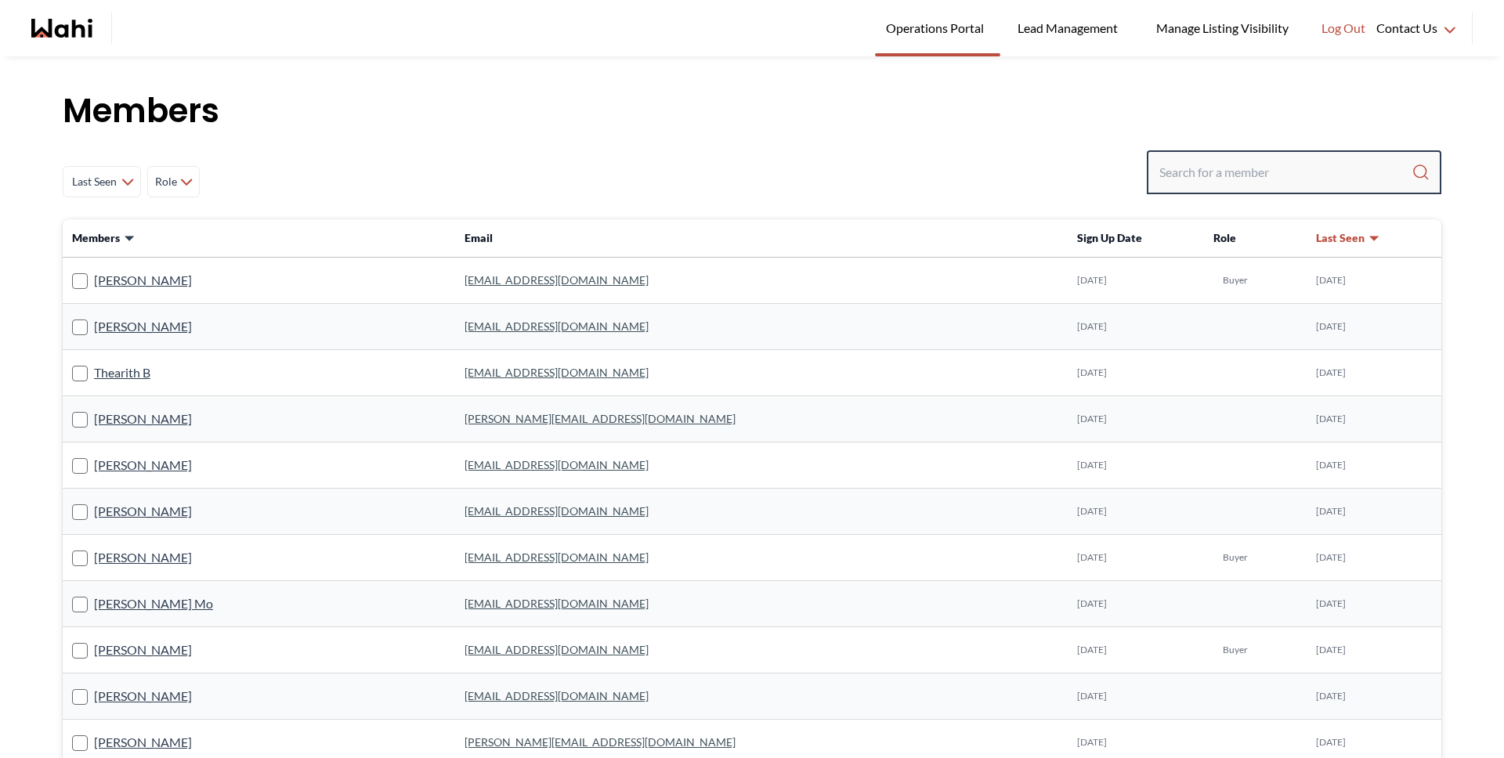
click at [1237, 169] on input "Search input" at bounding box center [1285, 172] width 252 height 28
type input "behnam"
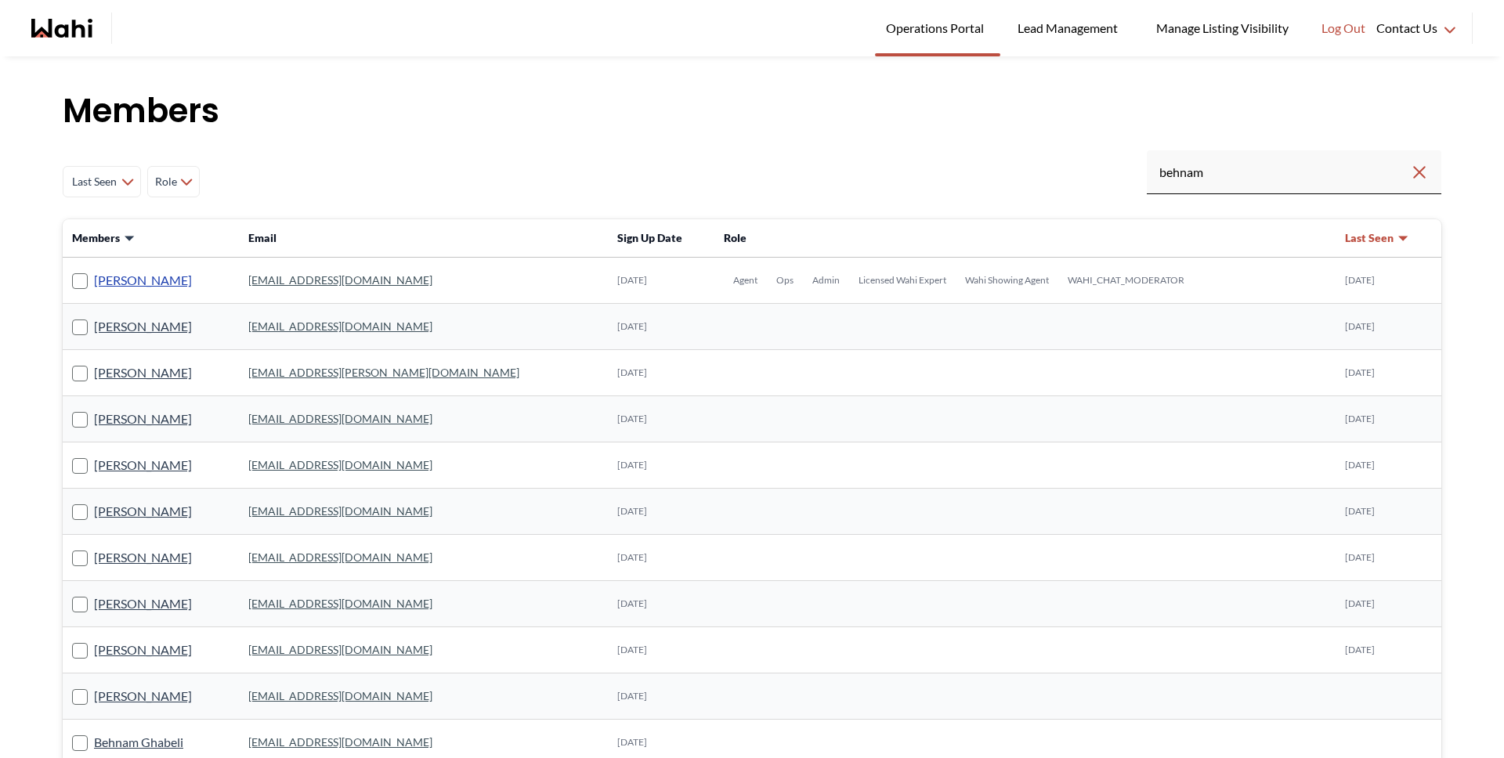
click at [145, 278] on link "[PERSON_NAME]" at bounding box center [143, 280] width 98 height 20
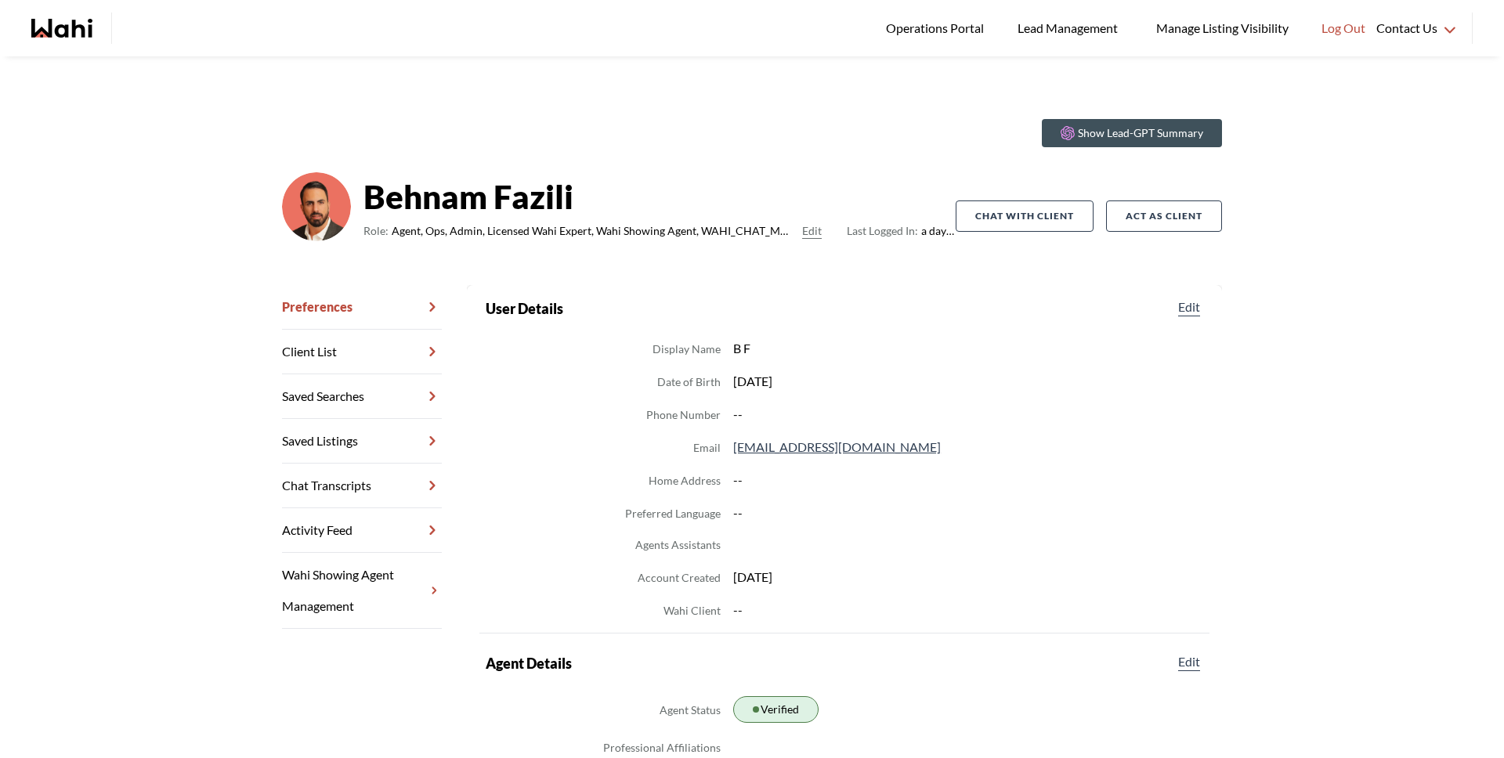
click at [370, 491] on link "Chat Transcripts" at bounding box center [362, 486] width 160 height 45
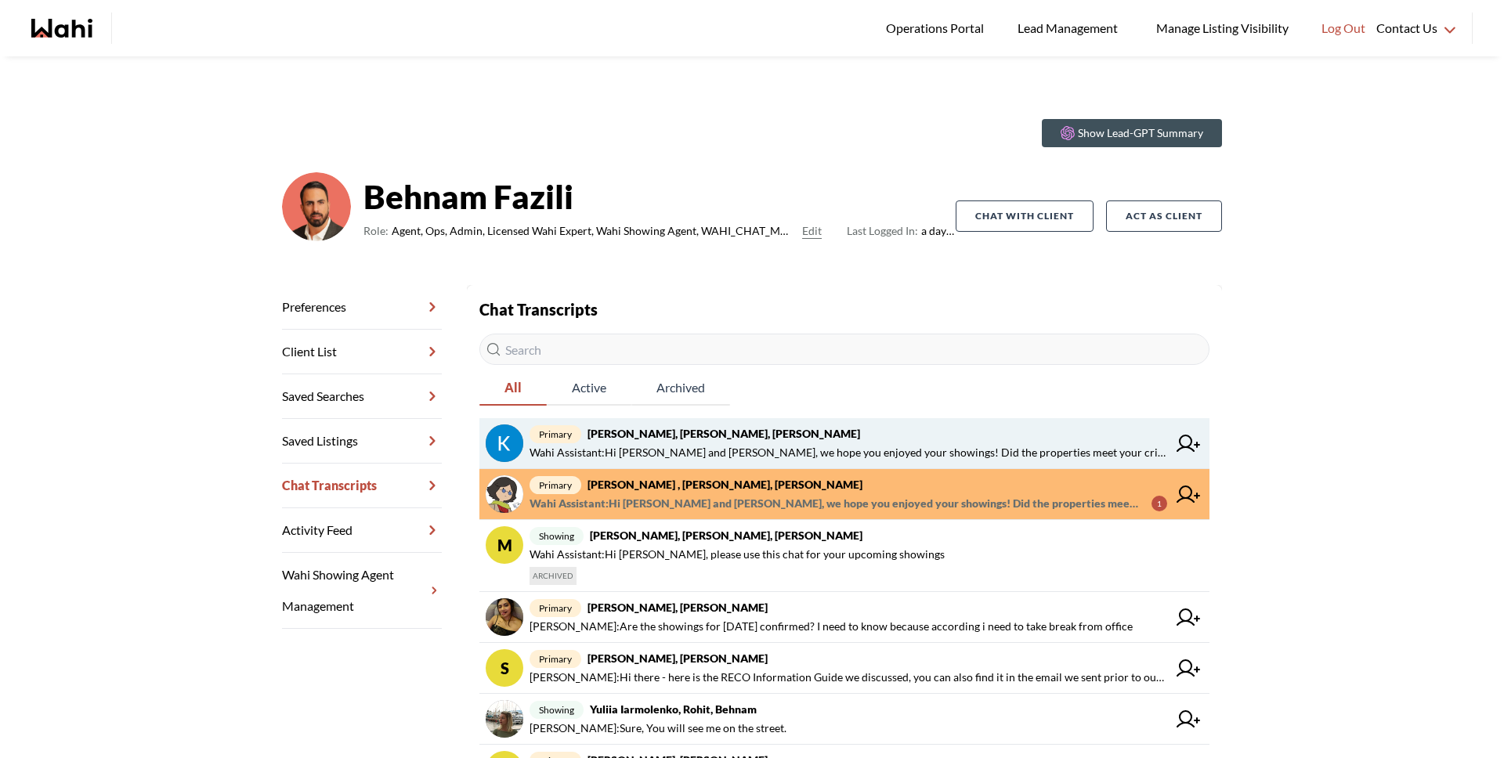
click at [643, 448] on span "Wahi Assistant : Hi Kevin and Fawzia, we hope you enjoyed your showings! Did th…" at bounding box center [848, 452] width 638 height 19
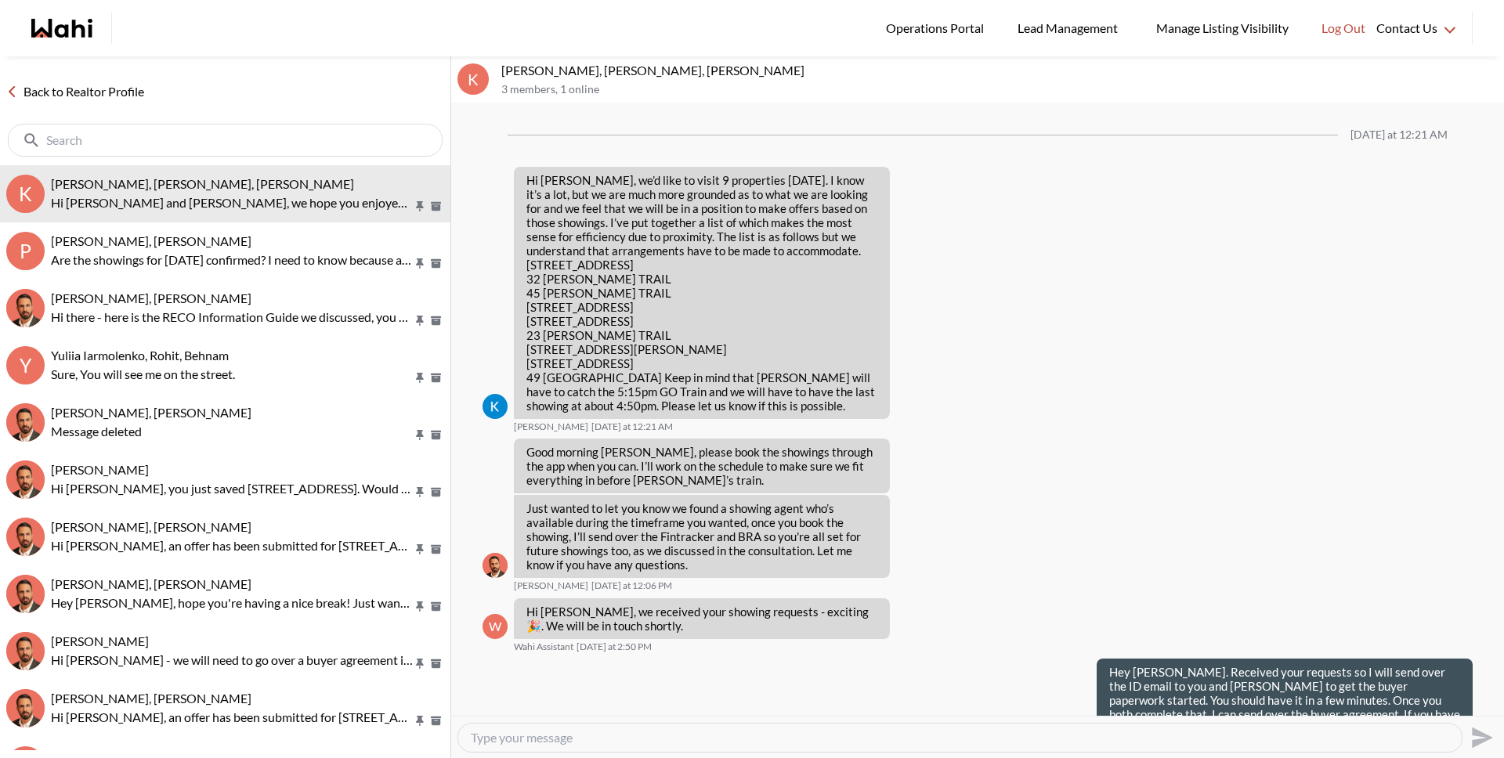
scroll to position [1389, 0]
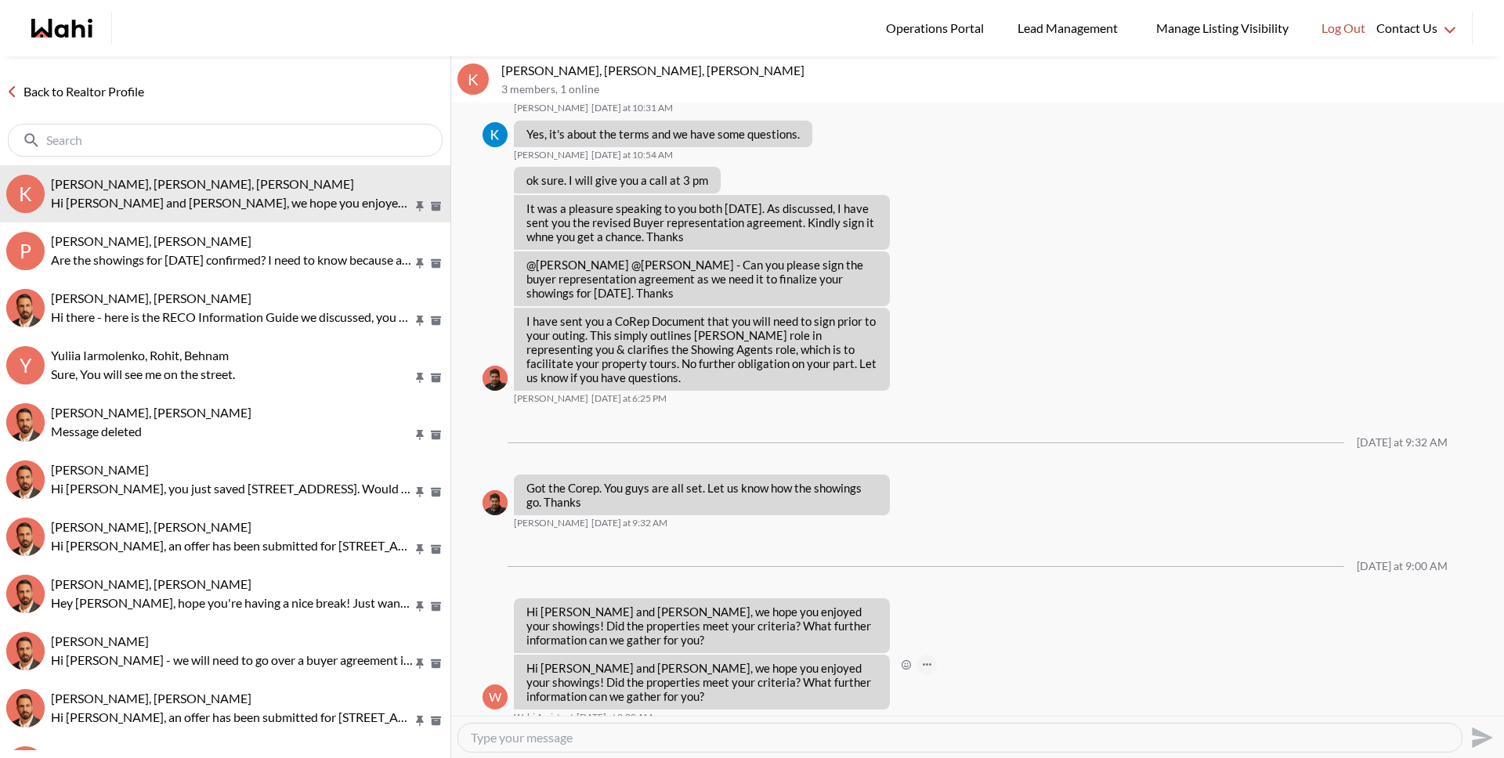
click at [935, 655] on button "Open Message Actions Menu" at bounding box center [926, 665] width 20 height 20
click at [941, 615] on button "Delete" at bounding box center [978, 626] width 125 height 28
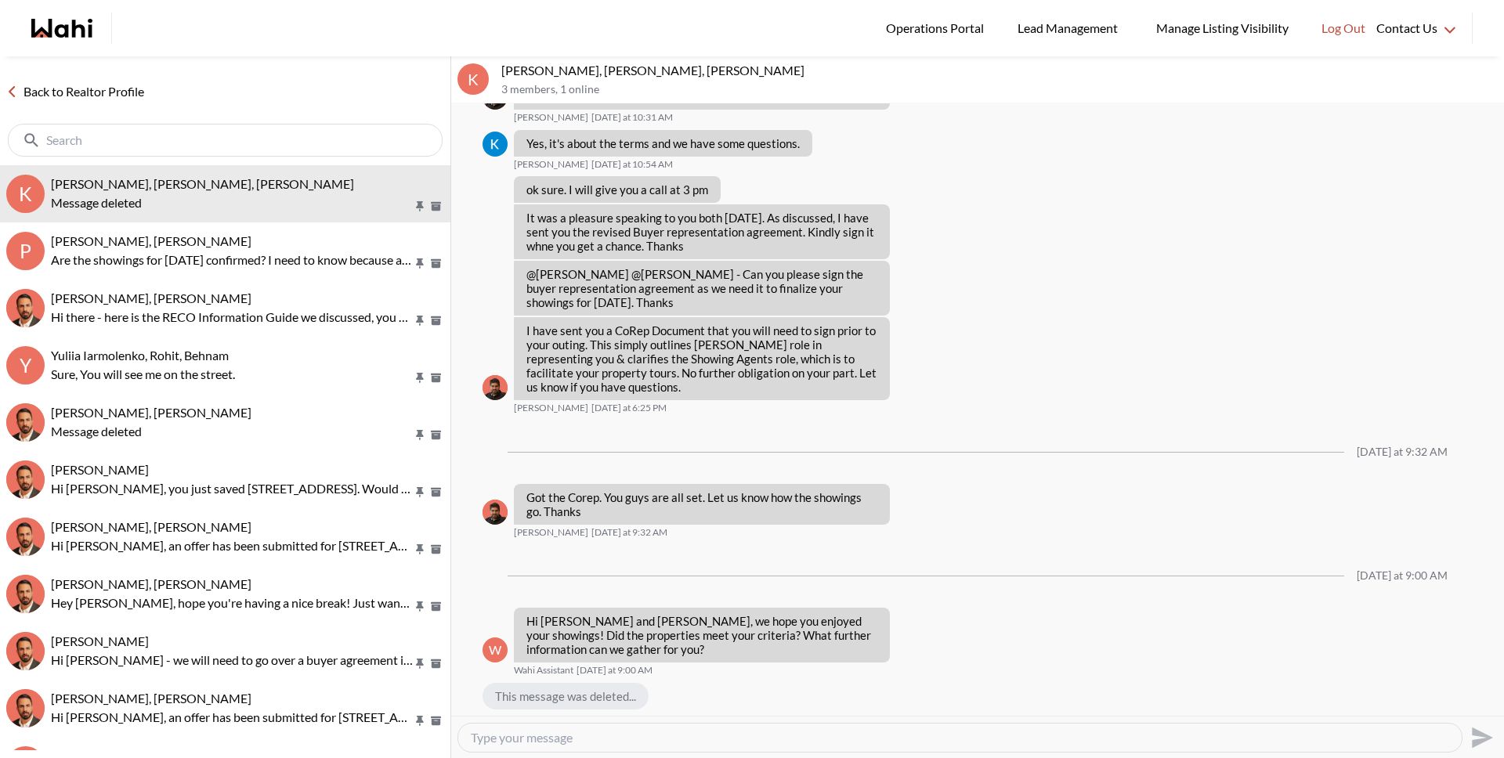
scroll to position [1366, 0]
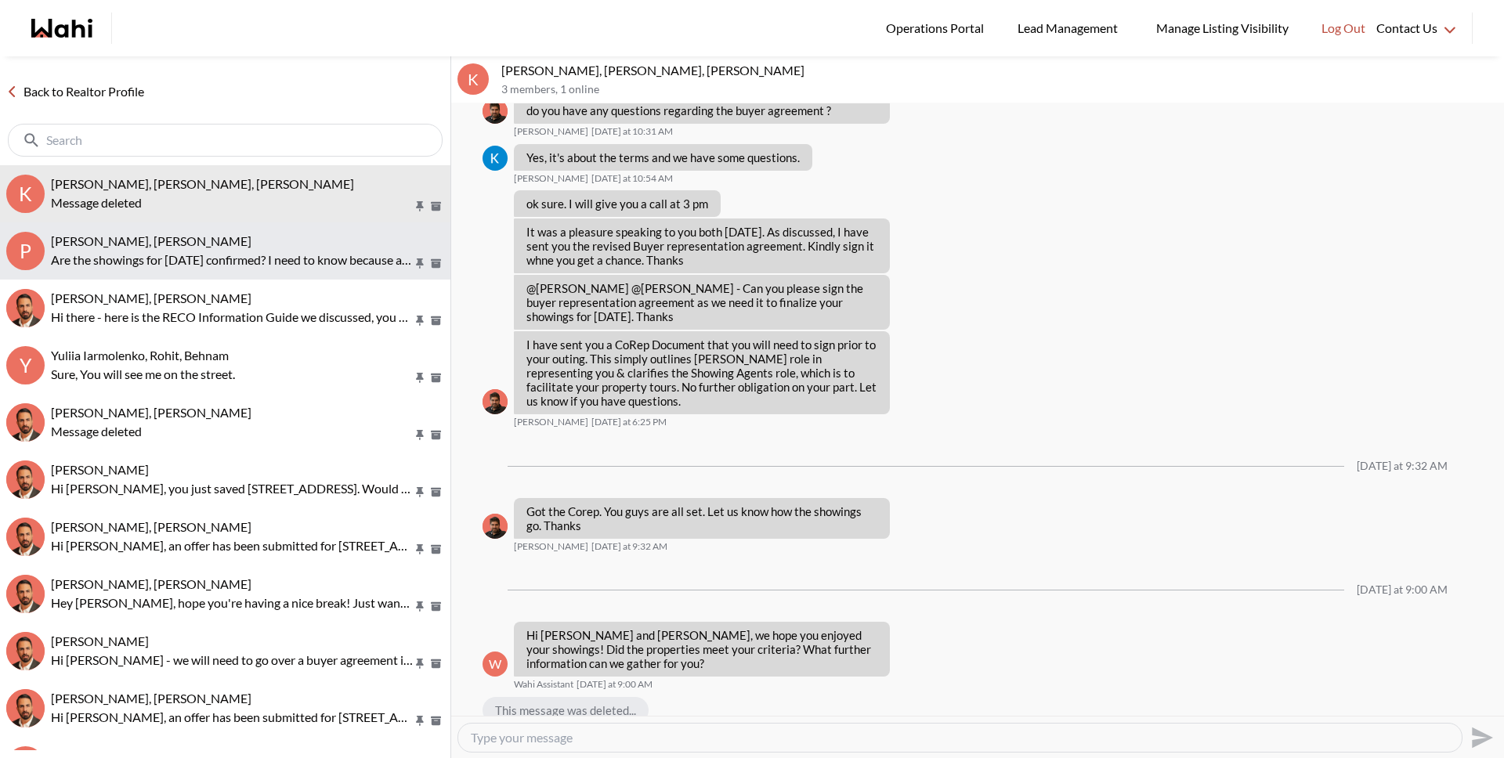
click at [55, 267] on p "Are the showings for tomorrow confirmed? I need to know because according i nee…" at bounding box center [232, 260] width 362 height 19
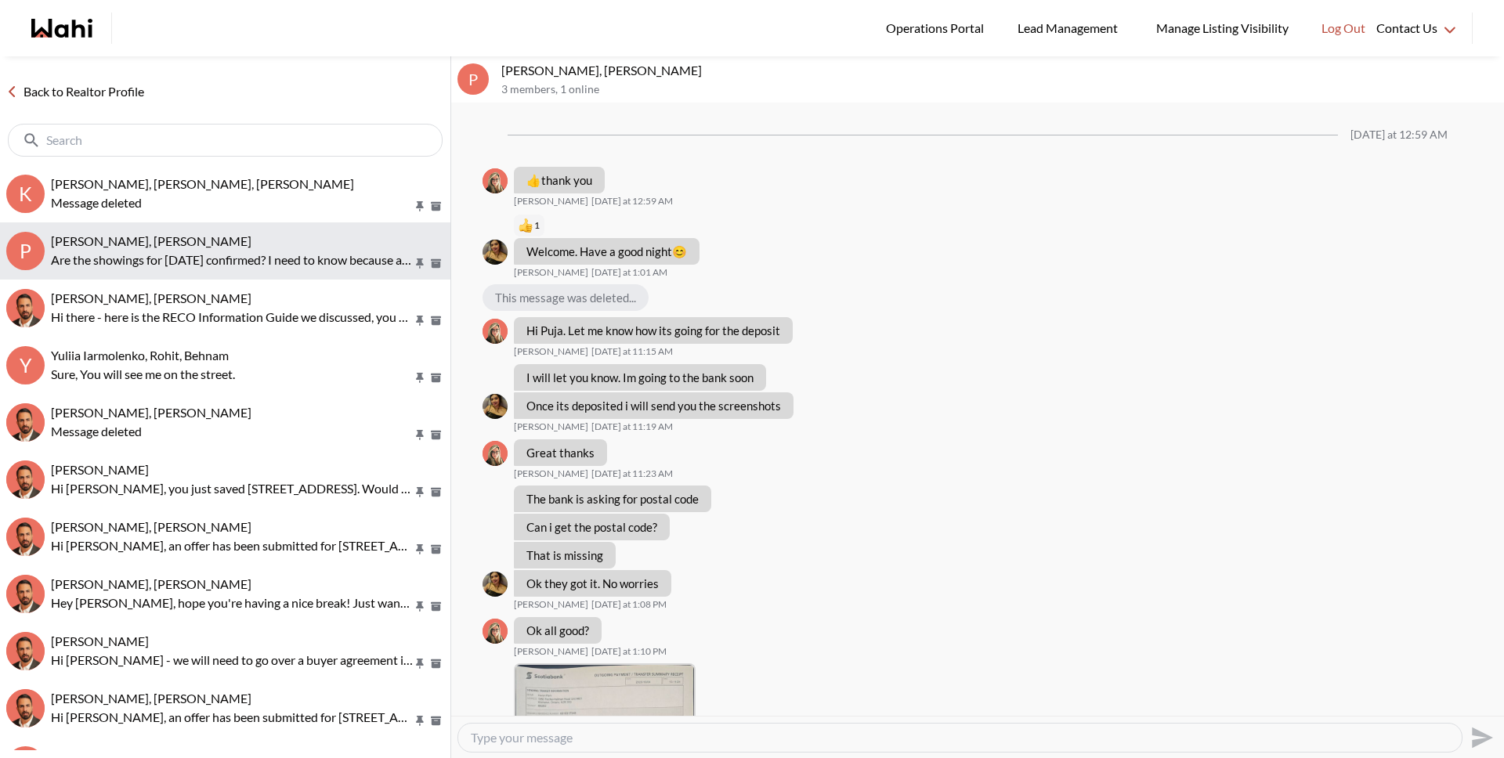
scroll to position [867, 0]
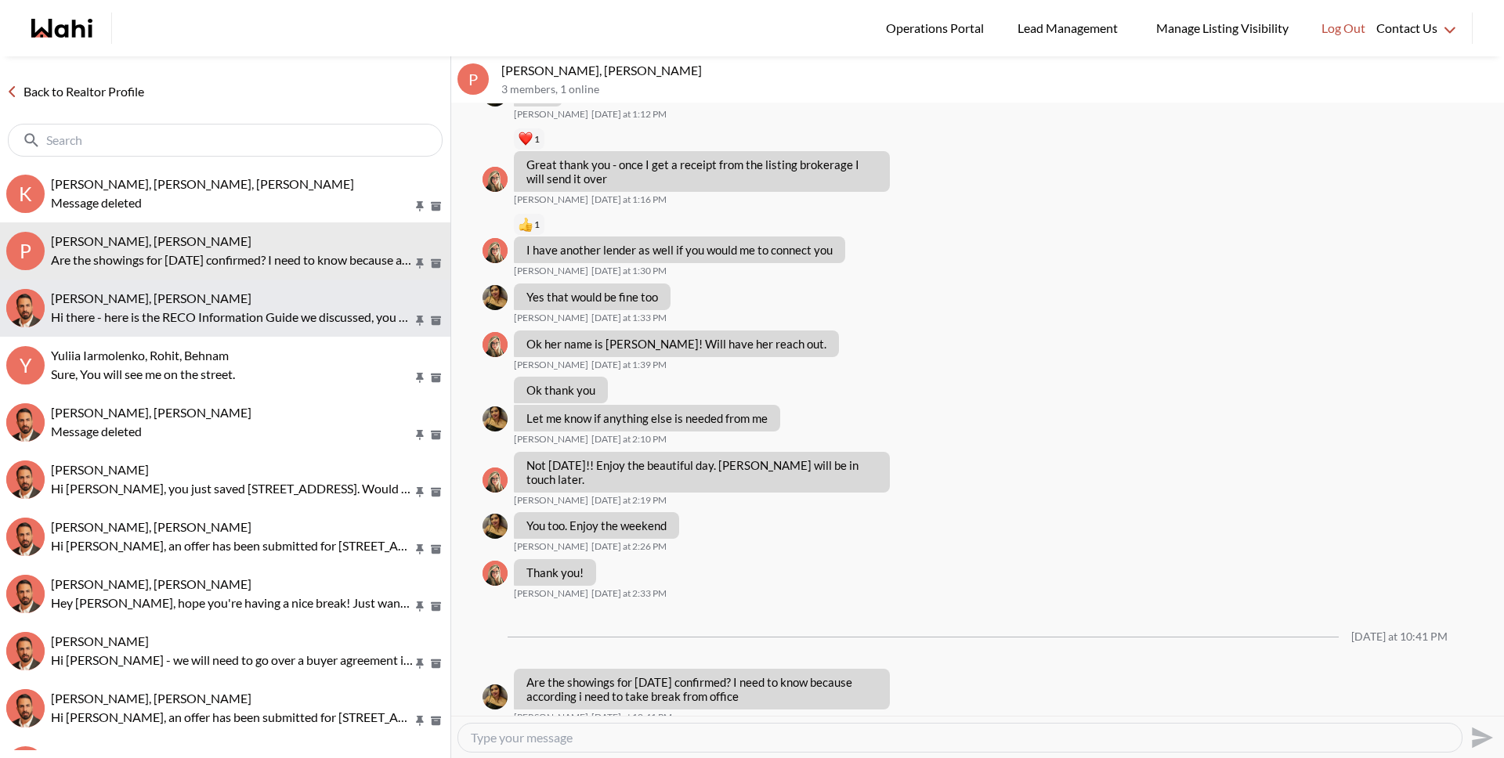
click at [132, 304] on span "SAJAD majed, Behnam" at bounding box center [151, 298] width 200 height 15
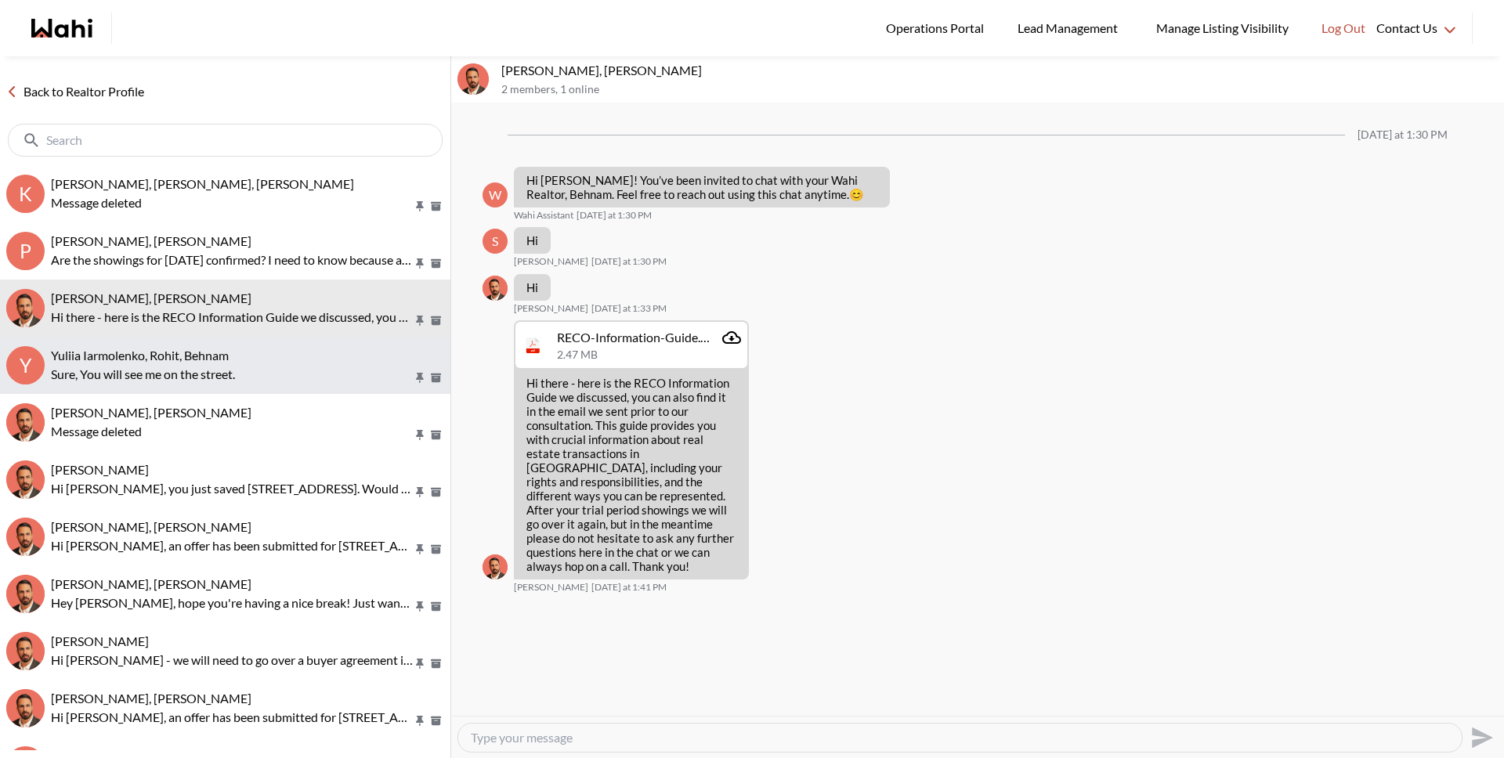
click at [126, 356] on span "Yuliia Iarmolenko, Rohit, Behnam" at bounding box center [140, 355] width 178 height 15
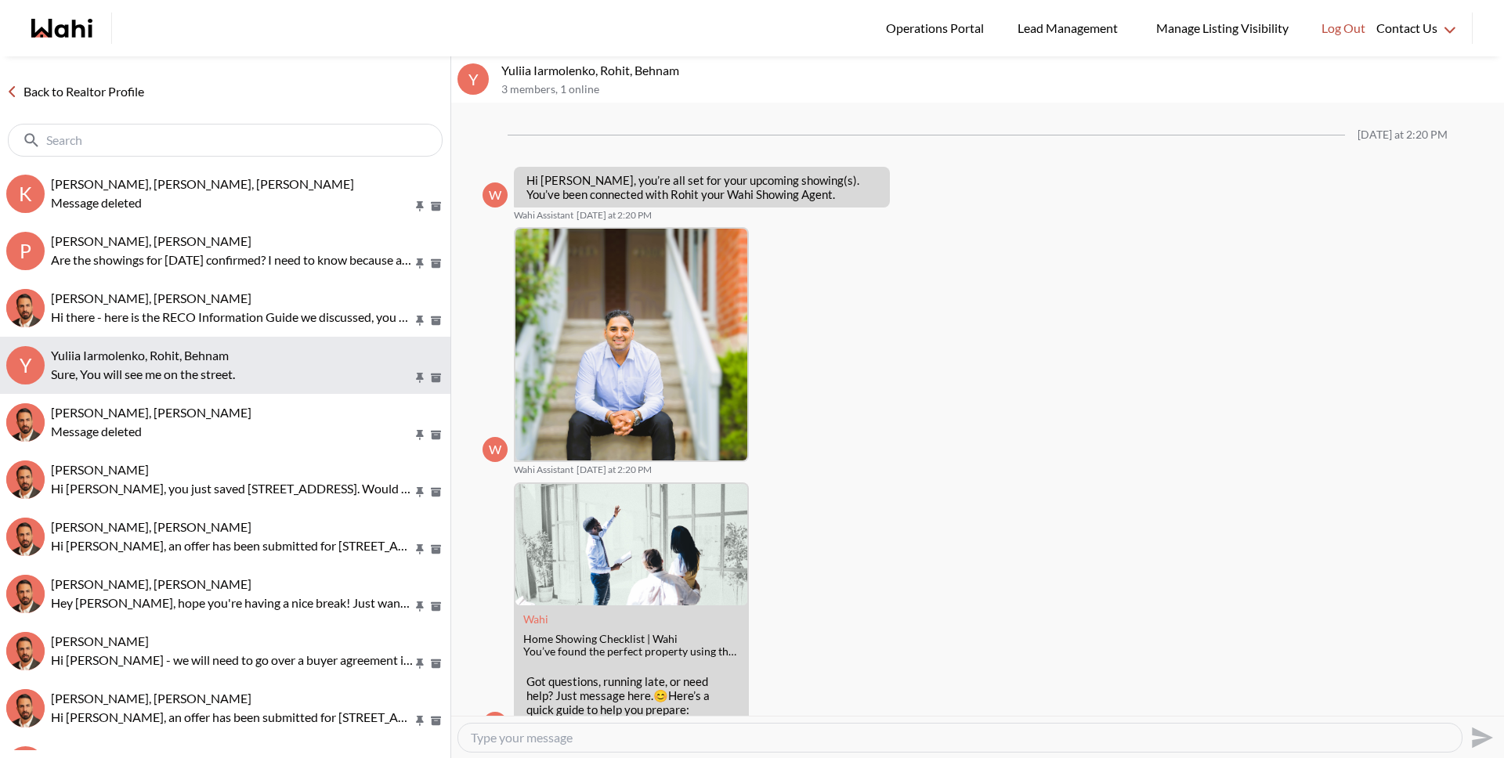
scroll to position [1054, 0]
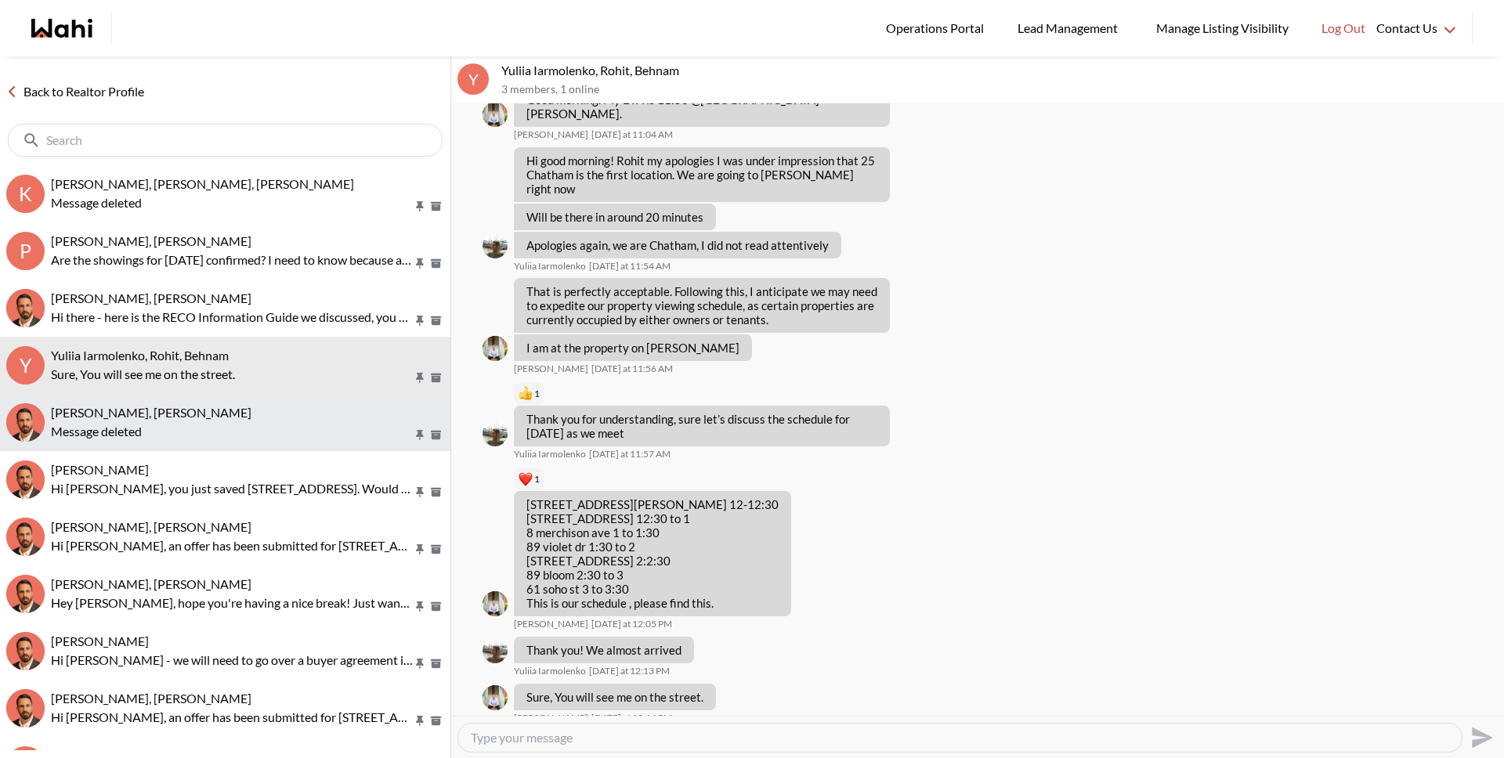
click at [153, 428] on div "Message deleted" at bounding box center [247, 431] width 393 height 19
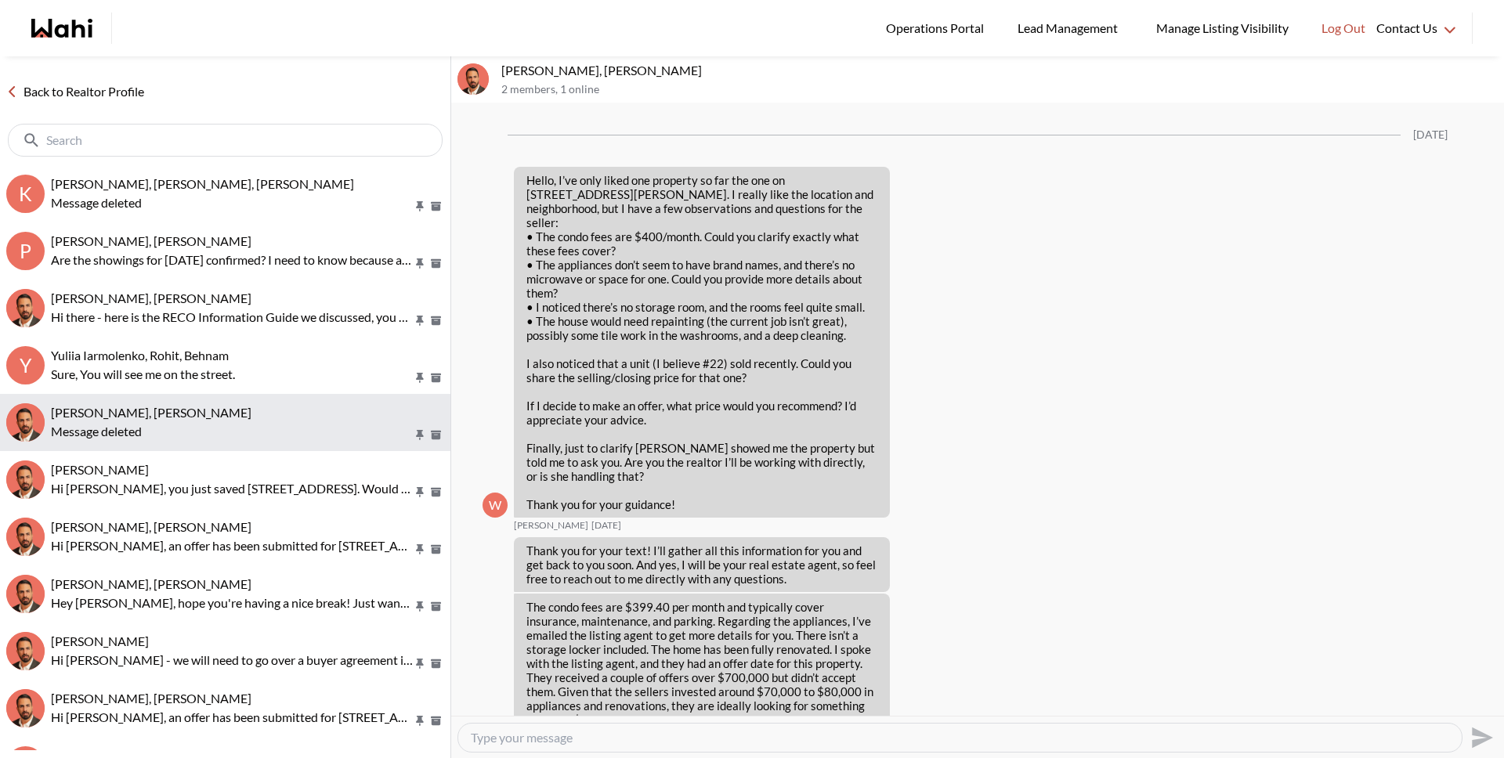
scroll to position [2270, 0]
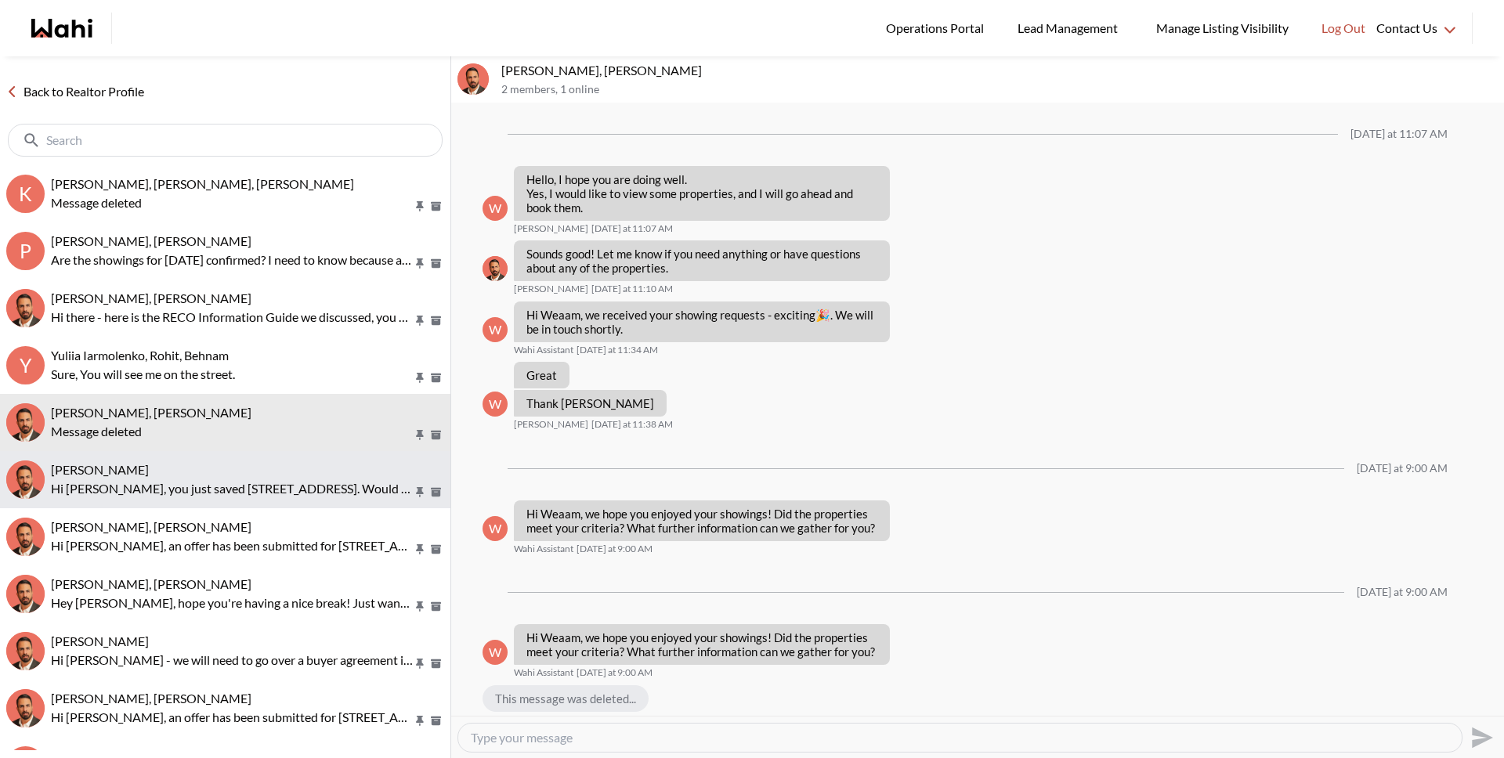
click at [164, 489] on p "Hi Yuliia, you just saved 1 Tudor Ave, Ajax. Would you like to book a showing o…" at bounding box center [232, 488] width 362 height 19
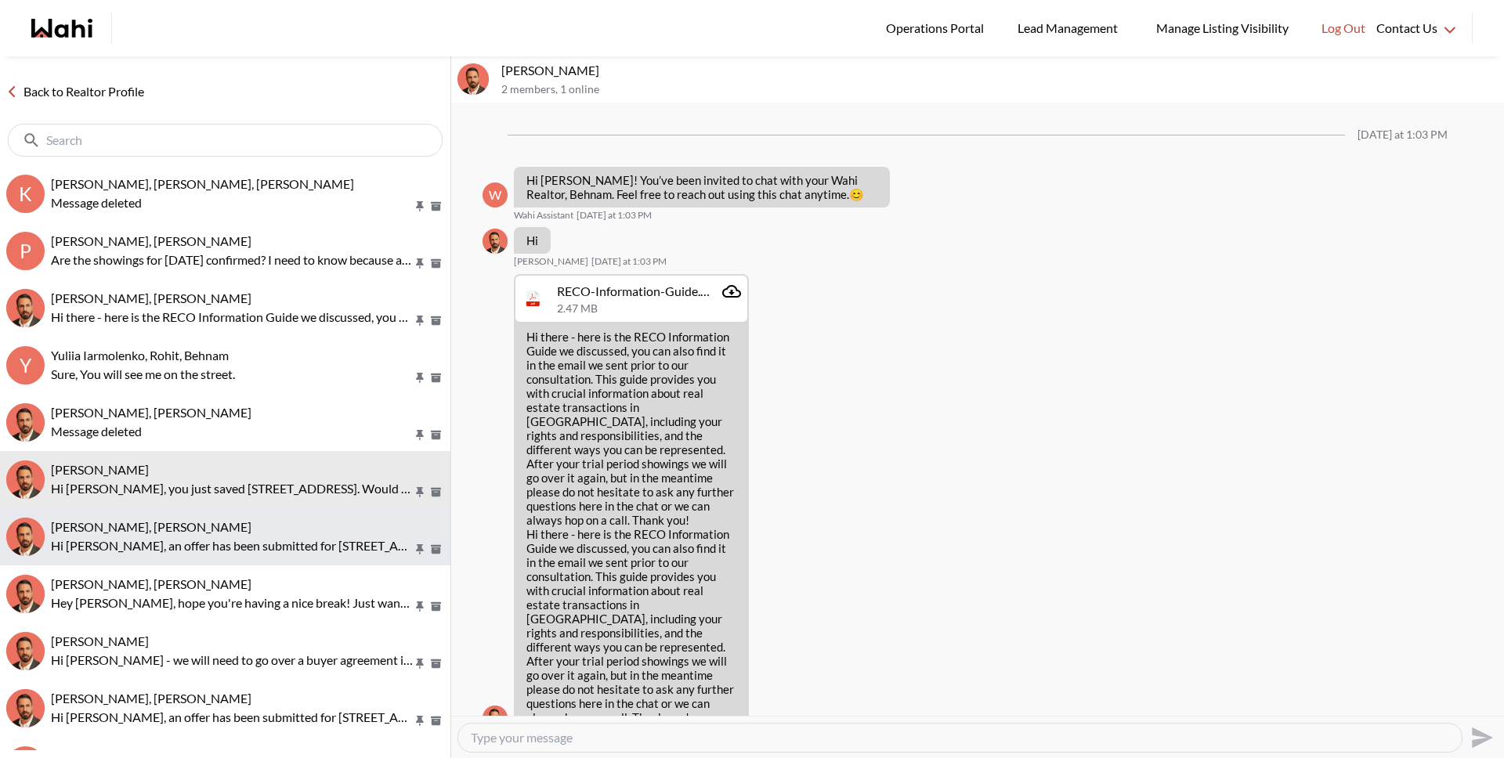
scroll to position [934, 0]
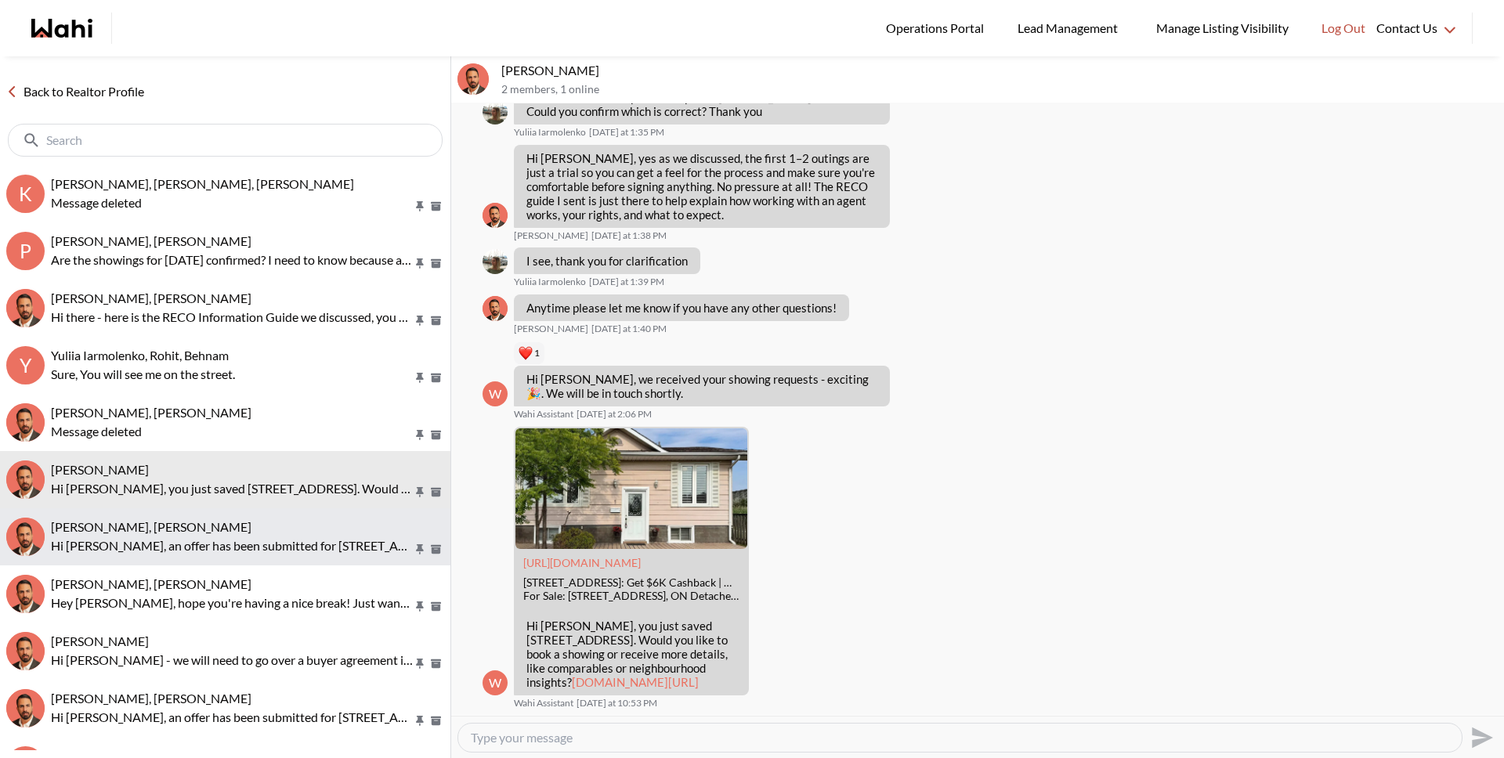
click at [164, 529] on div "khalid Alvi, Behnam" at bounding box center [247, 527] width 393 height 16
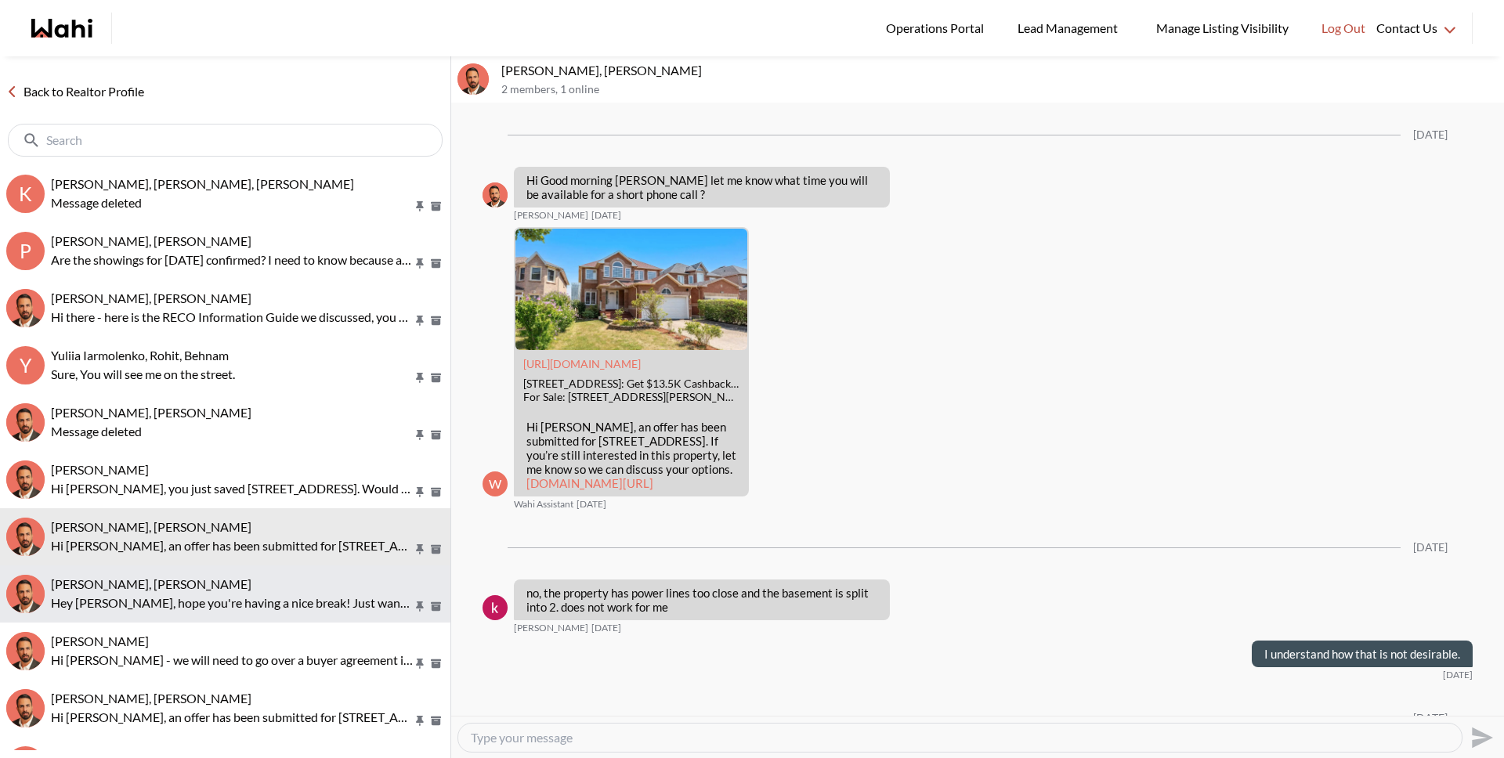
scroll to position [4198, 0]
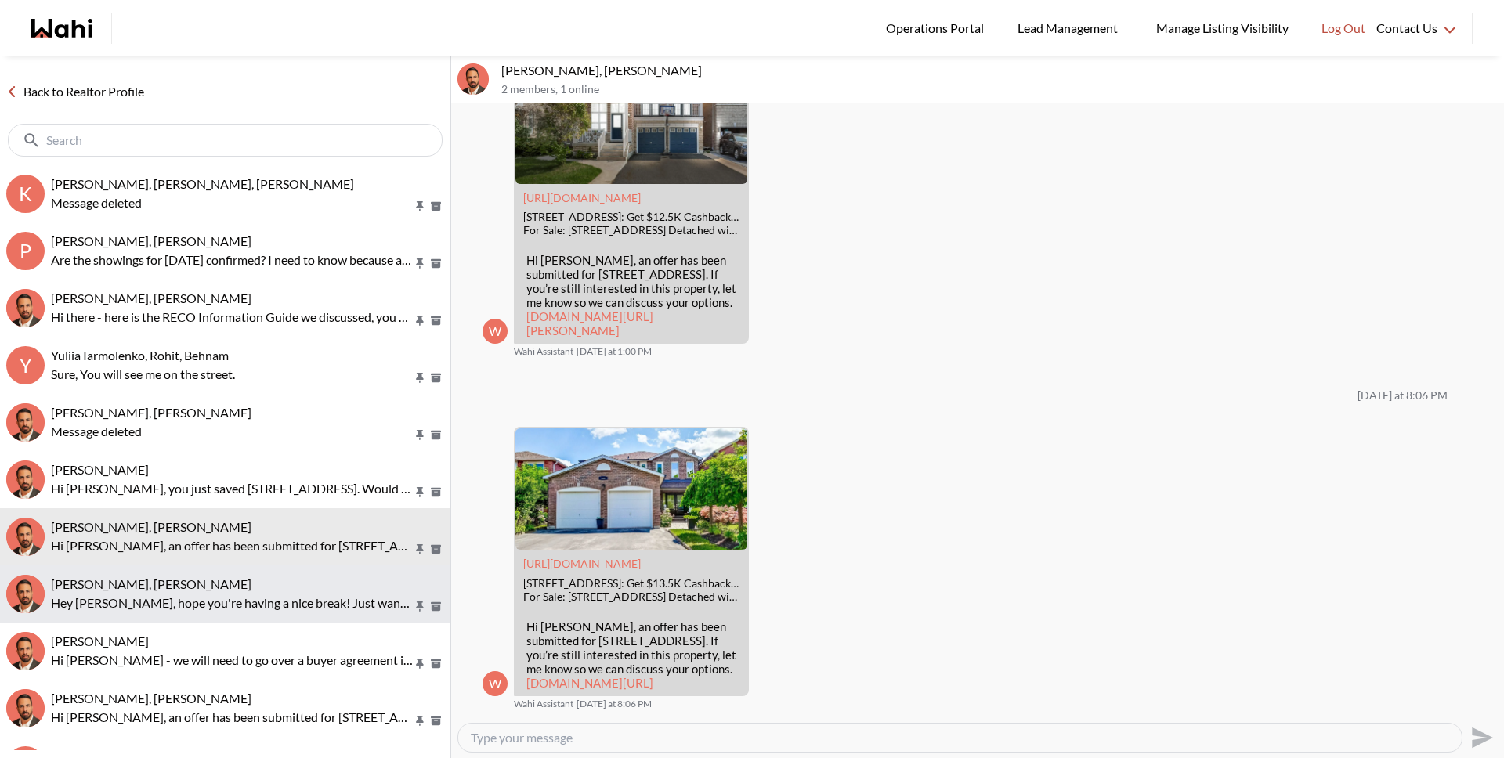
click at [200, 582] on div "Shireen Sookdeo, Behnam" at bounding box center [247, 584] width 393 height 16
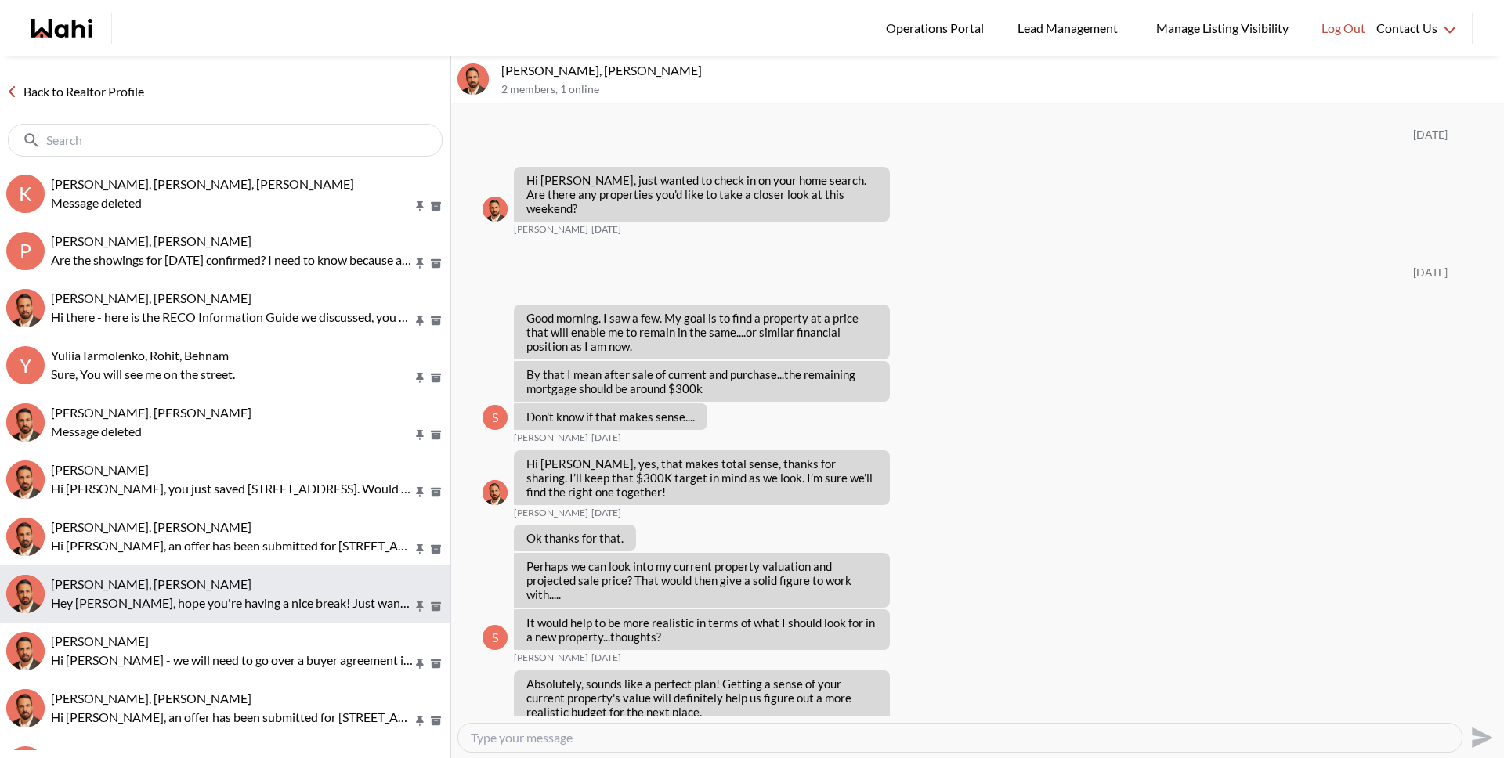
scroll to position [1038, 0]
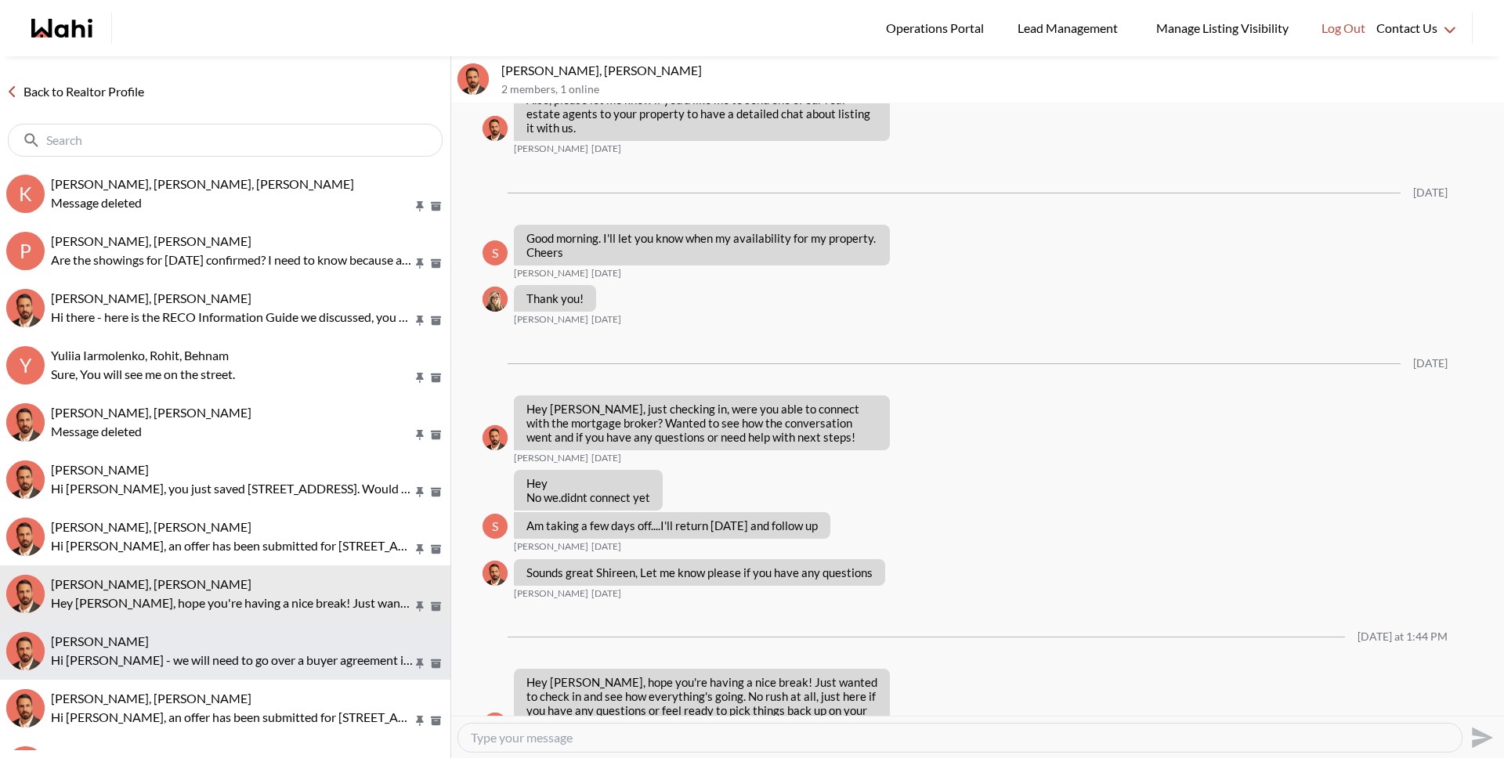
click at [149, 634] on span "Antonycharles Anthonipillai, Behnam" at bounding box center [100, 641] width 98 height 15
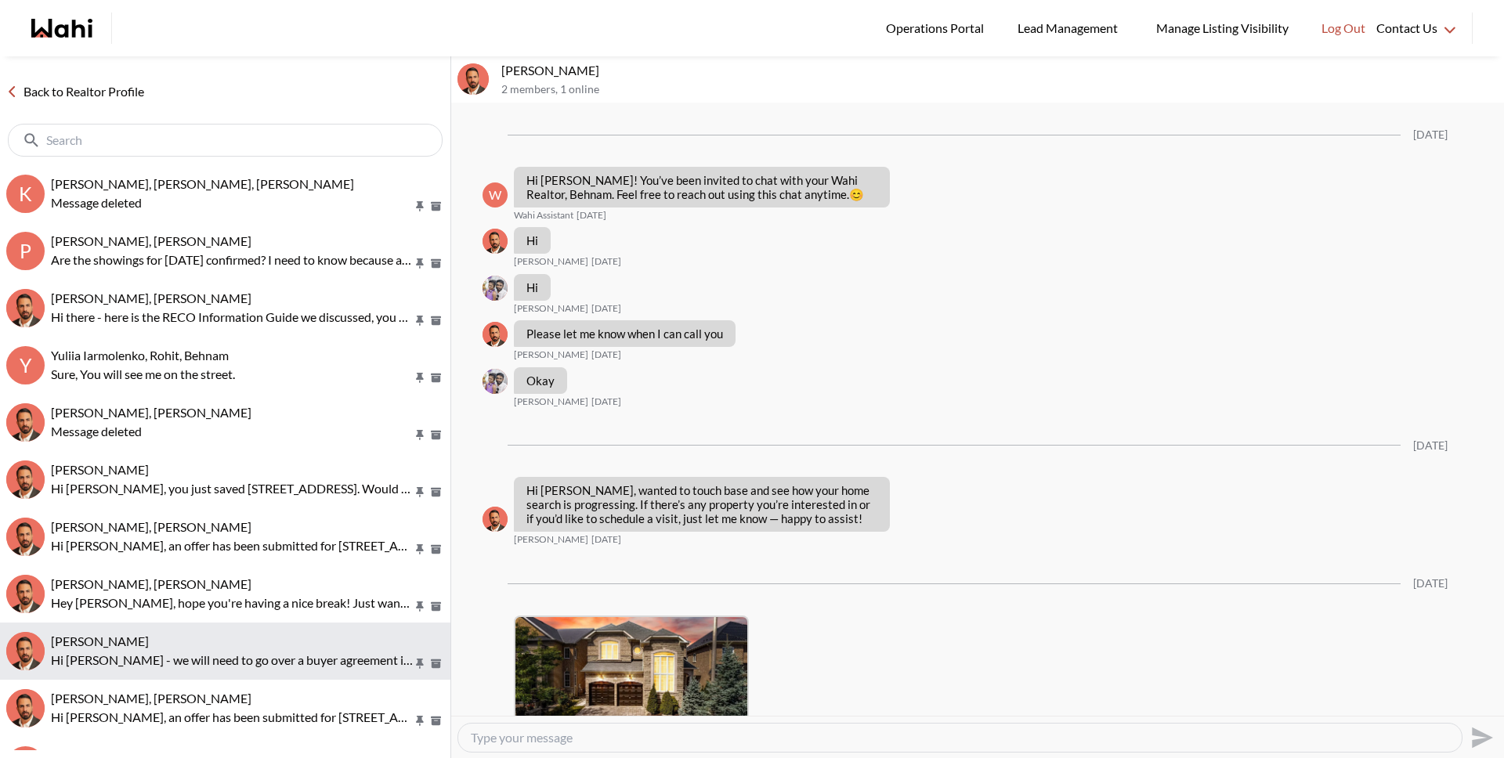
scroll to position [1071, 0]
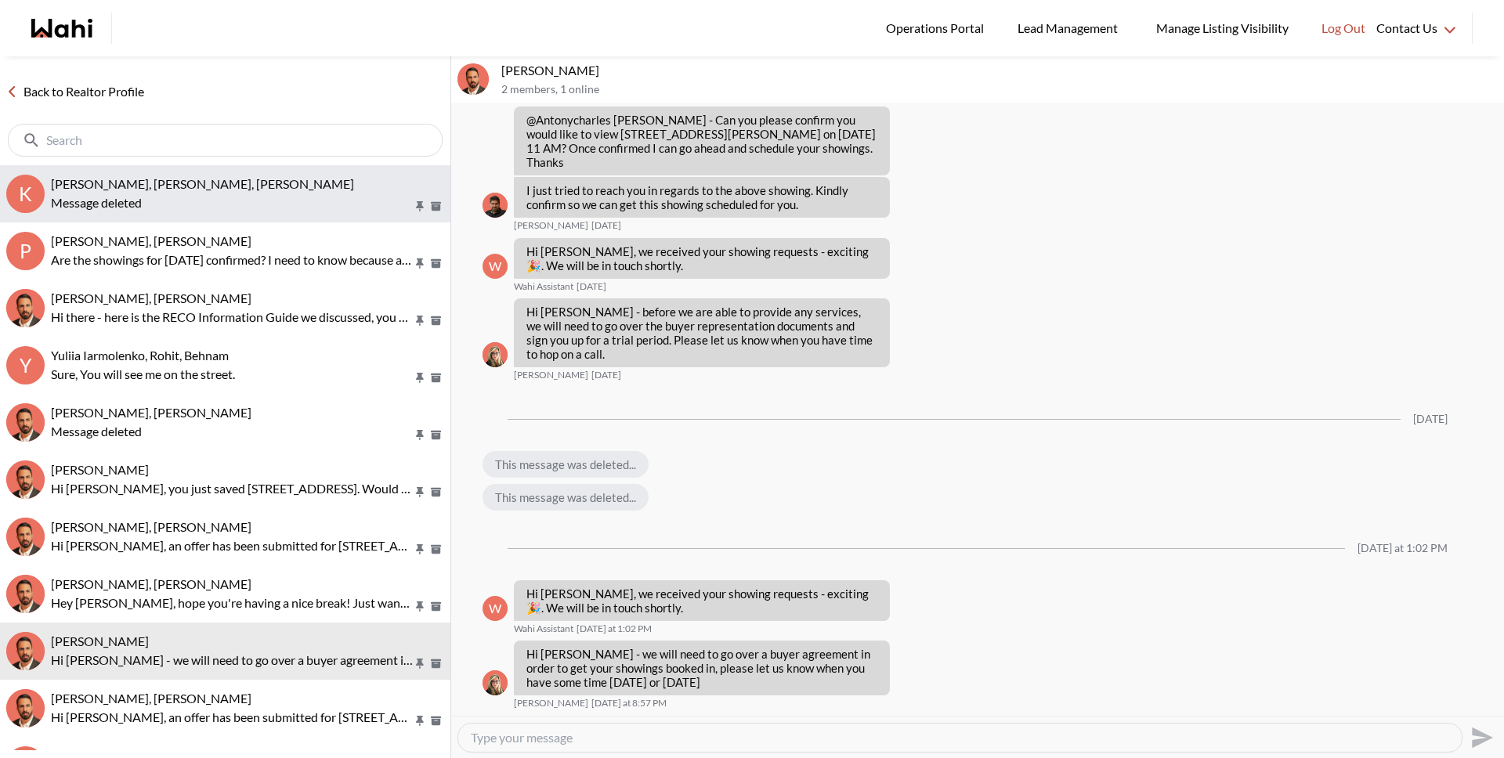
click at [128, 197] on div "Message deleted" at bounding box center [247, 202] width 393 height 19
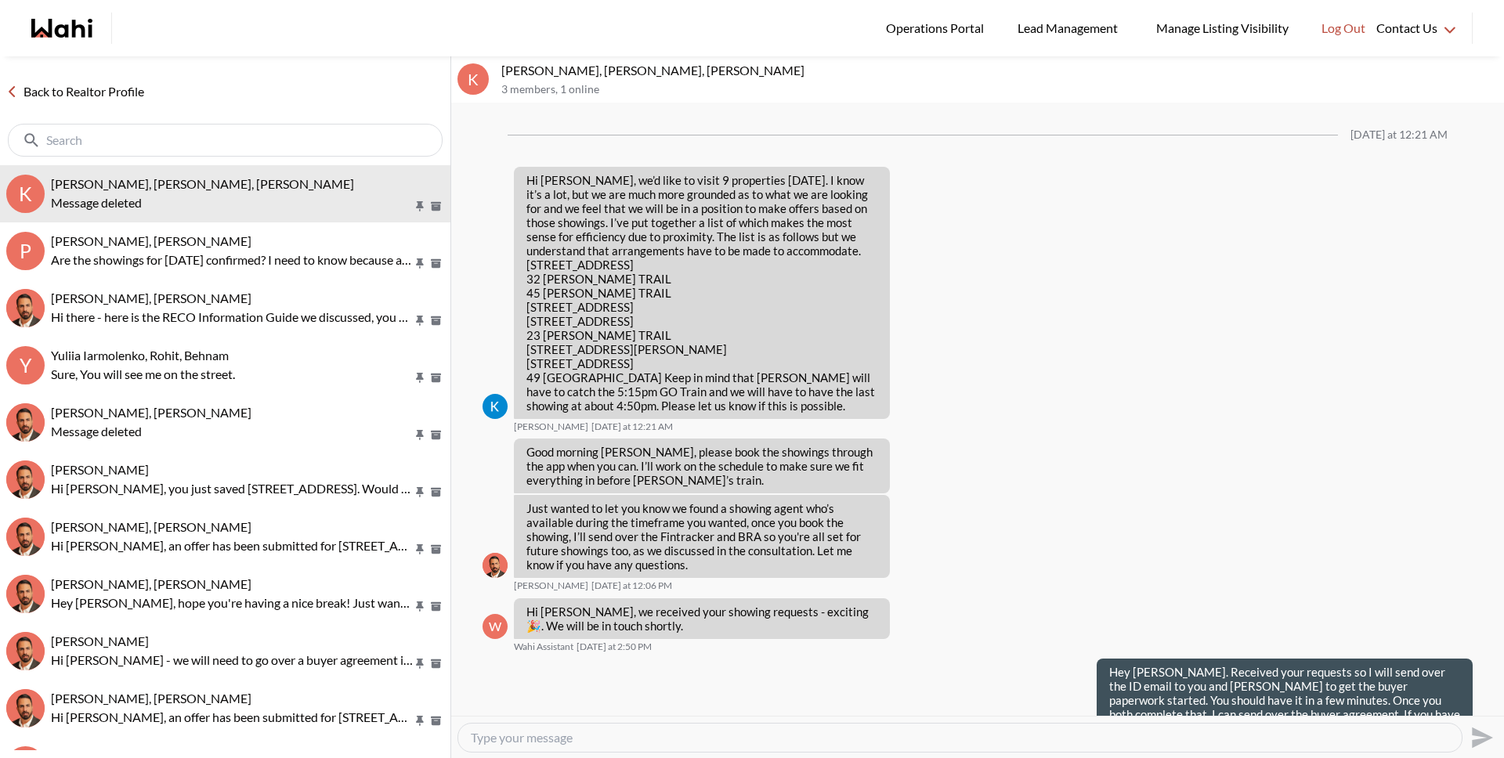
scroll to position [1366, 0]
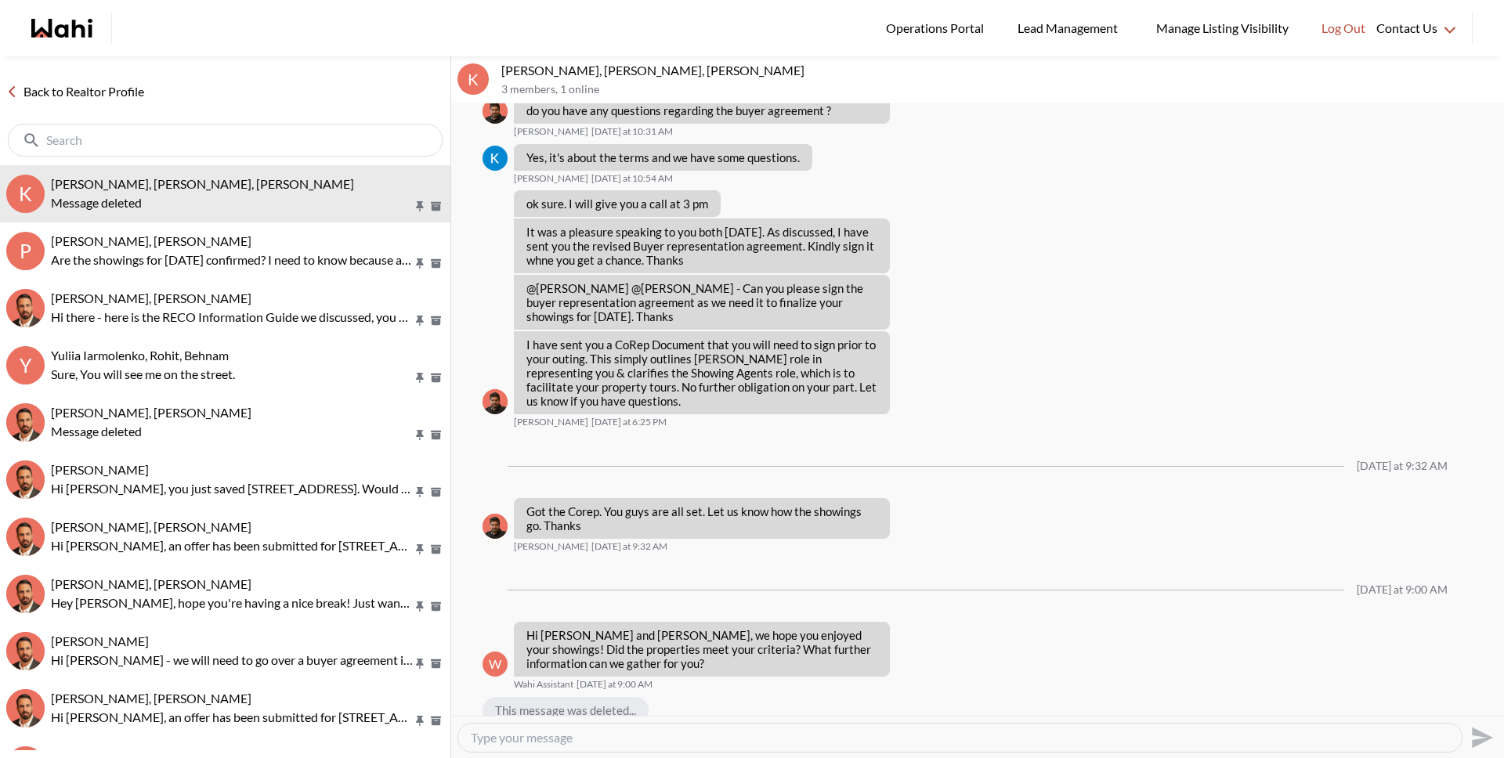
click at [95, 91] on link "Back to Realtor Profile" at bounding box center [75, 91] width 150 height 20
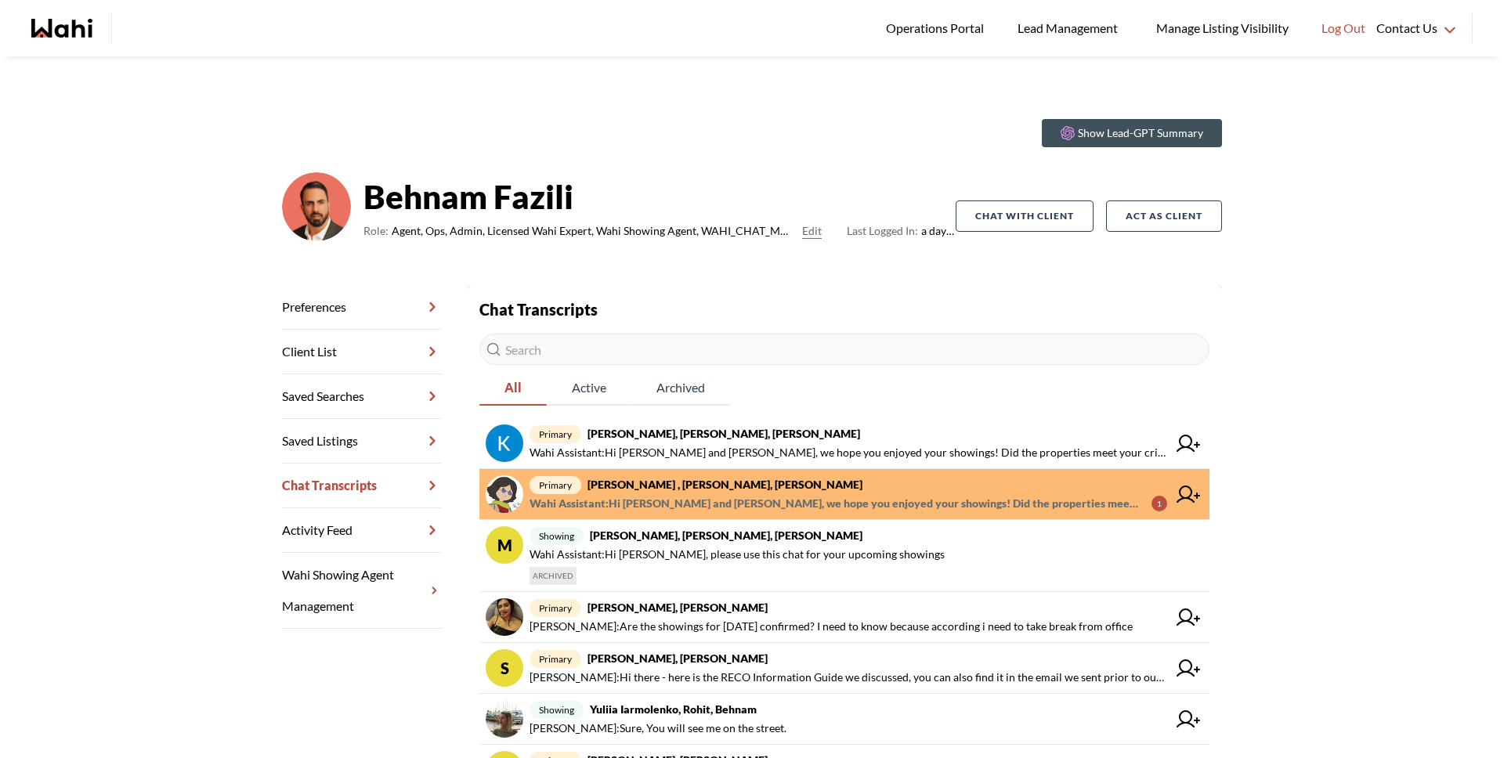
click at [750, 486] on strong "Tahshin Jaigirder , Meredith Paajanen, Faraz" at bounding box center [724, 484] width 275 height 13
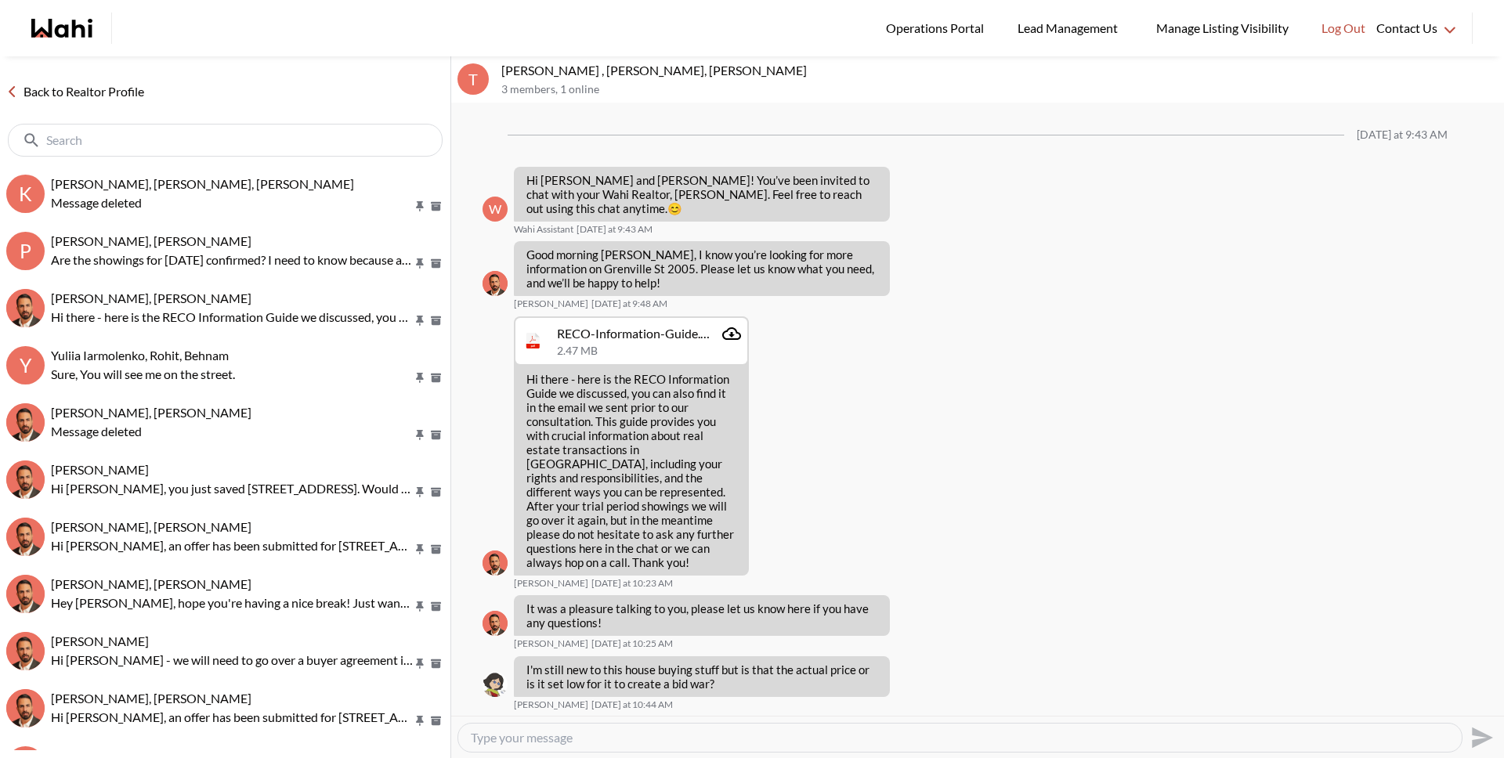
scroll to position [1491, 0]
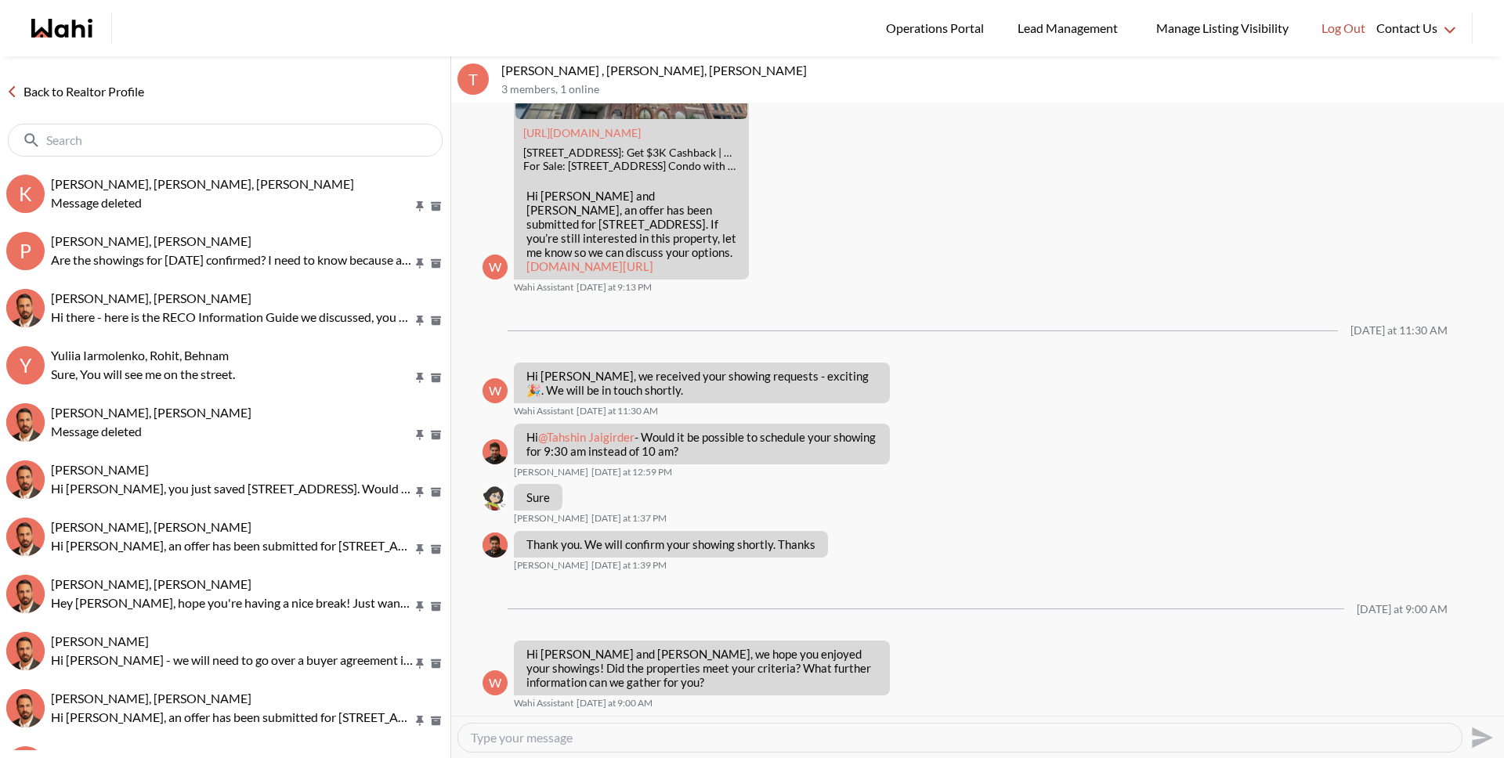
click at [99, 97] on link "Back to Realtor Profile" at bounding box center [75, 91] width 150 height 20
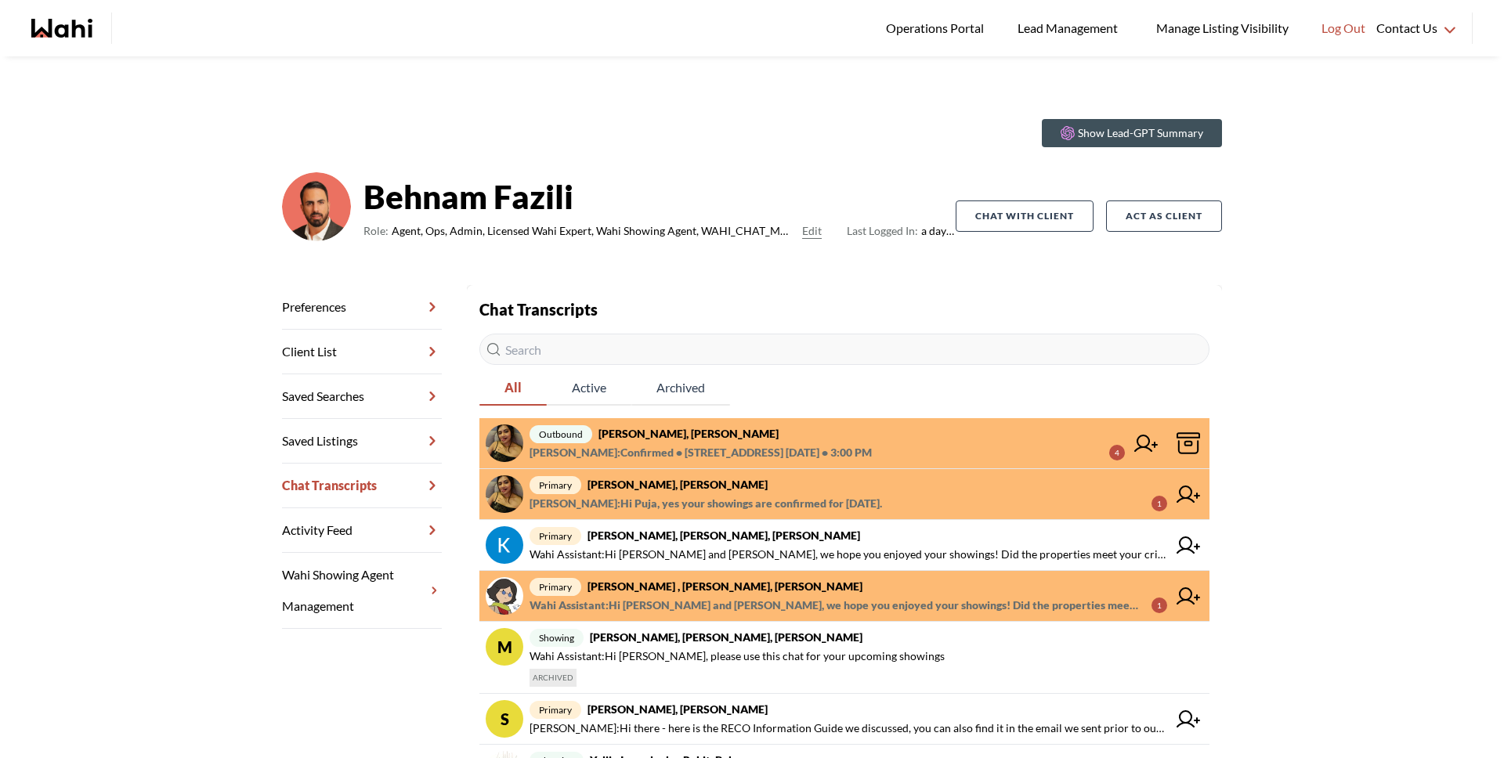
click at [736, 447] on span "Paul Sharma : Confirmed • 65 Mutual Street #3004, Toronto, ON, M5B 2A9 Mon, Oct…" at bounding box center [700, 452] width 342 height 19
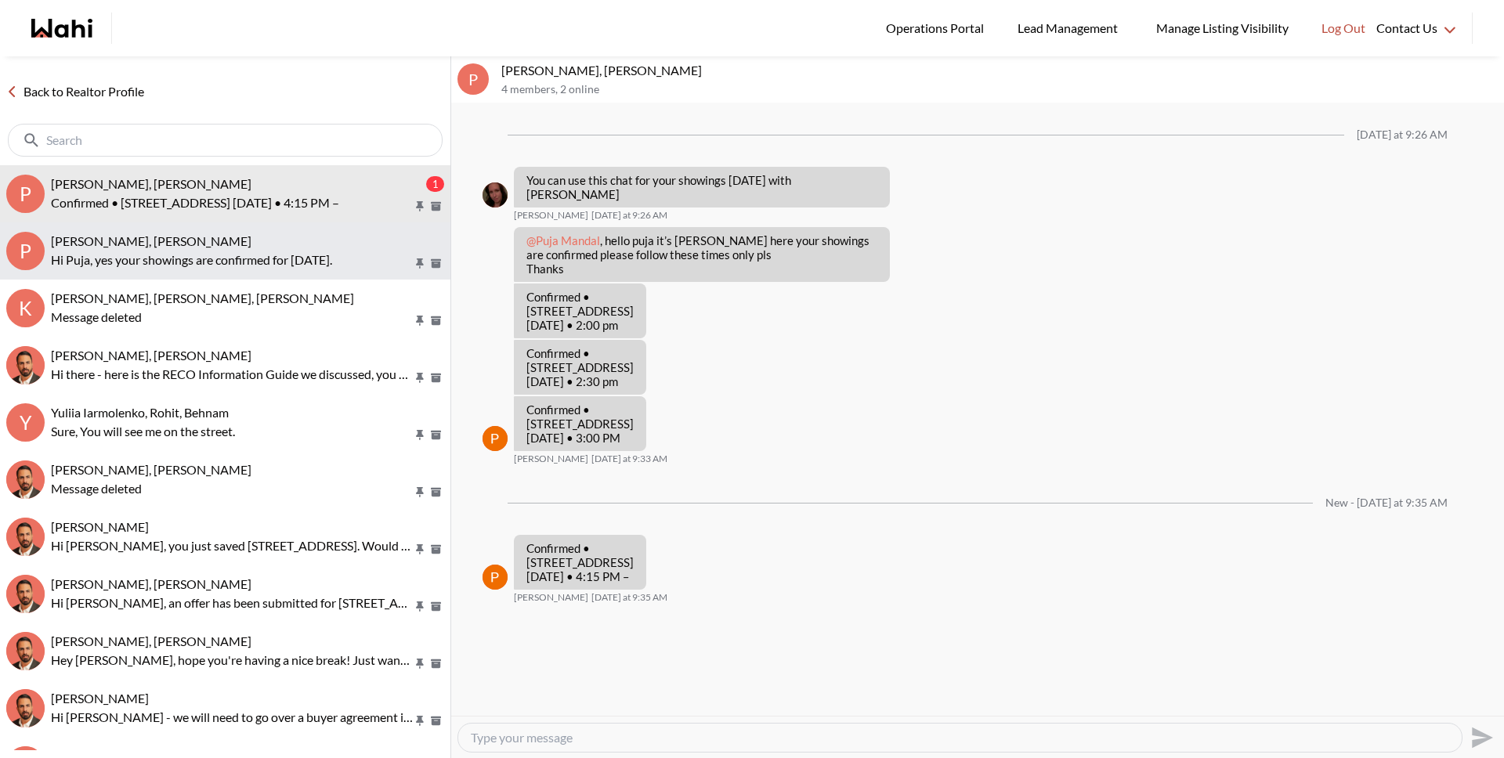
click at [197, 262] on p "Hi Puja, yes your showings are confirmed for today." at bounding box center [232, 260] width 362 height 19
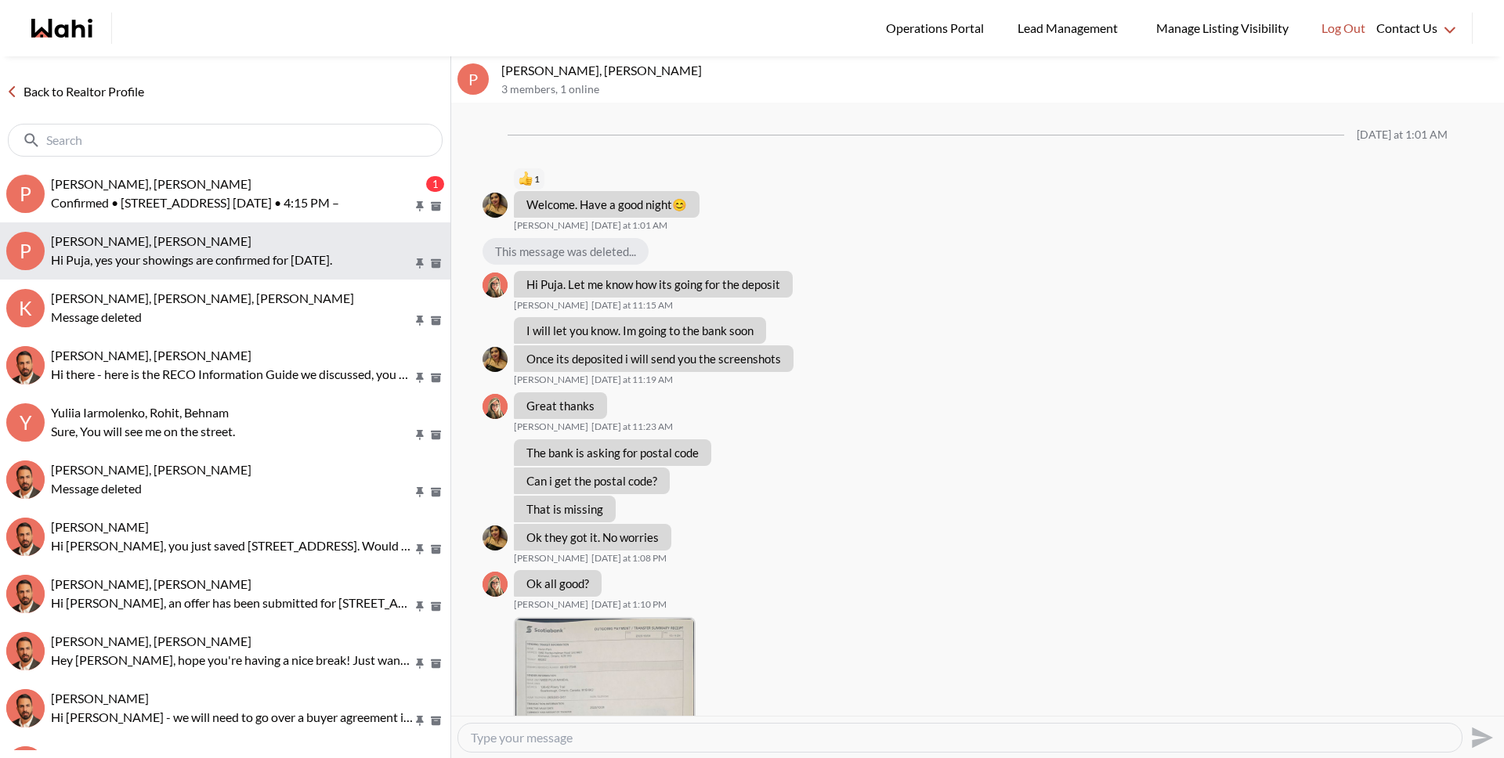
scroll to position [930, 0]
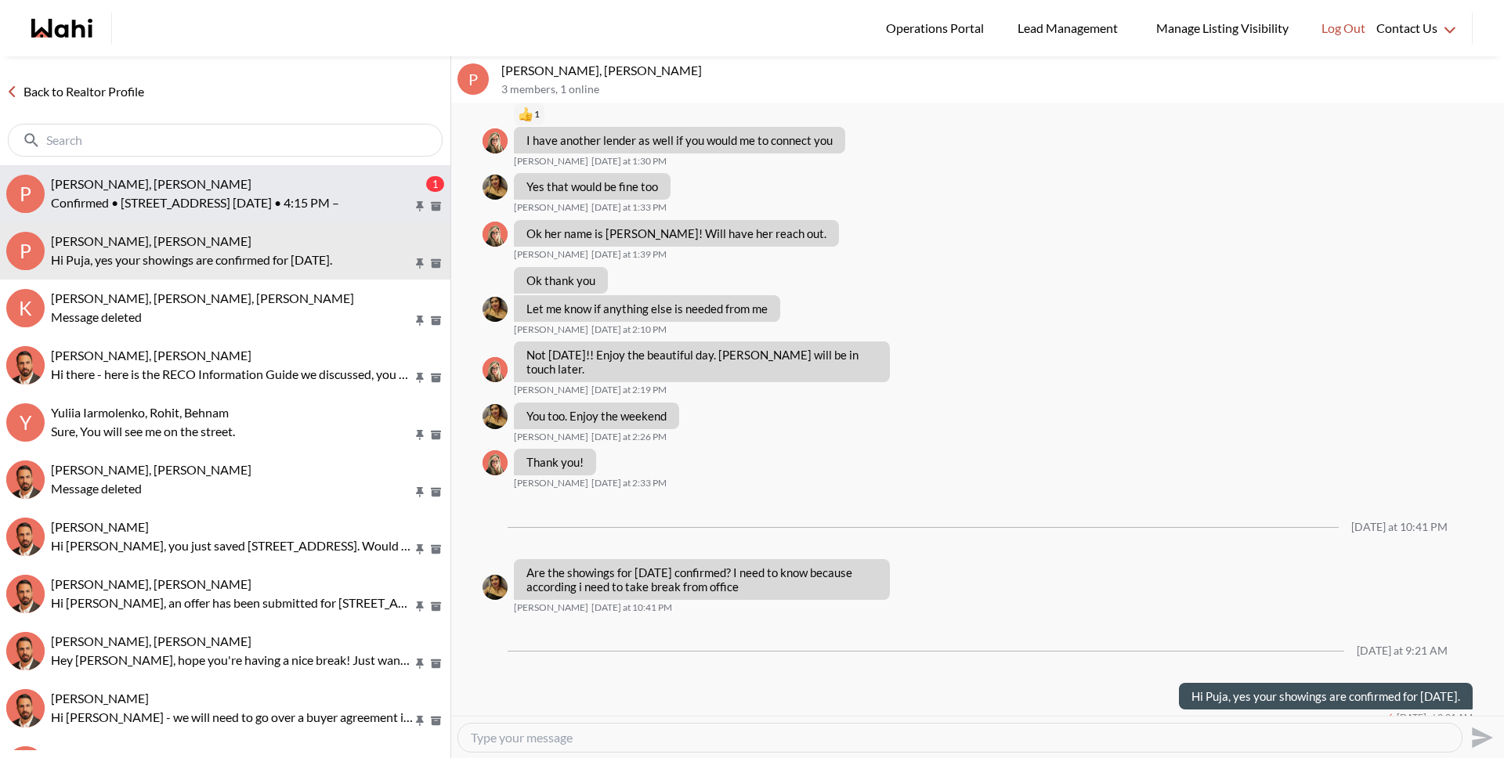
click at [216, 204] on p "Confirmed • 55 Centre Avenue #2206, Toronto, ON, M5G 2H5 Mon, October 6th • 4:1…" at bounding box center [232, 202] width 362 height 19
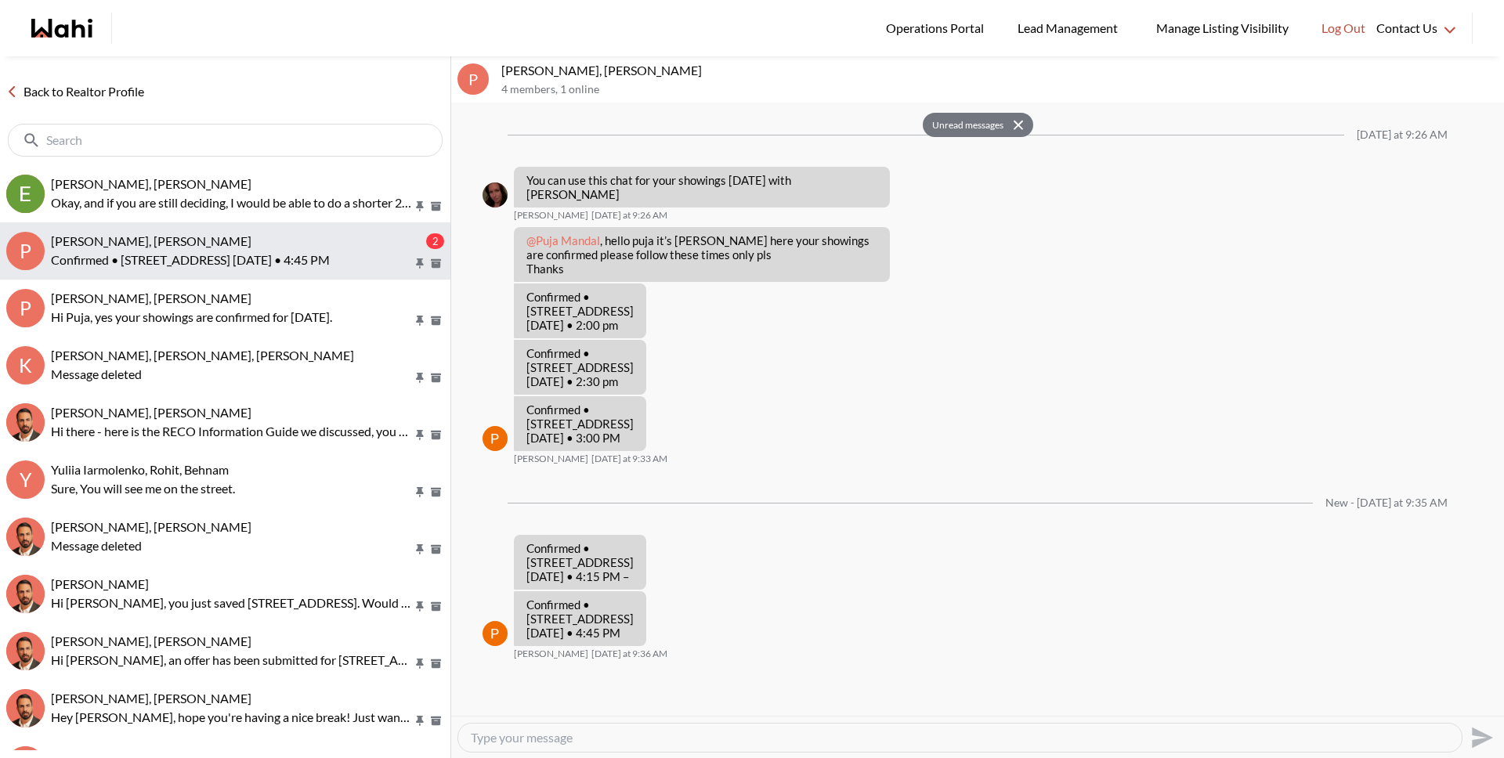
click at [189, 255] on p "Confirmed • 82 Dalhousie Street #610, Toronto, ON, M5B 0C5 Mon, October 6th • 4…" at bounding box center [232, 260] width 362 height 19
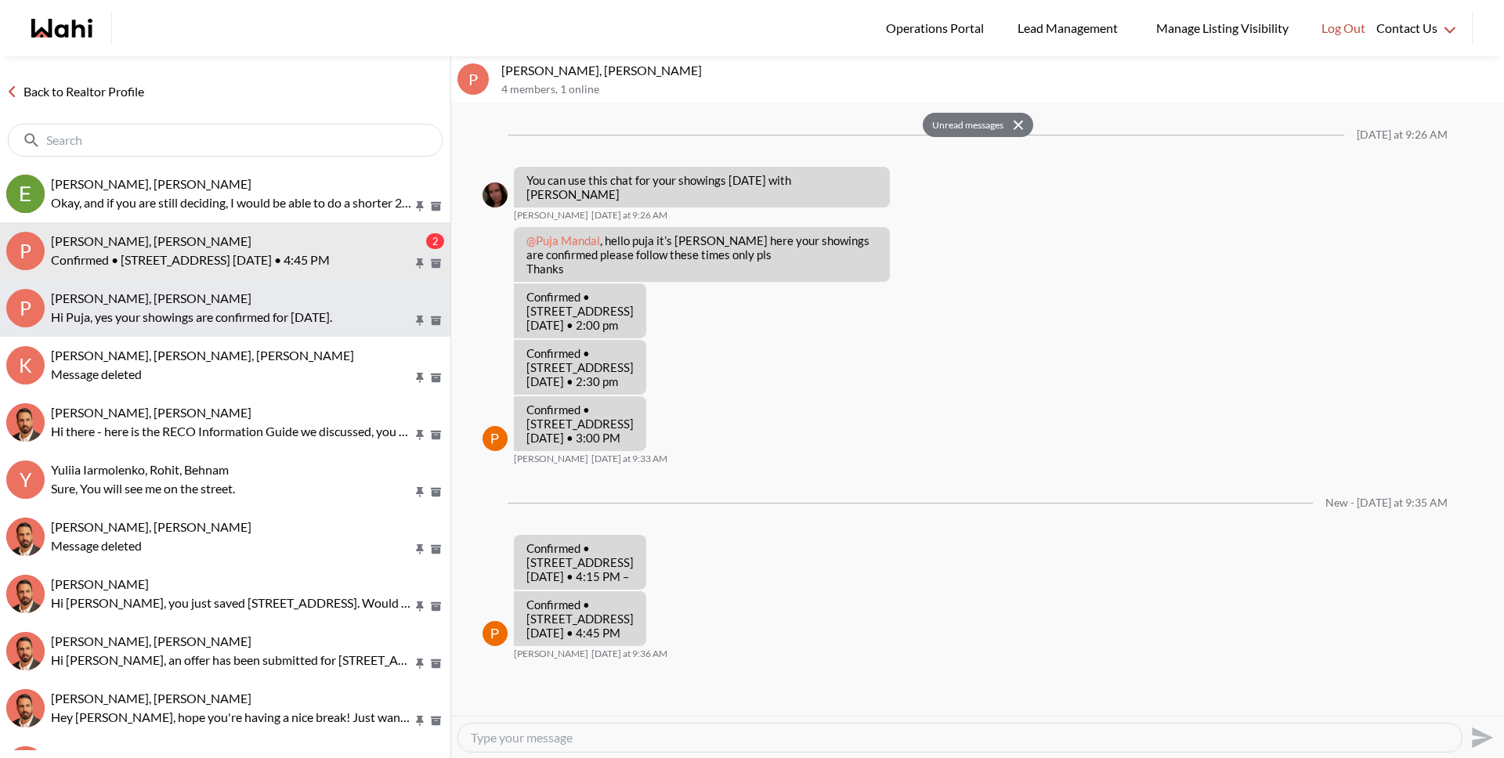
click at [188, 308] on p "Hi Puja, yes your showings are confirmed for today." at bounding box center [232, 317] width 362 height 19
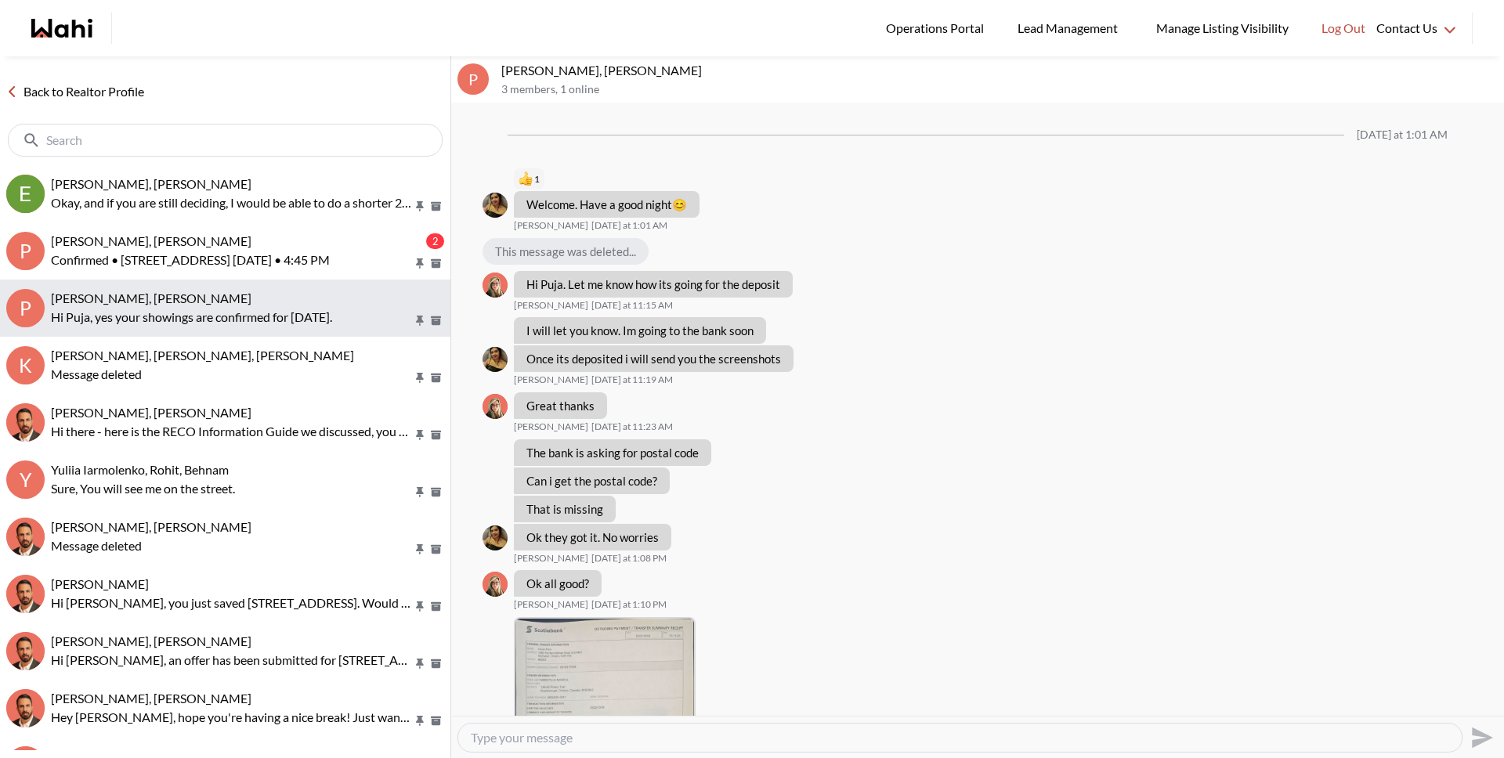
scroll to position [930, 0]
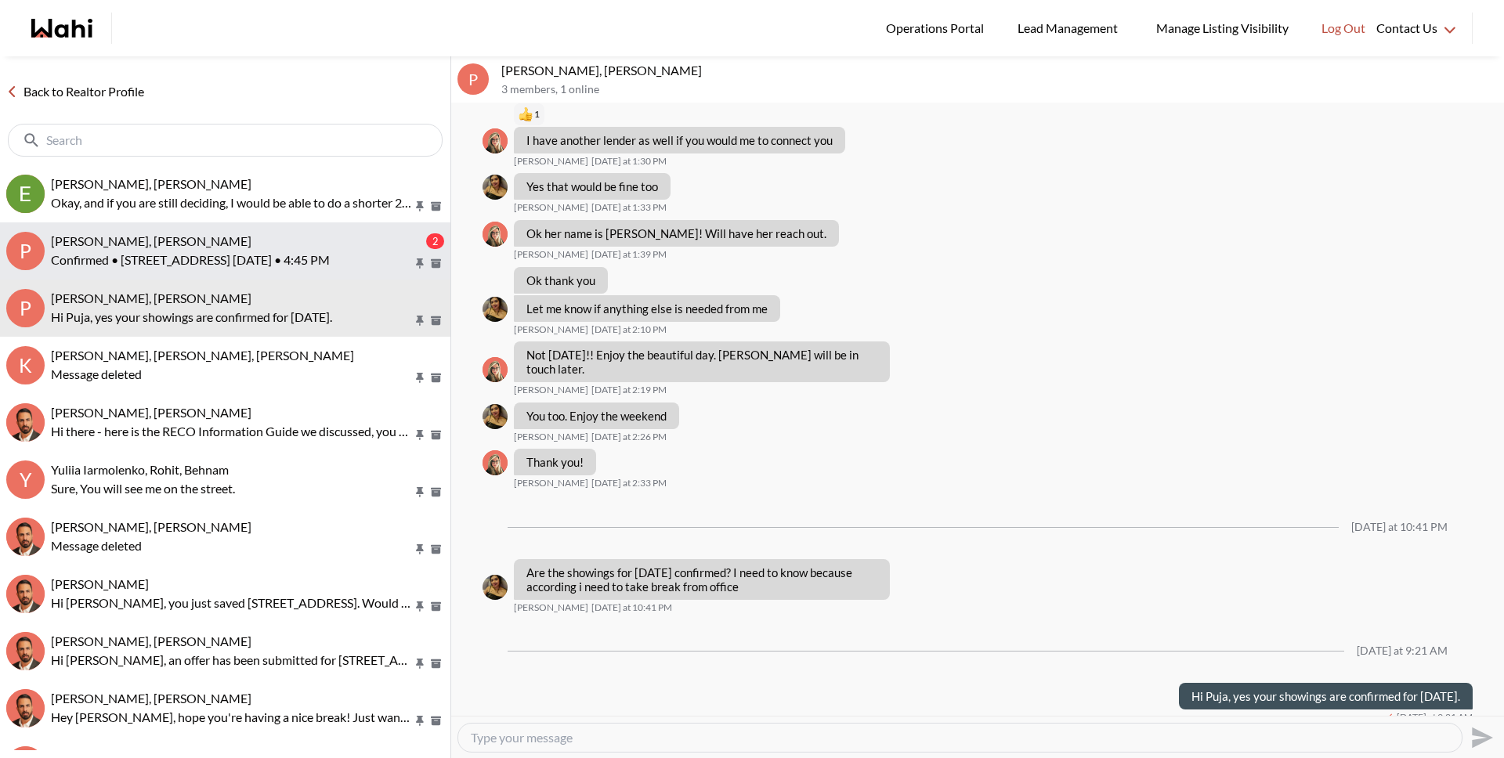
click at [193, 270] on button "P Puja Mandal, Behnam, Paul, Alicia 2 Confirmed • 82 Dalhousie Street #610, Tor…" at bounding box center [225, 250] width 450 height 57
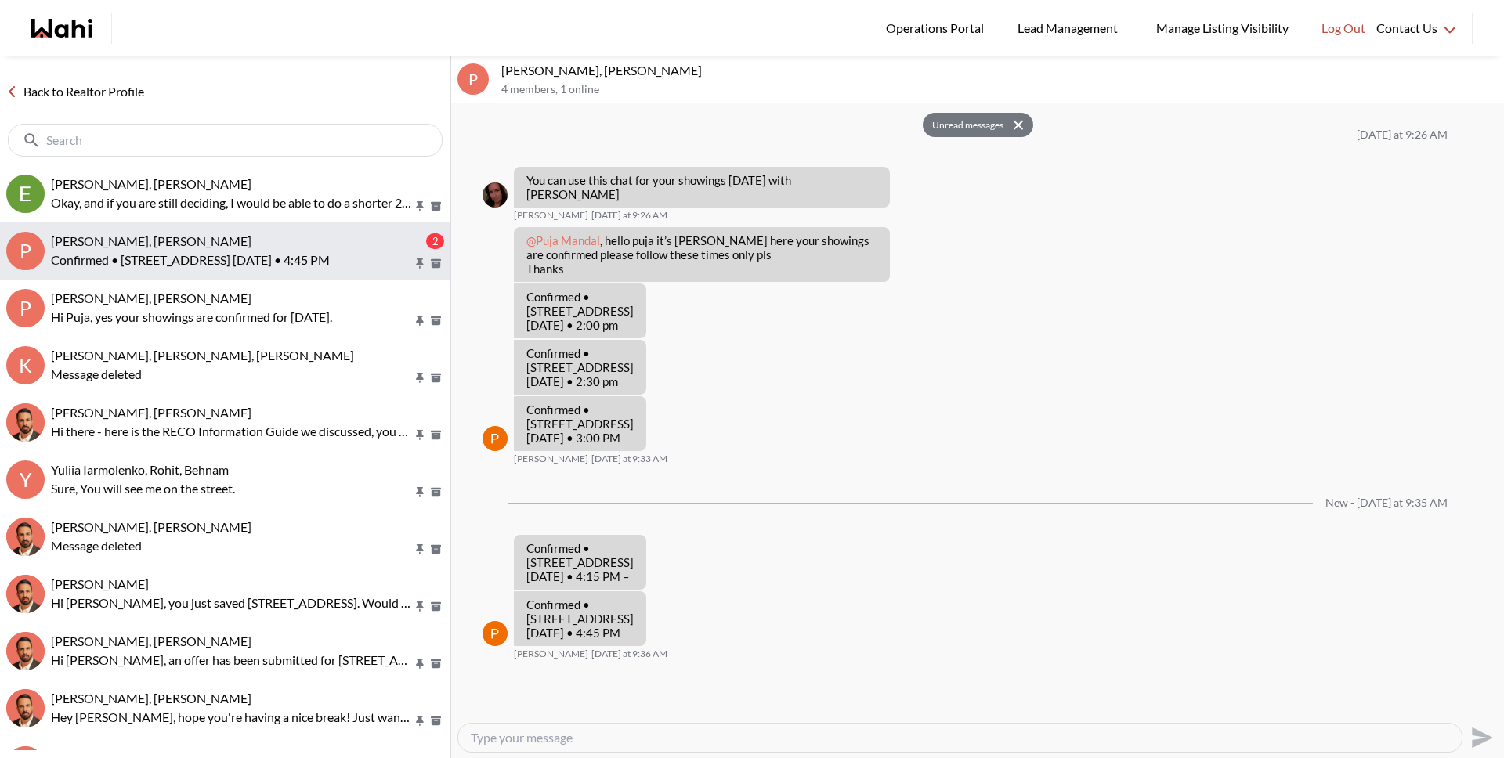
click at [194, 231] on button "P Puja Mandal, Behnam, Paul, Alicia 2 Confirmed • 82 Dalhousie Street #610, Tor…" at bounding box center [225, 250] width 450 height 57
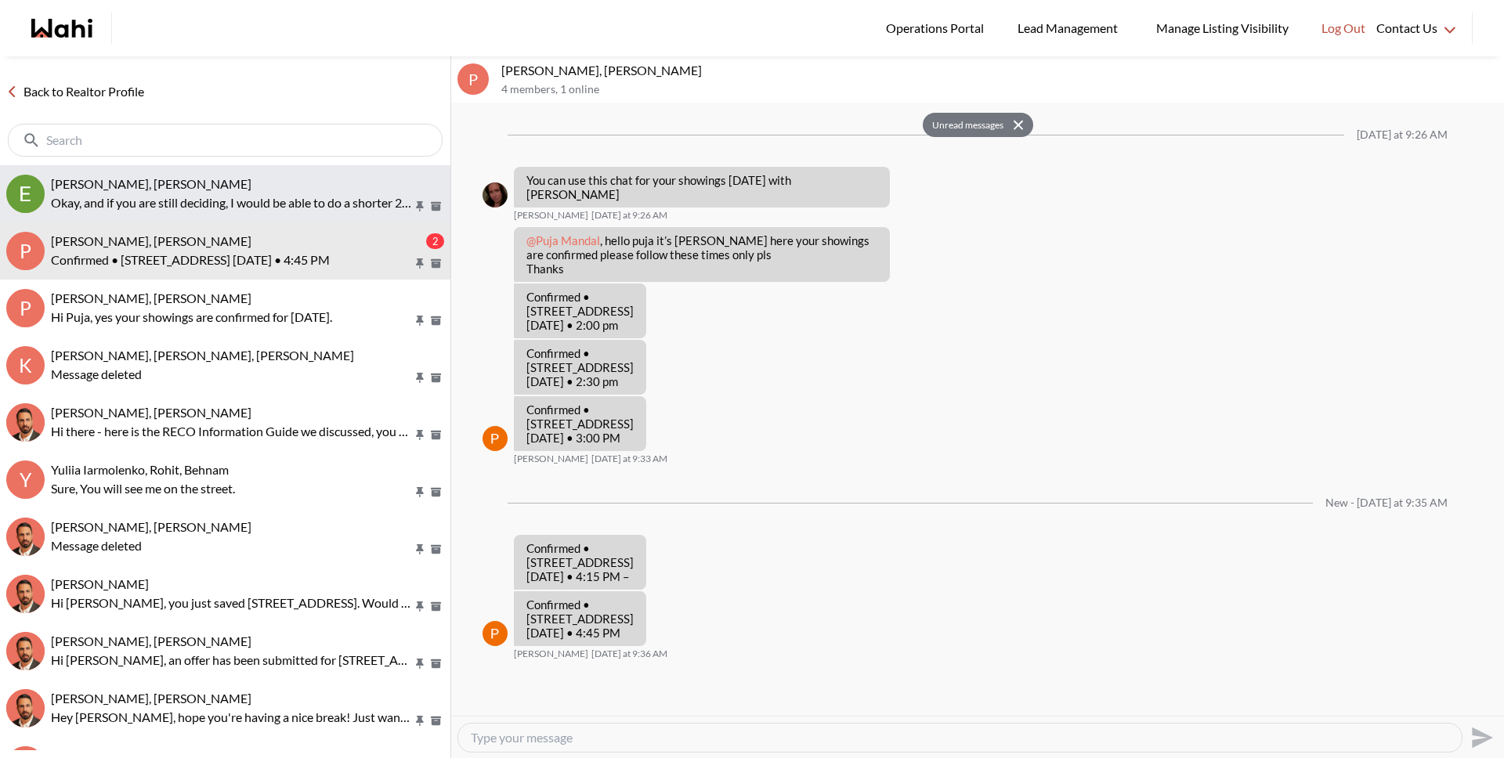
click at [186, 169] on button "Efrem Abraham, Michelle Okay, and if you are still deciding, I would be able to…" at bounding box center [225, 193] width 450 height 57
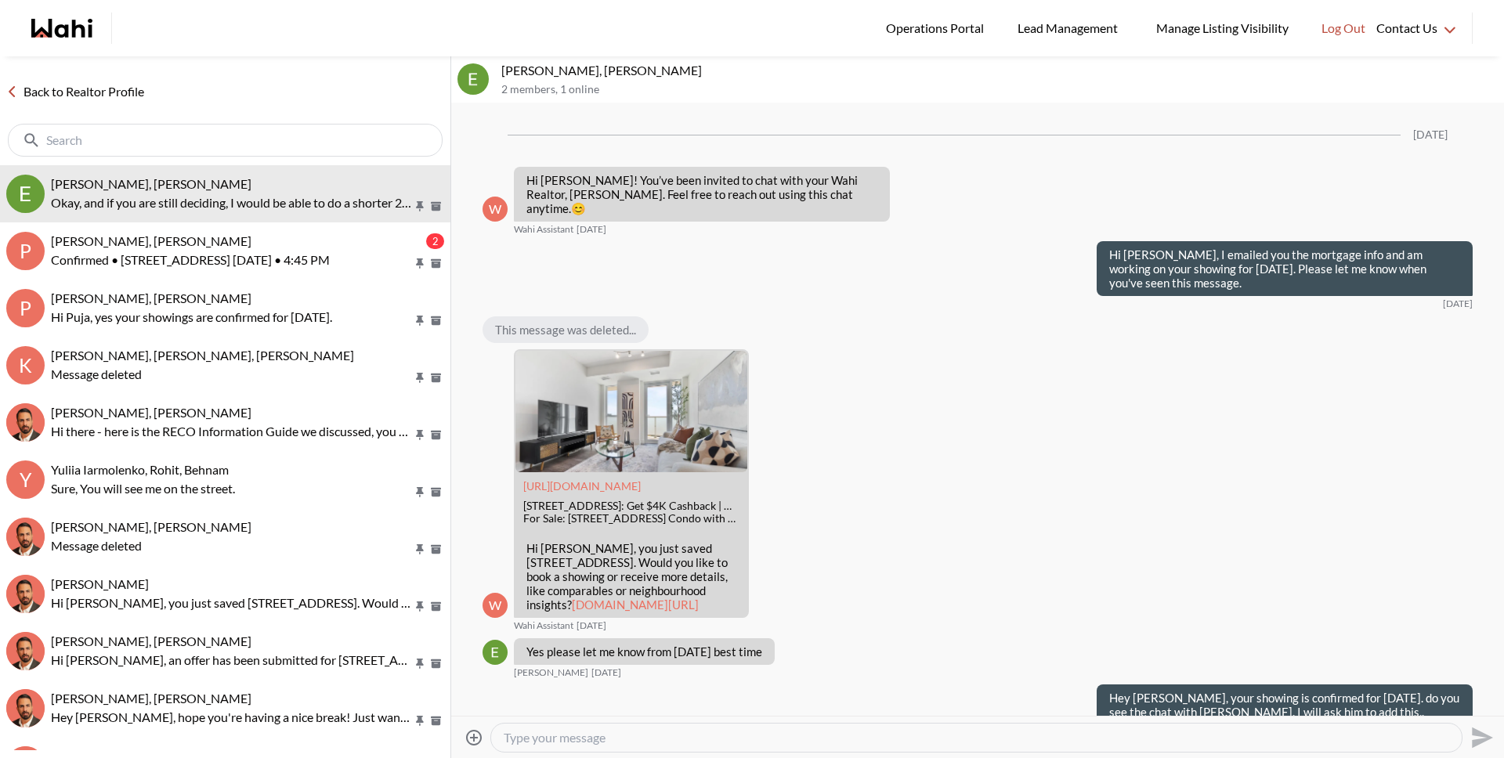
scroll to position [4938, 0]
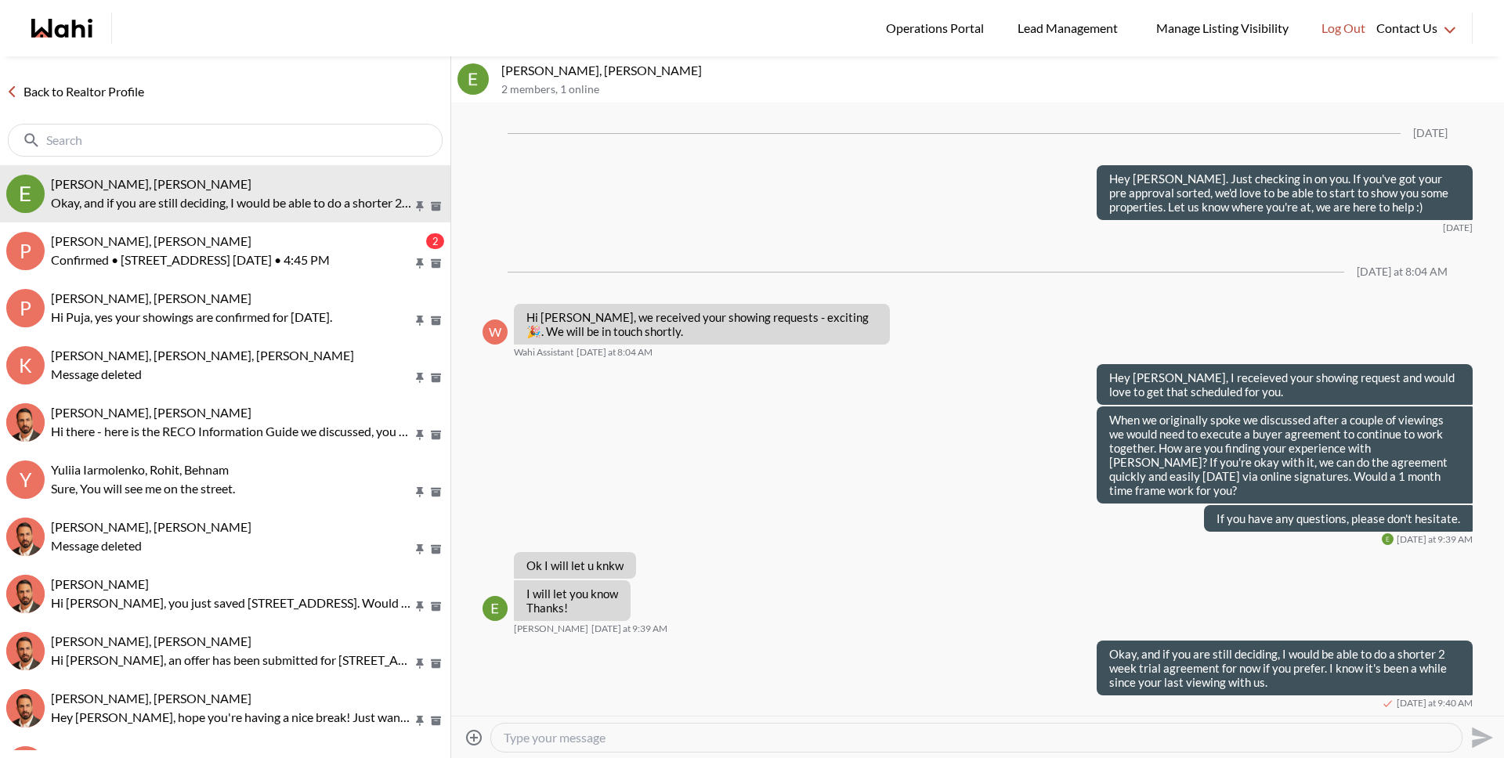
click at [88, 85] on link "Back to Realtor Profile" at bounding box center [75, 91] width 150 height 20
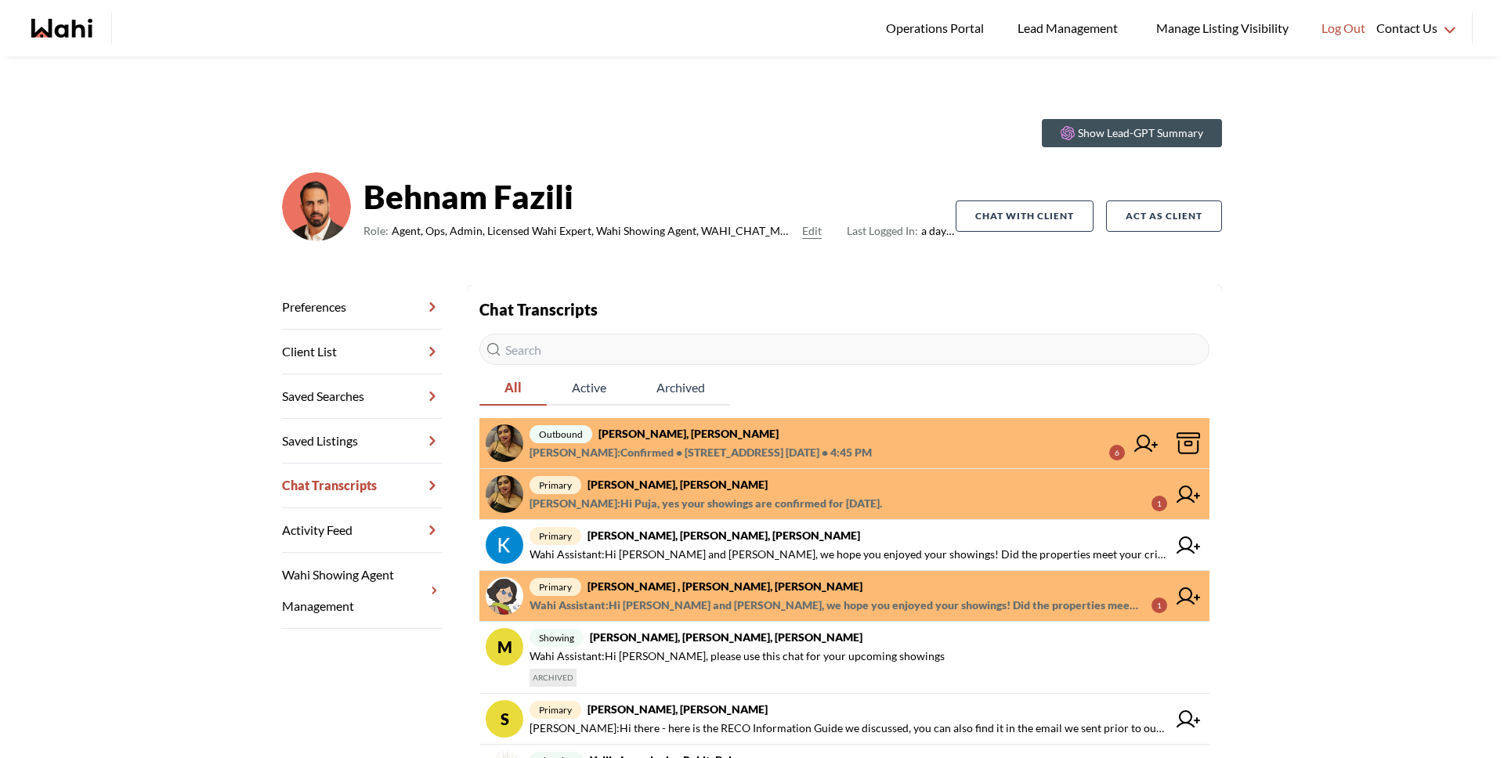
click at [692, 465] on link "outbound [PERSON_NAME], [PERSON_NAME] [PERSON_NAME] : Confirmed • [STREET_ADDRE…" at bounding box center [844, 443] width 730 height 51
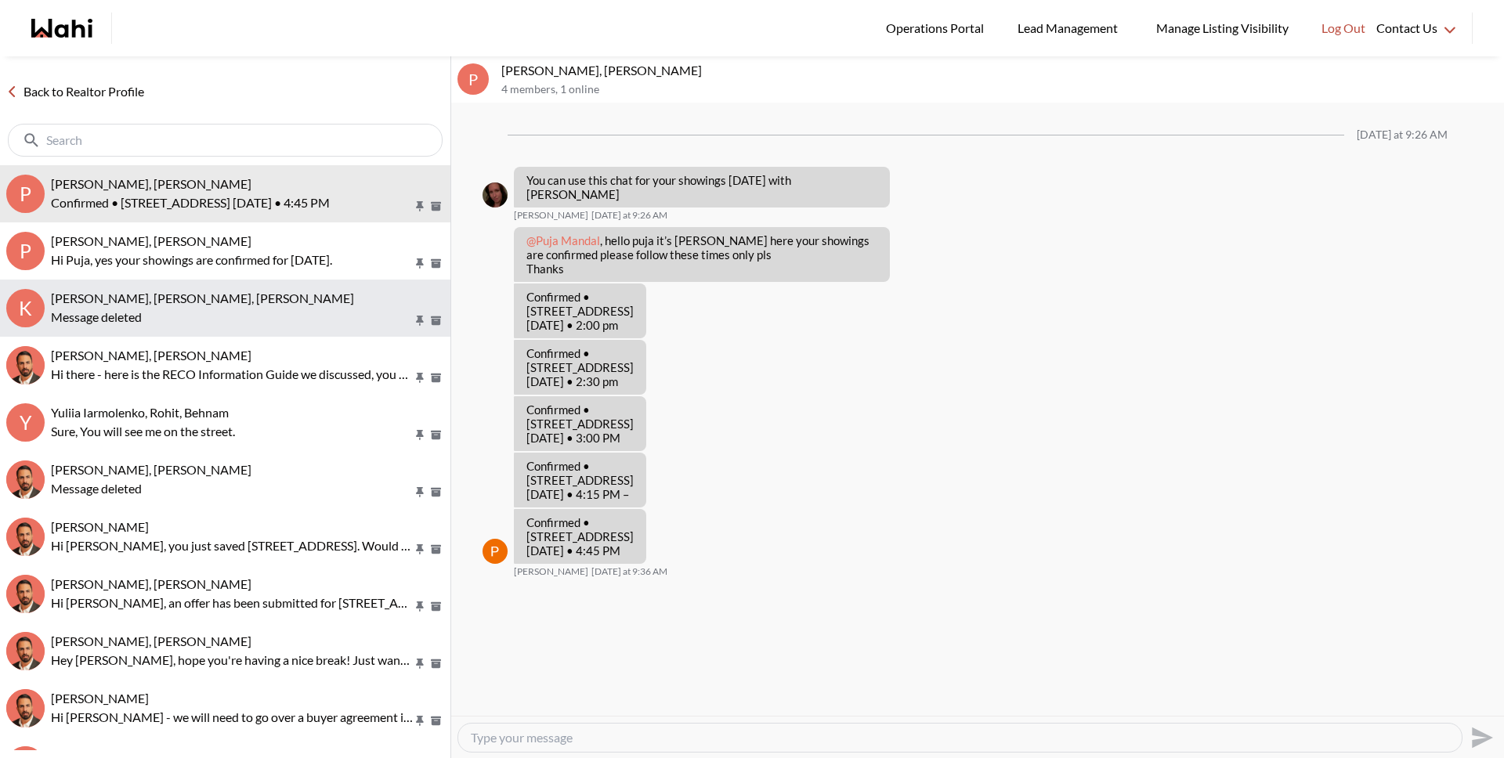
click at [183, 283] on button "K [PERSON_NAME], [PERSON_NAME], [PERSON_NAME] Message deleted" at bounding box center [225, 308] width 450 height 57
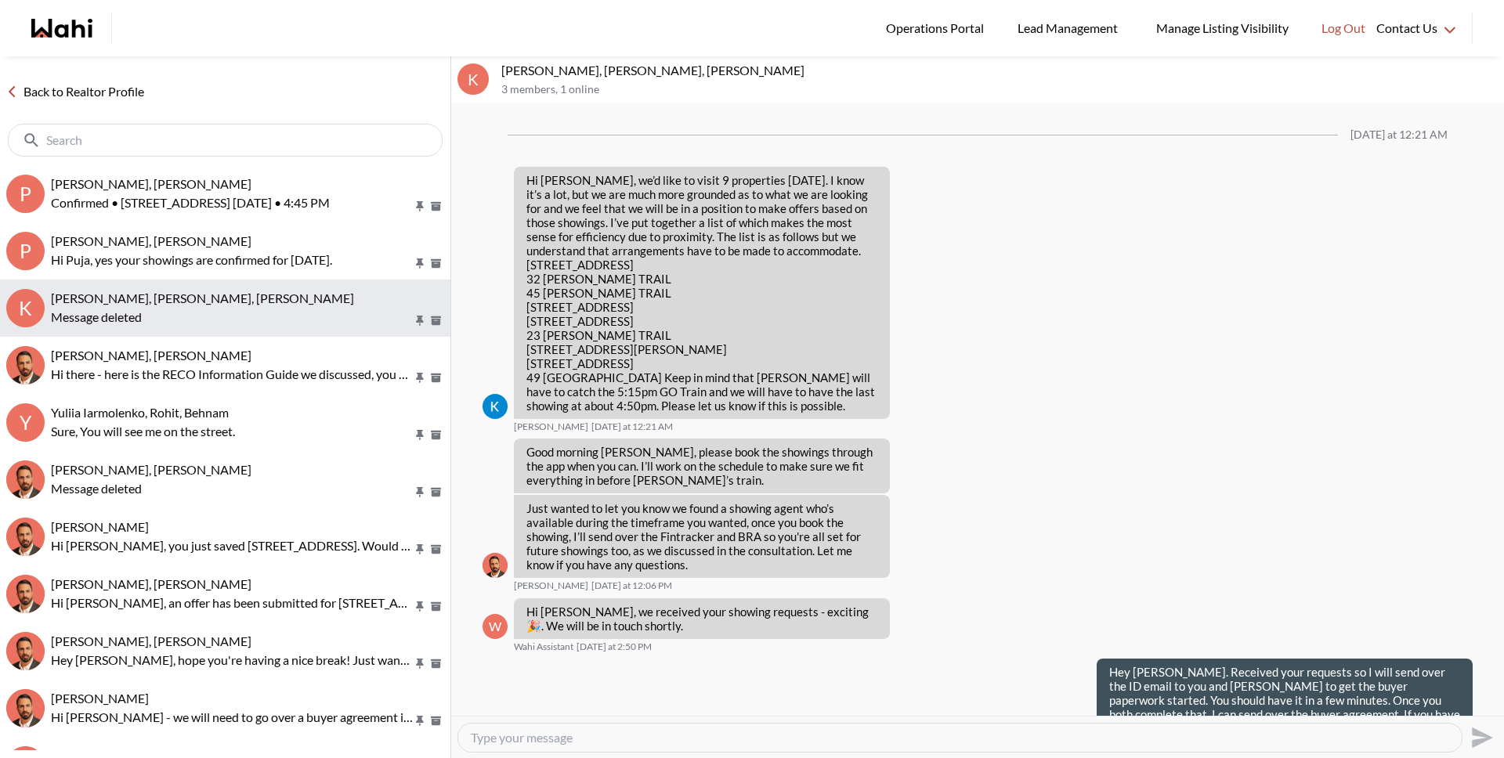
scroll to position [1366, 0]
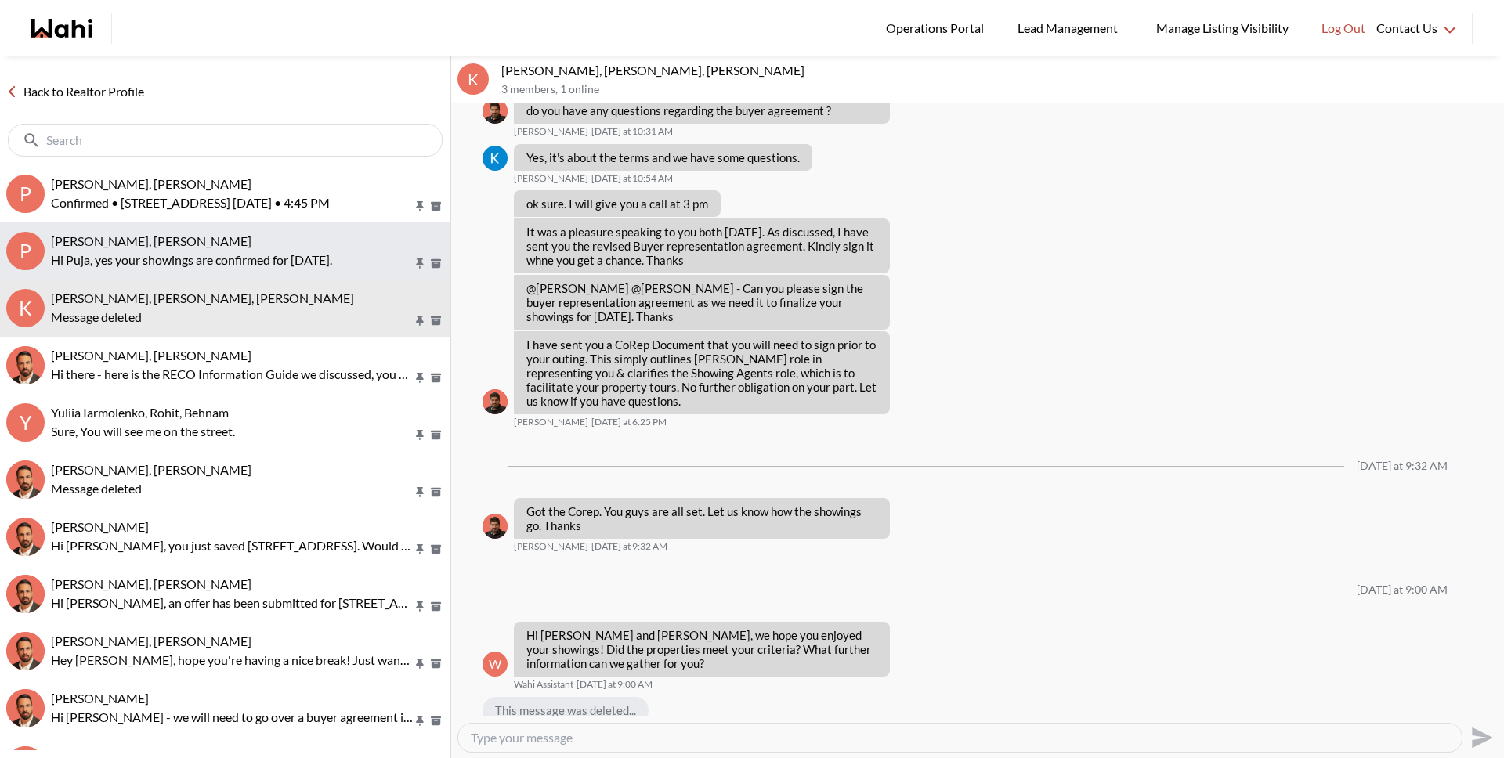
click at [189, 249] on div "Puja Mandal, Barbara, Behnam Hi Puja, yes your showings are confirmed for today." at bounding box center [247, 251] width 393 height 36
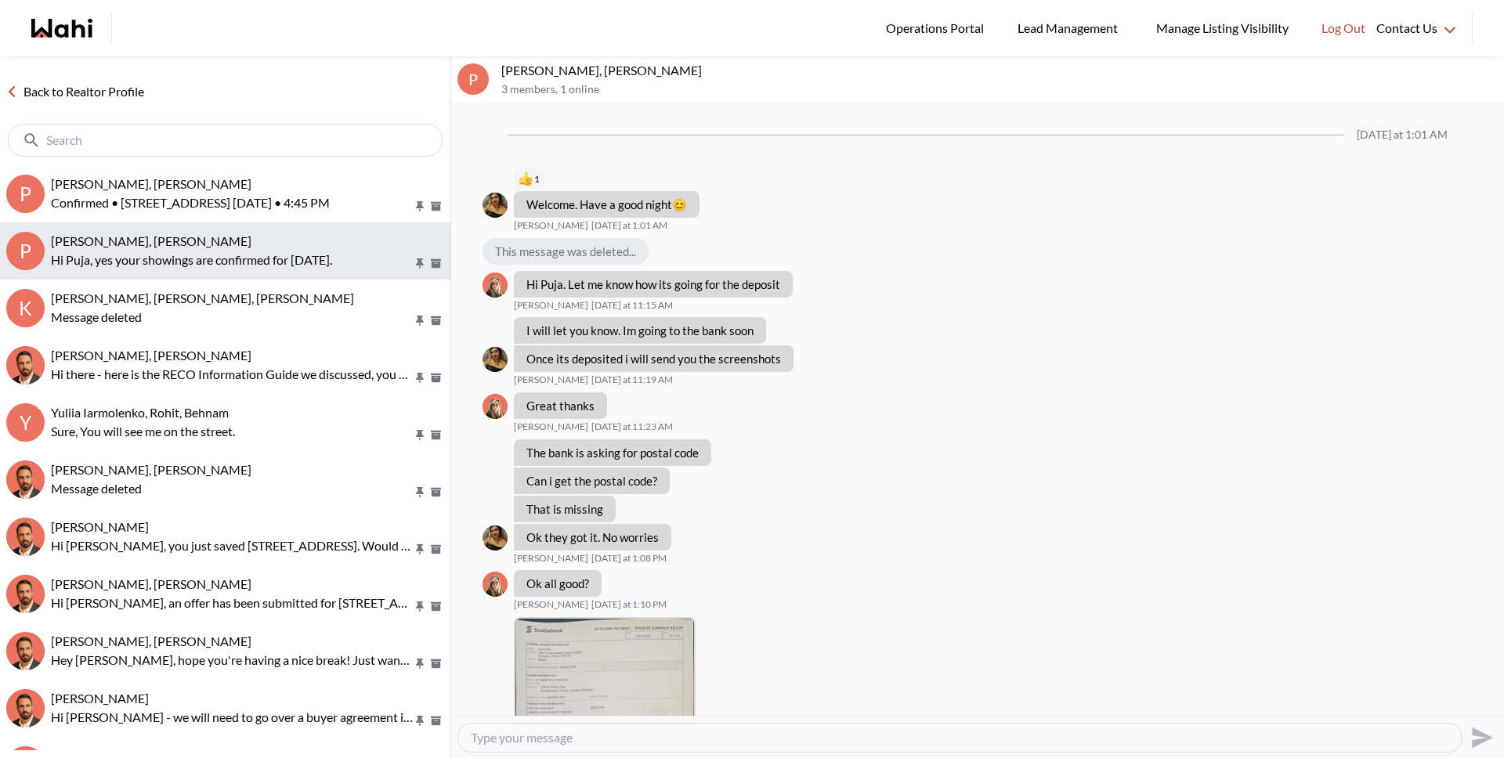
scroll to position [930, 0]
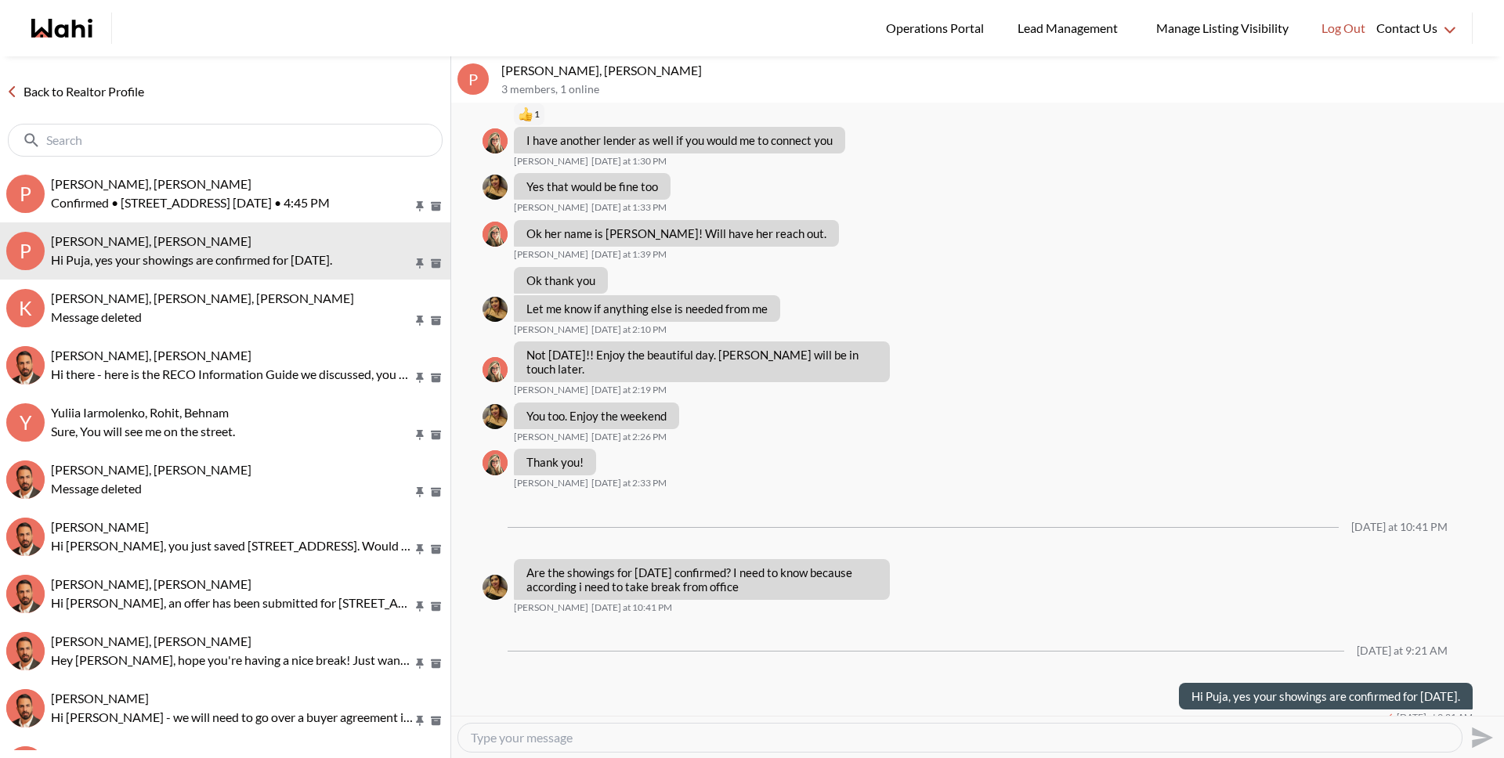
click at [141, 94] on link "Back to Realtor Profile" at bounding box center [75, 91] width 150 height 20
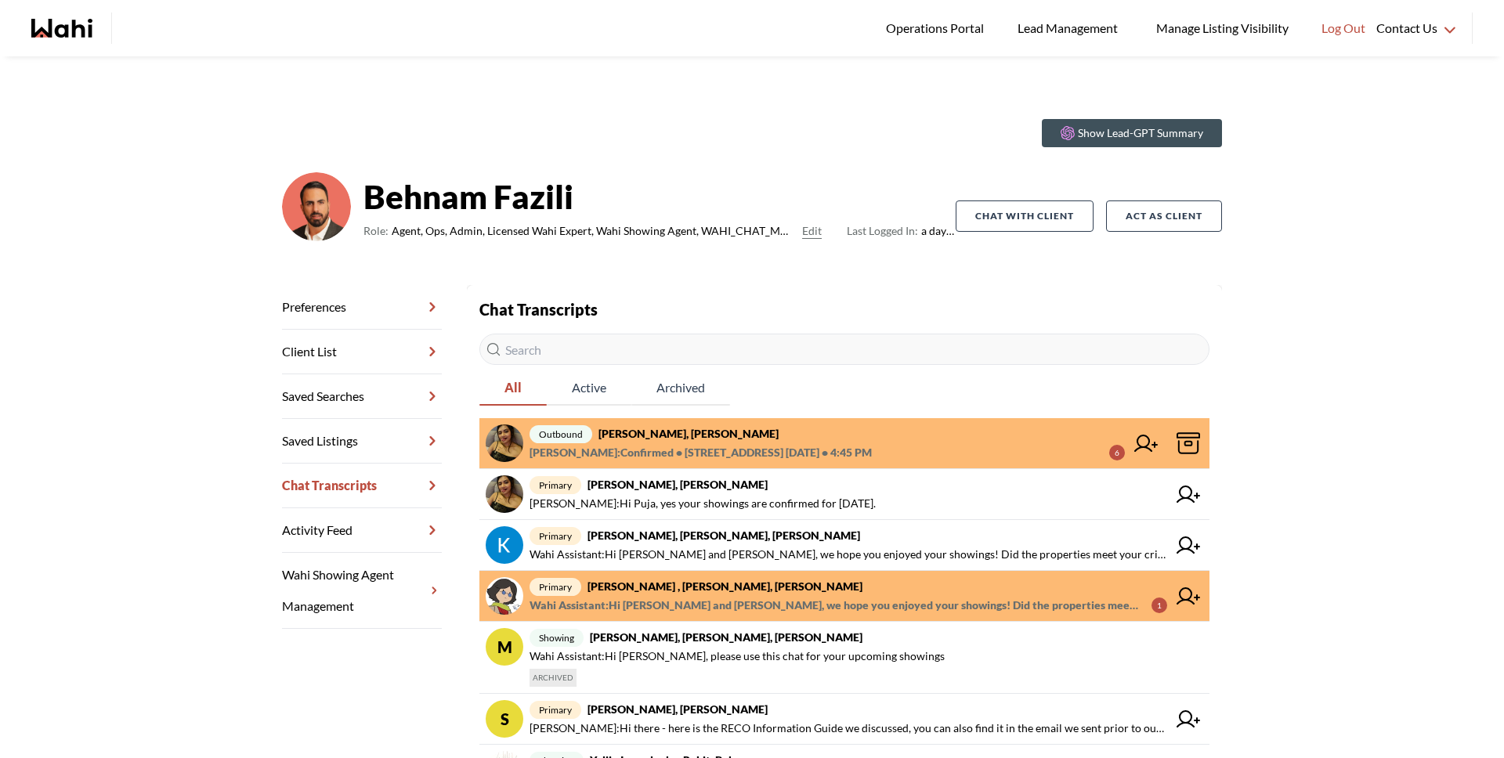
click at [717, 422] on link "outbound [PERSON_NAME], [PERSON_NAME] [PERSON_NAME] : Confirmed • [STREET_ADDRE…" at bounding box center [844, 443] width 730 height 51
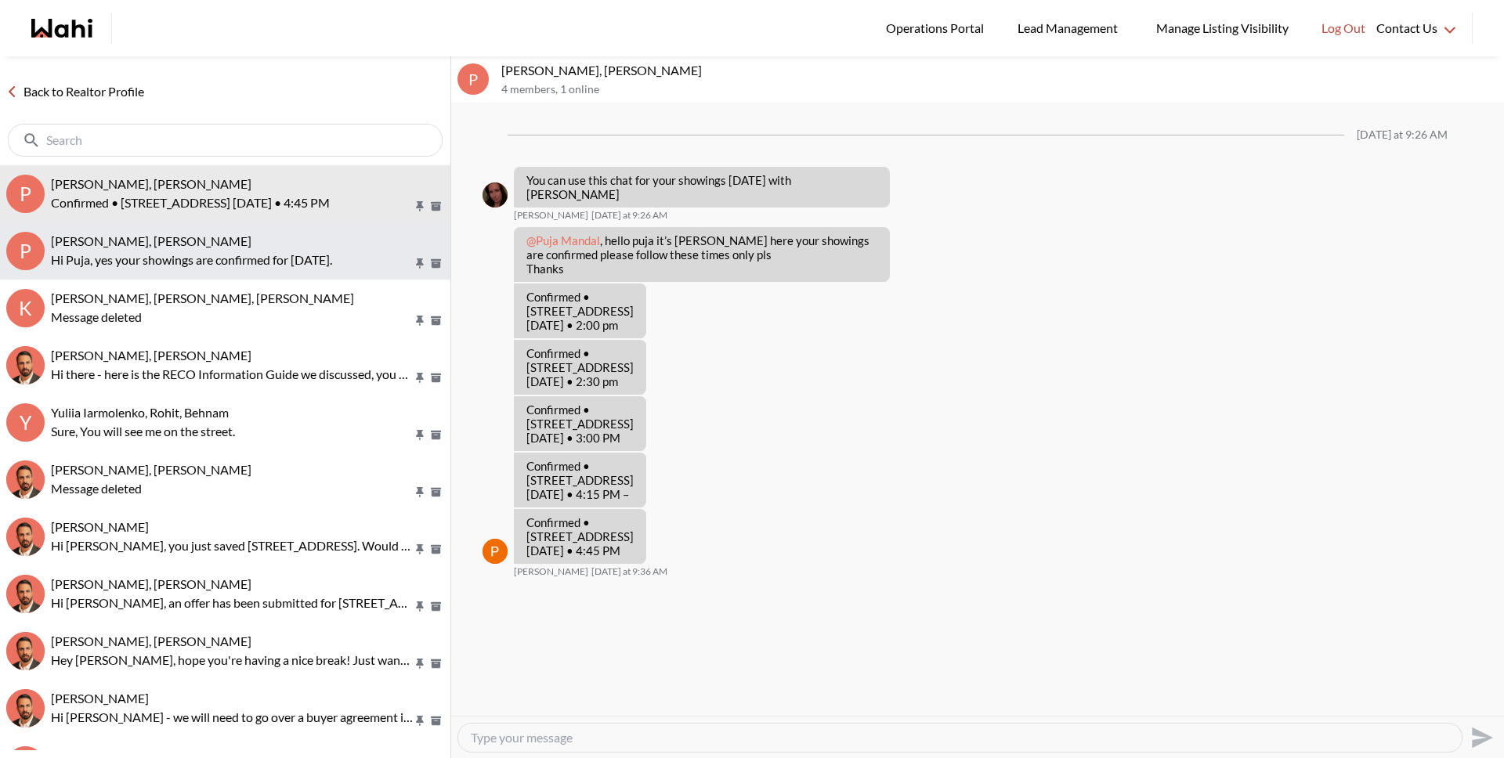
click at [205, 271] on button "P [PERSON_NAME], [PERSON_NAME] Hi Puja, yes your showings are confirmed for [DA…" at bounding box center [225, 250] width 450 height 57
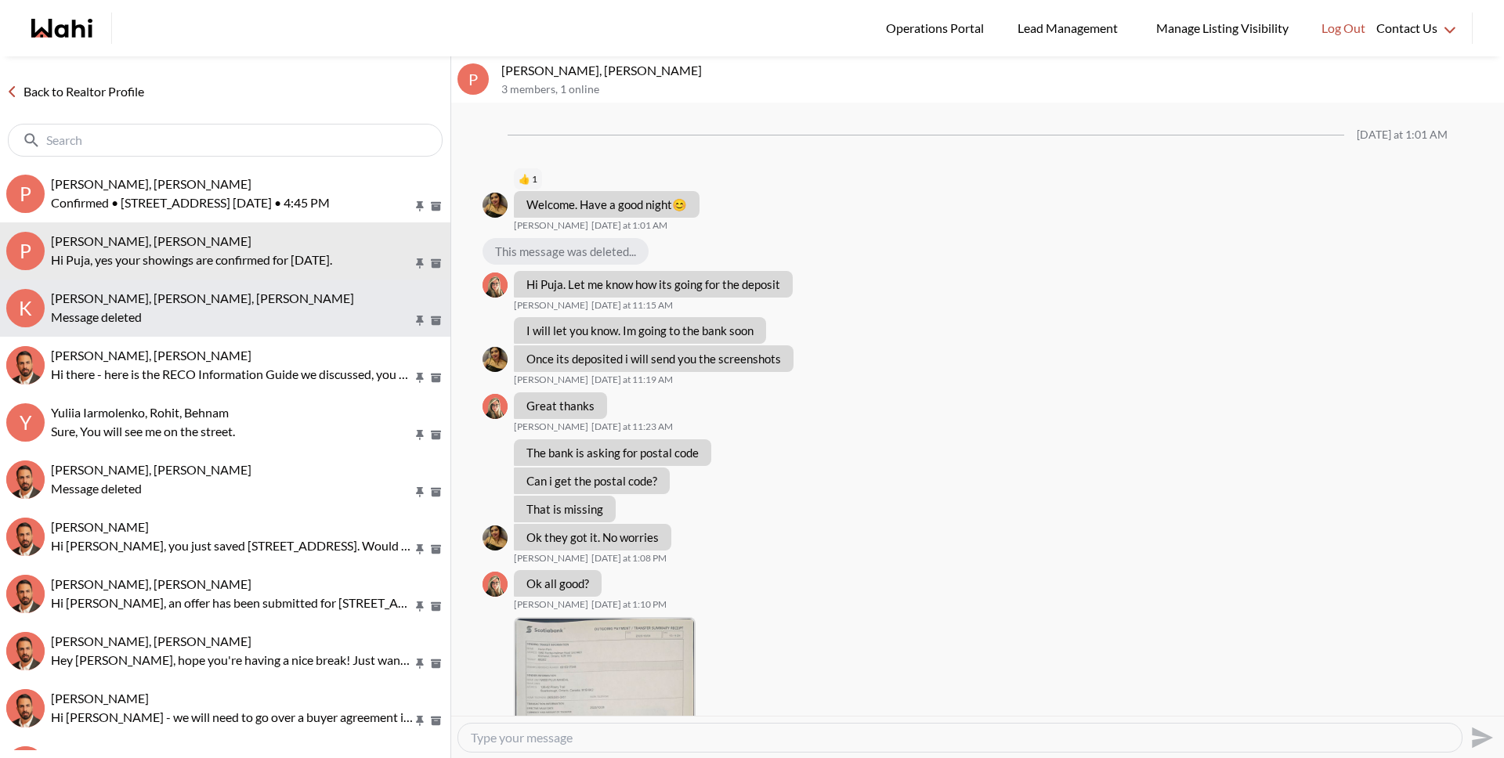
scroll to position [930, 0]
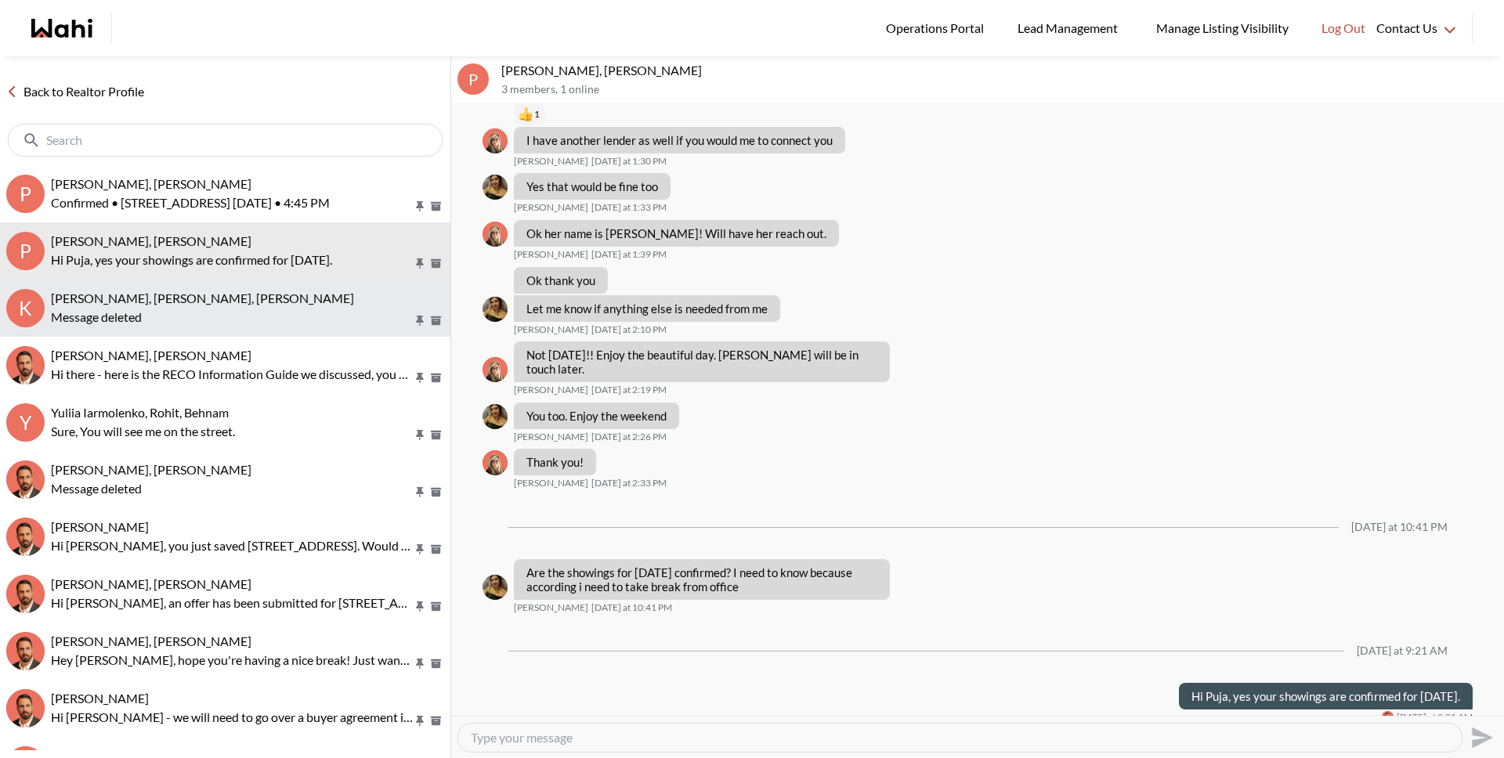
click at [208, 308] on div "Message deleted" at bounding box center [247, 317] width 393 height 19
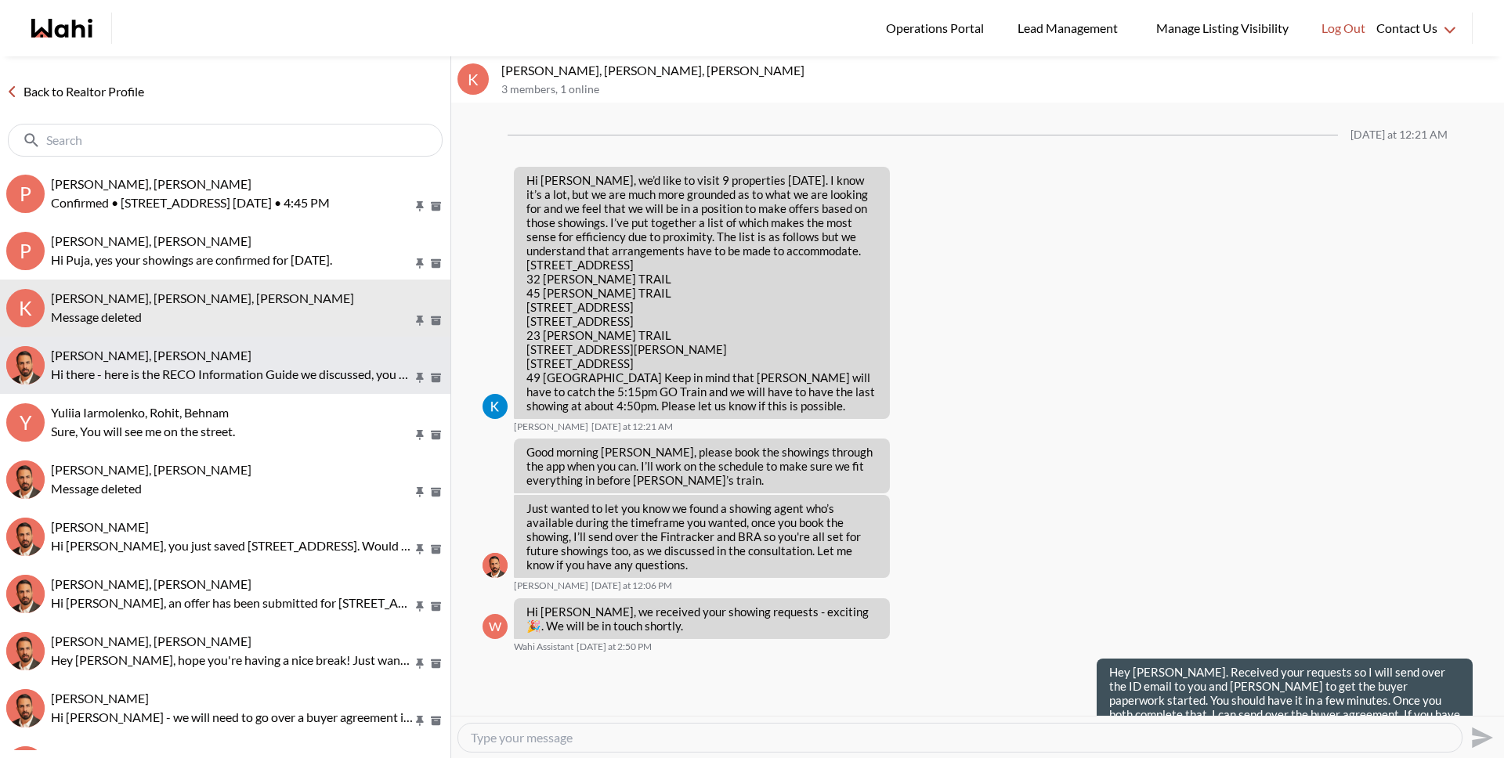
scroll to position [1366, 0]
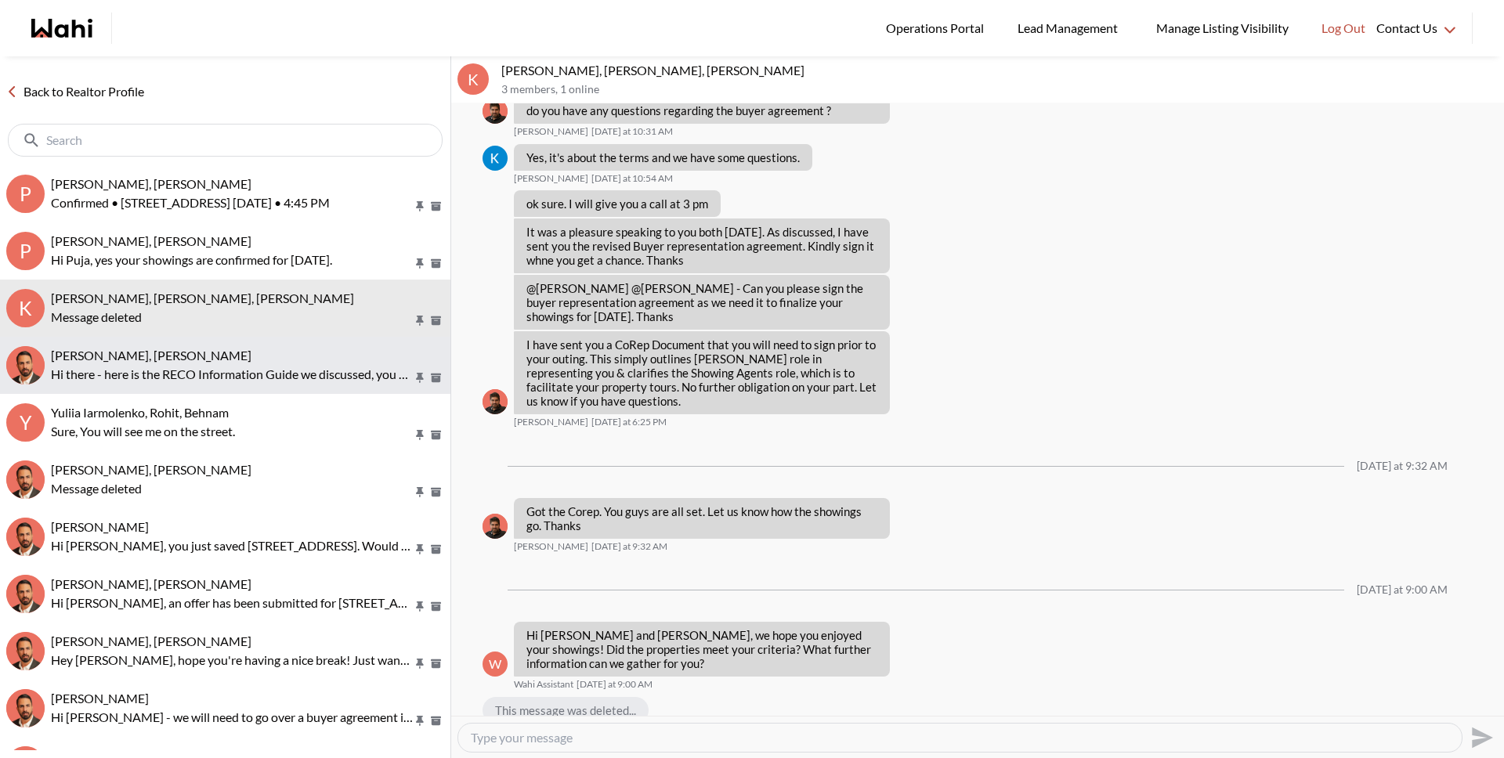
click at [207, 370] on p "Hi there - here is the RECO Information Guide we discussed, you can also find i…" at bounding box center [232, 374] width 362 height 19
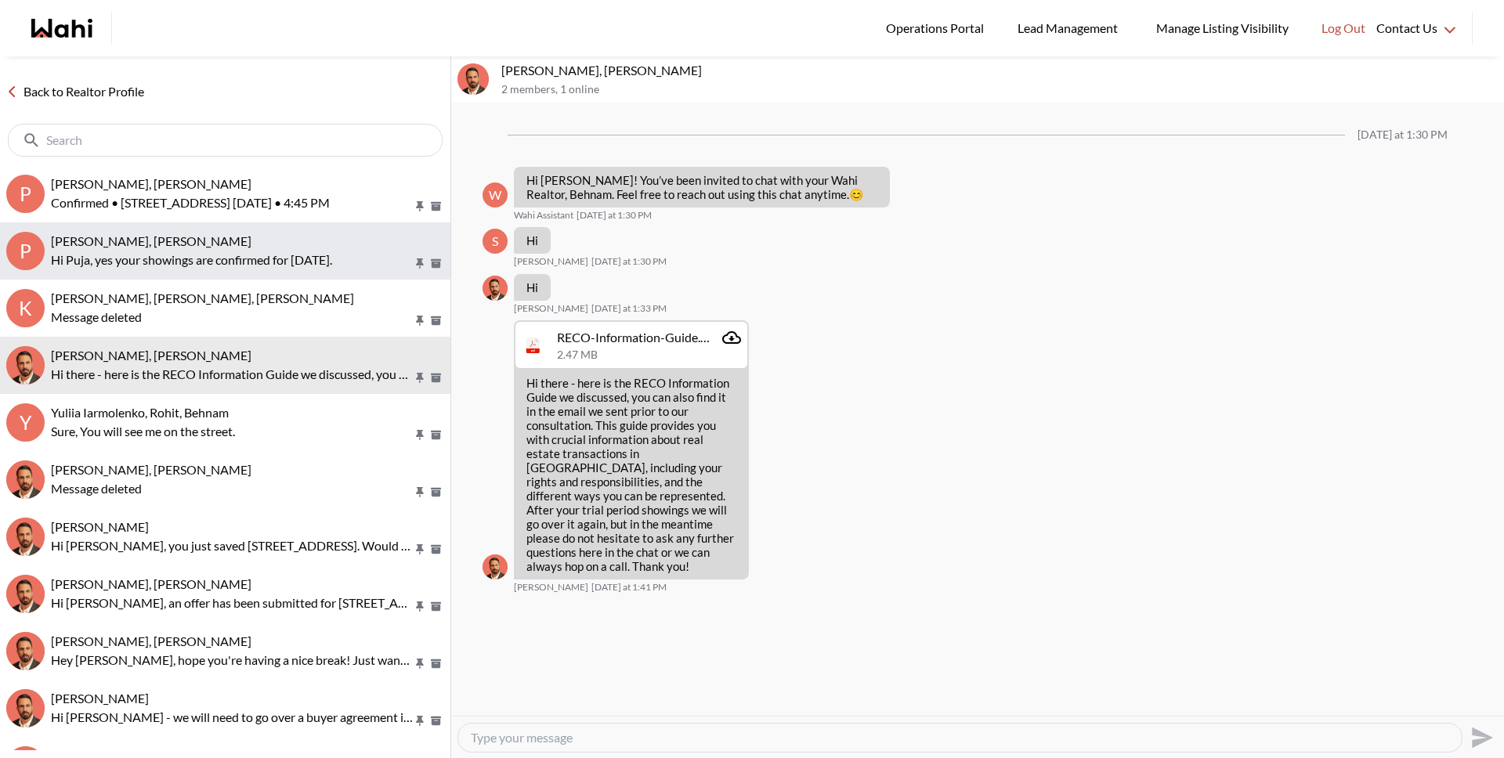
drag, startPoint x: 208, startPoint y: 298, endPoint x: 211, endPoint y: 277, distance: 21.3
click at [208, 298] on span "Kevin McKay, Fawzia Sheikh, Behnam" at bounding box center [202, 298] width 303 height 15
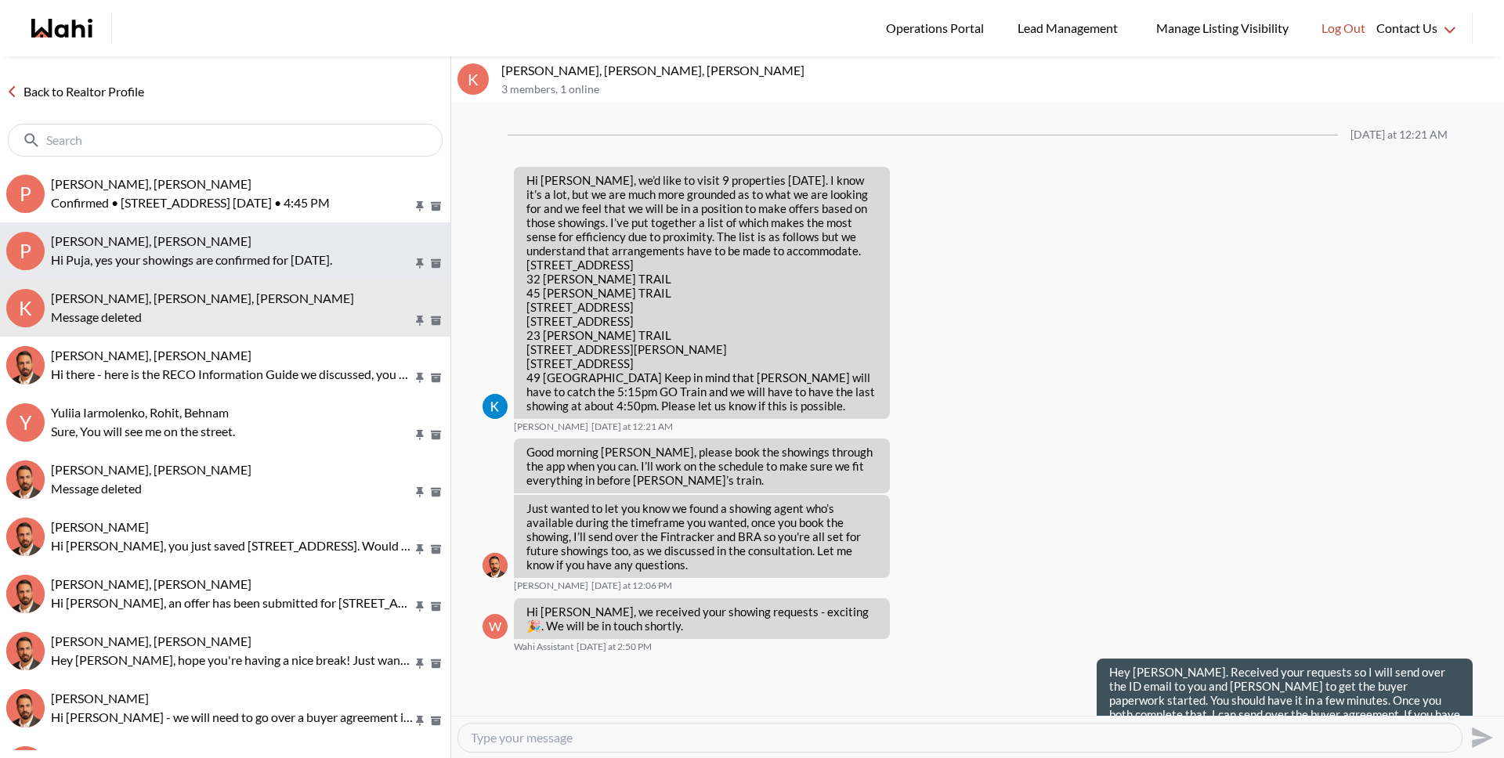
scroll to position [1366, 0]
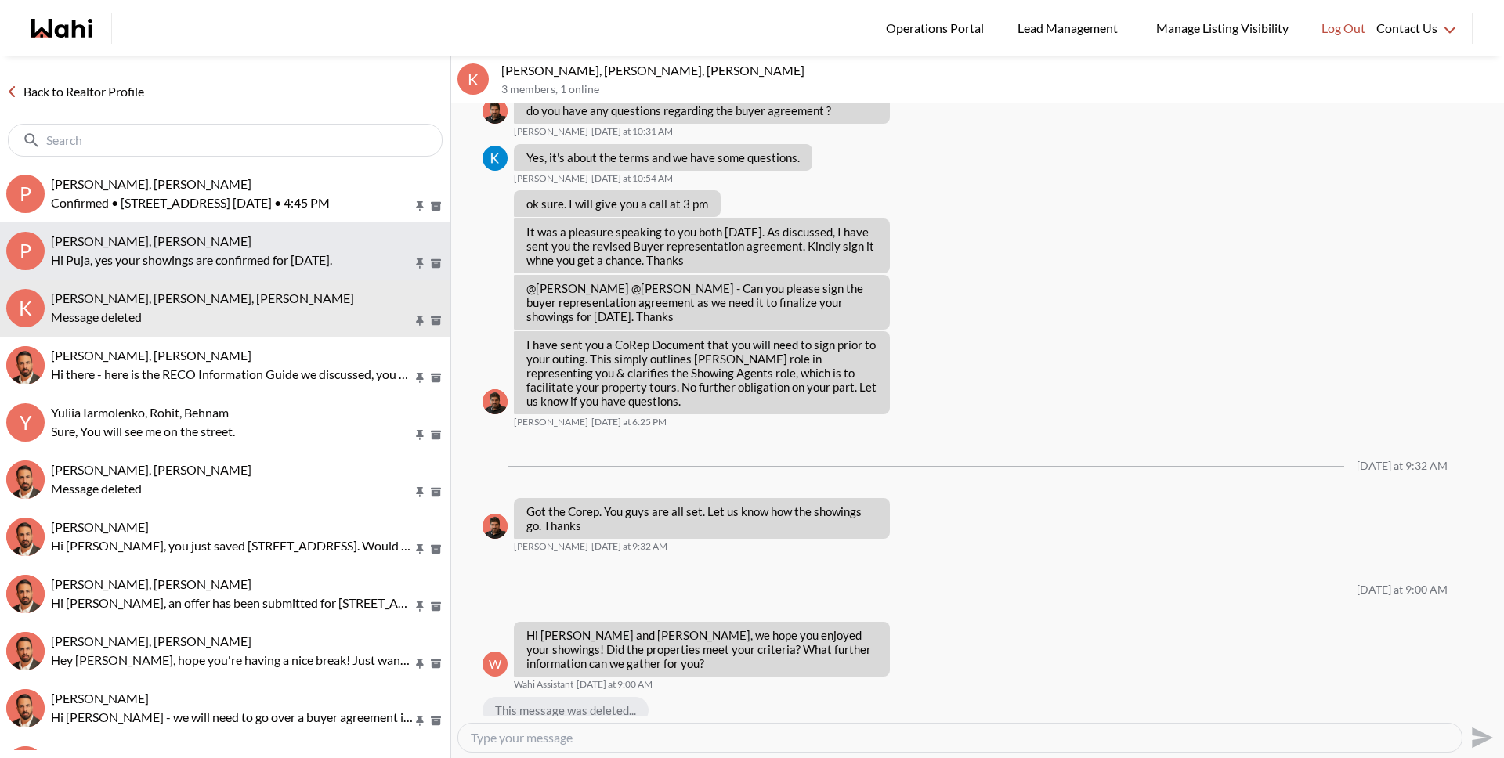
click at [213, 258] on p "Hi Puja, yes your showings are confirmed for [DATE]." at bounding box center [232, 260] width 362 height 19
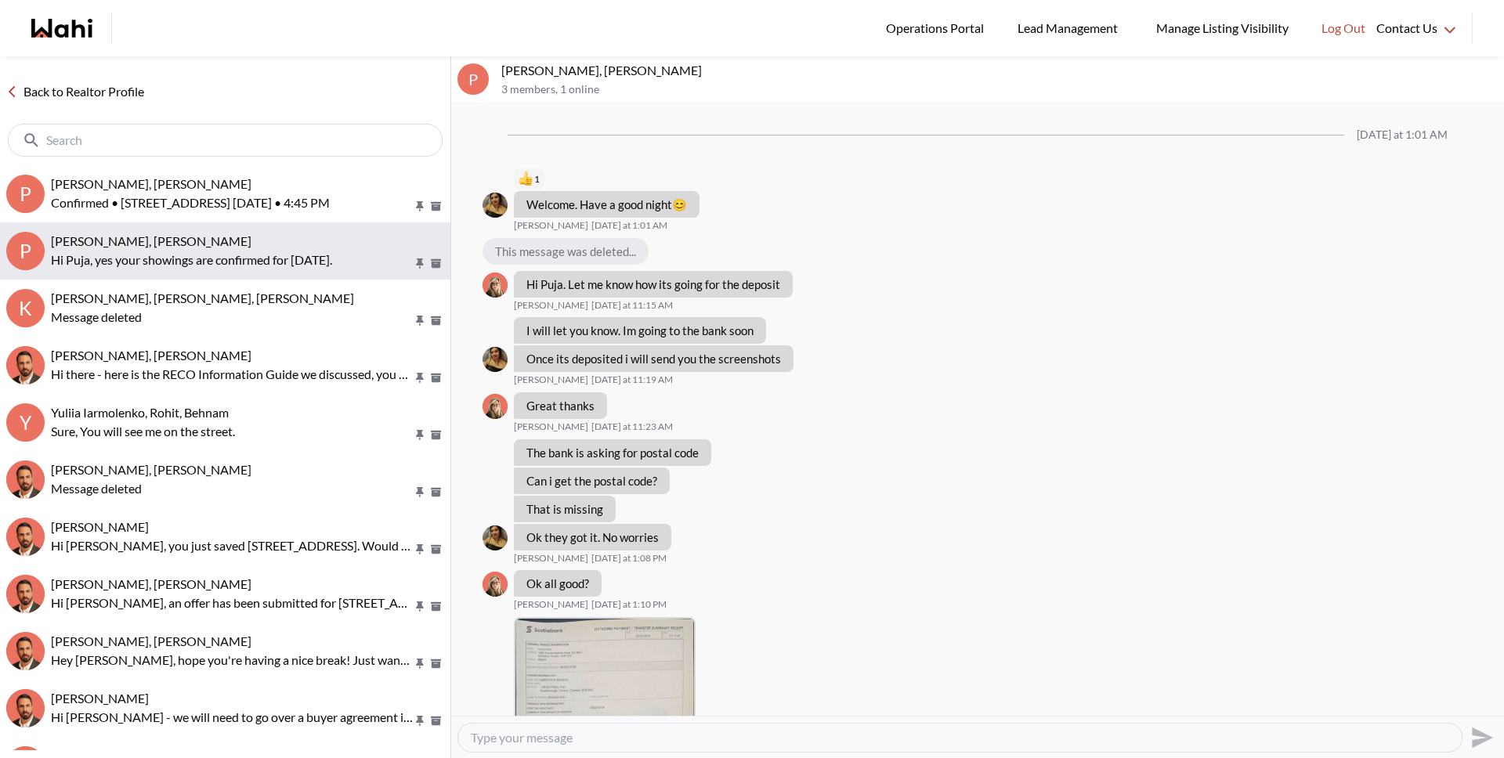
scroll to position [930, 0]
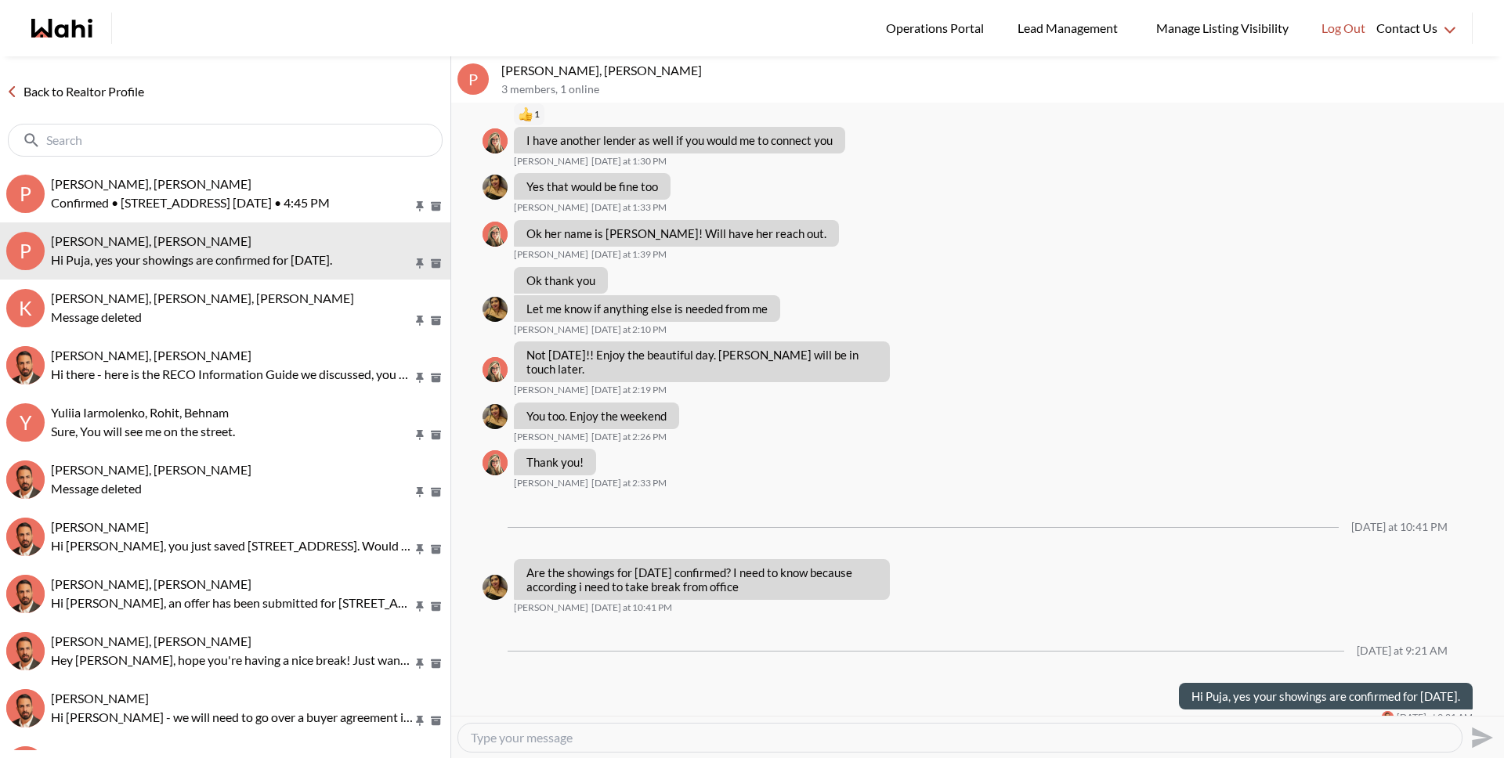
click at [79, 94] on link "Back to Realtor Profile" at bounding box center [75, 91] width 150 height 20
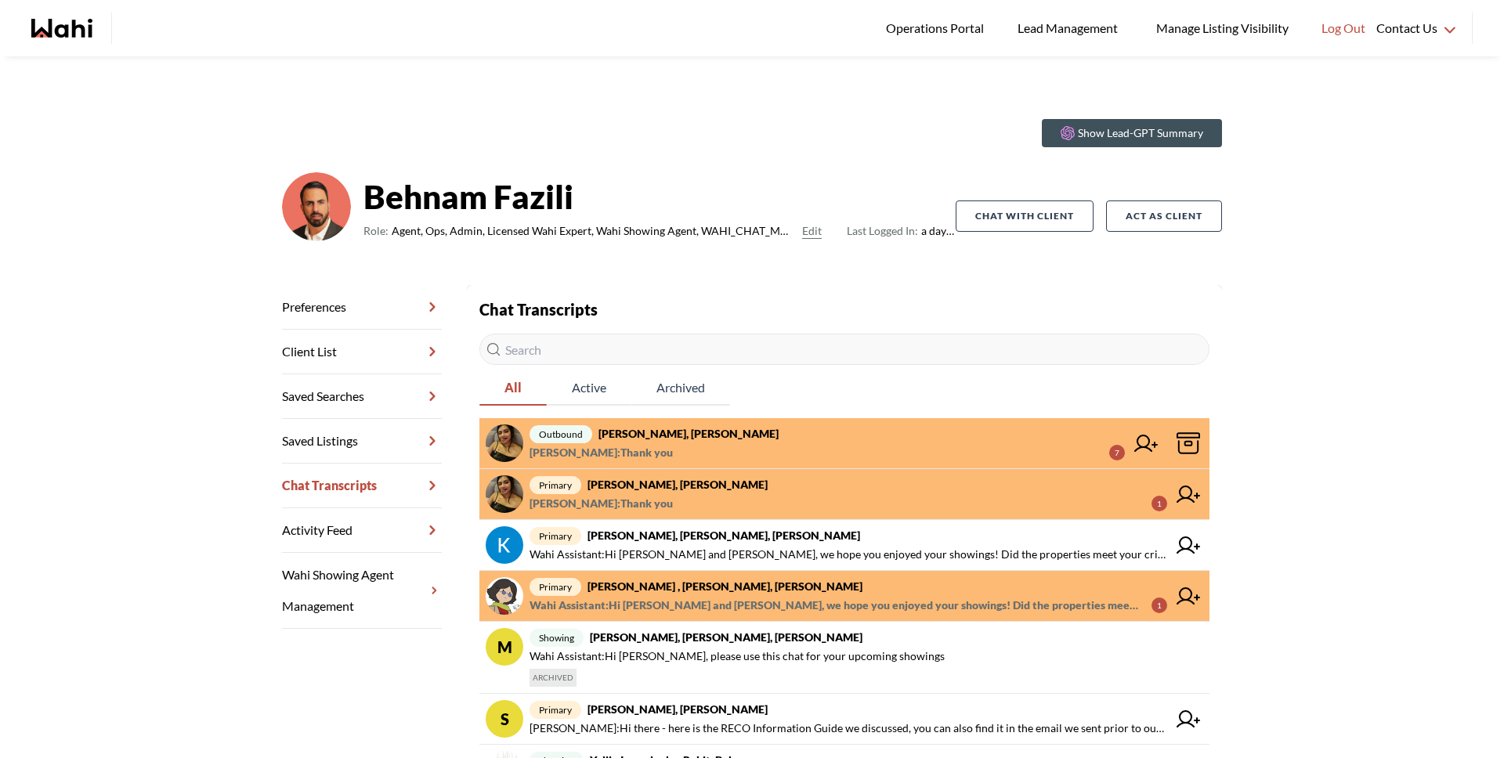
click at [691, 444] on span "Puja Mandal : Thank you 7" at bounding box center [826, 452] width 595 height 19
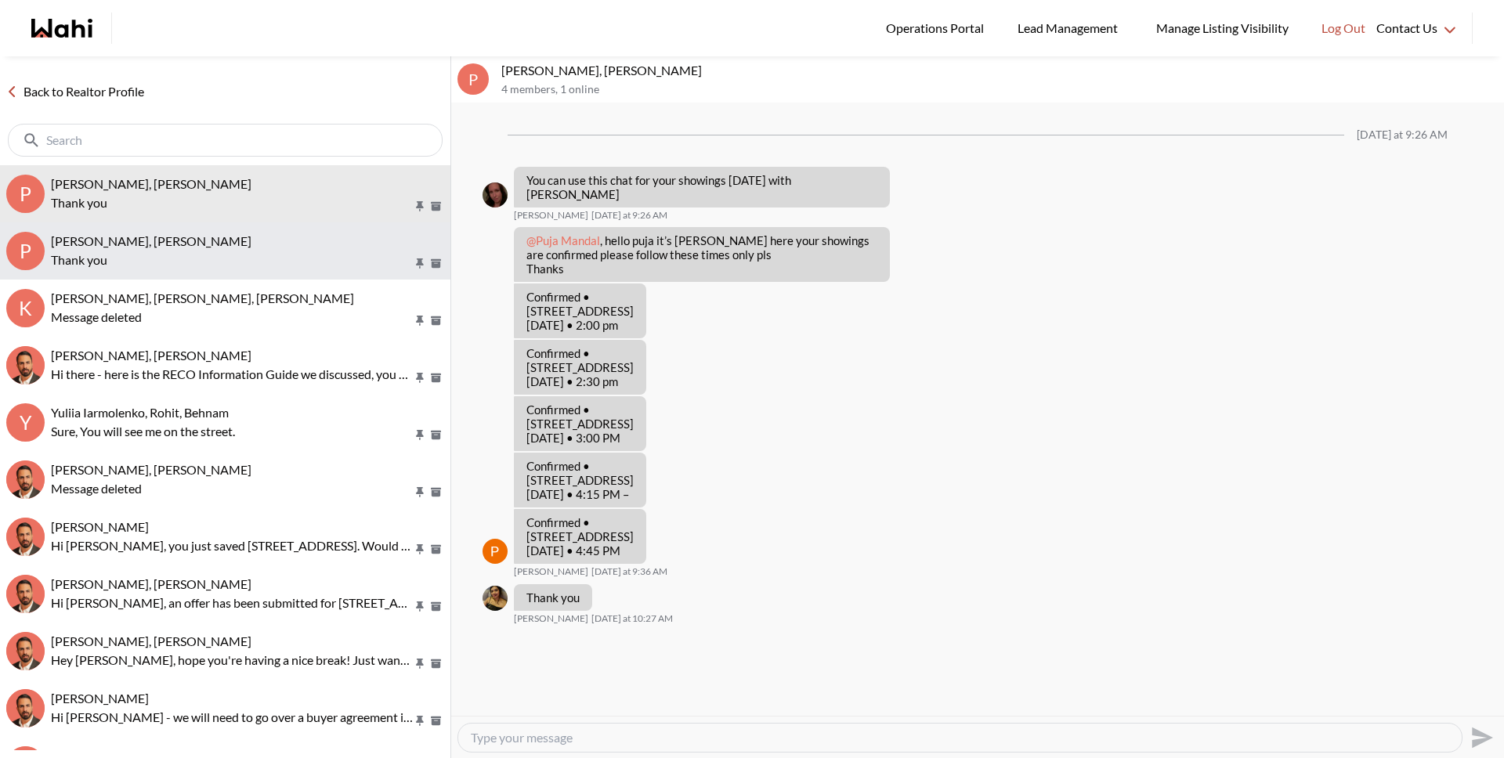
click at [225, 251] on p "Thank you" at bounding box center [232, 260] width 362 height 19
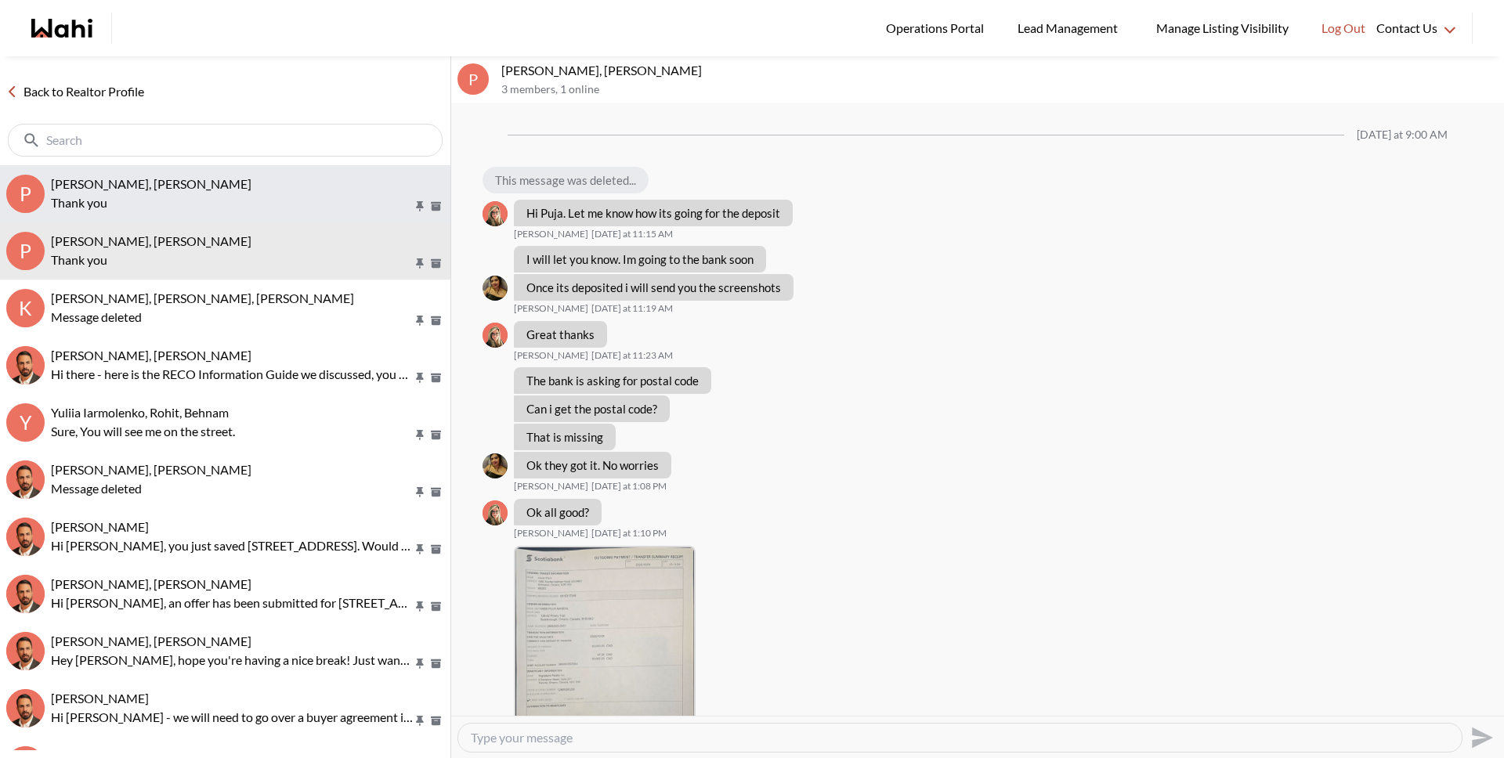
scroll to position [906, 0]
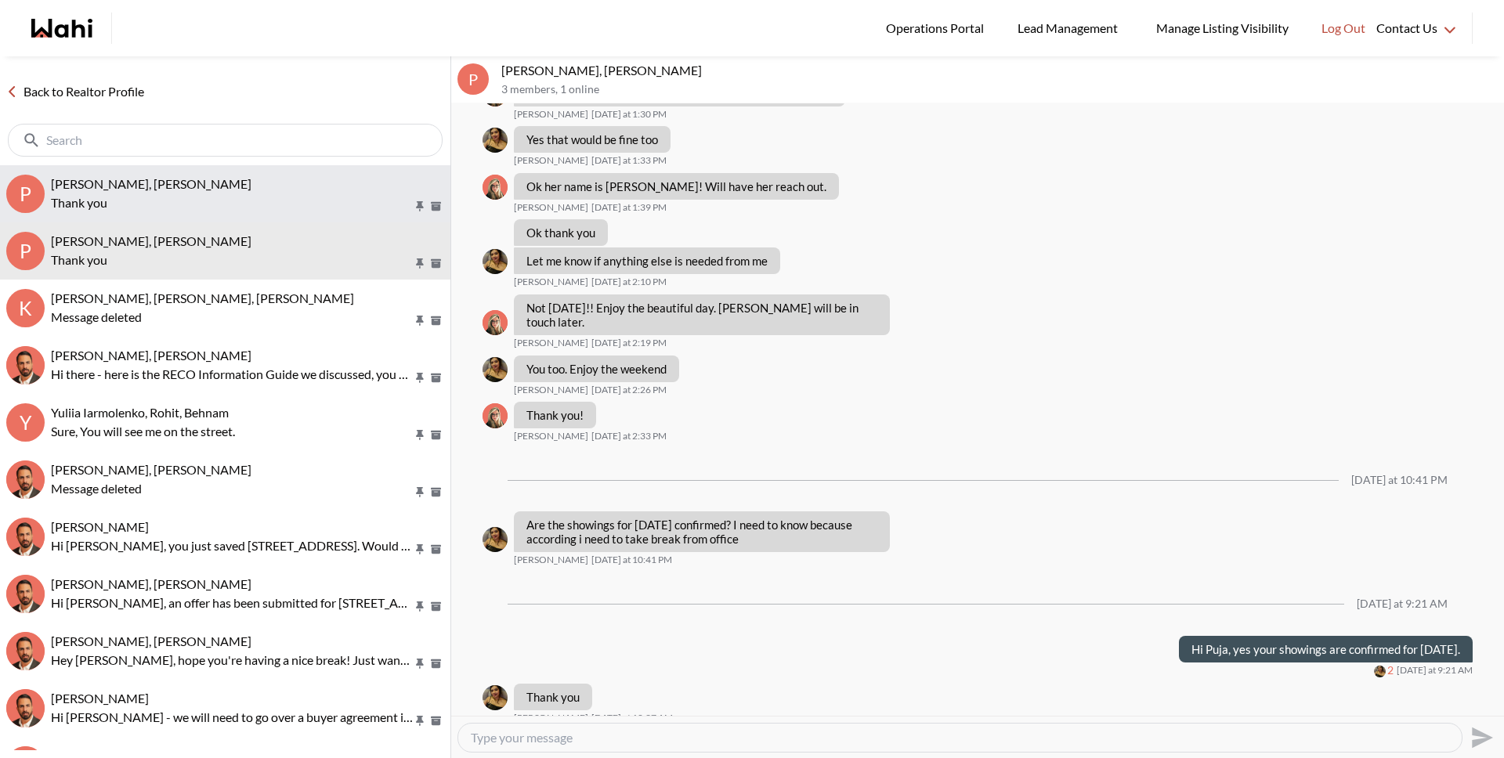
click at [222, 200] on p "Thank you" at bounding box center [232, 202] width 362 height 19
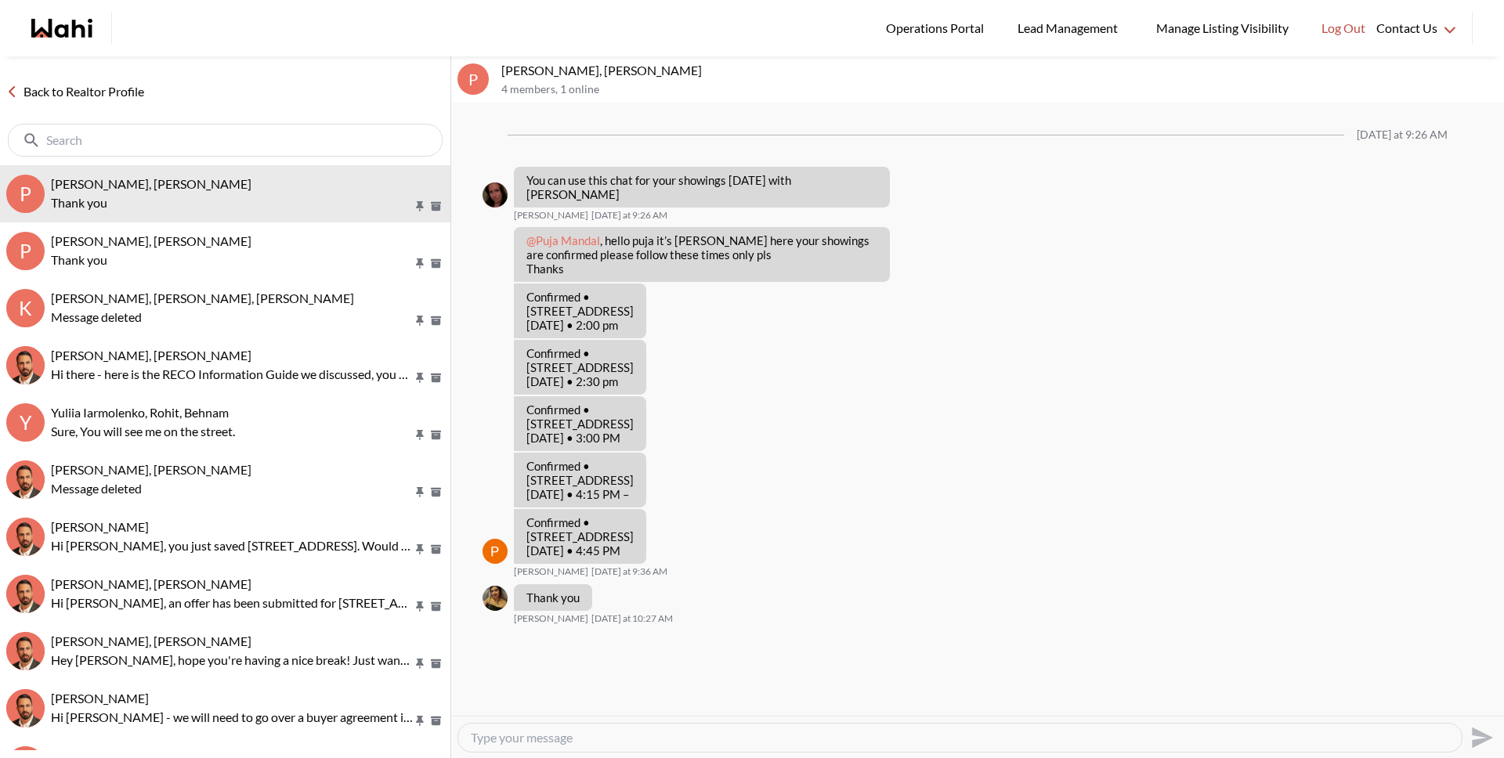
click at [114, 95] on link "Back to Realtor Profile" at bounding box center [75, 91] width 150 height 20
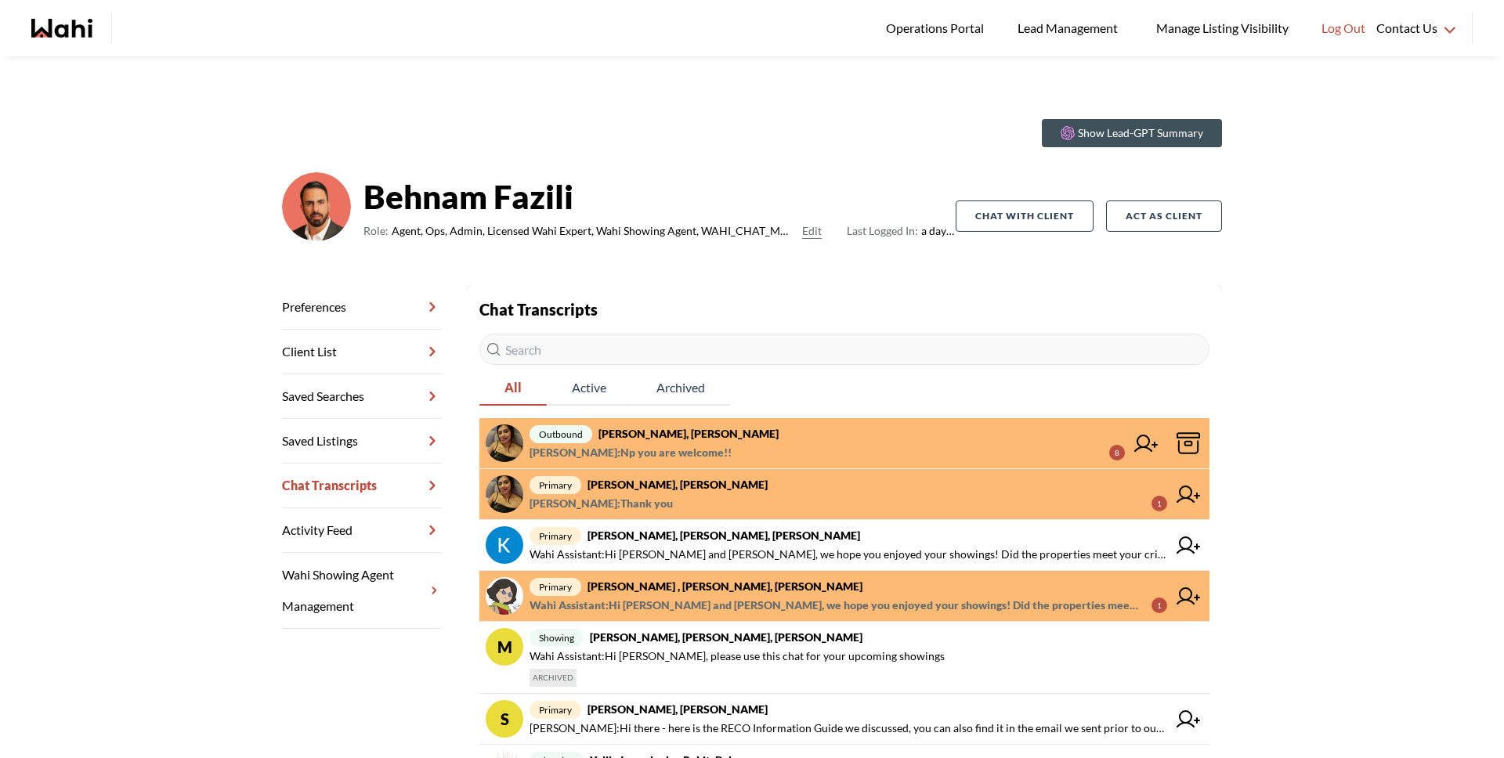
click at [708, 443] on span "Paul Sharma : Np you are welcome!! 8" at bounding box center [826, 452] width 595 height 19
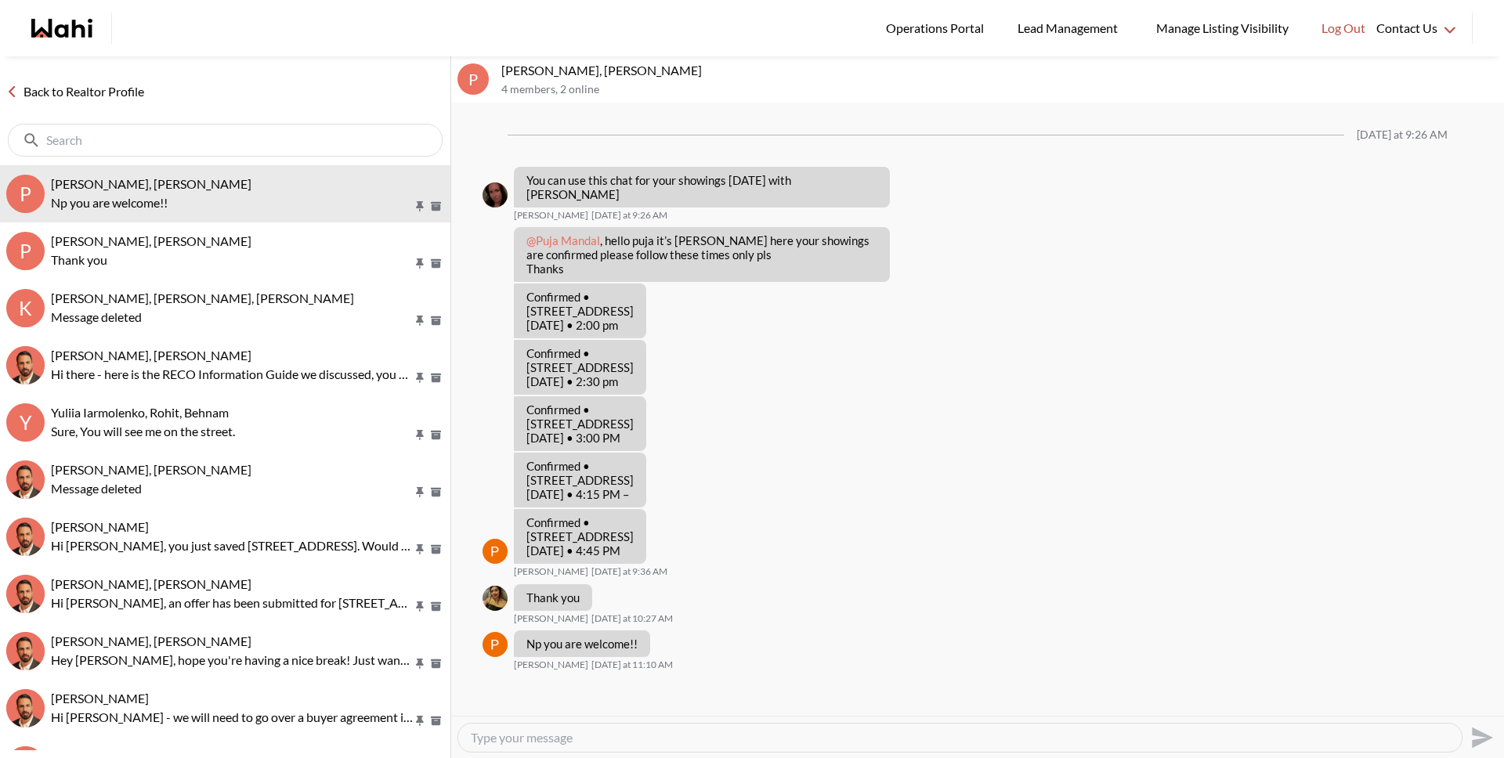
click at [112, 87] on link "Back to Realtor Profile" at bounding box center [75, 91] width 150 height 20
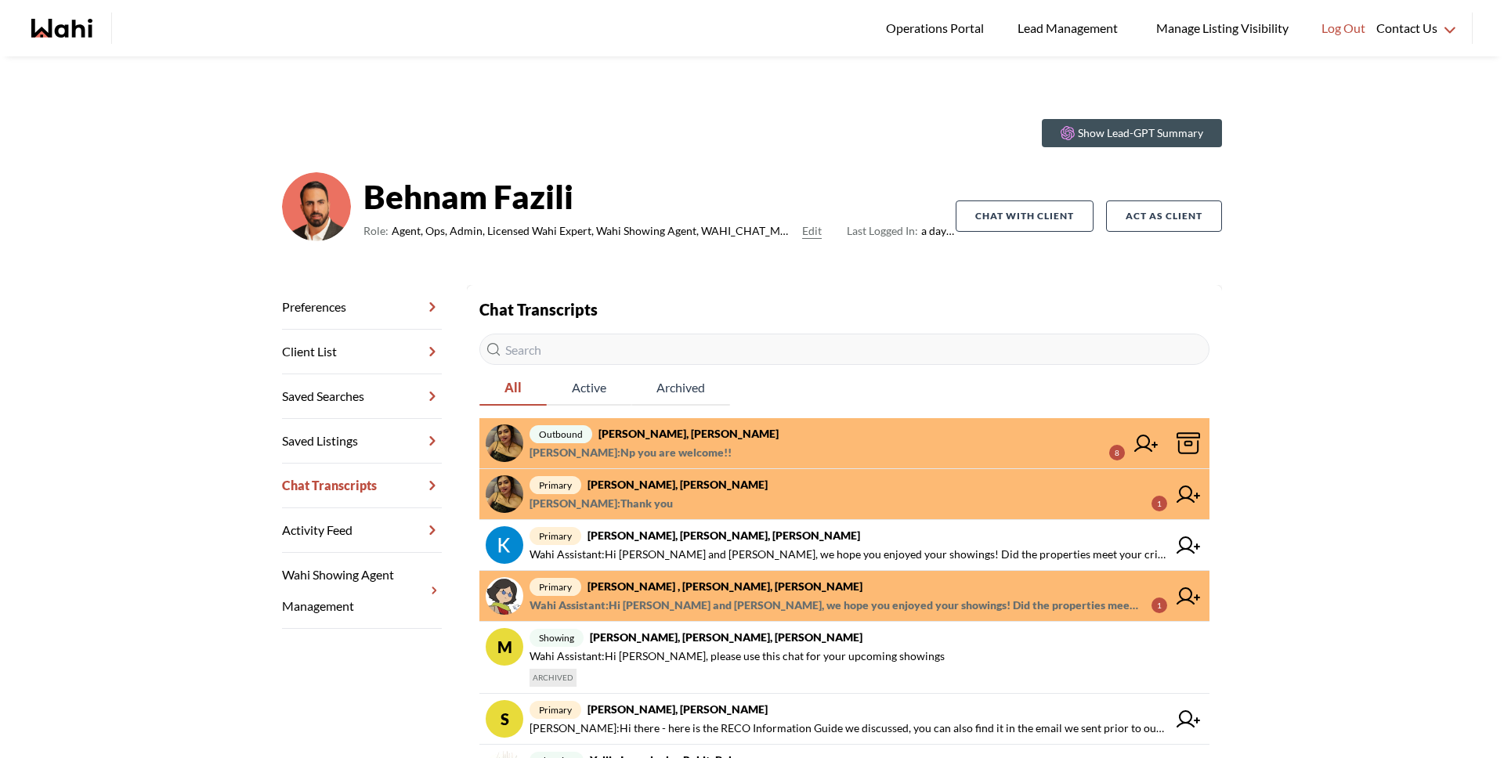
click at [799, 445] on span "Paul Sharma : Np you are welcome!! 8" at bounding box center [826, 452] width 595 height 19
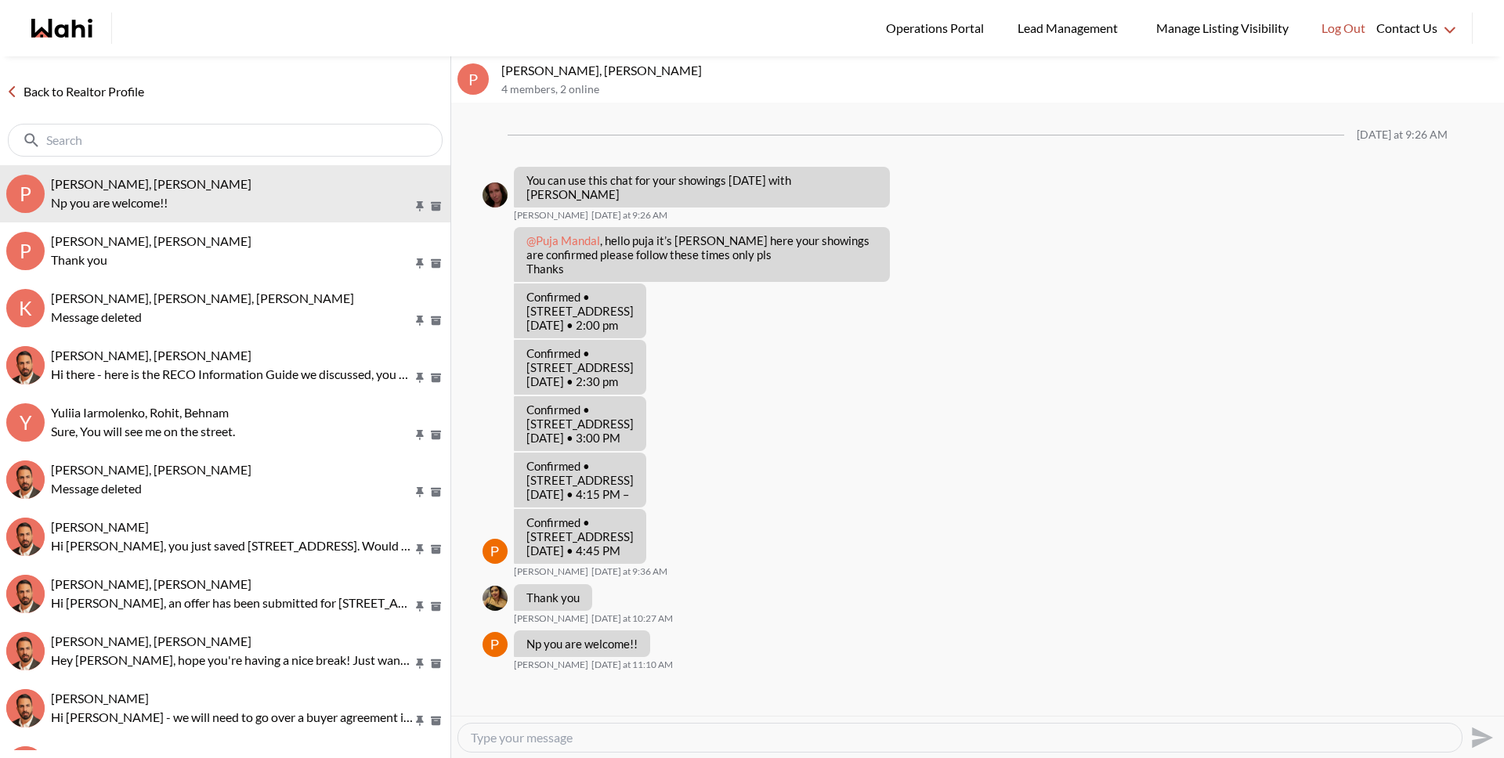
click at [99, 91] on link "Back to Realtor Profile" at bounding box center [75, 91] width 150 height 20
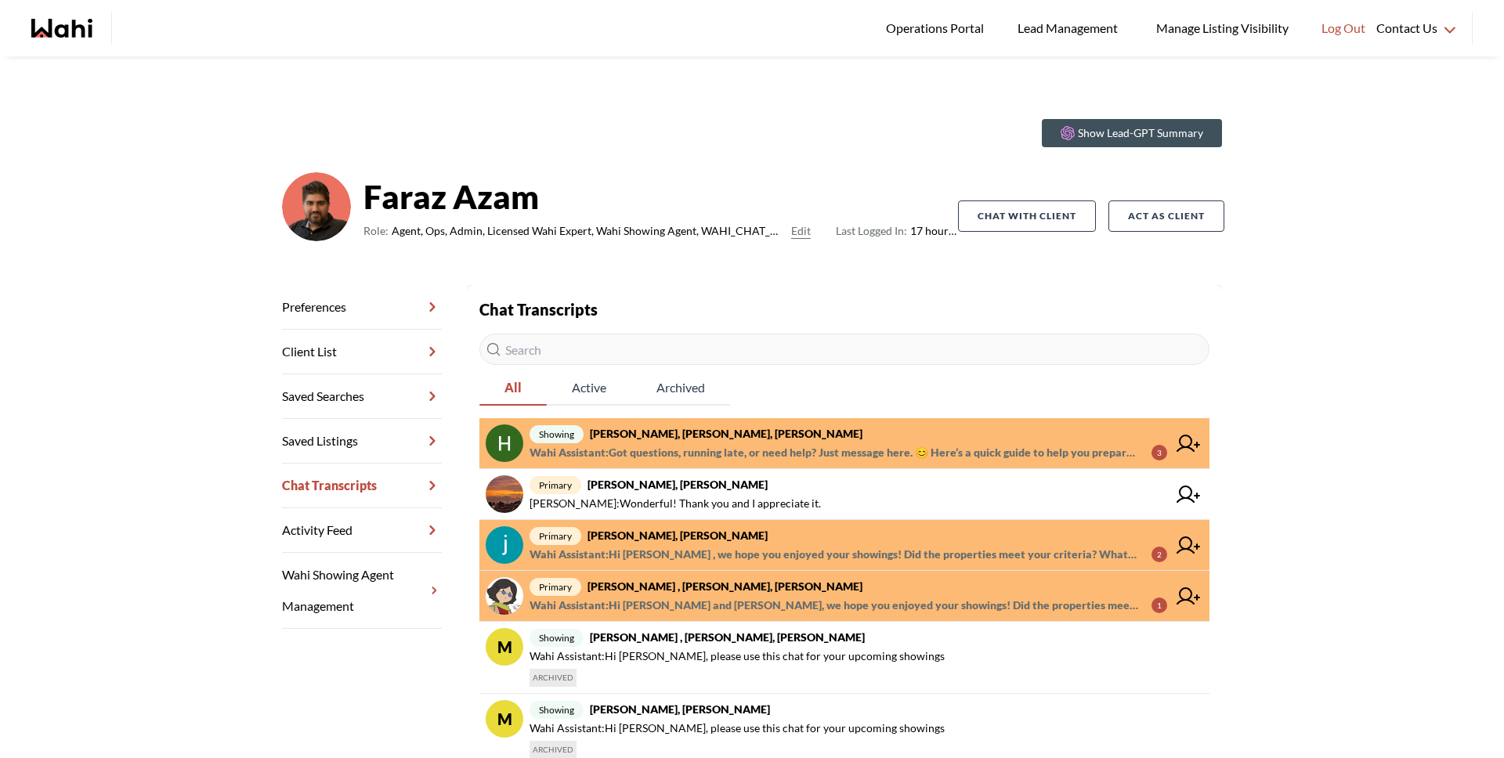
click at [656, 438] on strong "Heidy Jaeger, Rohit, Faraz" at bounding box center [726, 433] width 273 height 13
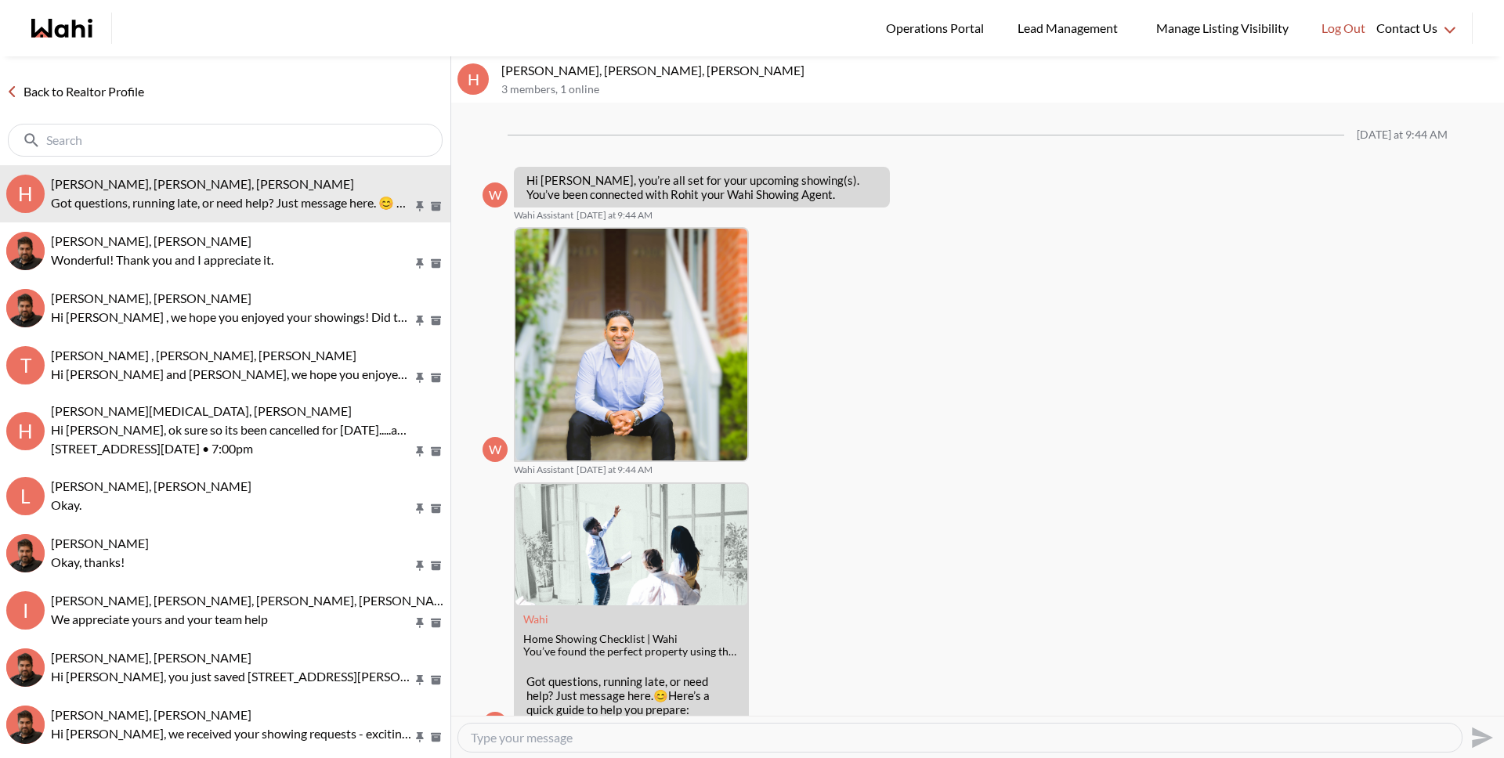
scroll to position [56, 0]
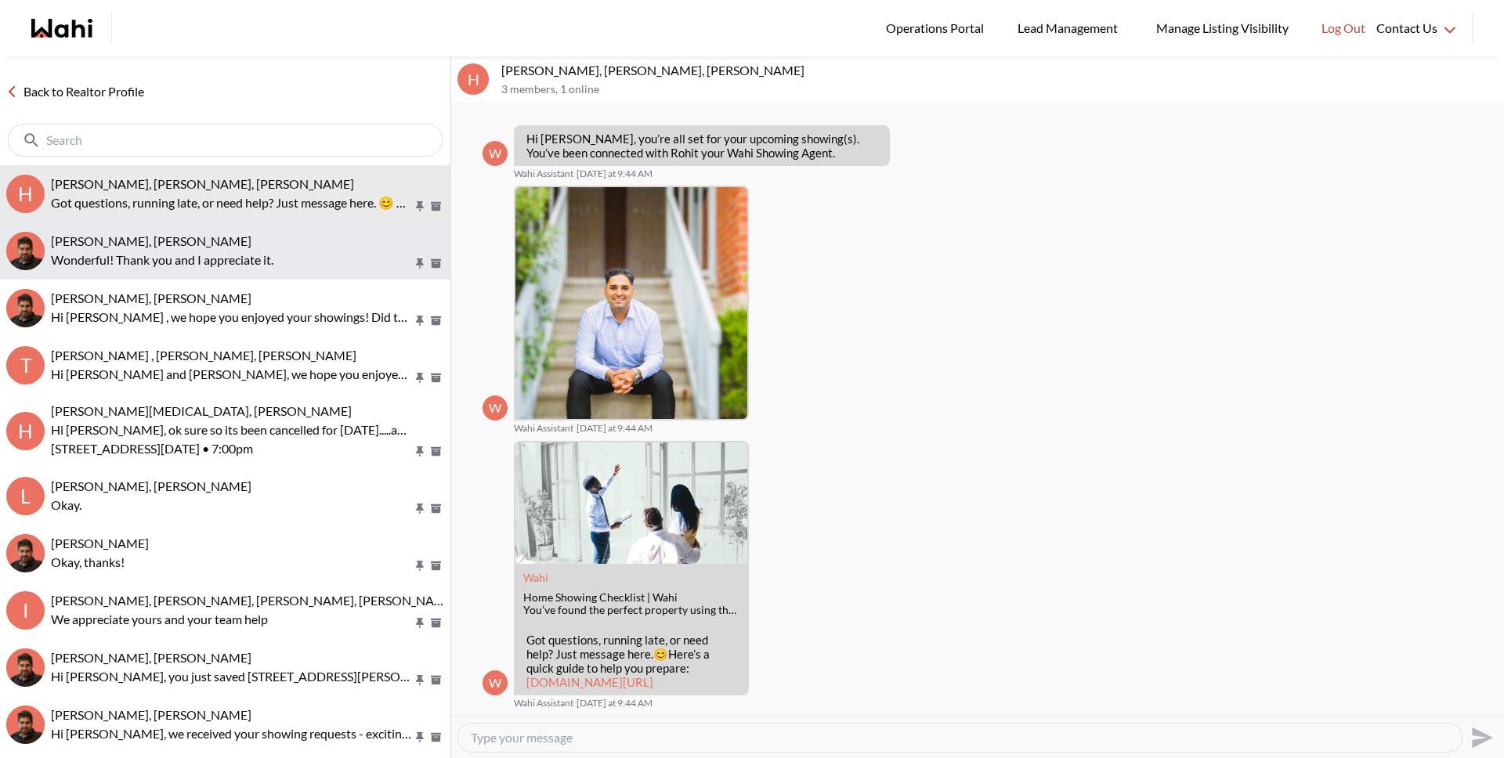
click at [211, 253] on p "Wonderful! Thank you and I appreciate it." at bounding box center [232, 260] width 362 height 19
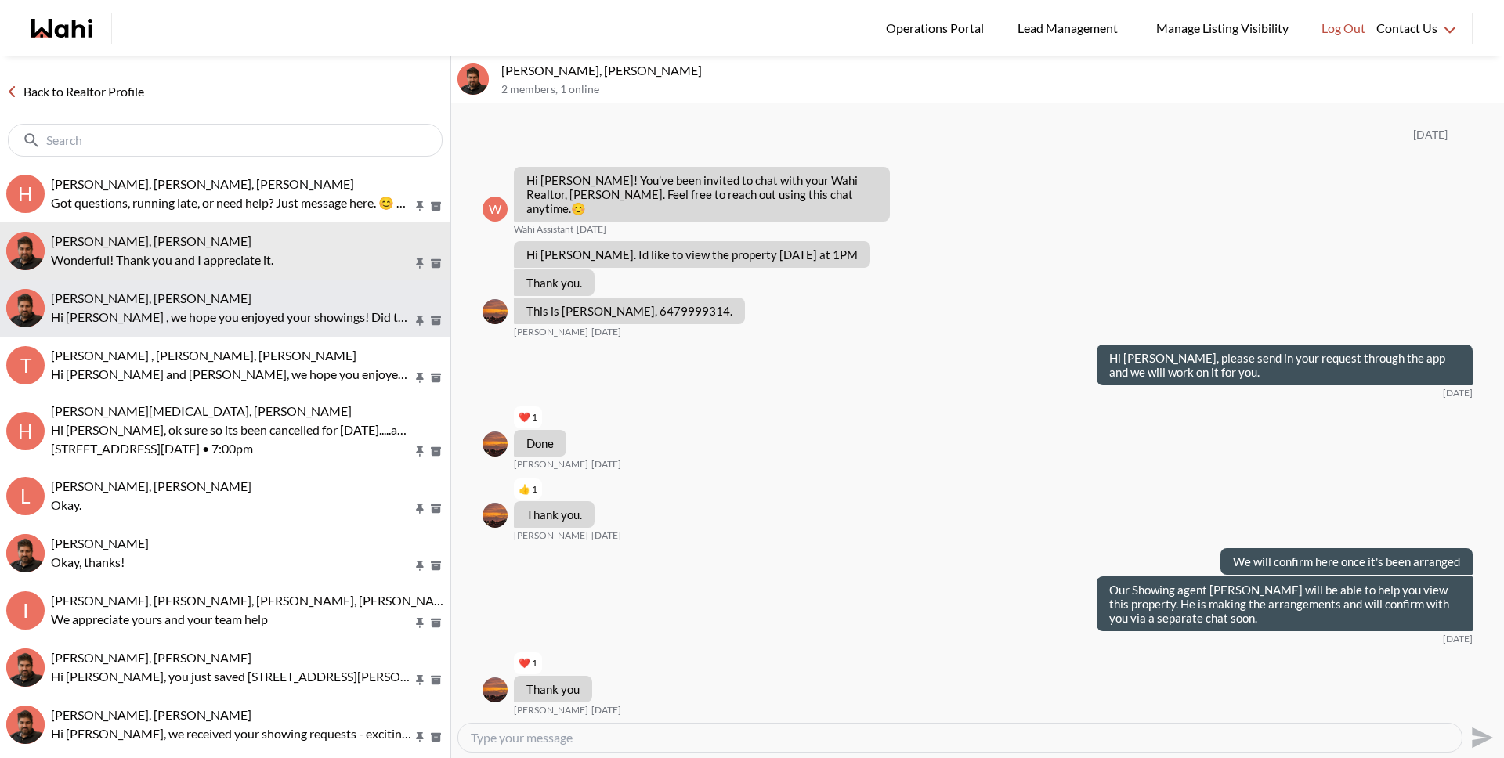
scroll to position [794, 0]
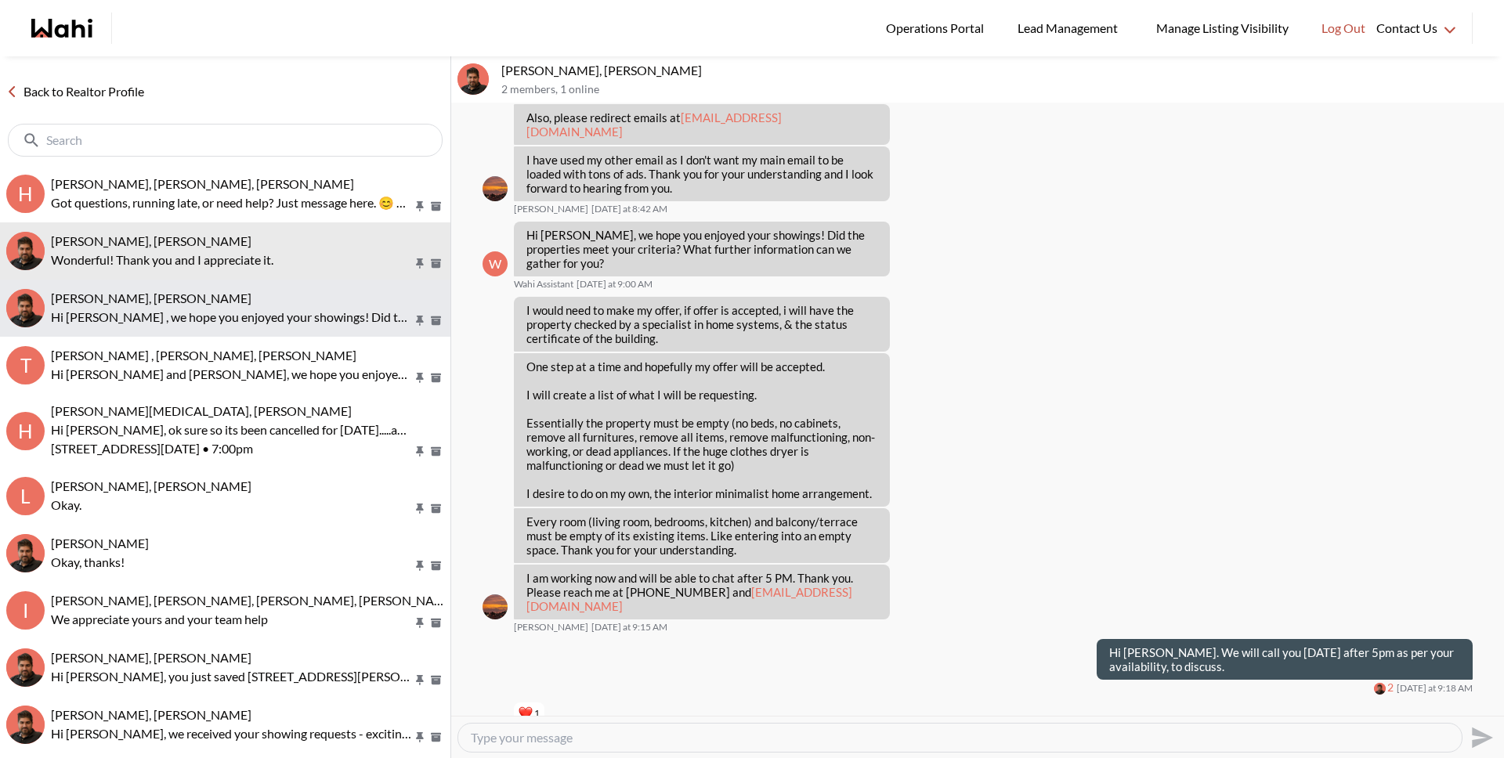
click at [210, 312] on p "Hi Souhel , we hope you enjoyed your showings! Did the properties meet your cri…" at bounding box center [232, 317] width 362 height 19
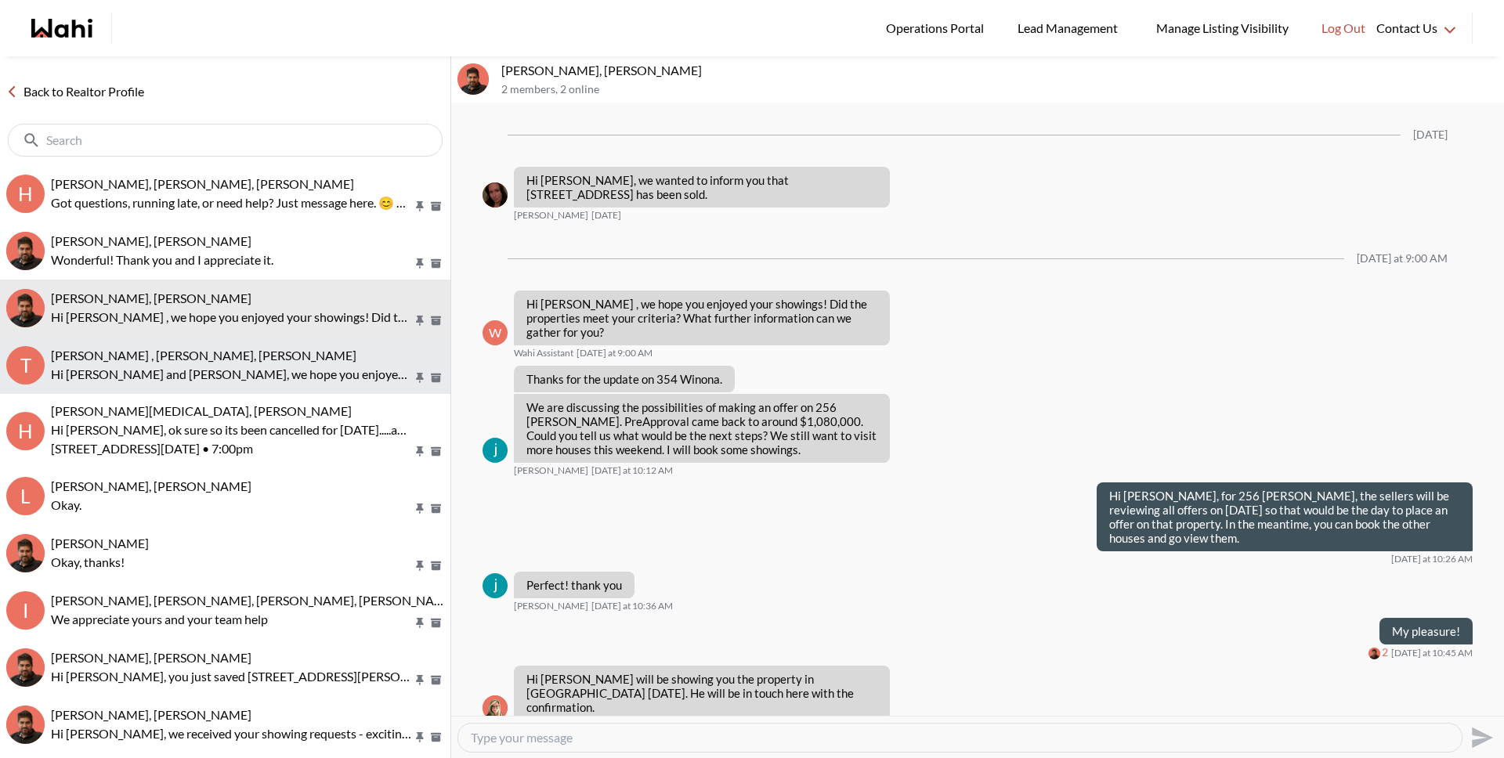
scroll to position [1757, 0]
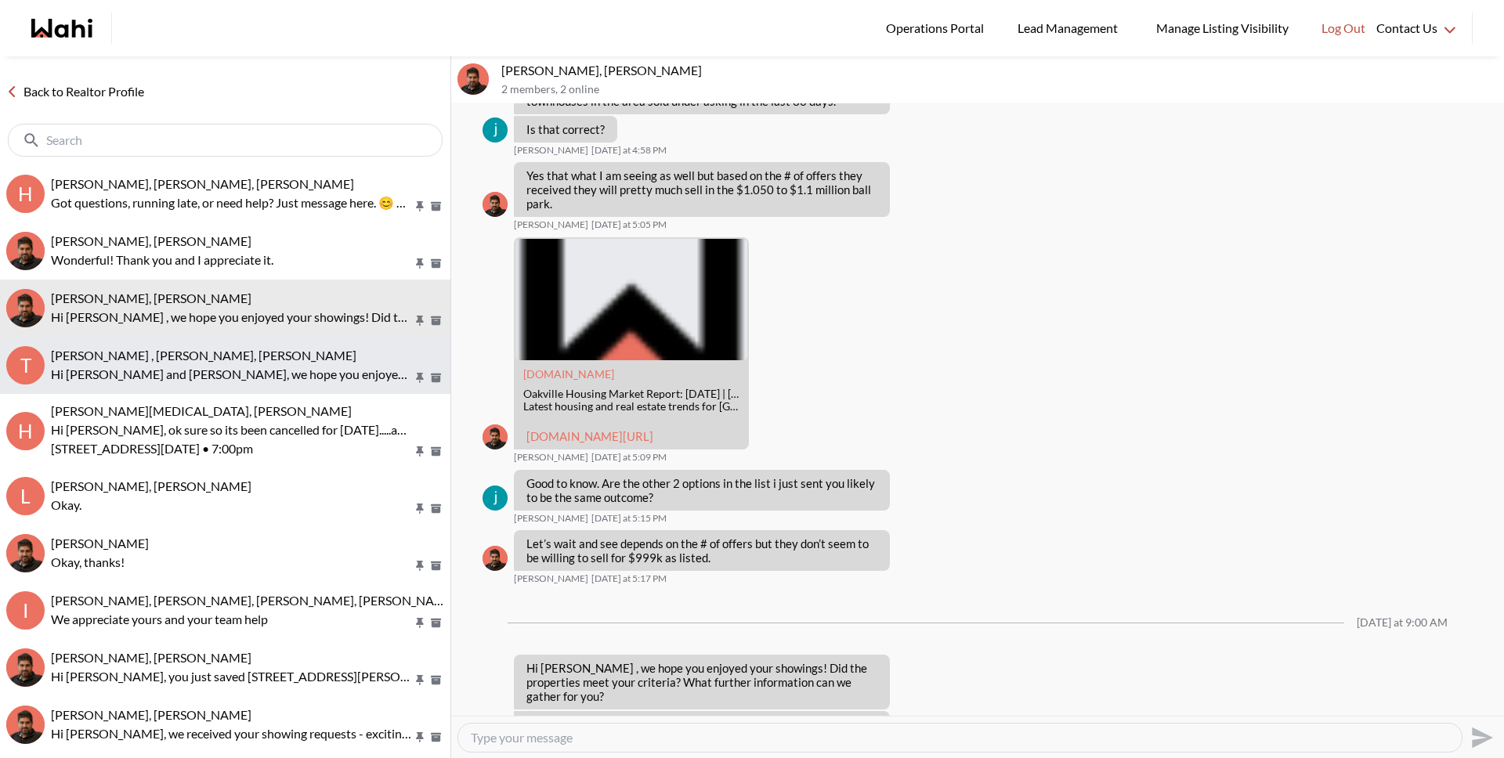
click at [212, 381] on p "Hi Tahshin and Meredith, we hope you enjoyed your showings! Did the properties …" at bounding box center [232, 374] width 362 height 19
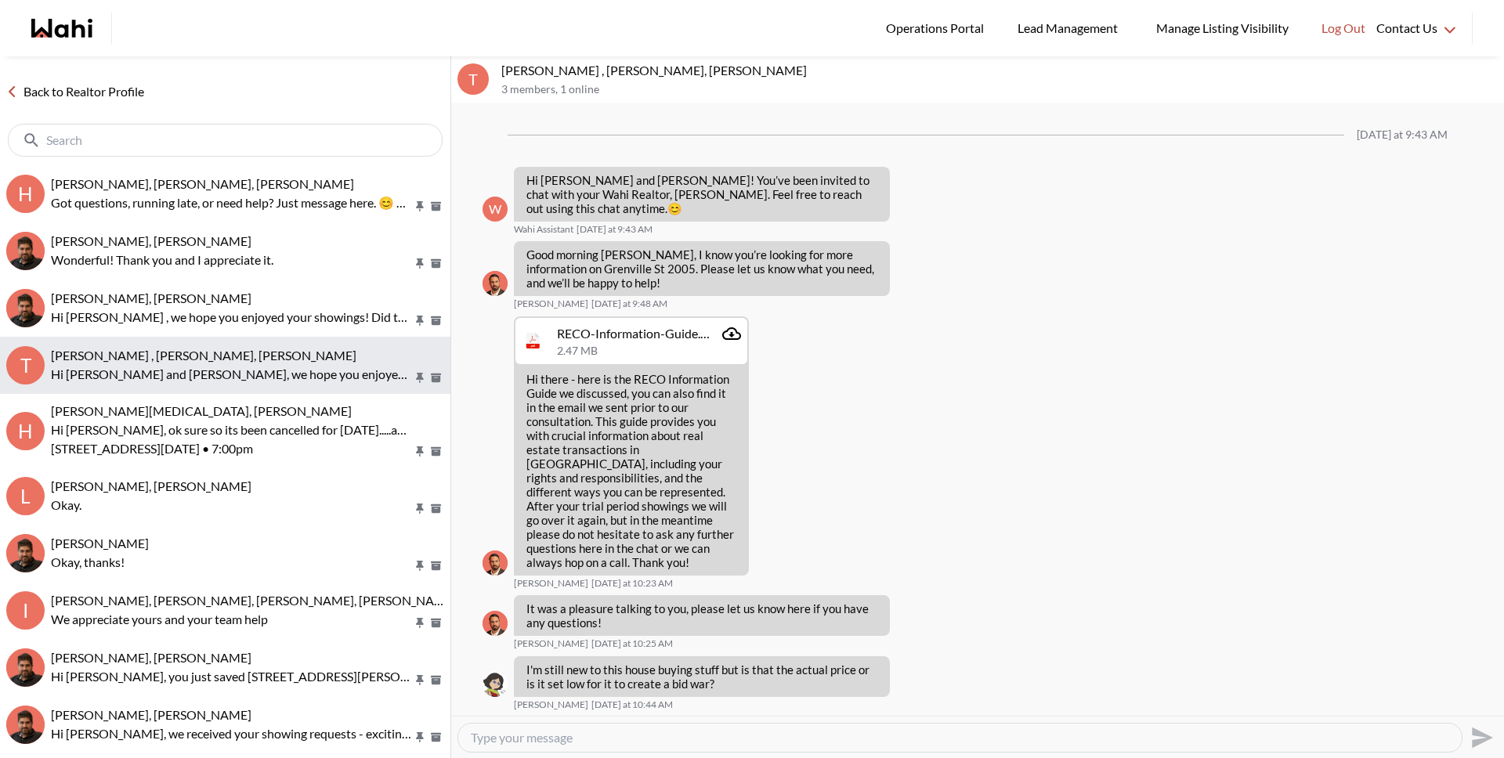
scroll to position [1491, 0]
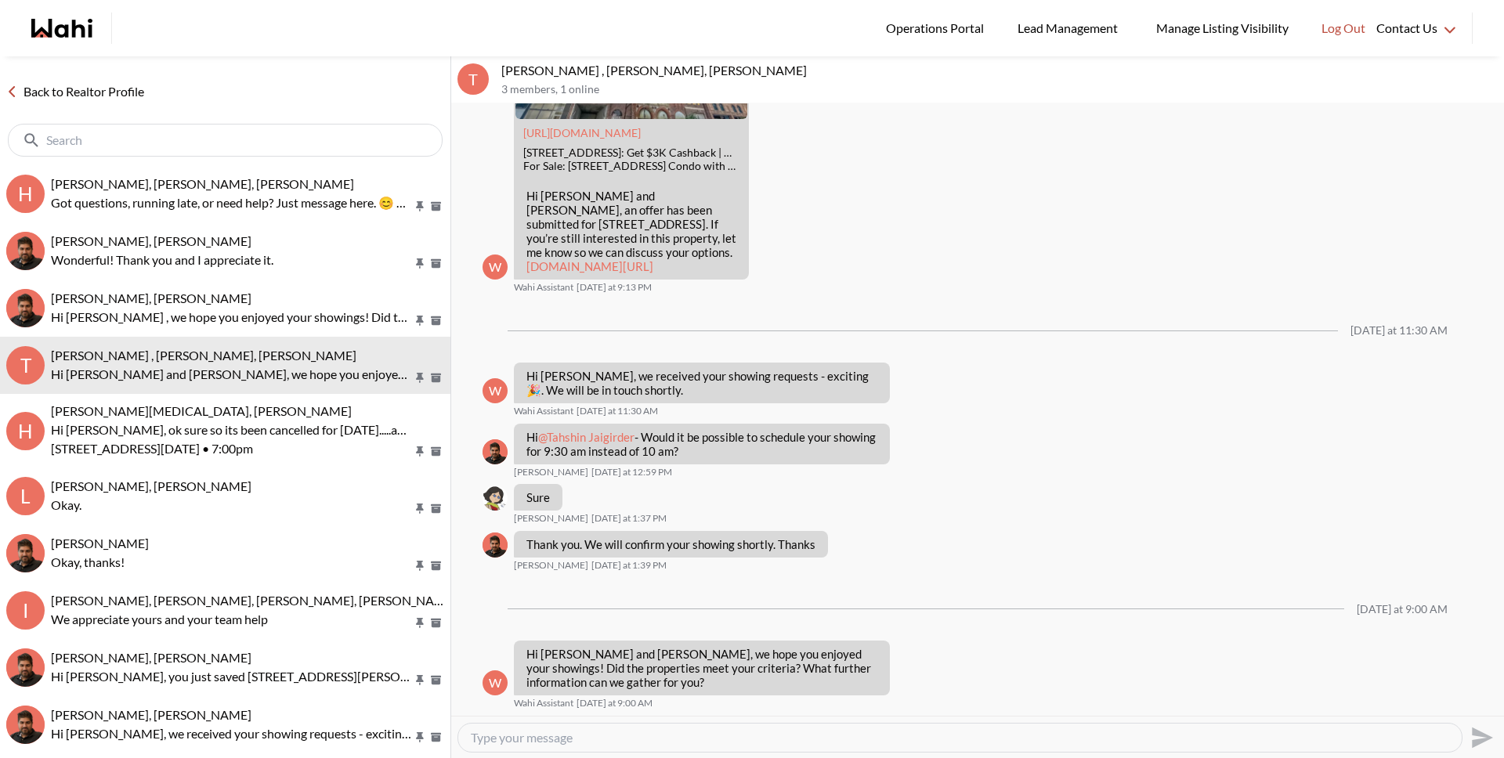
click at [79, 84] on link "Back to Realtor Profile" at bounding box center [75, 91] width 150 height 20
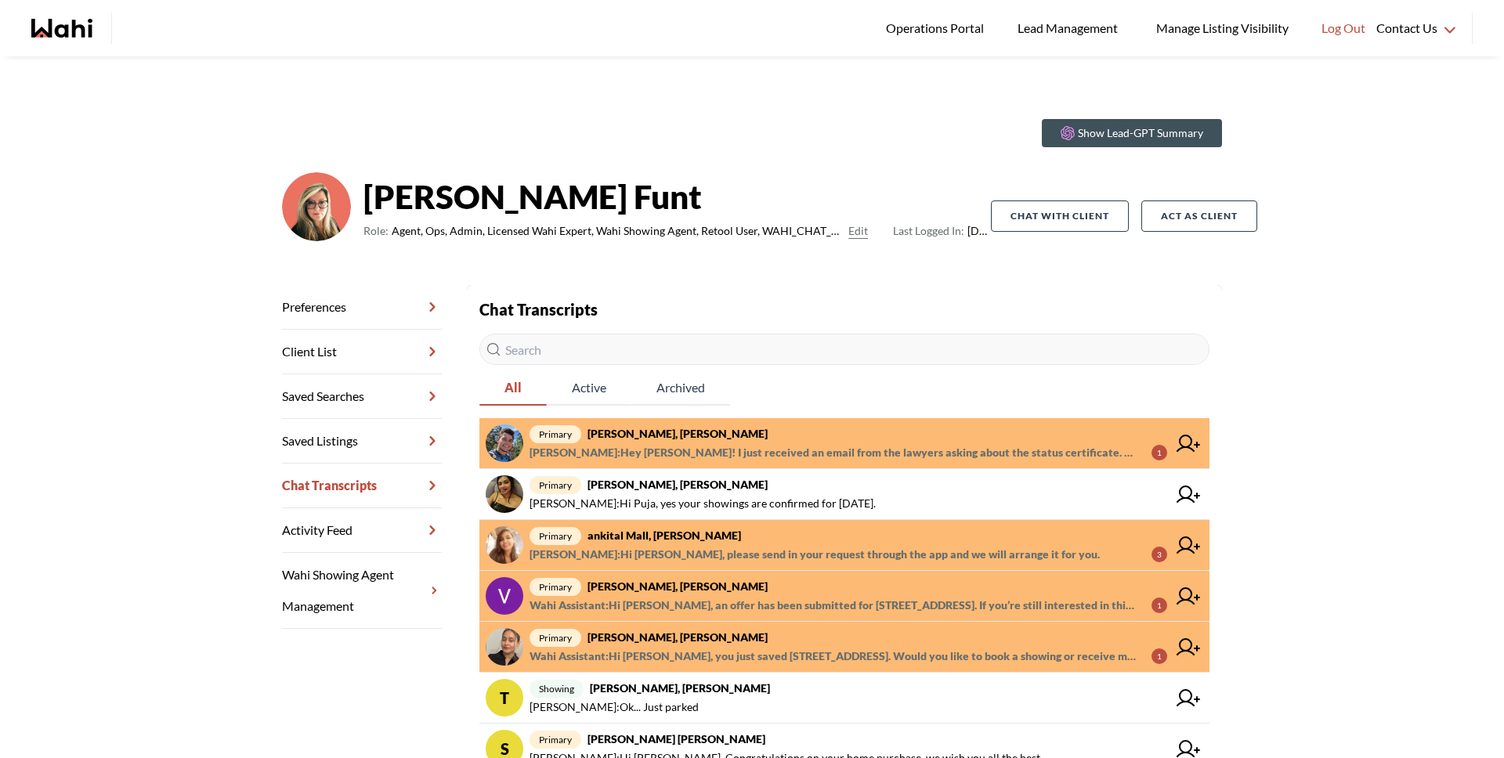
scroll to position [56, 0]
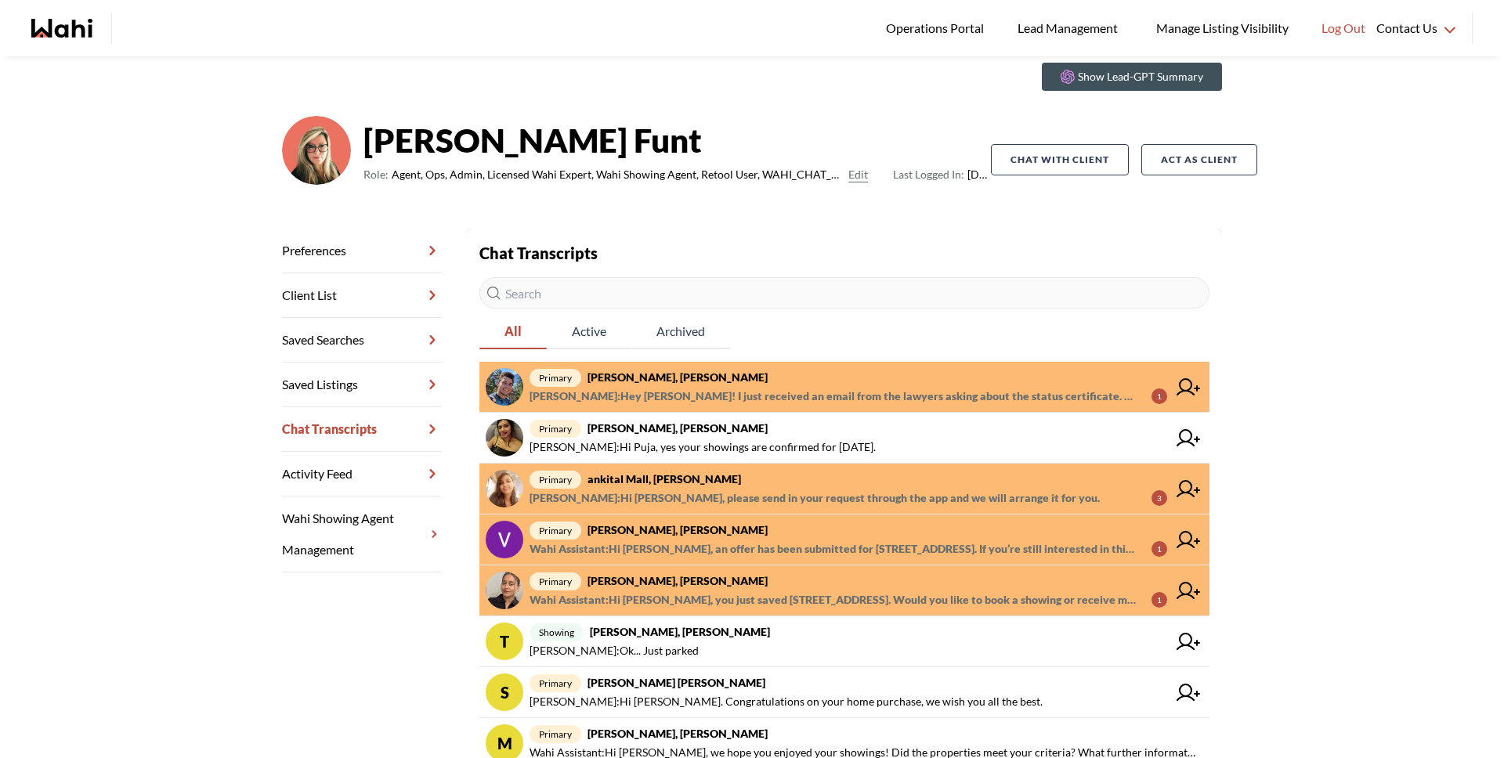
click at [666, 397] on span "[PERSON_NAME] : Hey [PERSON_NAME]! I just received an email from the lawyers as…" at bounding box center [833, 396] width 609 height 19
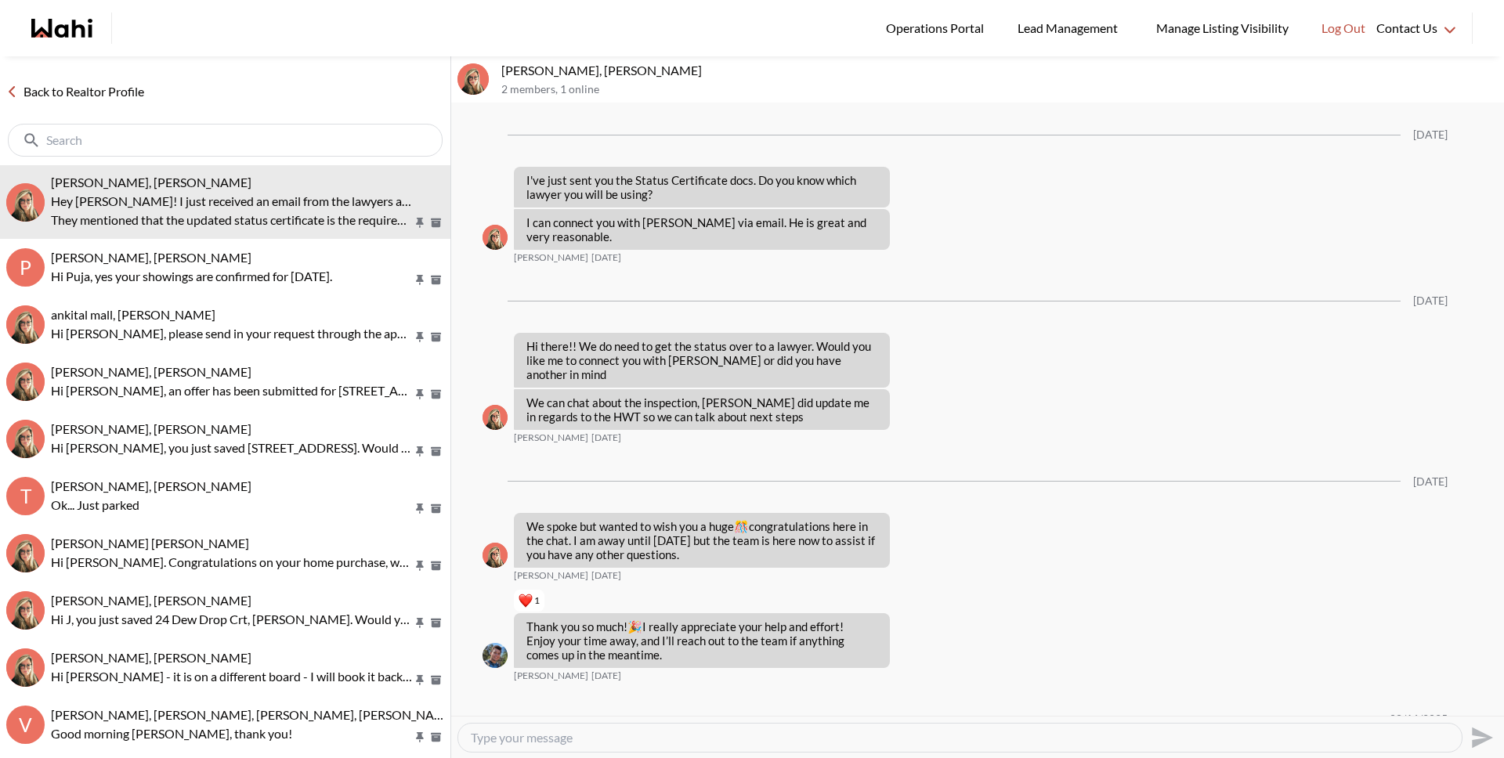
scroll to position [2834, 0]
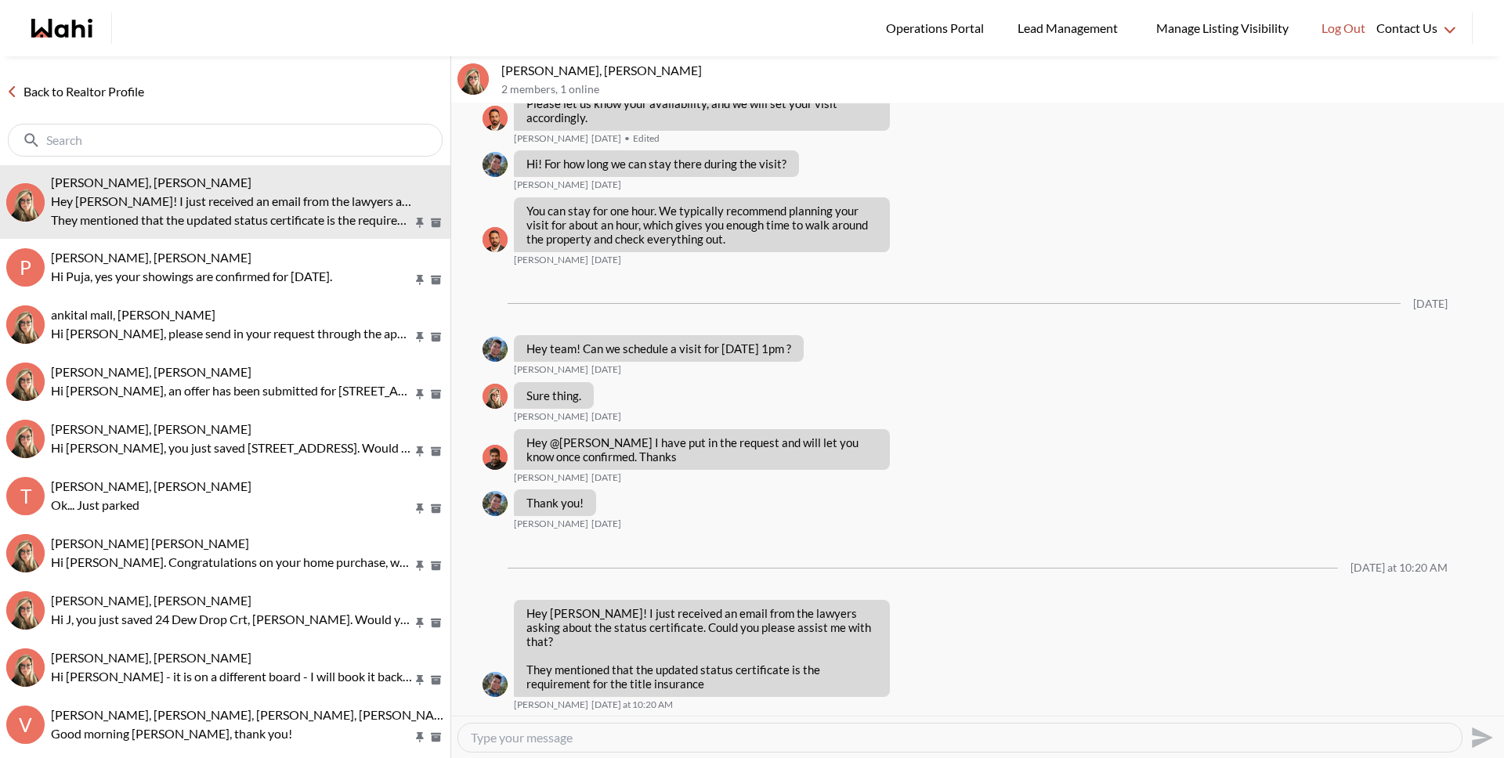
click at [609, 744] on textarea "Type your message" at bounding box center [960, 738] width 978 height 16
type textarea "Hi [PERSON_NAME], I will let [PERSON_NAME] know and we will get back to you on …"
